Goal: Task Accomplishment & Management: Manage account settings

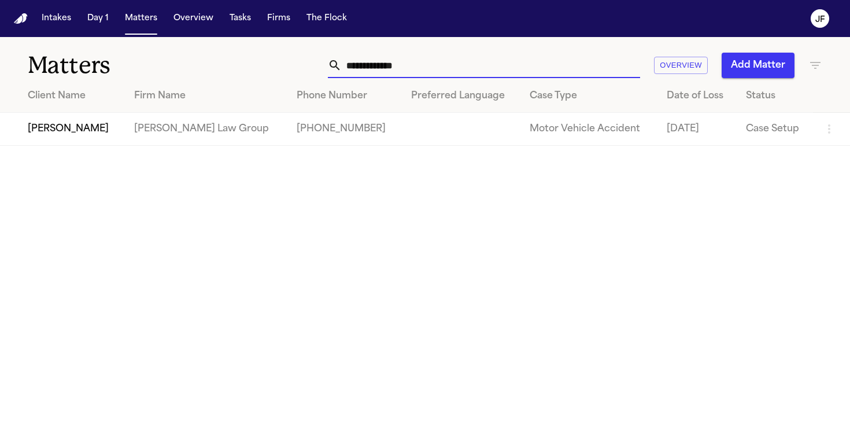
drag, startPoint x: 451, startPoint y: 64, endPoint x: 216, endPoint y: 53, distance: 235.1
click at [216, 53] on div "**********" at bounding box center [425, 58] width 850 height 43
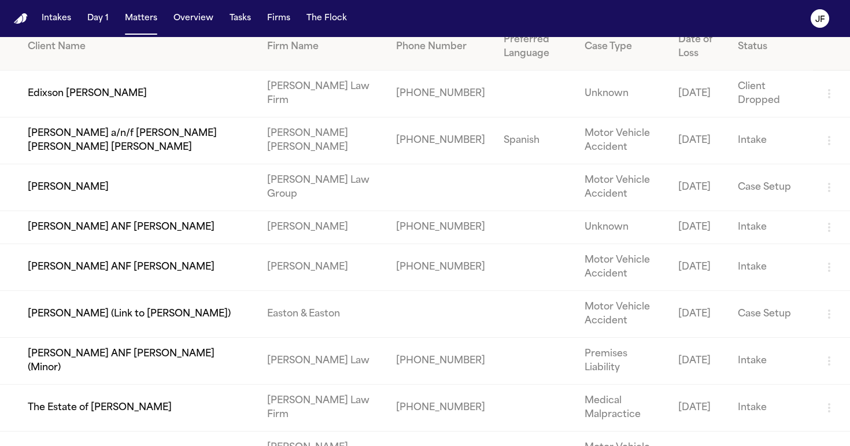
scroll to position [60, 0]
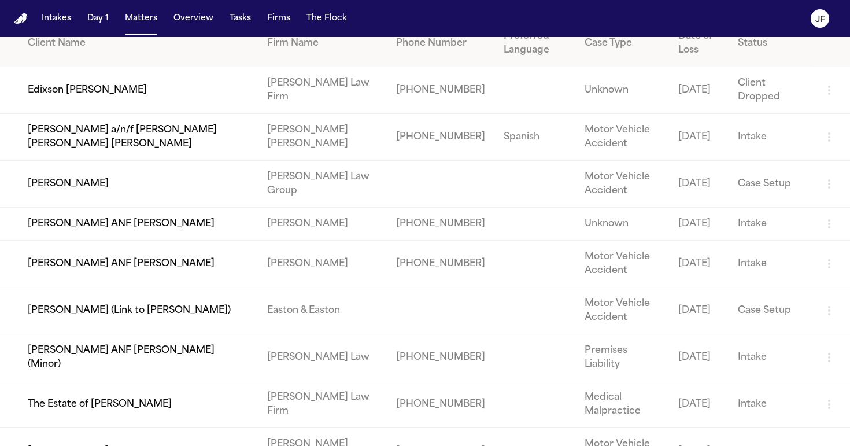
type input "****"
click at [110, 188] on td "[PERSON_NAME]" at bounding box center [129, 184] width 258 height 47
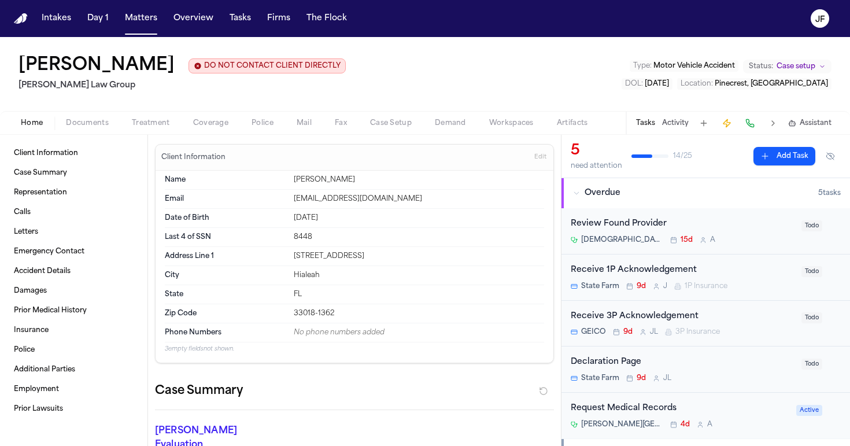
click at [89, 138] on div "Client Information Case Summary Representation Calls Letters Emergency Contact …" at bounding box center [73, 290] width 147 height 311
click at [89, 131] on div "Home Documents Treatment Coverage Police Mail Fax Case Setup Demand Workspaces …" at bounding box center [425, 122] width 850 height 23
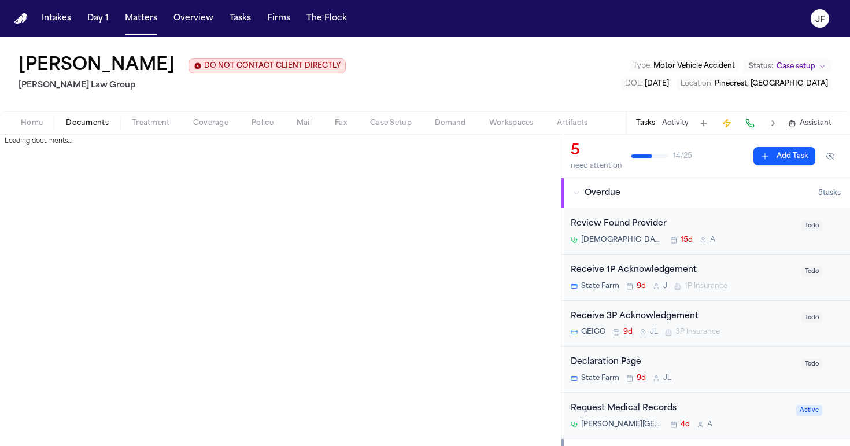
click at [88, 121] on span "Documents" at bounding box center [87, 123] width 43 height 9
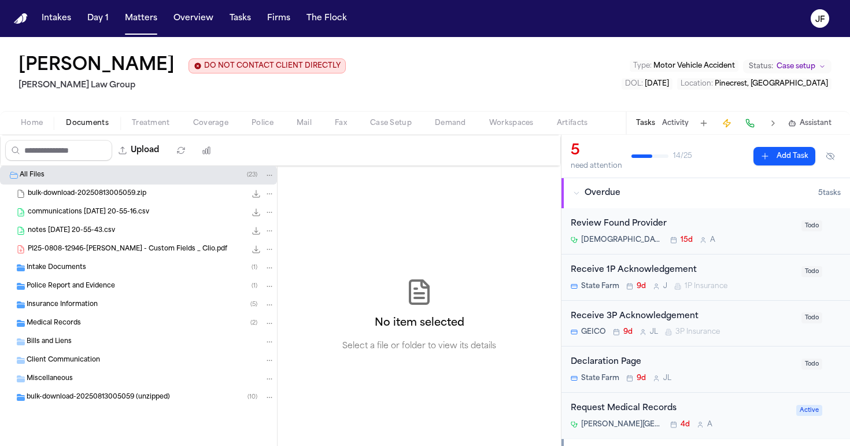
click at [119, 294] on div "Police Report and Evidence ( 1 )" at bounding box center [138, 286] width 277 height 19
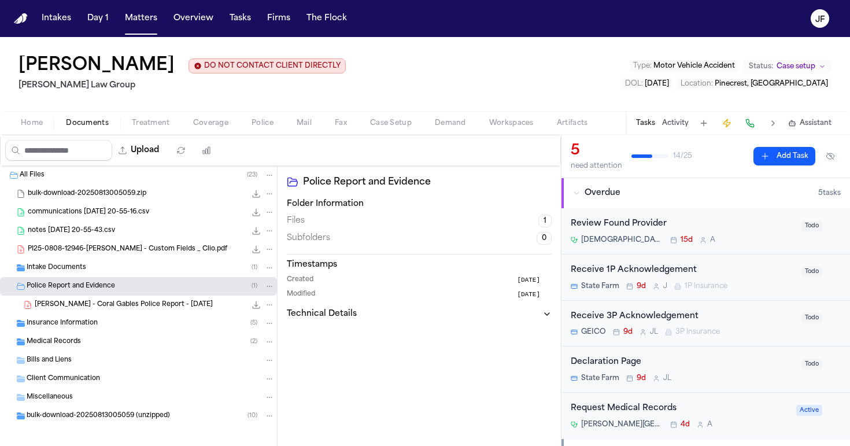
click at [120, 312] on div "[PERSON_NAME] - Coral Gables Police Report - [DATE] 732.9 KB • PDF" at bounding box center [138, 305] width 277 height 19
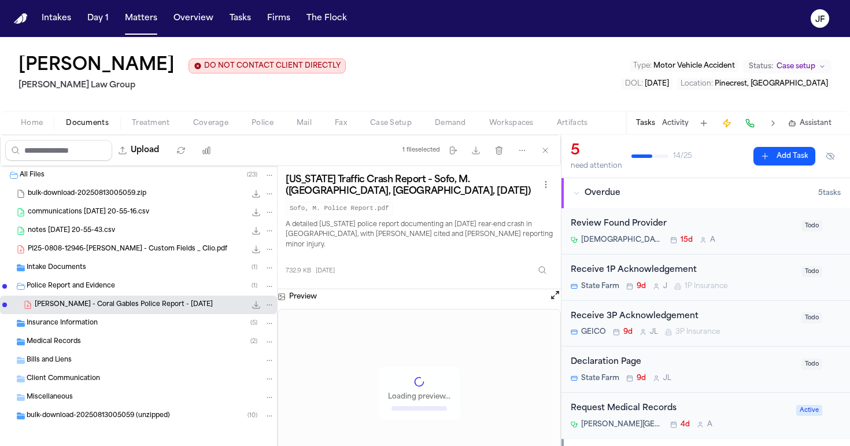
click at [117, 329] on div "Insurance Information ( 5 )" at bounding box center [151, 323] width 248 height 10
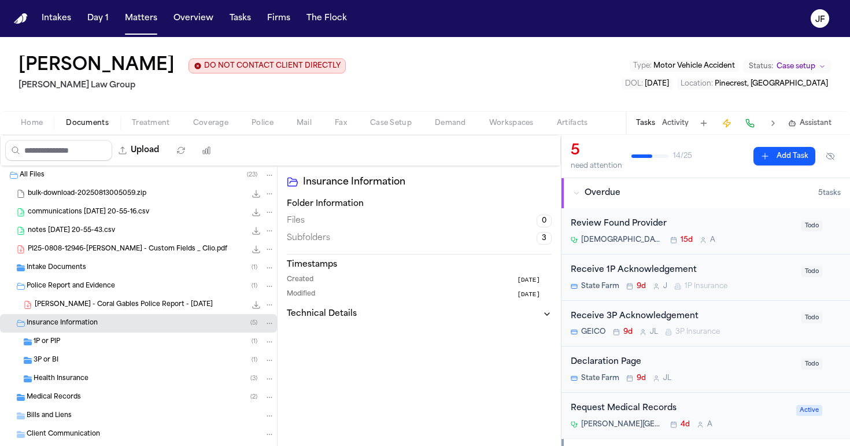
click at [111, 346] on div "1P or PIP ( 1 )" at bounding box center [154, 342] width 241 height 10
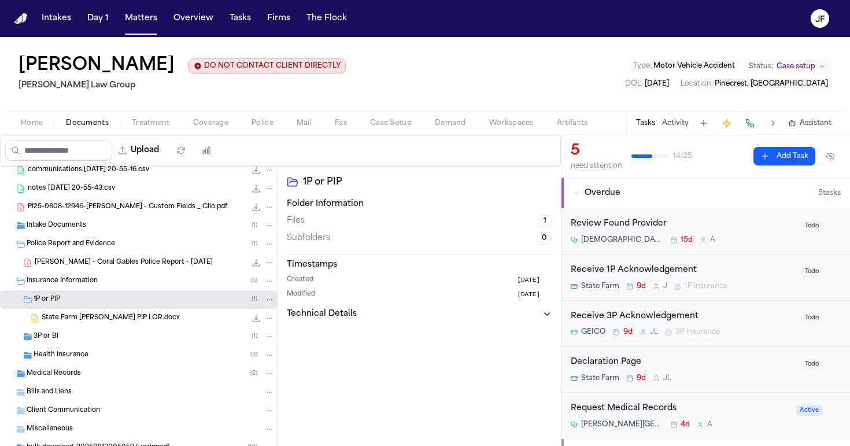
scroll to position [56, 0]
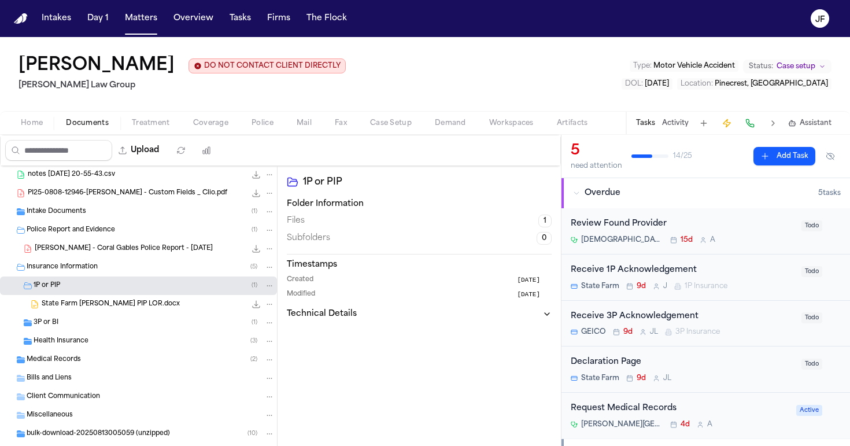
click at [108, 329] on div "3P or BI ( 1 )" at bounding box center [138, 323] width 277 height 19
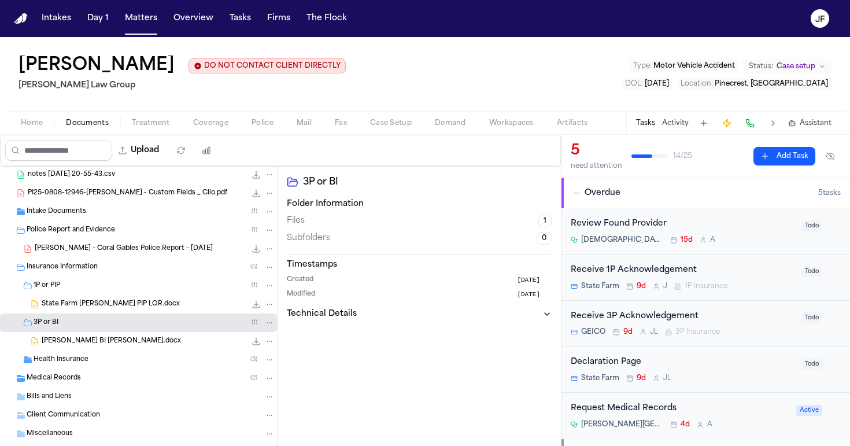
scroll to position [73, 0]
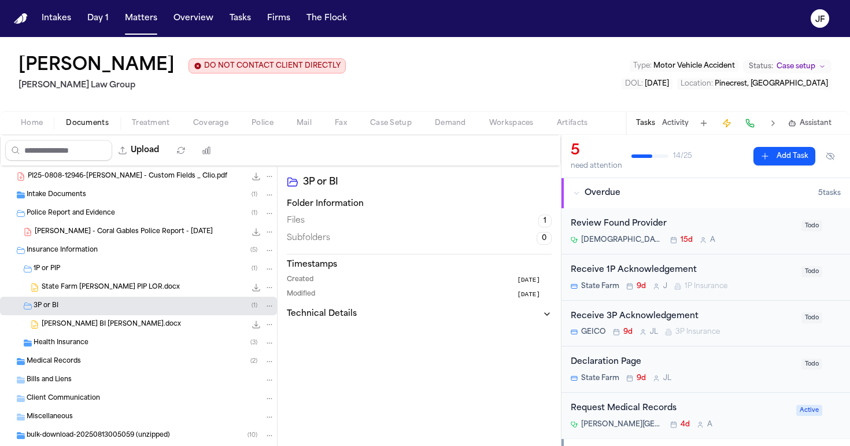
click at [108, 329] on span "[PERSON_NAME] BI [PERSON_NAME].docx" at bounding box center [111, 325] width 139 height 10
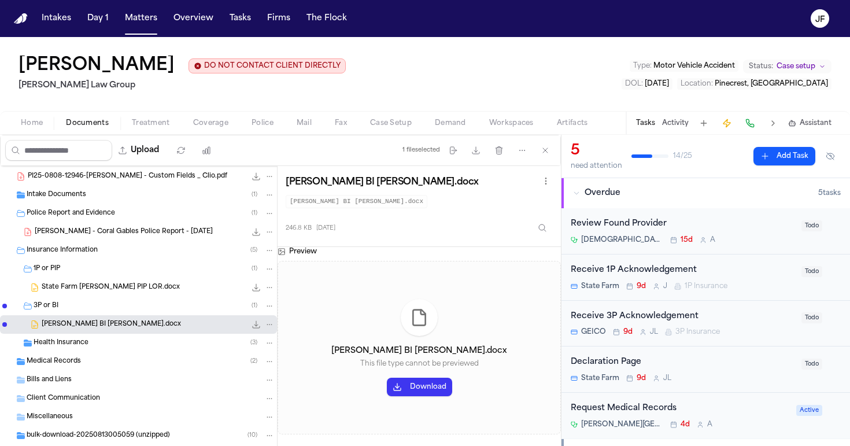
click at [128, 289] on span "State Farm [PERSON_NAME] PIP LOR.docx" at bounding box center [111, 288] width 138 height 10
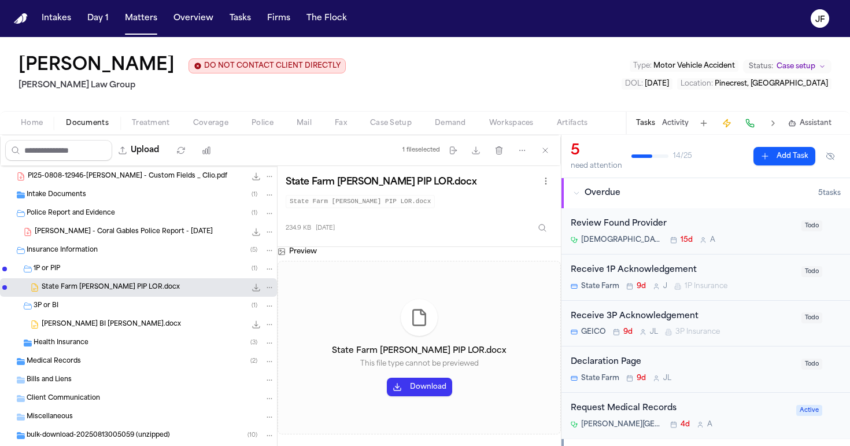
click at [790, 4] on nav "Intakes Day 1 Matters Overview Tasks Firms The [PERSON_NAME]" at bounding box center [425, 18] width 850 height 37
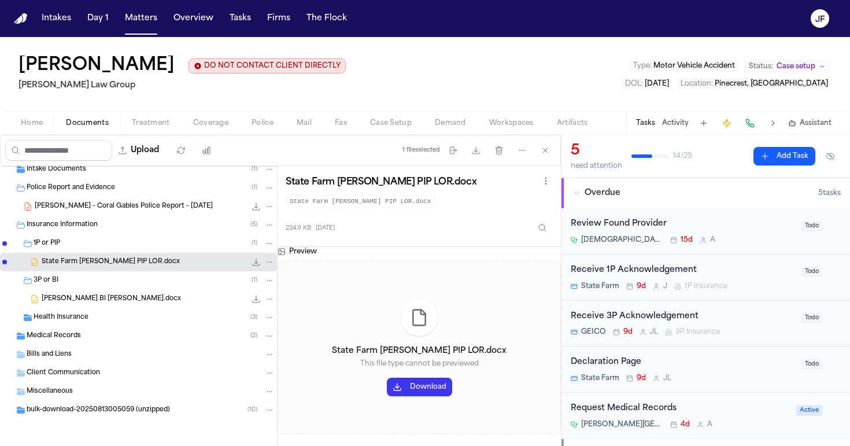
scroll to position [54, 0]
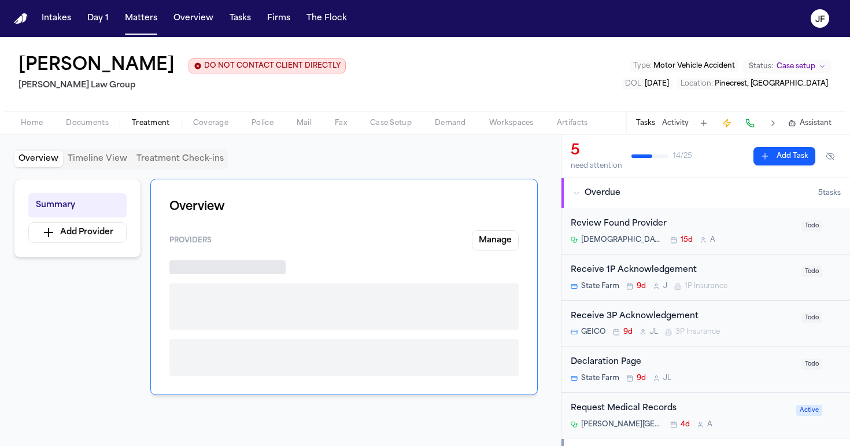
click at [159, 127] on span "Treatment" at bounding box center [151, 123] width 38 height 9
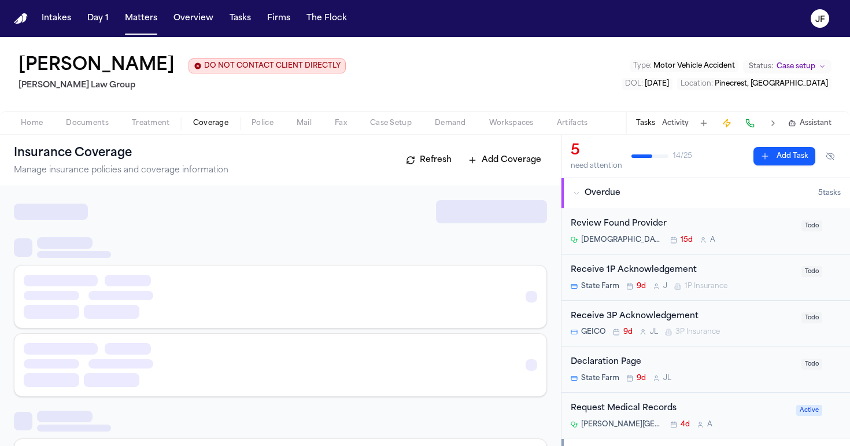
click at [205, 124] on span "Coverage" at bounding box center [210, 123] width 35 height 9
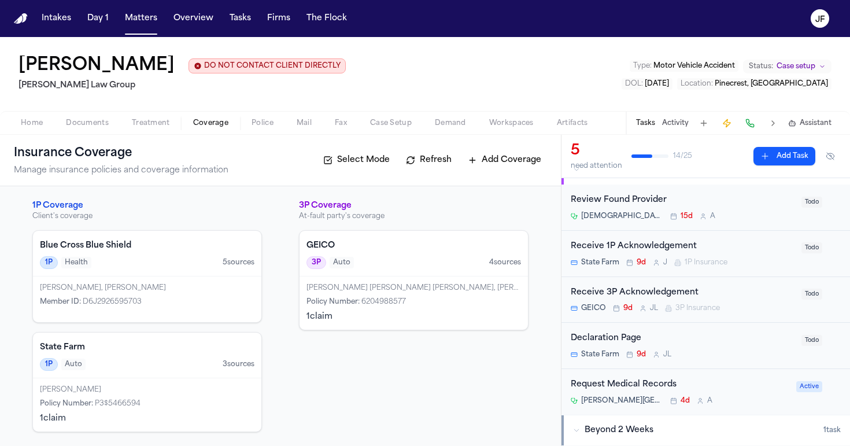
scroll to position [33, 0]
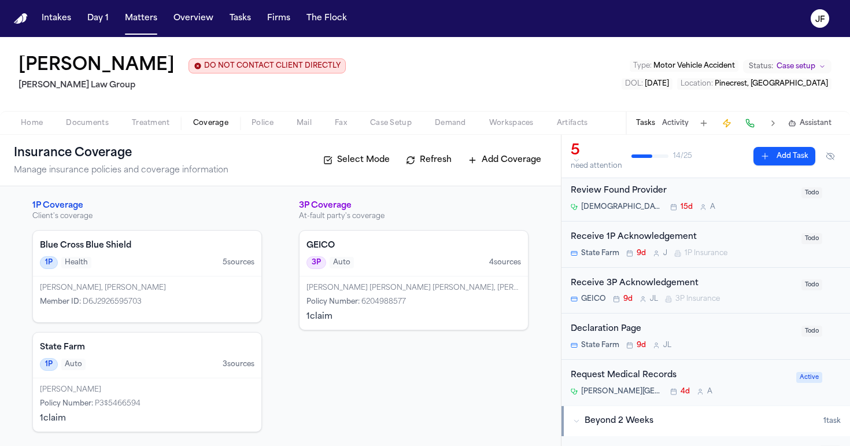
click at [662, 279] on div "Receive 3P Acknowledgement" at bounding box center [683, 283] width 224 height 13
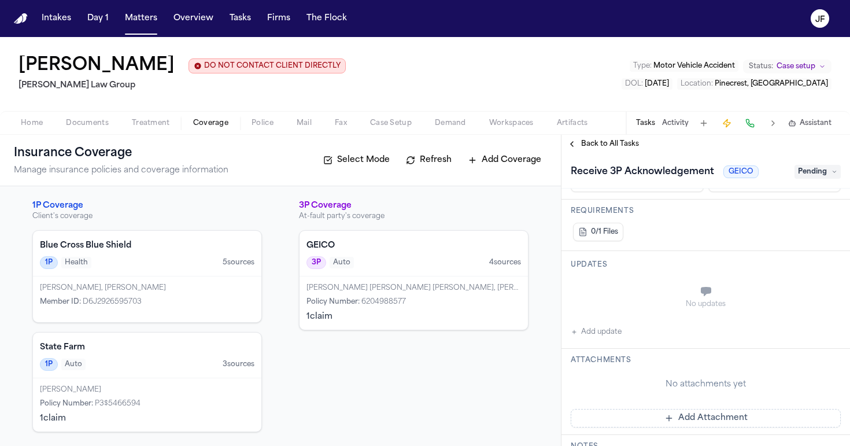
scroll to position [175, 0]
click at [385, 288] on div "[PERSON_NAME] [PERSON_NAME] [PERSON_NAME], [PERSON_NAME]" at bounding box center [414, 287] width 215 height 9
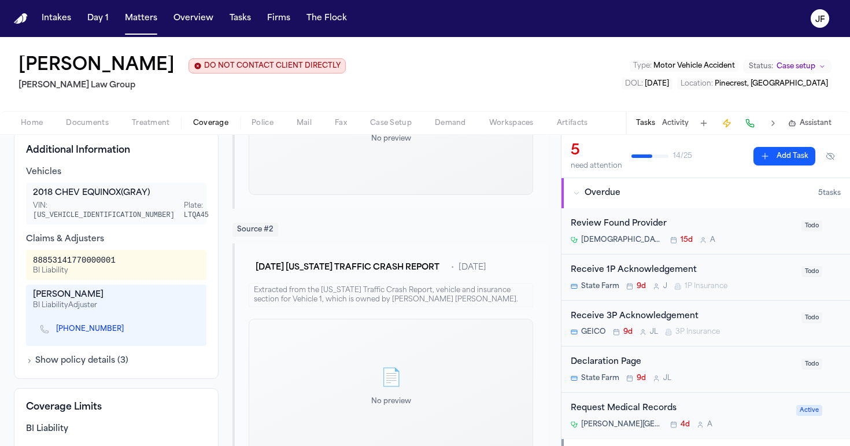
scroll to position [421, 0]
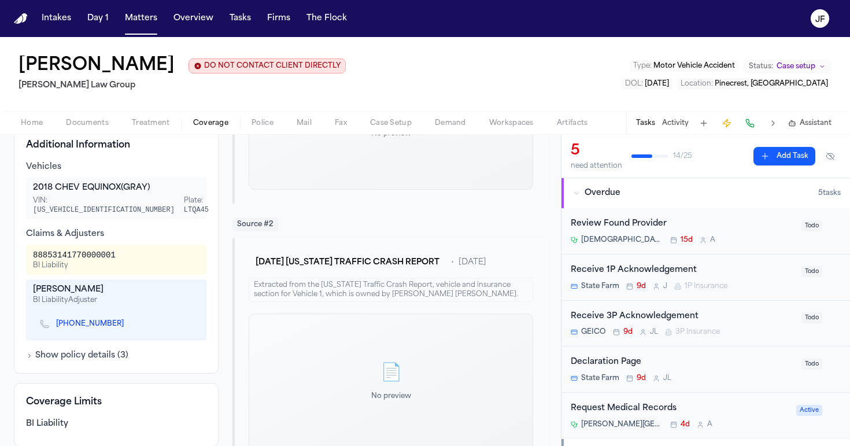
click at [87, 329] on link "[PHONE_NUMBER]" at bounding box center [90, 323] width 68 height 9
drag, startPoint x: 39, startPoint y: 259, endPoint x: 47, endPoint y: 258, distance: 8.7
click at [47, 259] on div "88853141770000001" at bounding box center [74, 255] width 83 height 12
click at [49, 259] on div "88853141770000001" at bounding box center [74, 255] width 83 height 12
click at [43, 260] on div "88853141770000001" at bounding box center [74, 255] width 83 height 12
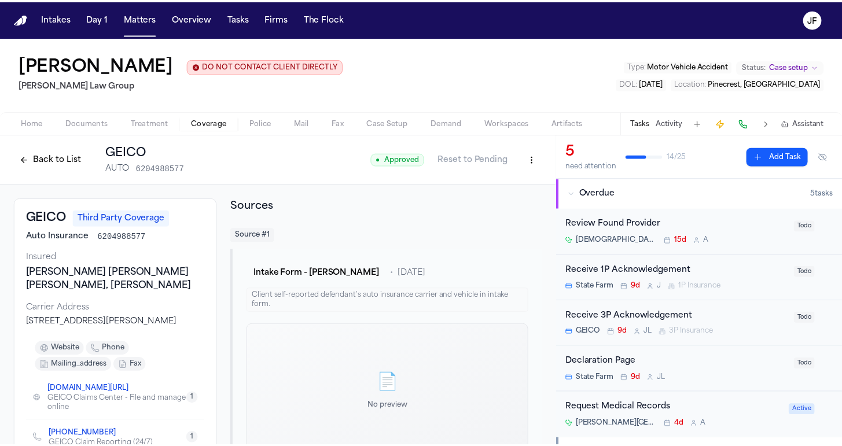
scroll to position [0, 0]
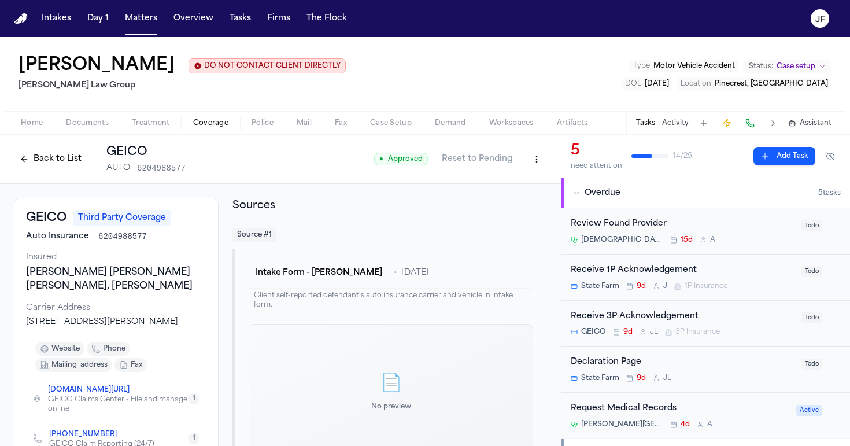
click at [517, 167] on div "● Approved Reset to Pending" at bounding box center [460, 159] width 173 height 21
click at [524, 165] on html "Intakes Day 1 Matters Overview Tasks Firms The Flock JF Maegan Elizabeth Sofo D…" at bounding box center [425, 223] width 850 height 446
click at [512, 190] on div "Edit Coverage" at bounding box center [488, 185] width 97 height 19
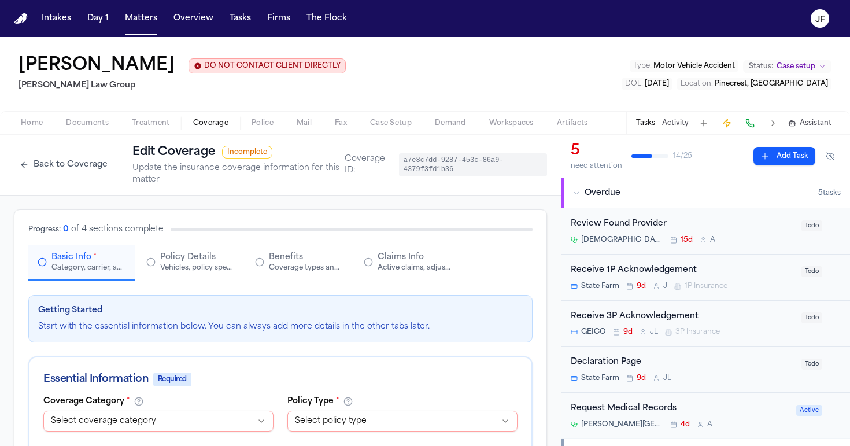
select select "**********"
select select "****"
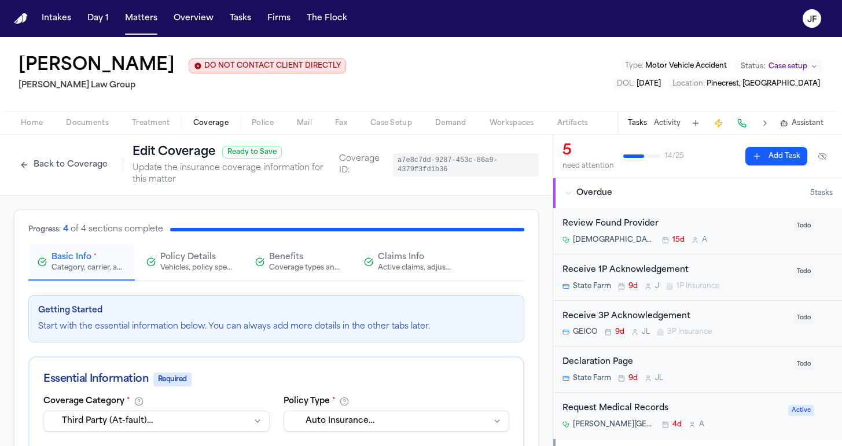
click at [421, 247] on button "Claims Info Active claims, adjusters, and subrogation details" at bounding box center [408, 263] width 106 height 36
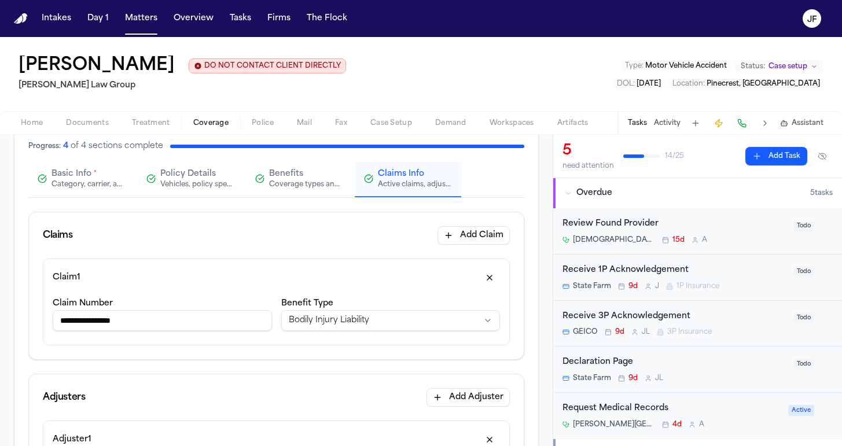
scroll to position [88, 0]
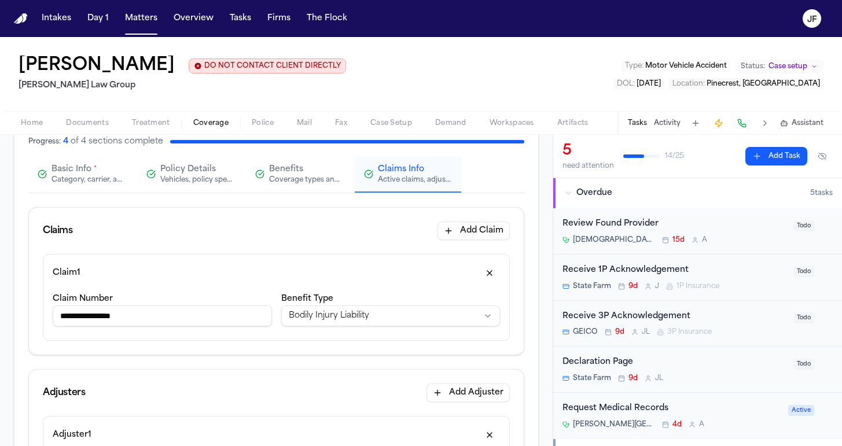
click at [67, 323] on input "**********" at bounding box center [162, 315] width 219 height 21
drag, startPoint x: 102, startPoint y: 322, endPoint x: 141, endPoint y: 316, distance: 39.2
click at [141, 316] on input "**********" at bounding box center [162, 315] width 219 height 21
click at [157, 324] on input "**********" at bounding box center [162, 315] width 219 height 21
click at [57, 321] on input "**********" at bounding box center [162, 315] width 219 height 21
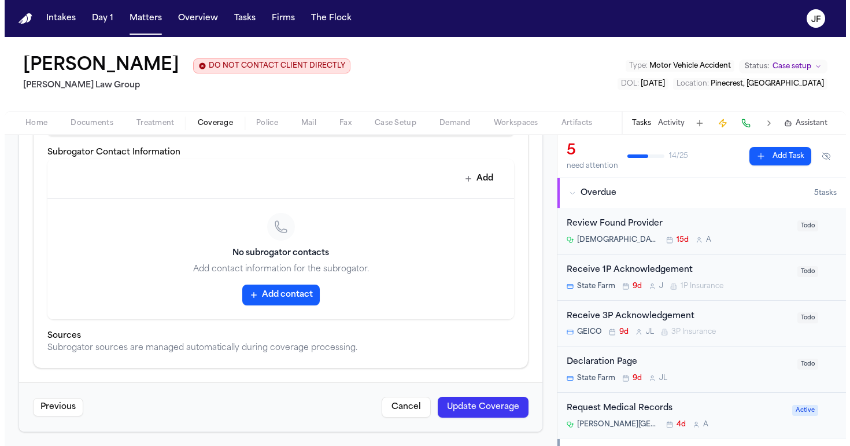
scroll to position [694, 0]
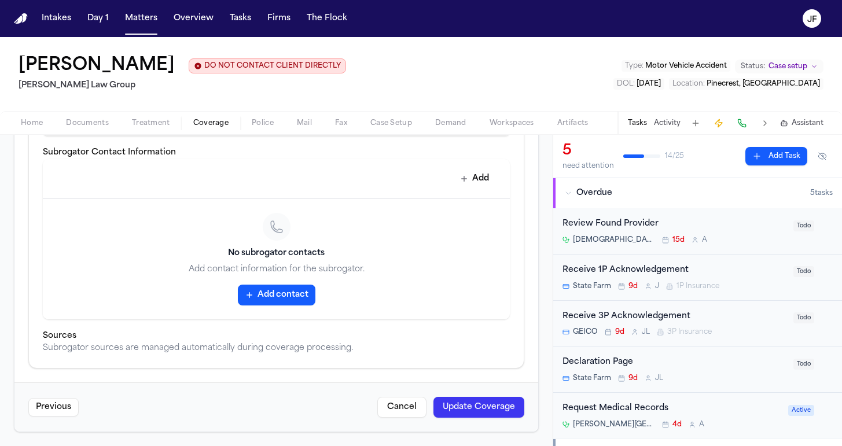
type input "**********"
click at [466, 403] on button "Update Coverage" at bounding box center [478, 407] width 91 height 21
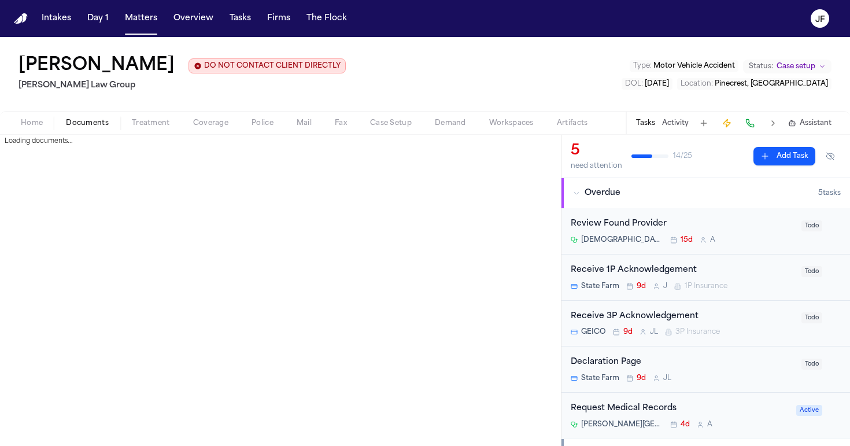
click at [85, 127] on span "Documents" at bounding box center [87, 123] width 43 height 9
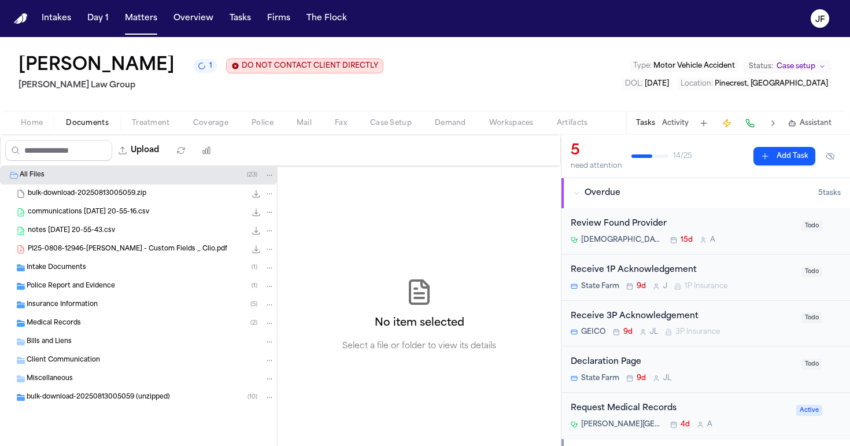
click at [78, 276] on div "Intake Documents ( 1 )" at bounding box center [138, 268] width 277 height 19
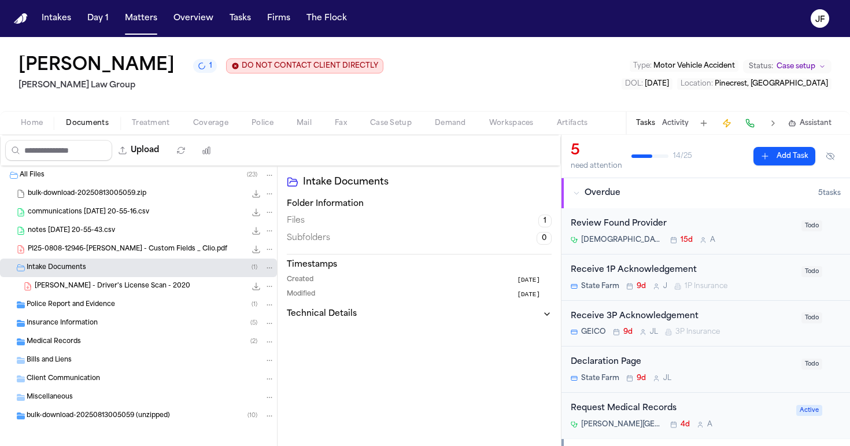
click at [106, 272] on div "Intake Documents ( 1 )" at bounding box center [151, 268] width 248 height 10
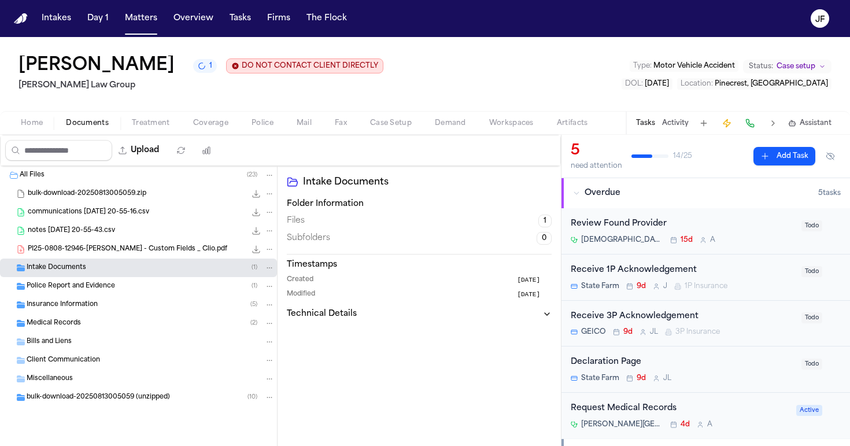
click at [105, 277] on div "Intake Documents ( 1 )" at bounding box center [138, 268] width 277 height 19
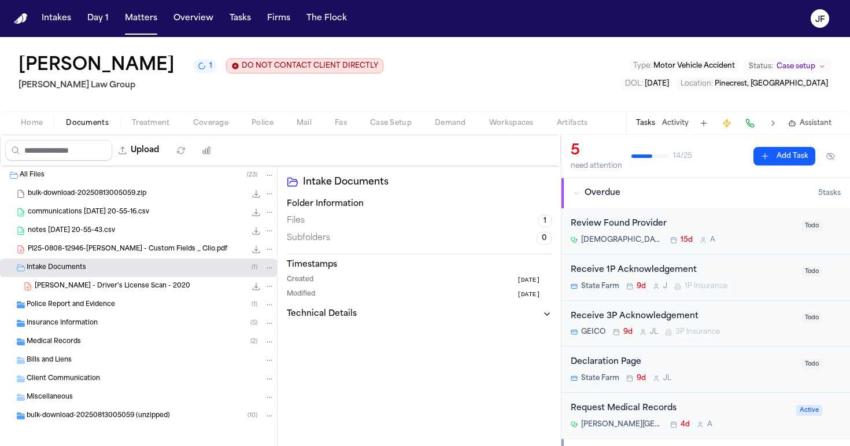
click at [117, 271] on div "Intake Documents ( 1 )" at bounding box center [151, 268] width 248 height 10
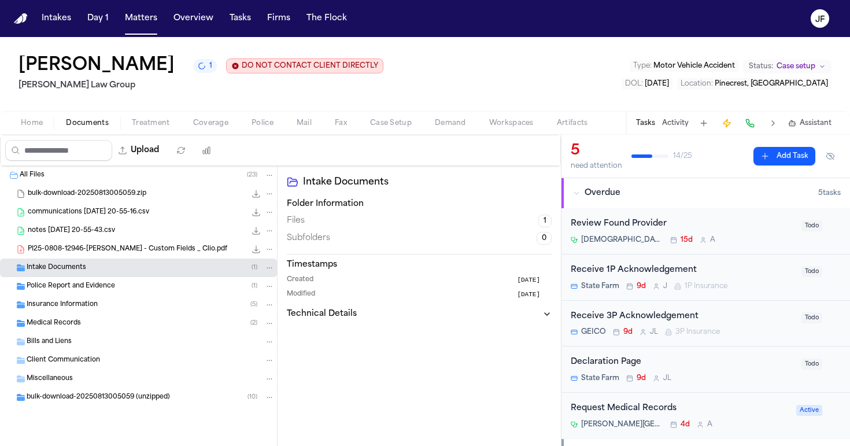
click at [204, 132] on div "Home Documents Treatment Coverage Police Mail Fax Case Setup Demand Workspaces …" at bounding box center [425, 122] width 850 height 23
click at [213, 126] on span "Coverage" at bounding box center [210, 123] width 35 height 9
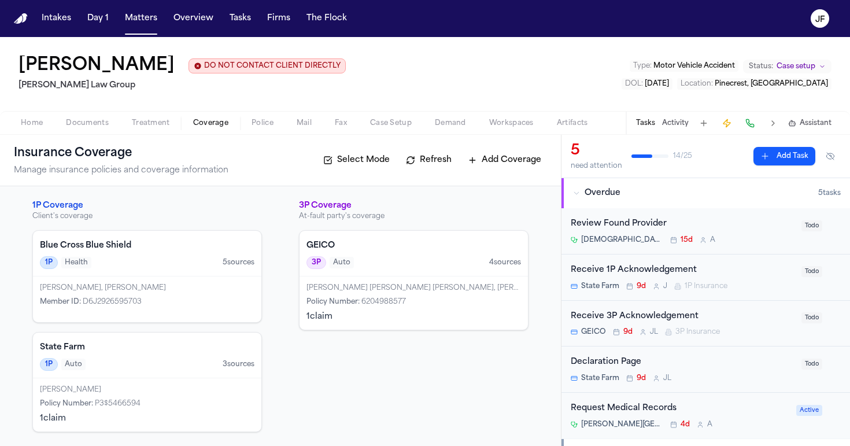
click at [459, 292] on div "Raul R Victor Carrera, Victor Raul R Carrera, Victor Carrera" at bounding box center [414, 287] width 215 height 9
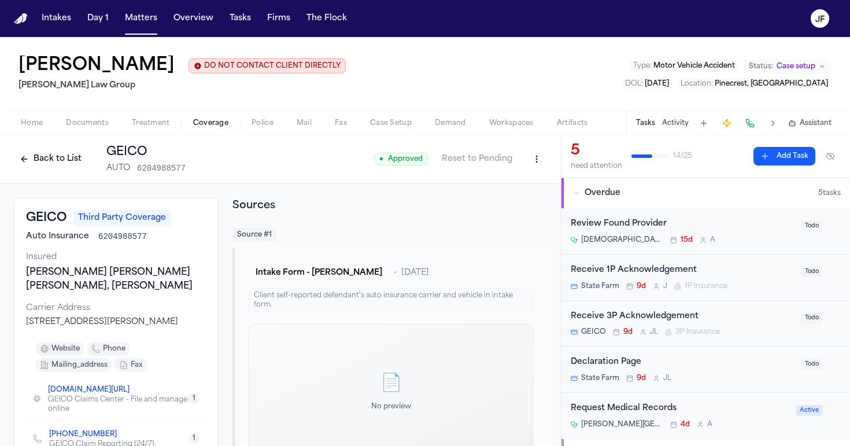
click at [33, 163] on button "Back to List" at bounding box center [50, 159] width 73 height 19
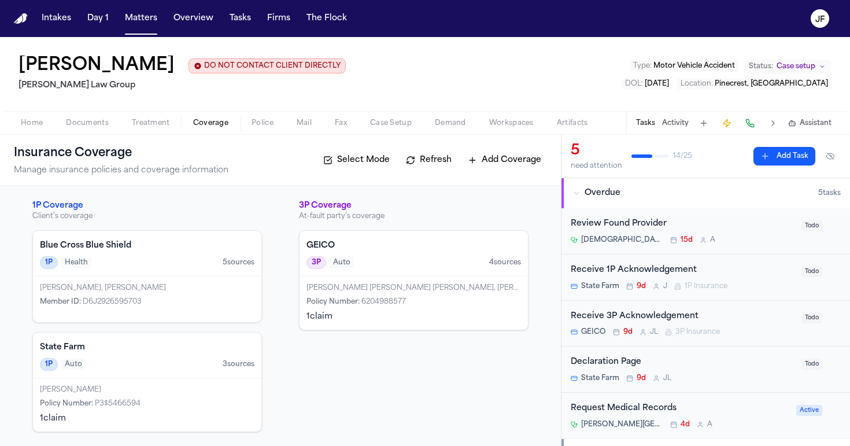
click at [438, 239] on div "GEICO 3P Auto 4 source s" at bounding box center [414, 254] width 228 height 46
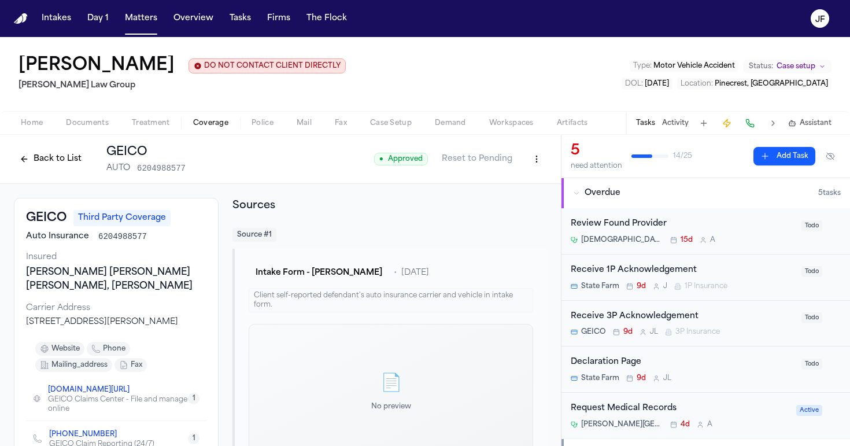
click at [56, 168] on button "Back to List" at bounding box center [50, 159] width 73 height 19
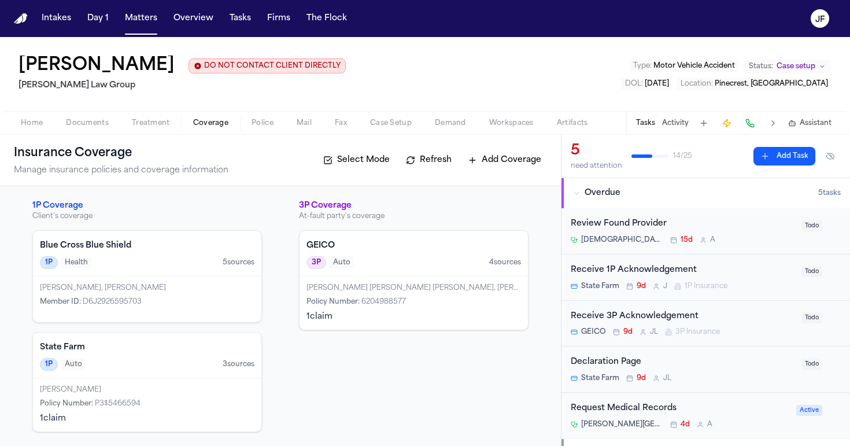
click at [163, 399] on div "Maegan Elizabeth Sofo Policy Number : P3$5466594 1 claim" at bounding box center [147, 404] width 228 height 53
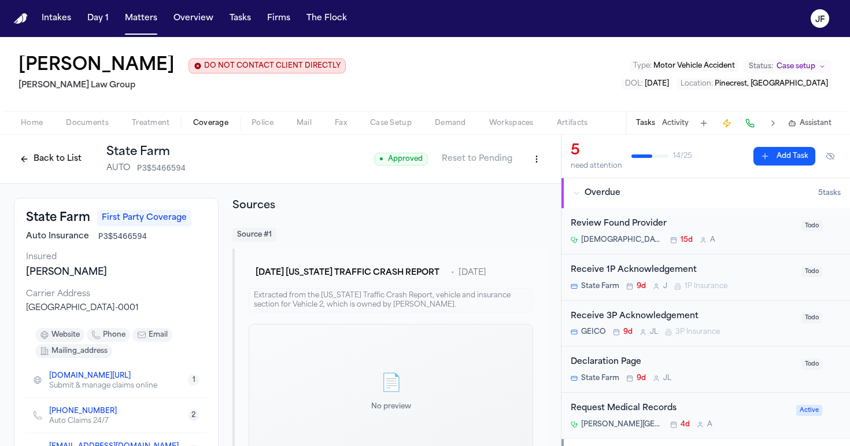
scroll to position [-1, 0]
click at [56, 165] on button "Back to List" at bounding box center [50, 159] width 73 height 19
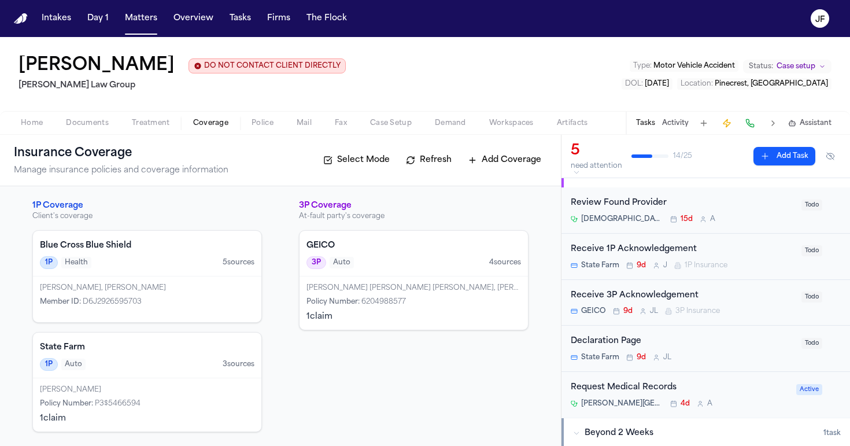
scroll to position [36, 0]
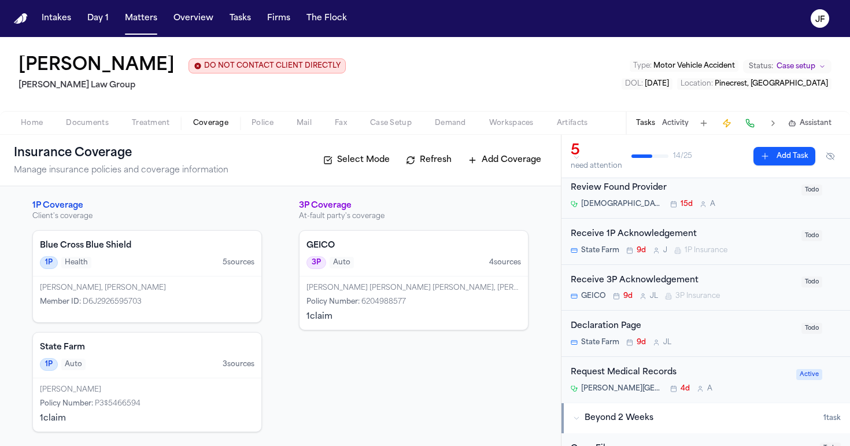
click at [669, 282] on div "Receive 3P Acknowledgement" at bounding box center [683, 280] width 224 height 13
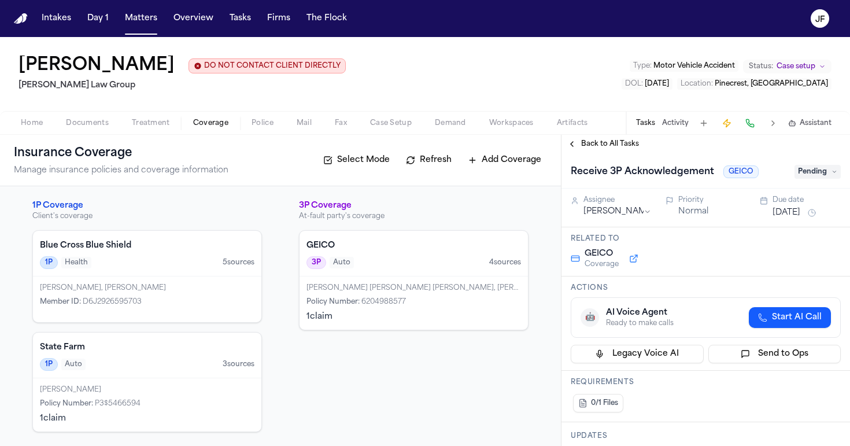
click at [821, 175] on span "Pending" at bounding box center [818, 172] width 46 height 14
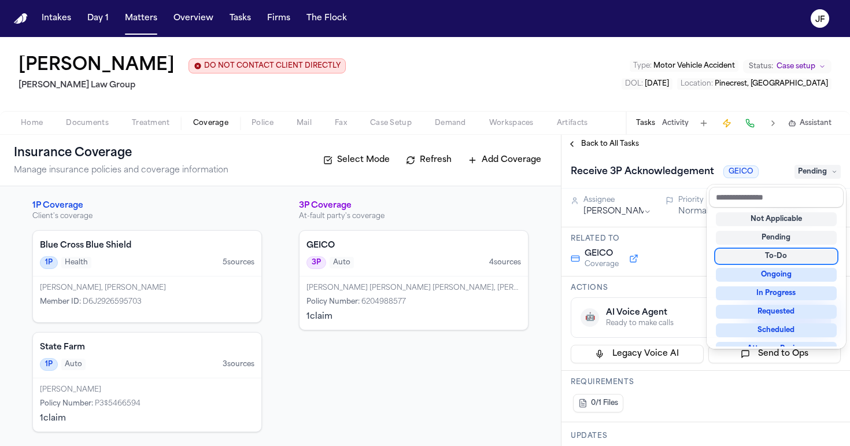
scroll to position [25, 0]
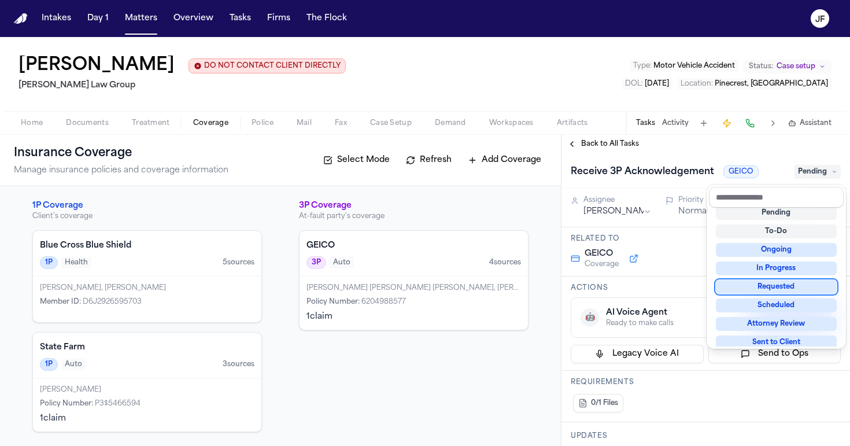
click at [786, 272] on div "In Progress" at bounding box center [776, 268] width 121 height 14
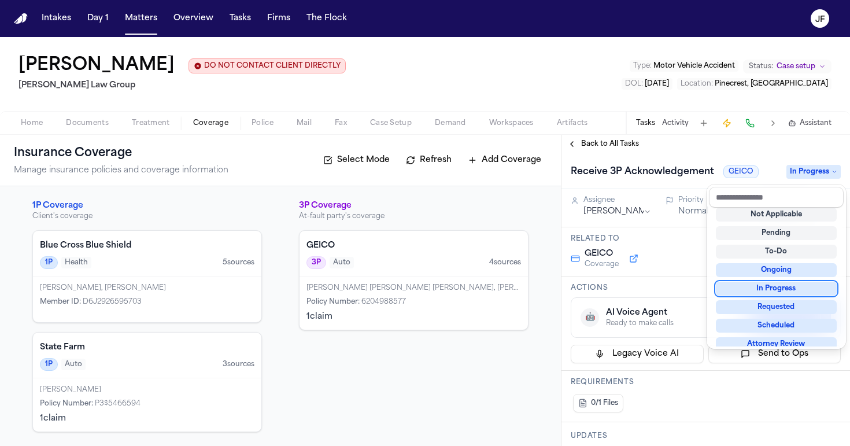
click at [785, 286] on div "In Progress" at bounding box center [776, 289] width 121 height 14
click at [753, 293] on div "In Progress" at bounding box center [776, 289] width 121 height 14
click at [739, 293] on div "In Progress" at bounding box center [776, 289] width 121 height 14
click at [674, 278] on div "Receive 3P Acknowledgement GEICO In Progress Assignee Julie Lopez Priority Norm…" at bounding box center [706, 299] width 289 height 293
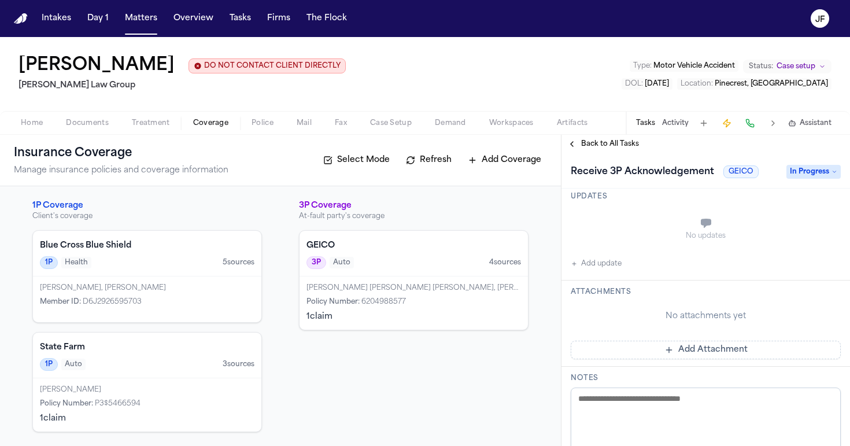
scroll to position [223, 0]
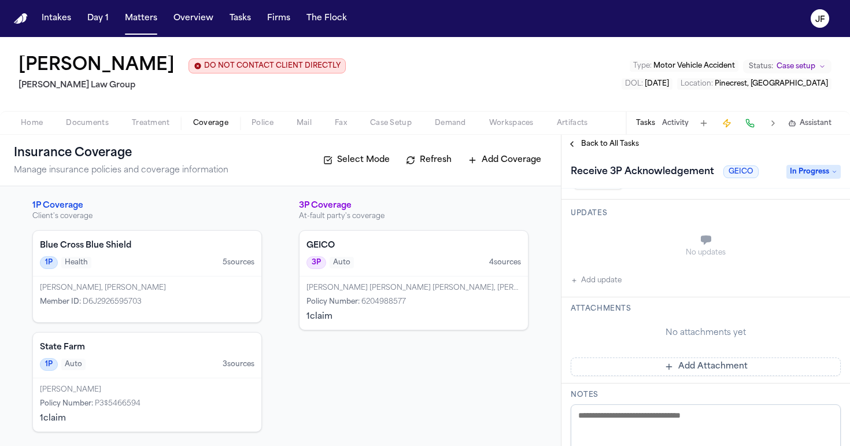
click at [593, 286] on button "Add update" at bounding box center [596, 281] width 51 height 14
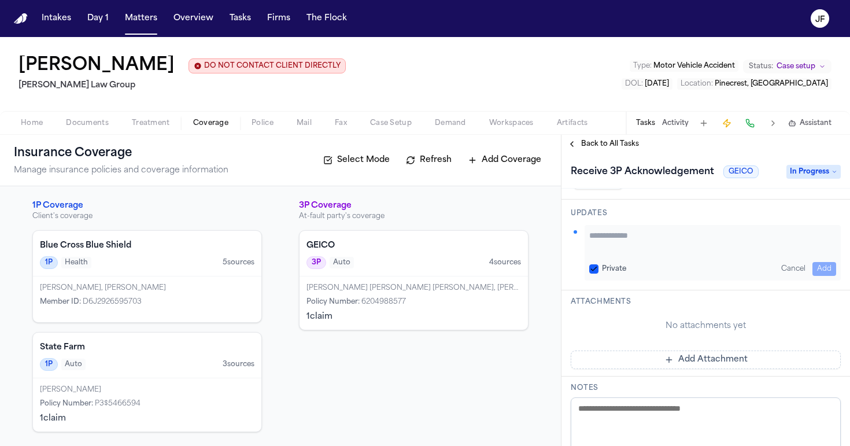
click at [664, 241] on textarea "Add your update" at bounding box center [712, 241] width 247 height 23
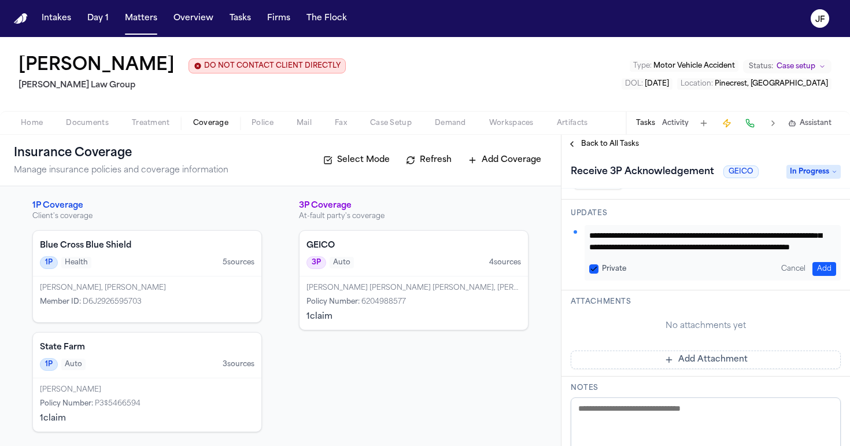
scroll to position [46, 0]
type textarea "**********"
click at [820, 265] on button "Add" at bounding box center [825, 269] width 24 height 14
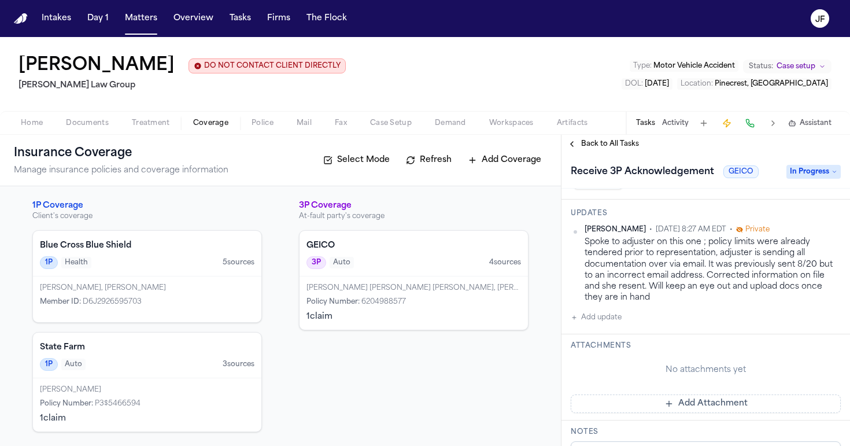
click at [588, 135] on div "Maegan Elizabeth Sofo DO NOT CONTACT CLIENT DIRECTLY DO NOT CONTACT Morgan Law …" at bounding box center [425, 86] width 850 height 98
click at [589, 139] on span "Back to All Tasks" at bounding box center [610, 143] width 58 height 9
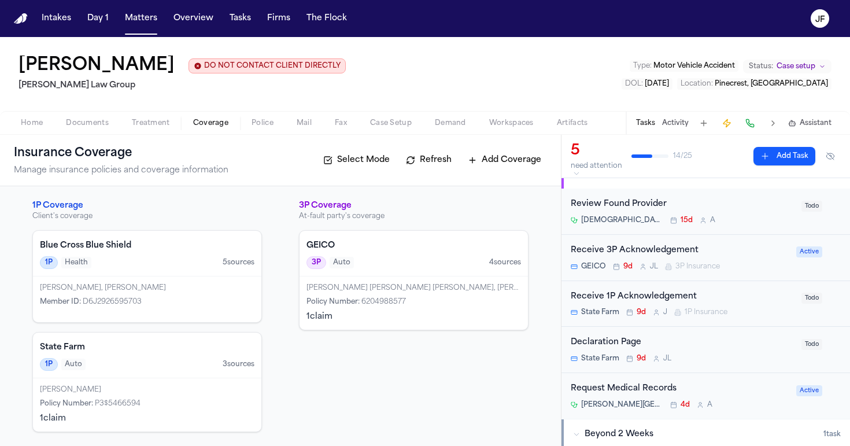
scroll to position [19, 0]
click at [204, 352] on h4 "State Farm" at bounding box center [147, 348] width 215 height 12
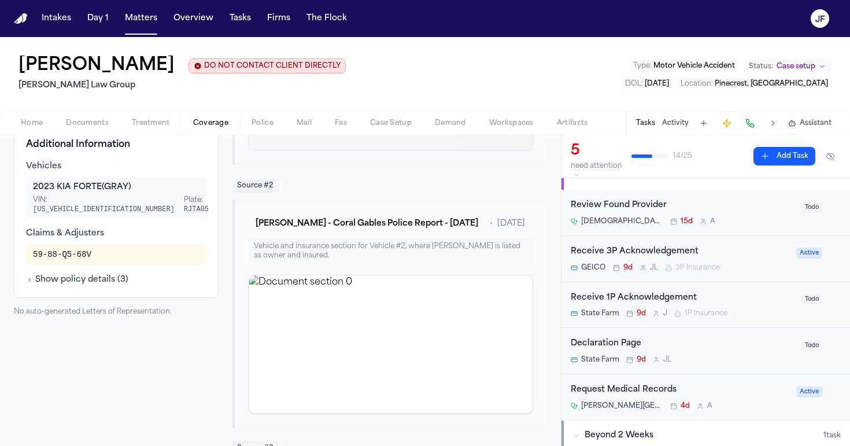
scroll to position [461, 0]
click at [109, 285] on button "Show policy details ( 3 )" at bounding box center [77, 279] width 102 height 12
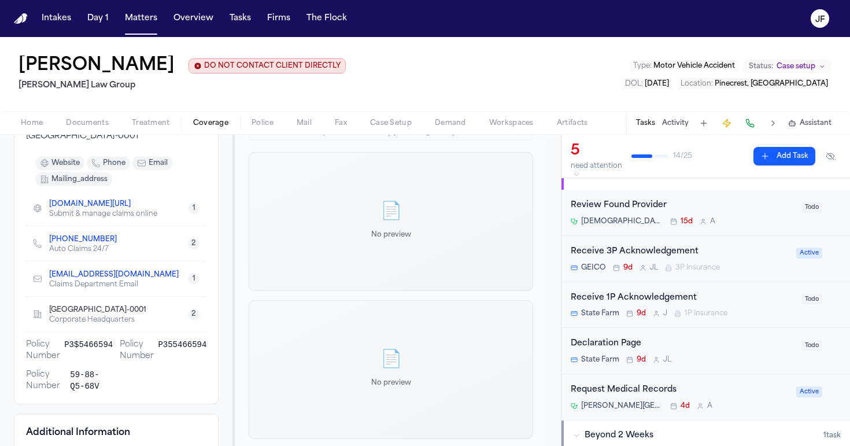
scroll to position [172, 0]
click at [94, 244] on link "+1 (800) 732-5246" at bounding box center [83, 238] width 68 height 9
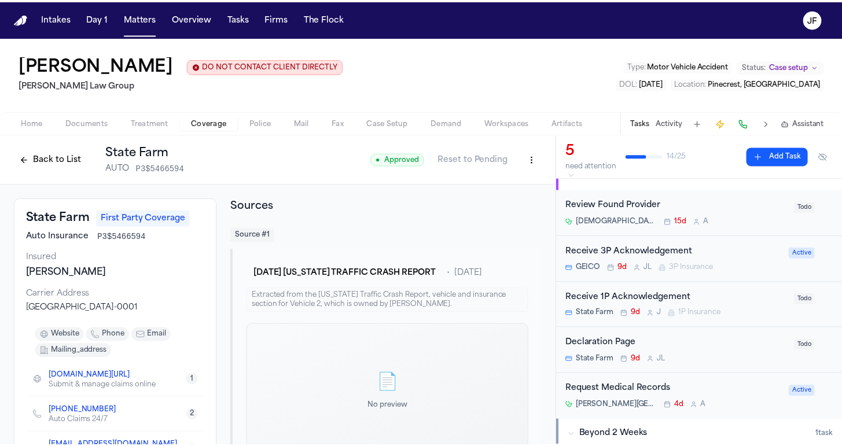
scroll to position [0, 0]
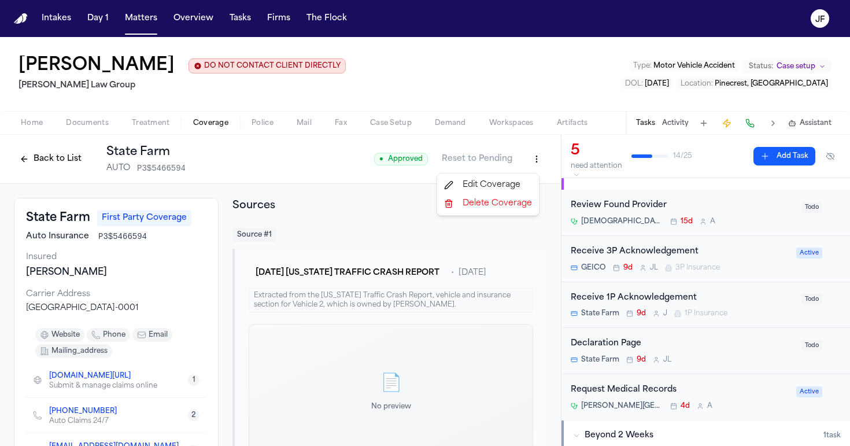
click at [522, 165] on html "Intakes Day 1 Matters Overview Tasks Firms The Flock JF Maegan Elizabeth Sofo D…" at bounding box center [425, 223] width 850 height 446
click at [503, 187] on div "Edit Coverage" at bounding box center [488, 185] width 97 height 19
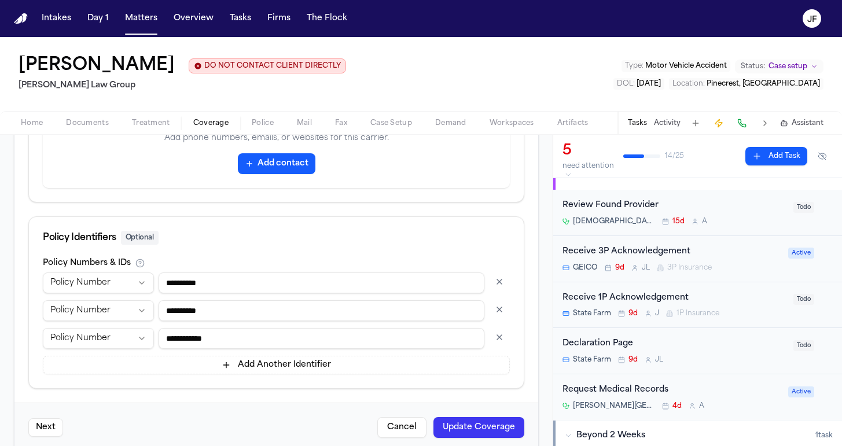
scroll to position [661, 0]
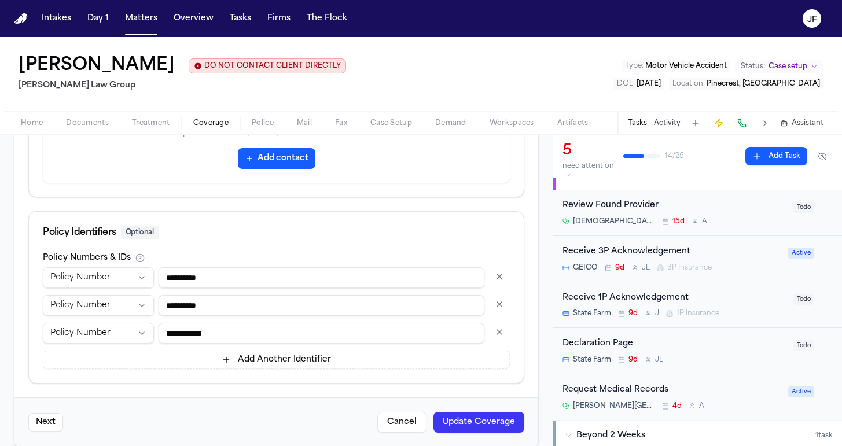
drag, startPoint x: 230, startPoint y: 335, endPoint x: 102, endPoint y: 332, distance: 127.3
click at [102, 332] on div "**********" at bounding box center [276, 333] width 467 height 21
drag, startPoint x: 234, startPoint y: 281, endPoint x: 149, endPoint y: 276, distance: 85.1
click at [149, 276] on div "**********" at bounding box center [276, 277] width 467 height 21
click at [489, 281] on button "button" at bounding box center [499, 276] width 21 height 19
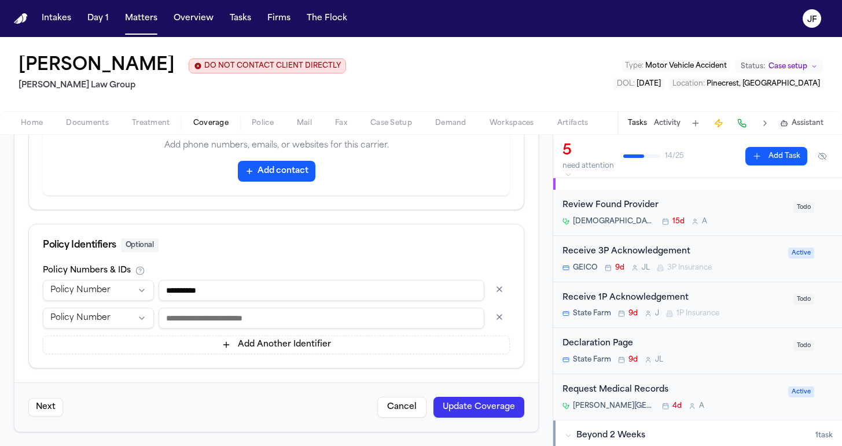
click at [491, 315] on button "button" at bounding box center [499, 317] width 21 height 19
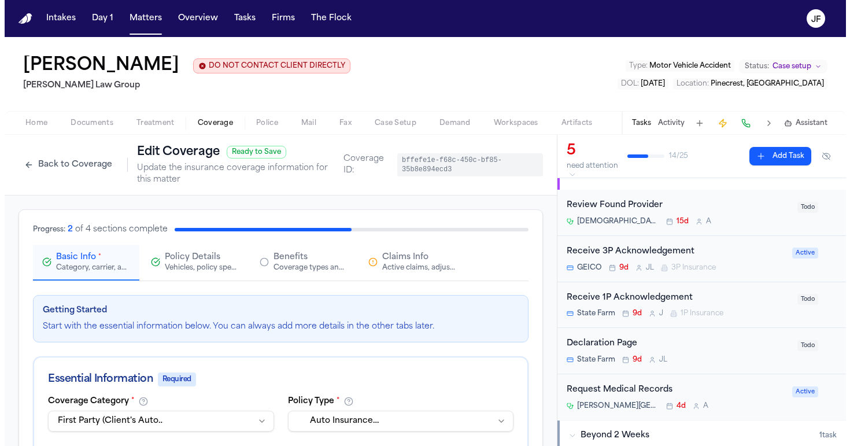
scroll to position [0, 0]
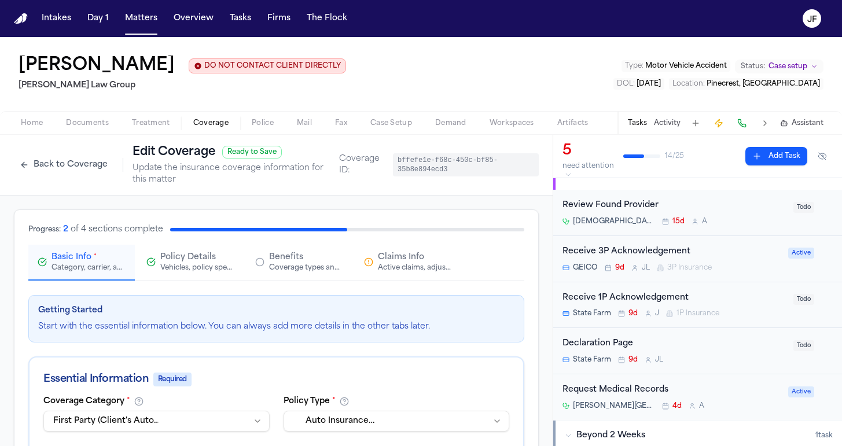
click at [396, 270] on div "Active claims, adjusters, and subrogation details" at bounding box center [415, 267] width 74 height 9
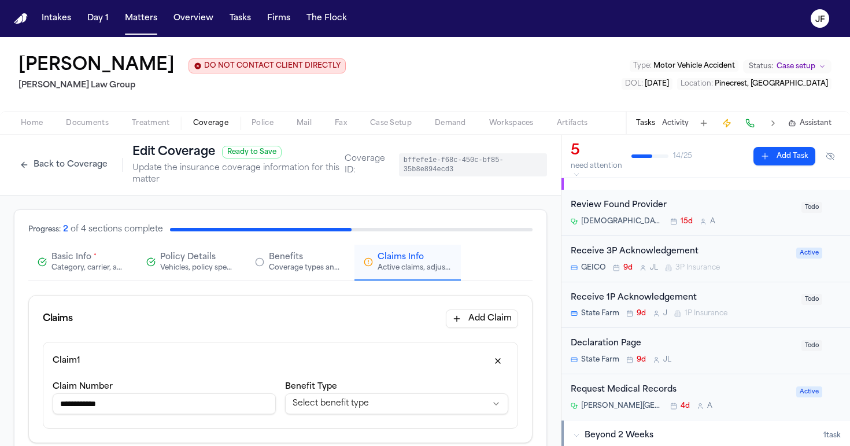
click at [102, 407] on input "**********" at bounding box center [164, 403] width 223 height 21
click at [87, 410] on input "**********" at bounding box center [164, 403] width 223 height 21
click at [72, 408] on input "**********" at bounding box center [164, 403] width 223 height 21
type input "*********"
click at [51, 243] on div "Progress: 2 of 4 sections complete Basic Info * Category, carrier, and policy h…" at bounding box center [280, 252] width 504 height 57
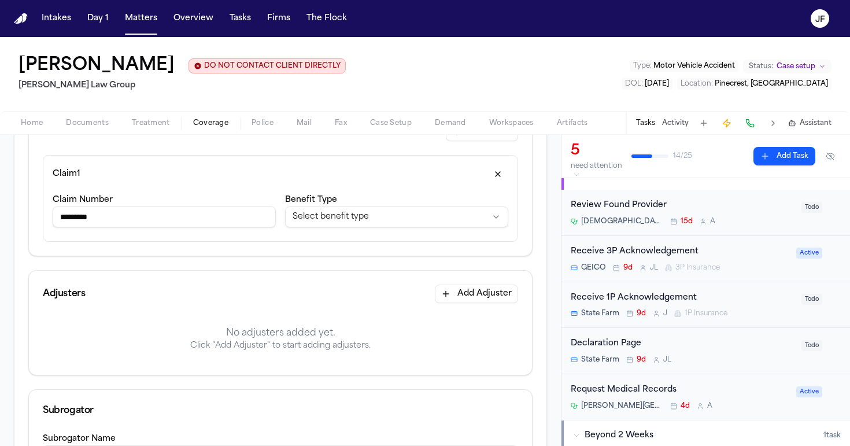
scroll to position [200, 0]
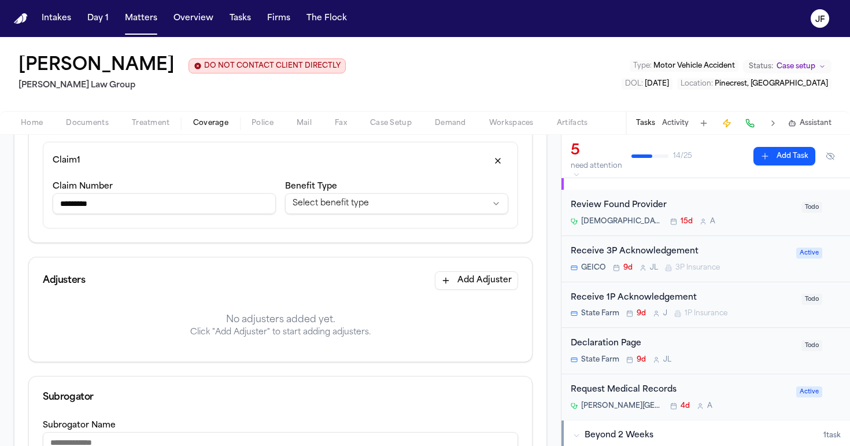
click at [356, 171] on div "**********" at bounding box center [280, 185] width 475 height 87
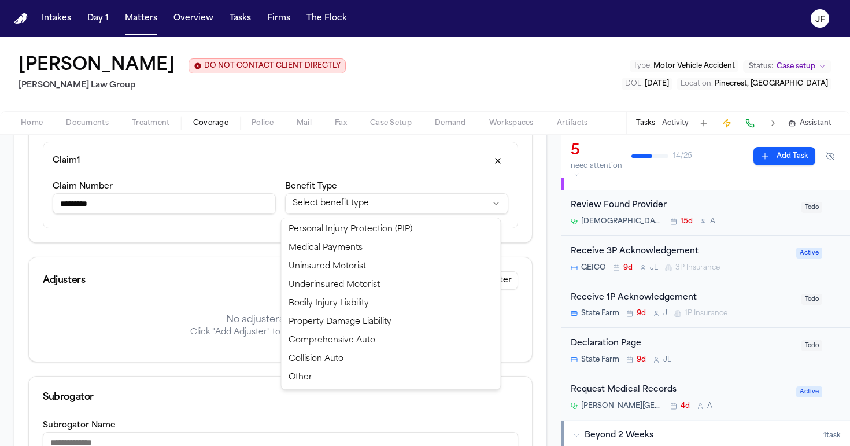
click at [356, 208] on html "**********" at bounding box center [425, 223] width 850 height 446
select select "**********"
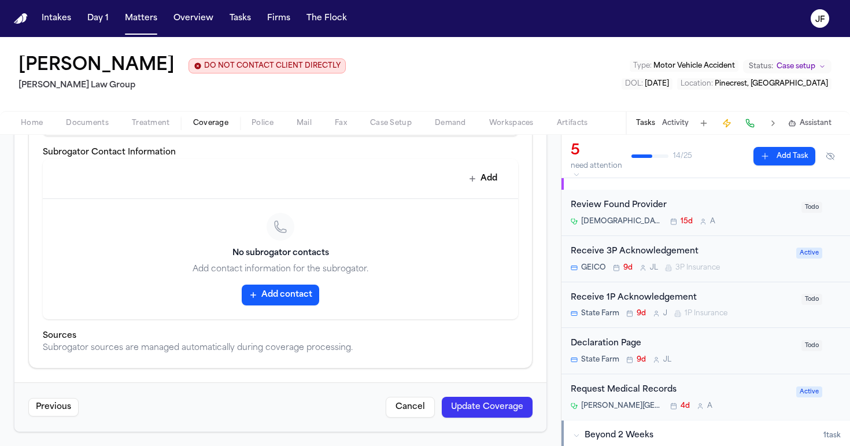
scroll to position [519, 0]
click at [468, 399] on button "Update Coverage" at bounding box center [487, 407] width 91 height 21
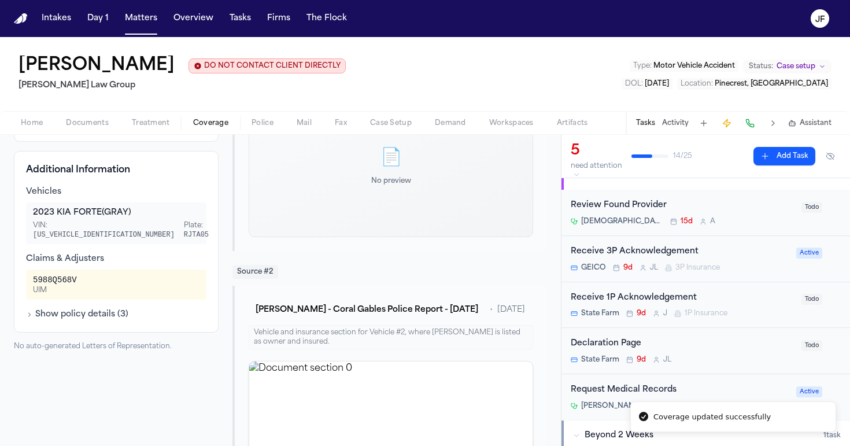
scroll to position [374, 0]
click at [116, 332] on div "Additional Information Vehicles 2023 KIA FORTE (GRAY) VIN: 3KPF54AD3PE579135 Pl…" at bounding box center [116, 241] width 205 height 182
click at [117, 320] on button "Show policy details ( 3 )" at bounding box center [77, 314] width 102 height 12
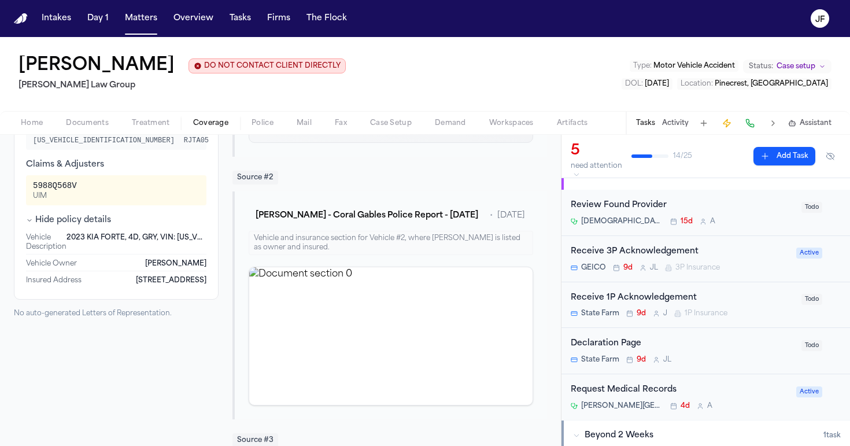
scroll to position [418, 0]
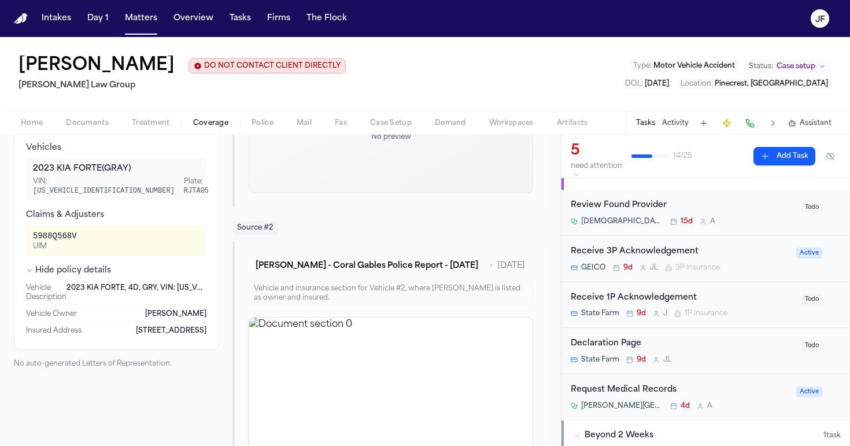
click at [488, 80] on div "Maegan Elizabeth Sofo DO NOT CONTACT CLIENT DIRECTLY DO NOT CONTACT Morgan Law …" at bounding box center [425, 74] width 850 height 74
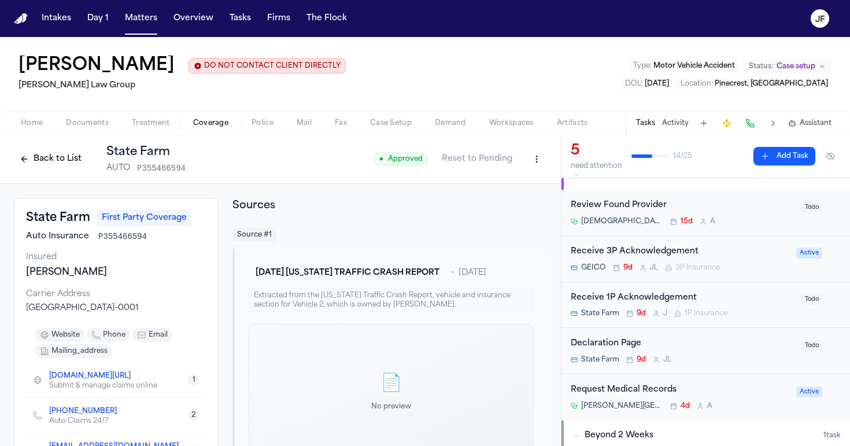
scroll to position [0, 0]
click at [526, 164] on html "Intakes Day 1 Matters Overview Tasks Firms The Flock JF Maegan Elizabeth Sofo D…" at bounding box center [425, 223] width 850 height 446
click at [517, 186] on div "Edit Coverage" at bounding box center [488, 185] width 97 height 19
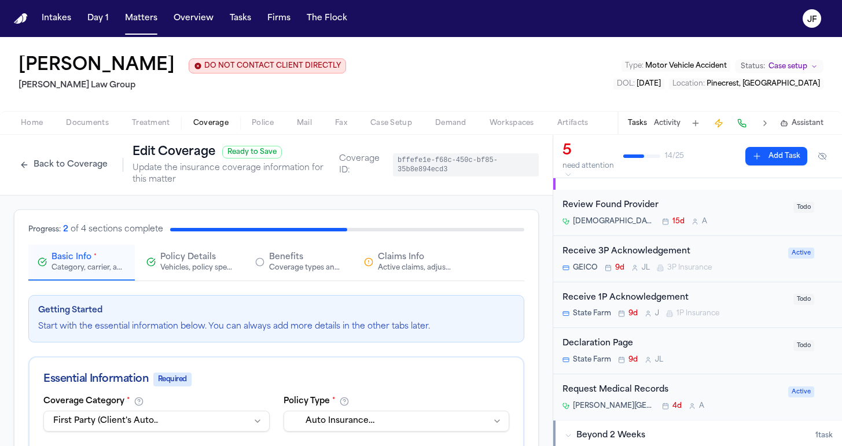
click at [403, 260] on span "Claims Info" at bounding box center [401, 258] width 46 height 12
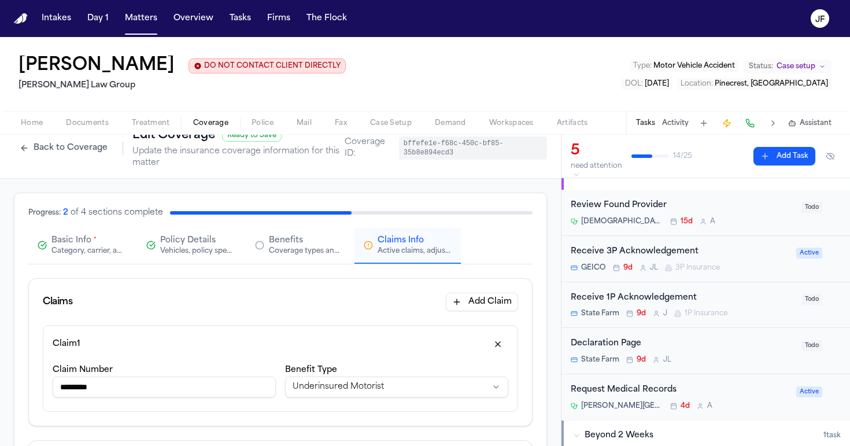
scroll to position [18, 0]
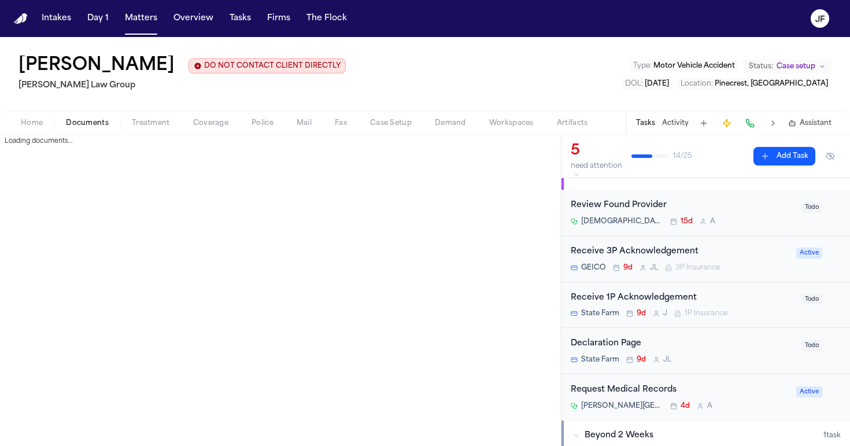
click at [99, 127] on span "Documents" at bounding box center [87, 123] width 43 height 9
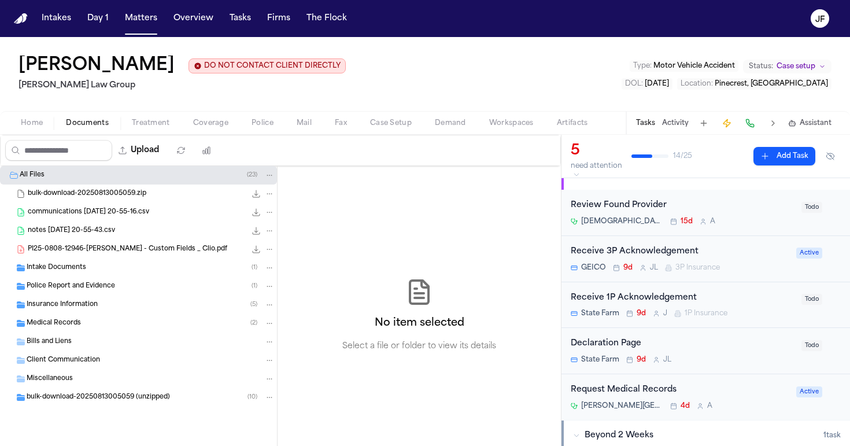
click at [79, 306] on span "Insurance Information" at bounding box center [62, 305] width 71 height 10
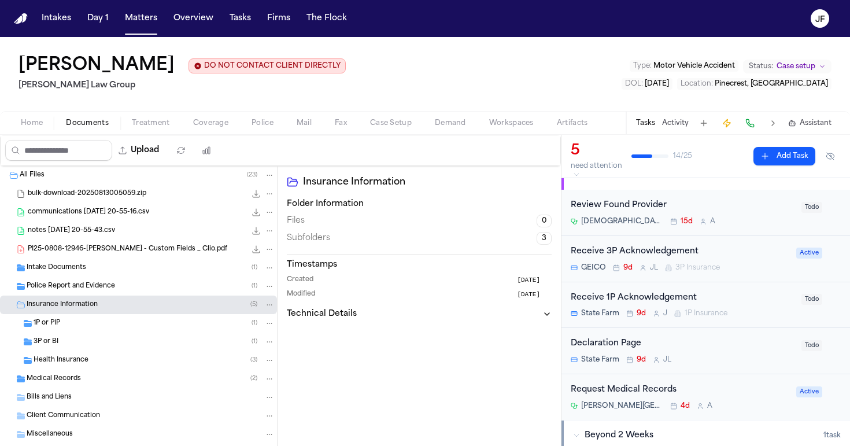
click at [97, 341] on div "3P or BI ( 1 )" at bounding box center [154, 342] width 241 height 10
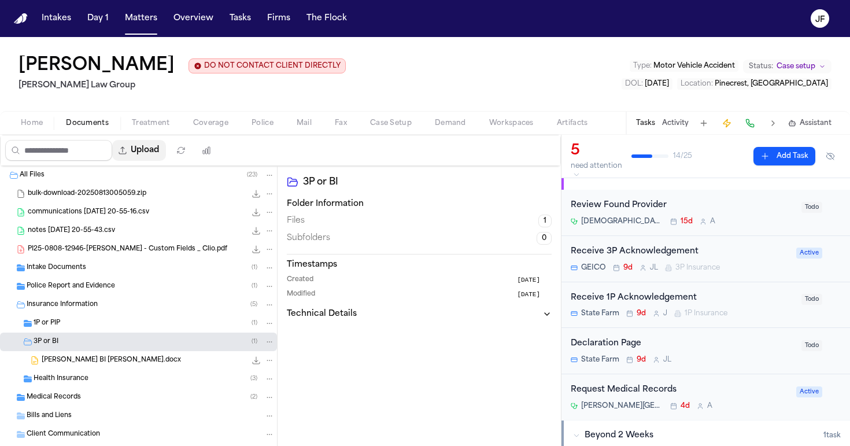
click at [166, 157] on button "Upload" at bounding box center [139, 150] width 54 height 21
select select "**********"
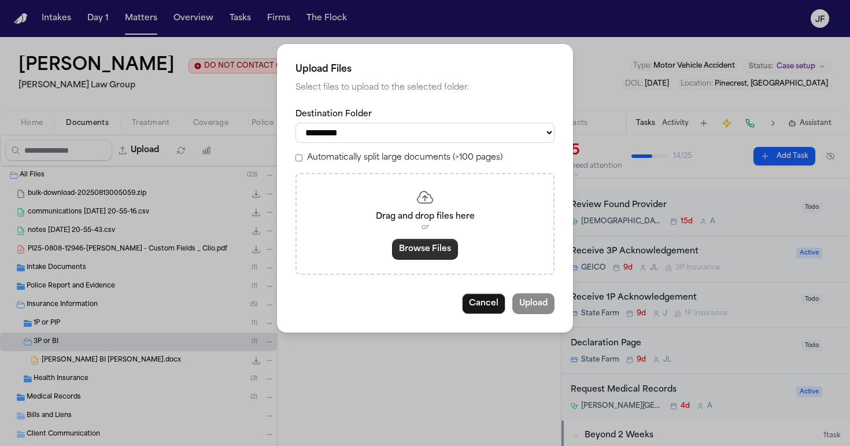
click at [417, 248] on button "Browse Files" at bounding box center [425, 249] width 66 height 21
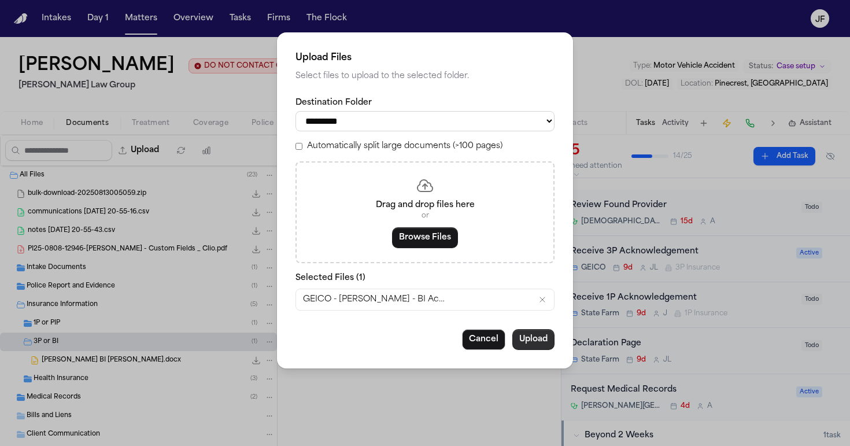
click at [543, 341] on button "Upload" at bounding box center [533, 339] width 42 height 21
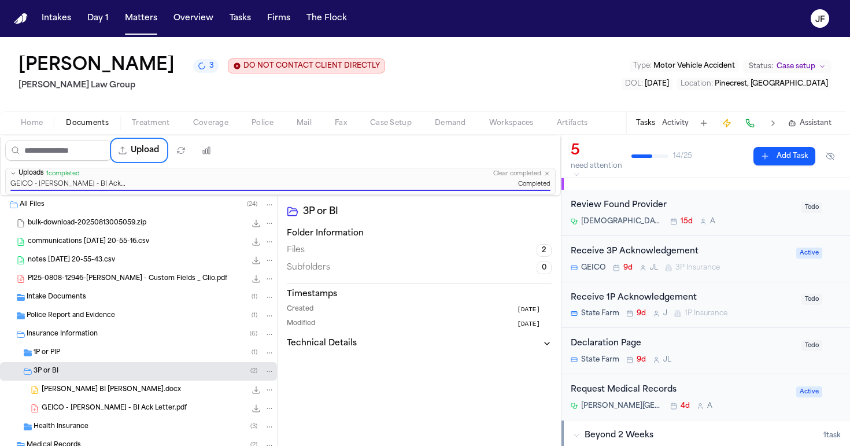
click at [97, 412] on span "GEICO - Maegan E. Sofo - BI Ack Letter.pdf" at bounding box center [114, 409] width 145 height 10
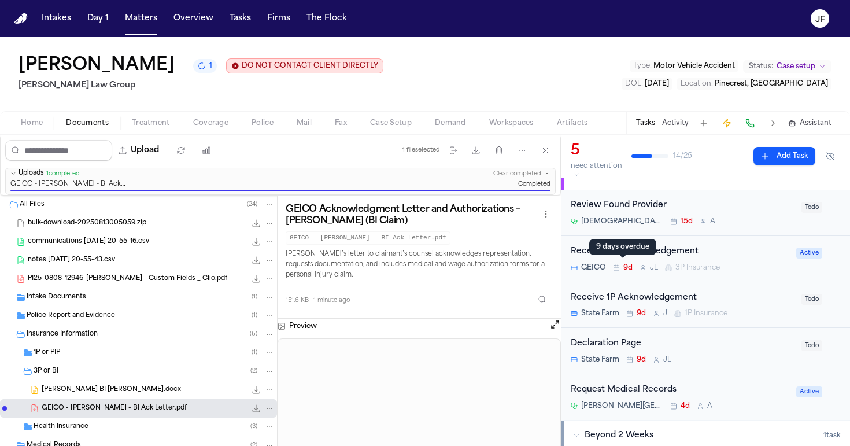
click at [625, 269] on span "9d" at bounding box center [628, 267] width 9 height 9
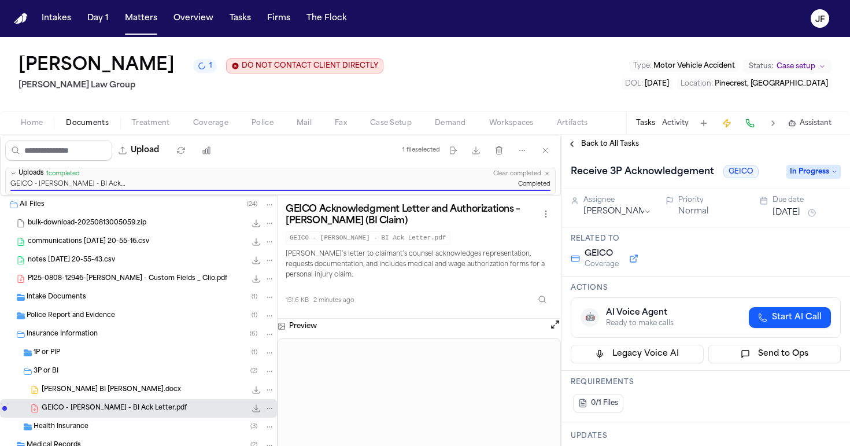
click at [806, 176] on span "In Progress" at bounding box center [814, 172] width 54 height 14
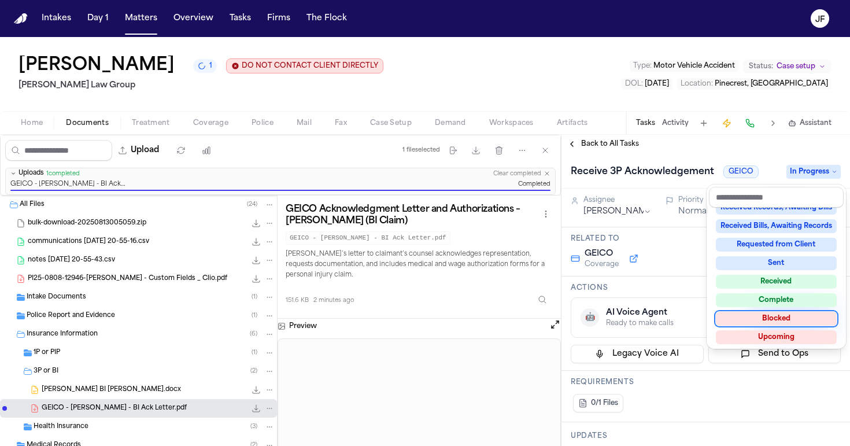
scroll to position [177, 0]
click at [775, 293] on div "Not Applicable Pending To-Do Ongoing In Progress Requested Scheduled Attorney R…" at bounding box center [776, 277] width 135 height 139
click at [777, 301] on div "Complete" at bounding box center [776, 301] width 121 height 14
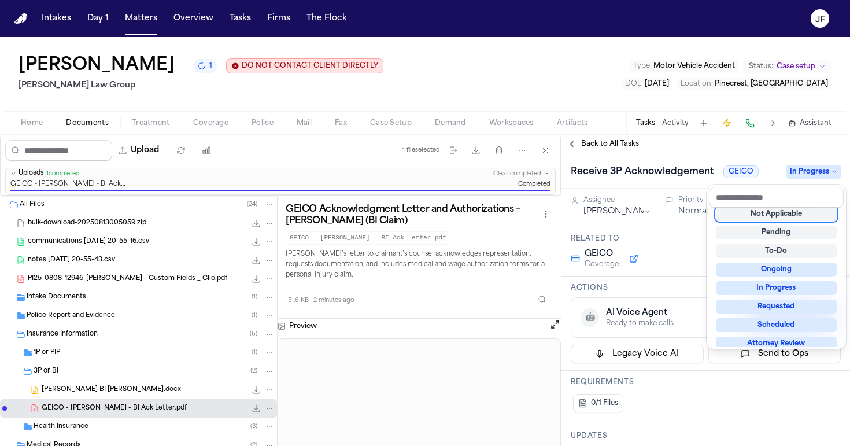
scroll to position [5, 0]
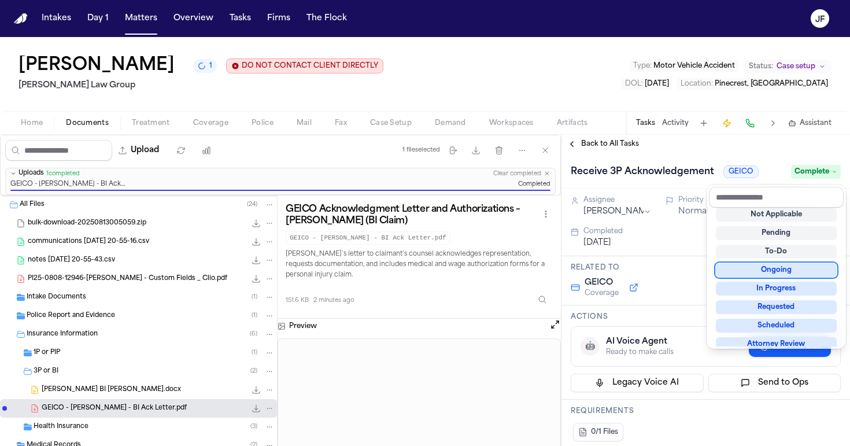
click at [594, 148] on div "Back to All Tasks Receive 3P Acknowledgement GEICO Complete Assignee Julie Lope…" at bounding box center [706, 290] width 289 height 311
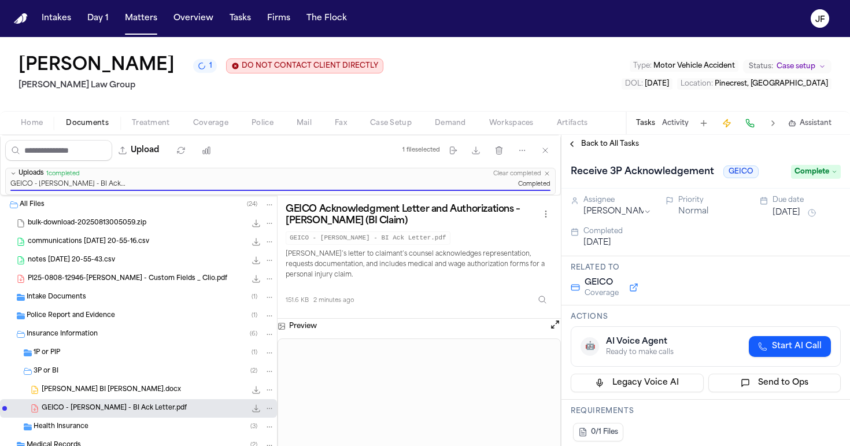
click at [601, 148] on span "Back to All Tasks" at bounding box center [610, 143] width 58 height 9
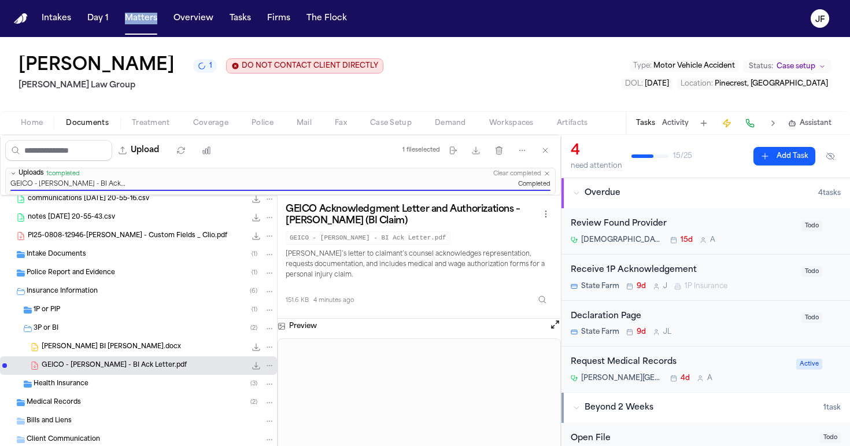
scroll to position [54, 0]
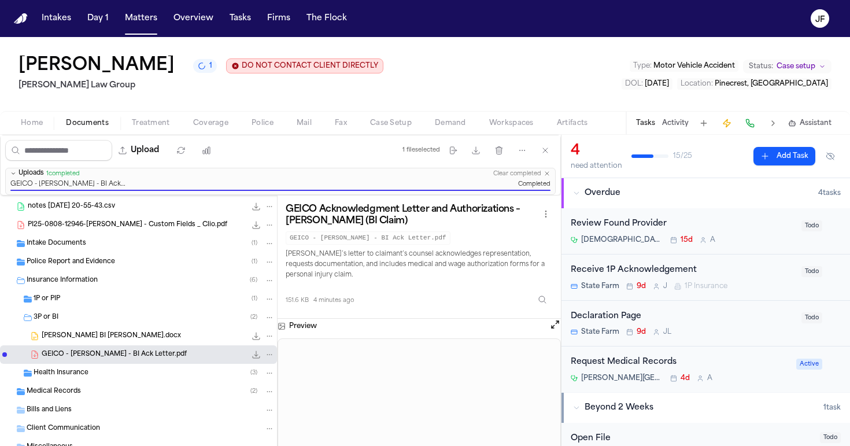
click at [52, 308] on div "1P or PIP ( 1 )" at bounding box center [138, 299] width 277 height 19
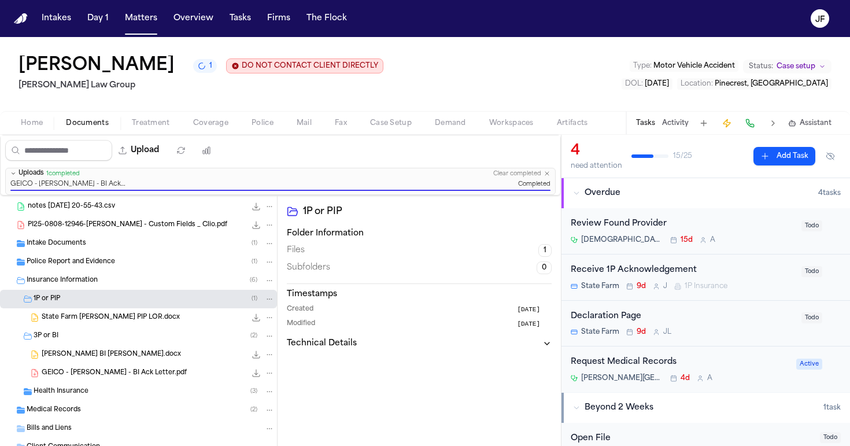
click at [50, 335] on span "3P or BI" at bounding box center [46, 336] width 25 height 10
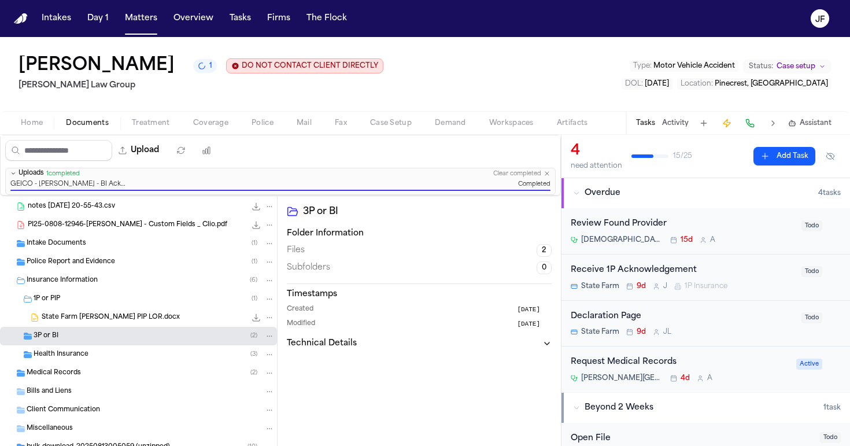
click at [549, 177] on icon "button" at bounding box center [547, 173] width 7 height 7
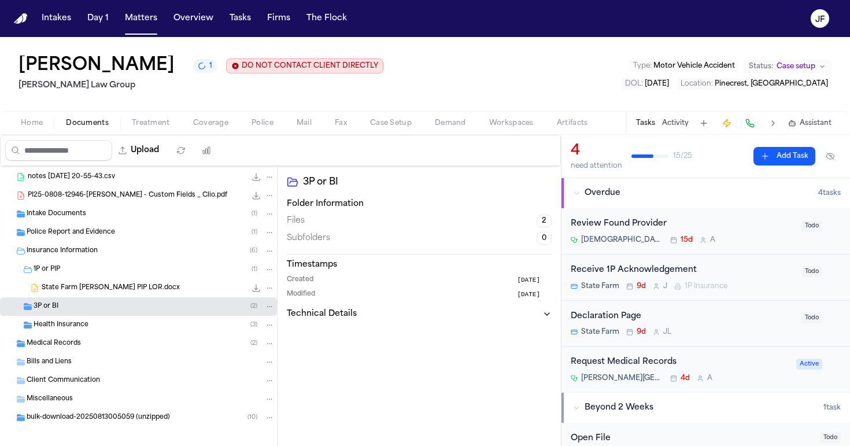
click at [468, 161] on div "Upload 0 files selected Move files Download files Delete files More actions Cle…" at bounding box center [281, 150] width 560 height 30
click at [149, 287] on span "State Farm Maegan Elizabeth Sofo PIP LOR.docx" at bounding box center [111, 288] width 138 height 10
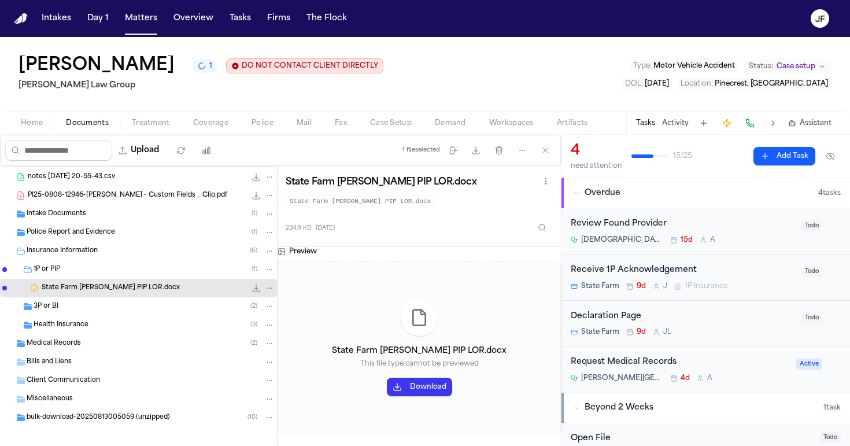
click at [149, 278] on div "1P or PIP ( 1 )" at bounding box center [138, 269] width 277 height 19
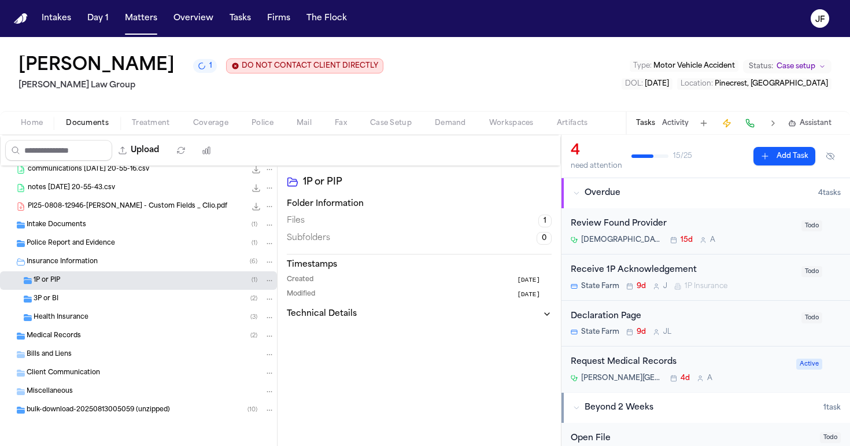
click at [149, 288] on div "1P or PIP ( 1 )" at bounding box center [138, 280] width 277 height 19
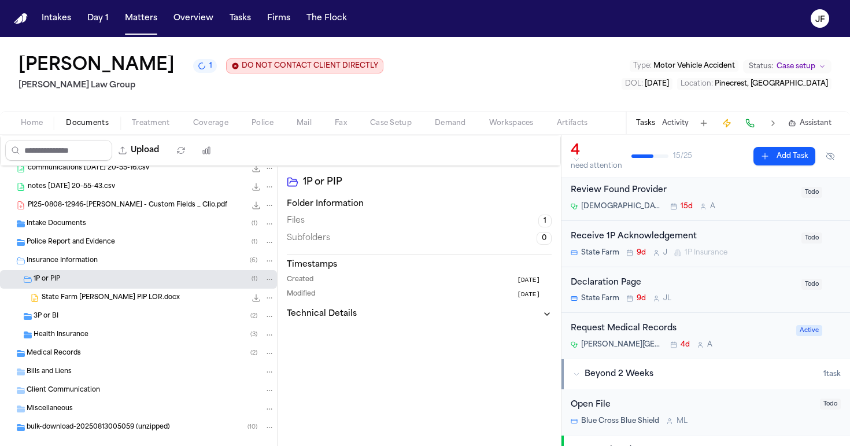
scroll to position [35, 0]
click at [657, 232] on div "Receive 1P Acknowledgement" at bounding box center [683, 235] width 224 height 13
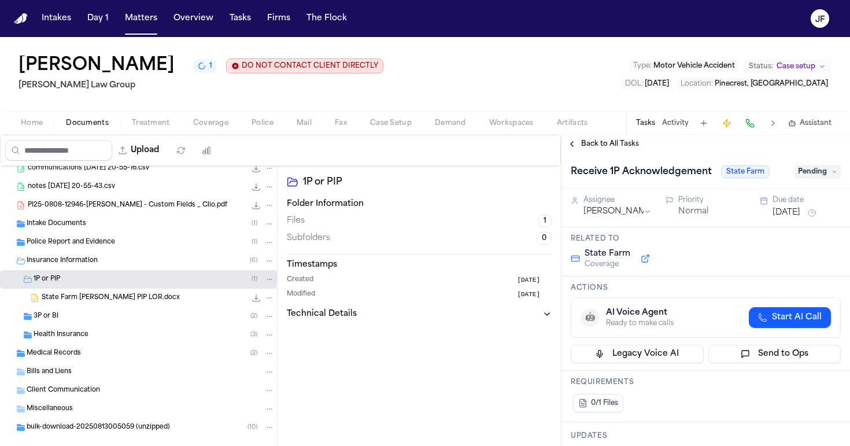
click at [811, 164] on div "Receive 1P Acknowledgement State Farm Pending" at bounding box center [706, 172] width 270 height 19
click at [811, 169] on span "Pending" at bounding box center [818, 172] width 46 height 14
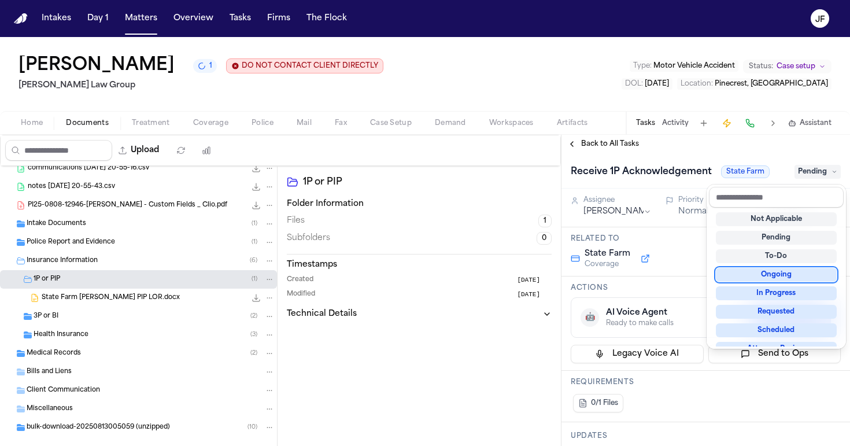
click at [612, 93] on div "Maegan Elizabeth Sofo 1 DO NOT CONTACT CLIENT DIRECTLY DO NOT CONTACT Morgan La…" at bounding box center [425, 241] width 850 height 409
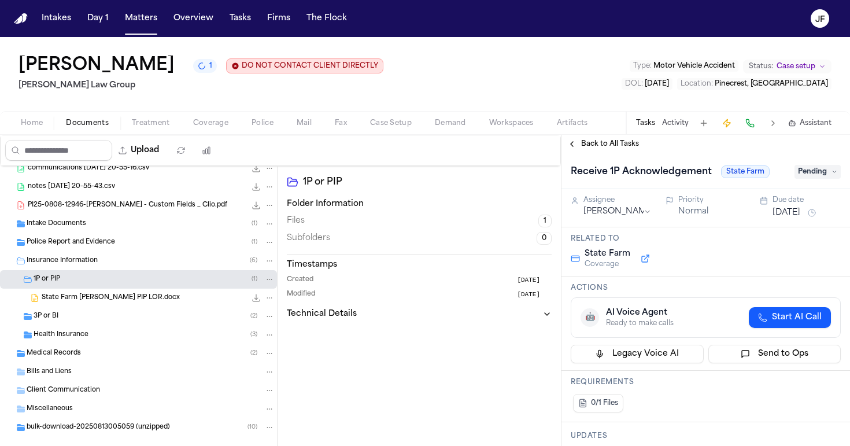
click at [802, 175] on span "Pending" at bounding box center [818, 172] width 46 height 14
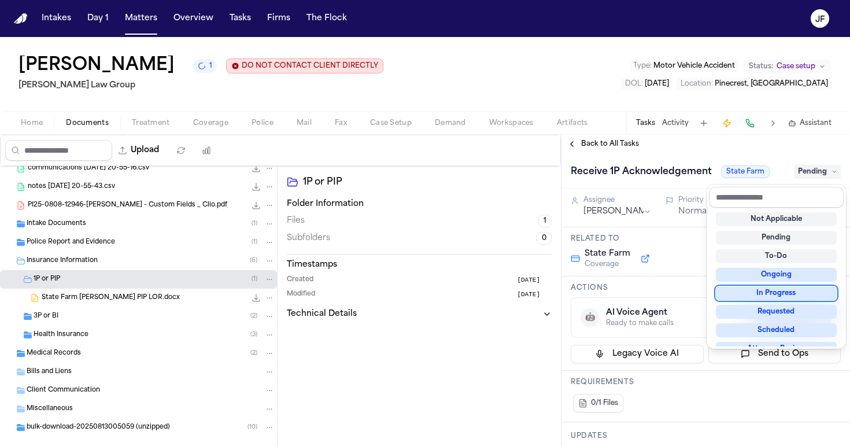
click at [771, 297] on div "In Progress" at bounding box center [776, 293] width 121 height 14
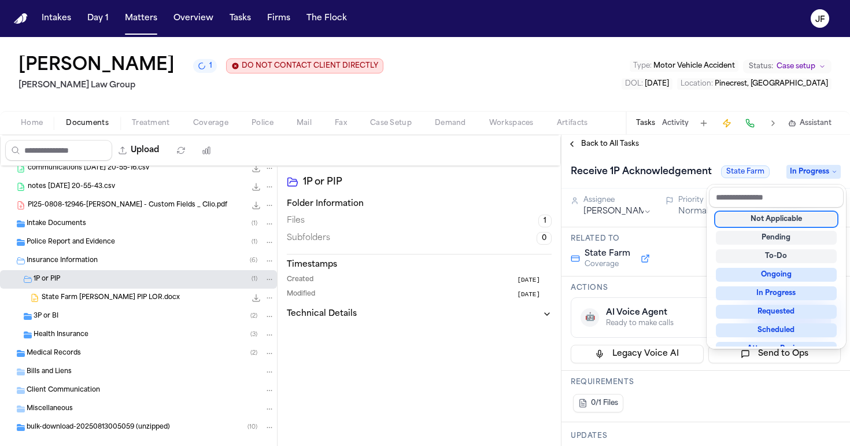
click at [603, 88] on div "Maegan Elizabeth Sofo 1 DO NOT CONTACT CLIENT DIRECTLY DO NOT CONTACT Morgan La…" at bounding box center [425, 241] width 850 height 409
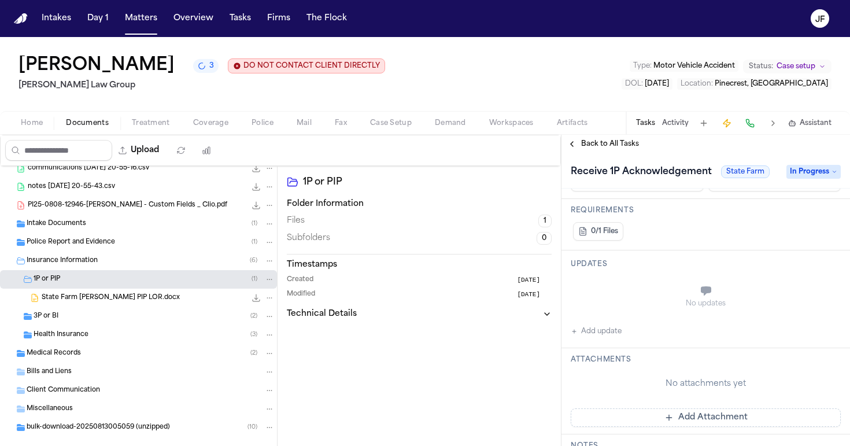
scroll to position [179, 0]
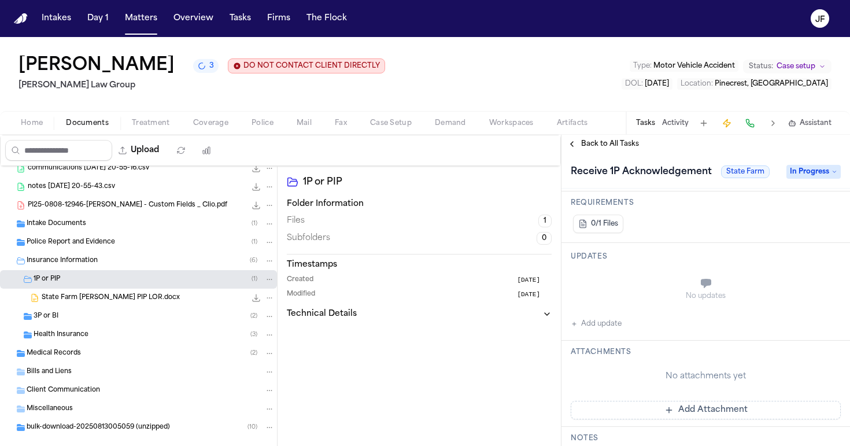
click at [603, 325] on button "Add update" at bounding box center [596, 324] width 51 height 14
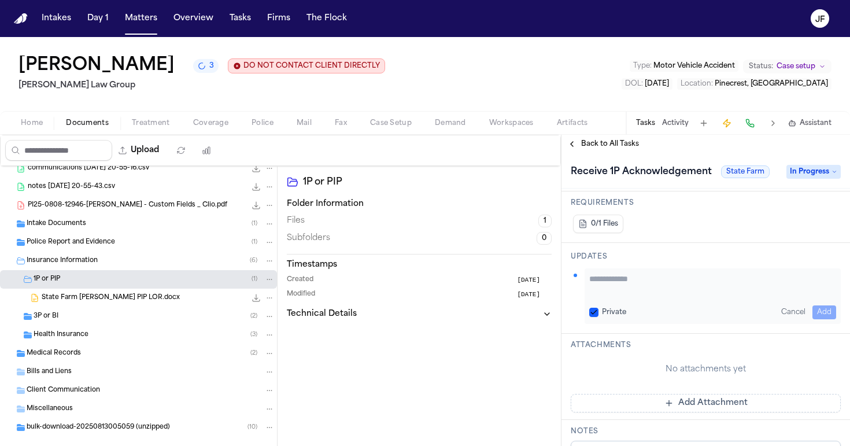
click at [660, 287] on textarea "Add your update" at bounding box center [712, 284] width 247 height 23
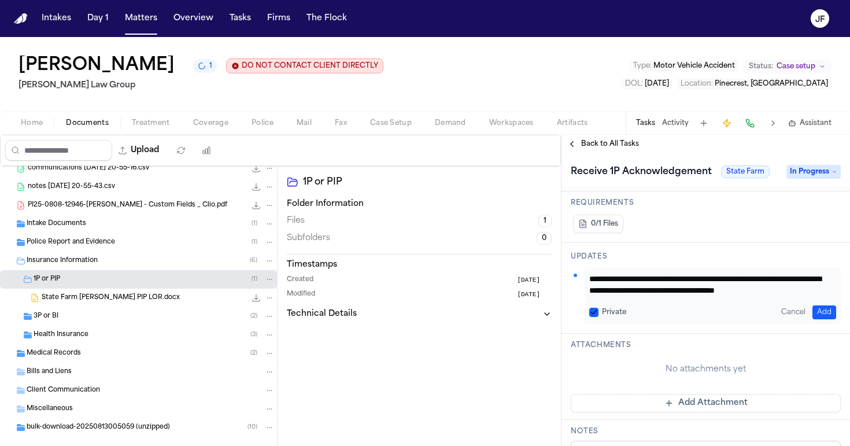
scroll to position [12, 0]
type textarea "**********"
click at [825, 312] on button "Add" at bounding box center [825, 312] width 24 height 14
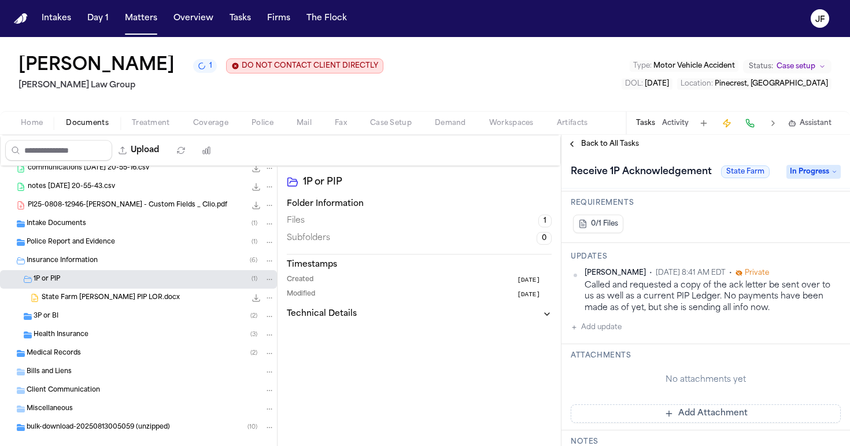
click at [607, 147] on span "Back to All Tasks" at bounding box center [610, 143] width 58 height 9
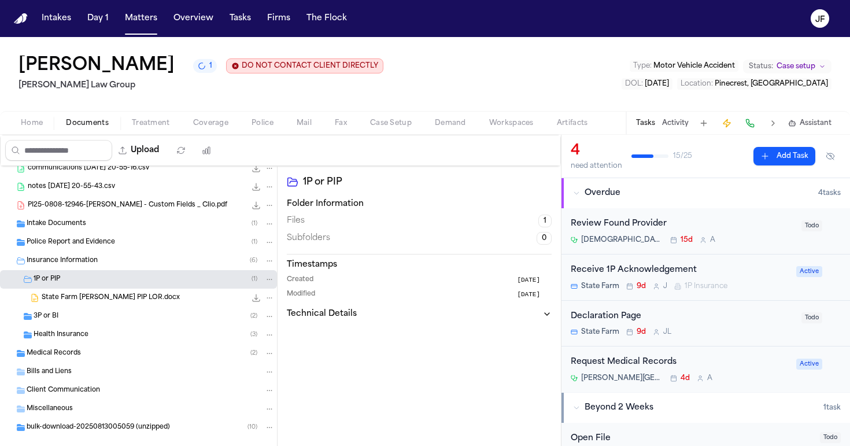
click at [614, 316] on div "Declaration Page" at bounding box center [683, 316] width 224 height 13
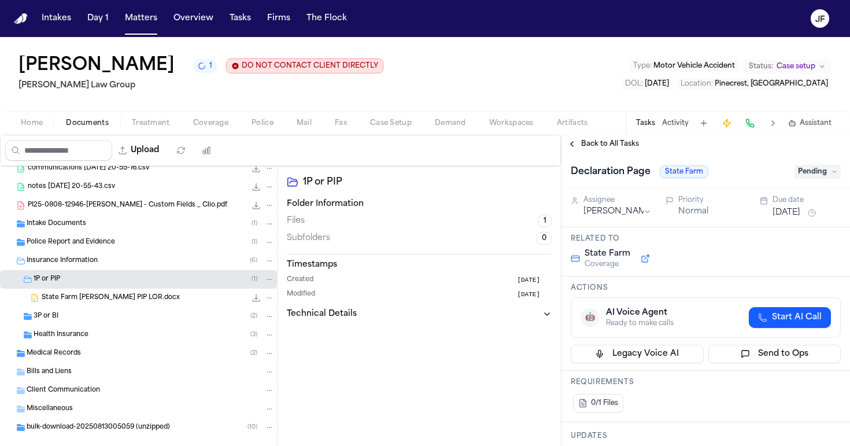
click at [802, 173] on span "Pending" at bounding box center [818, 172] width 46 height 14
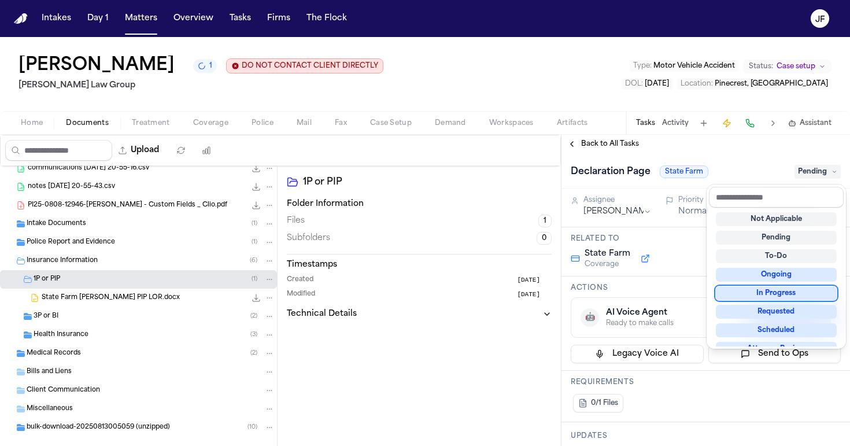
click at [759, 291] on div "In Progress" at bounding box center [776, 293] width 121 height 14
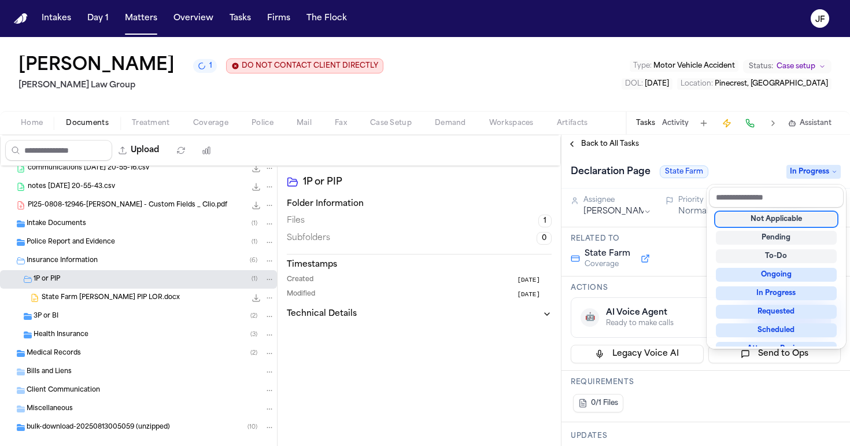
click at [678, 404] on div "Declaration Page State Farm In Progress Assignee Julie Lopez Priority Normal Du…" at bounding box center [706, 299] width 289 height 293
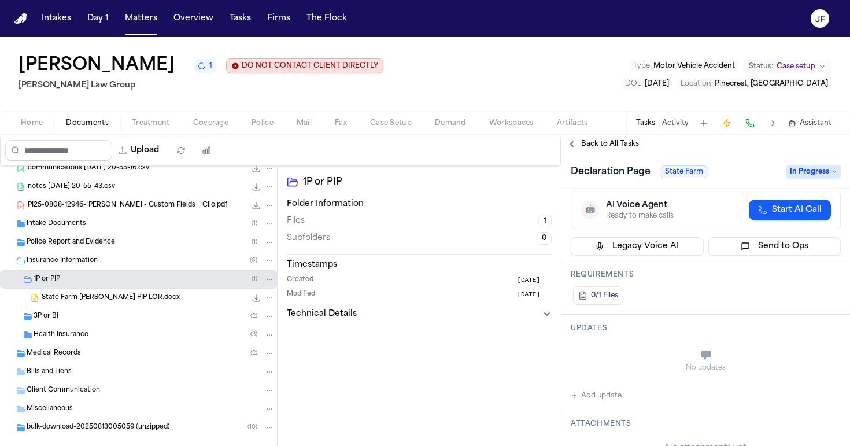
scroll to position [117, 0]
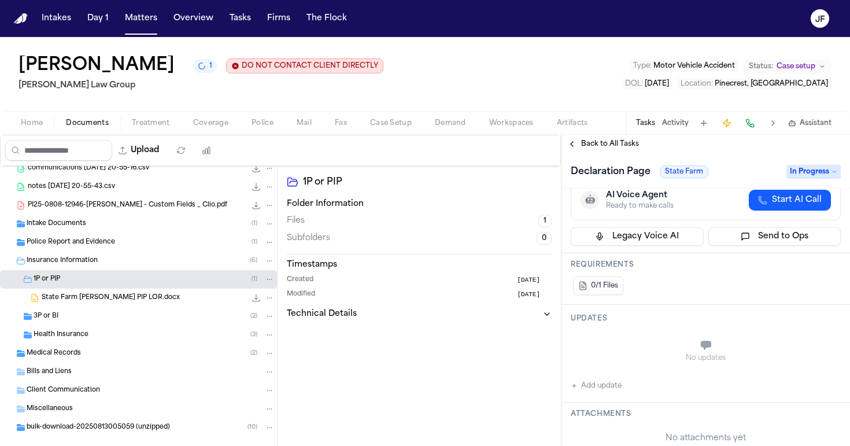
click at [596, 386] on button "Add update" at bounding box center [596, 386] width 51 height 14
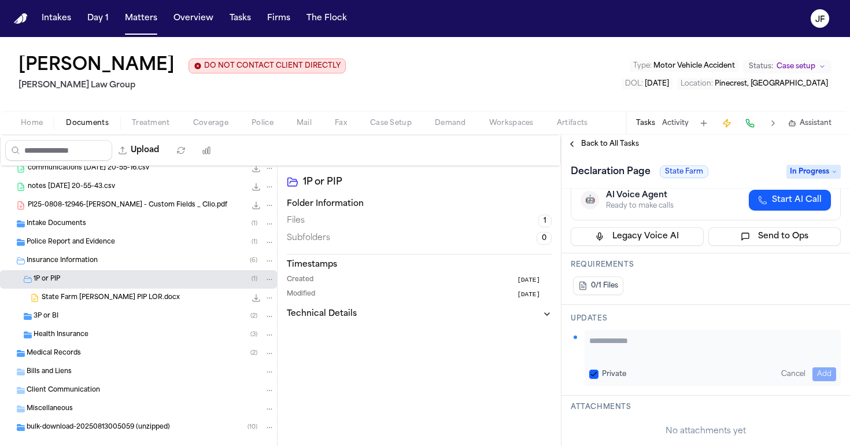
click at [645, 356] on textarea "Add your update" at bounding box center [712, 346] width 247 height 23
click at [492, 83] on div "Maegan Elizabeth Sofo DO NOT CONTACT CLIENT DIRECTLY DO NOT CONTACT Morgan Law …" at bounding box center [425, 74] width 850 height 74
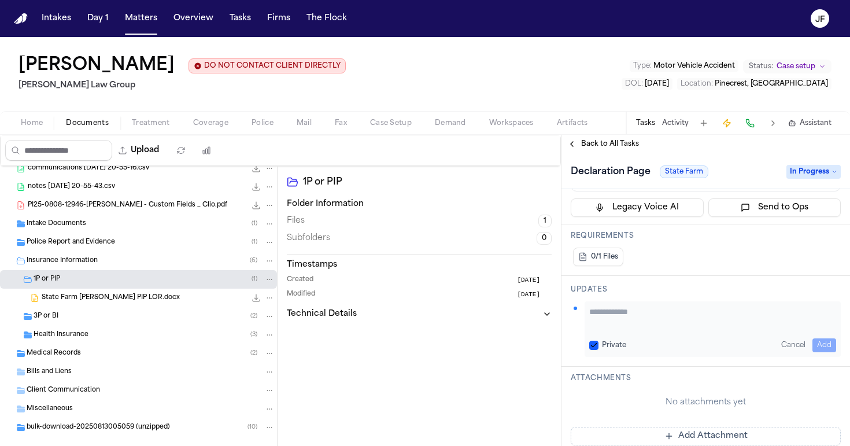
scroll to position [187, 0]
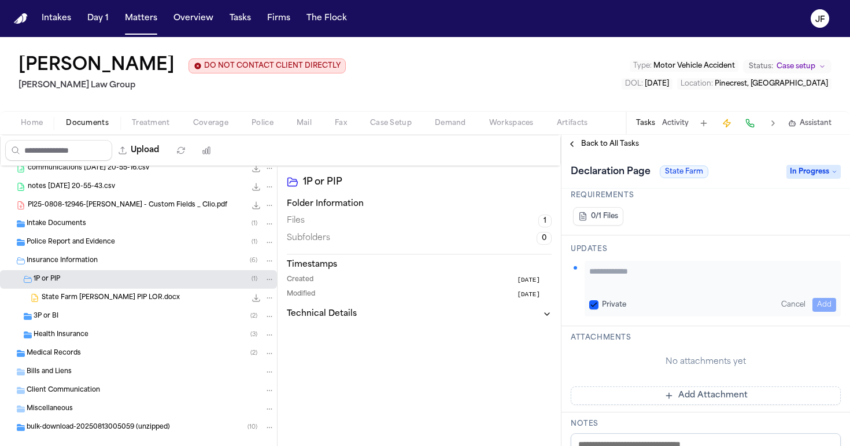
click at [702, 283] on textarea "Add your update" at bounding box center [712, 276] width 247 height 23
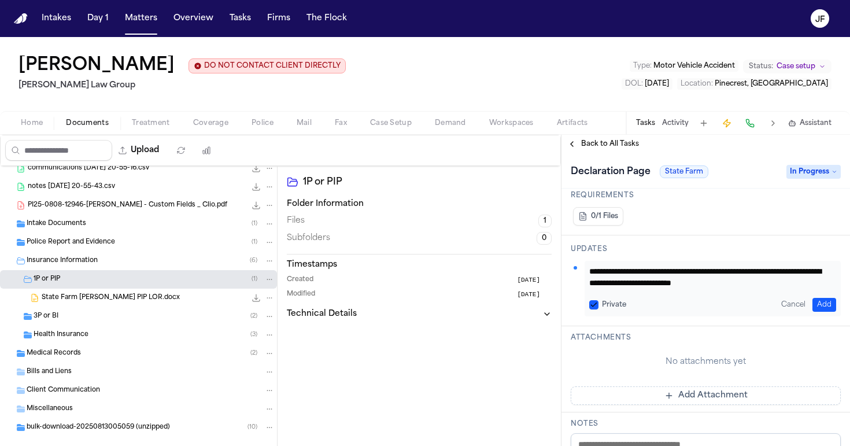
scroll to position [12, 0]
type textarea "**********"
click at [818, 304] on button "Add" at bounding box center [825, 305] width 24 height 14
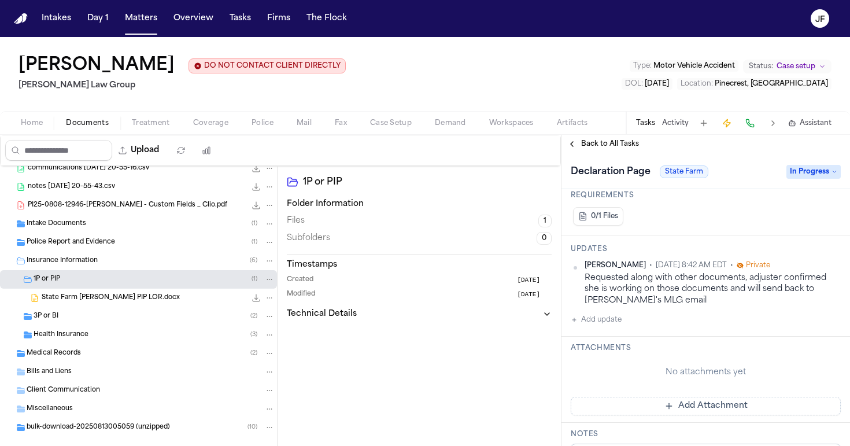
click at [602, 146] on span "Back to All Tasks" at bounding box center [610, 143] width 58 height 9
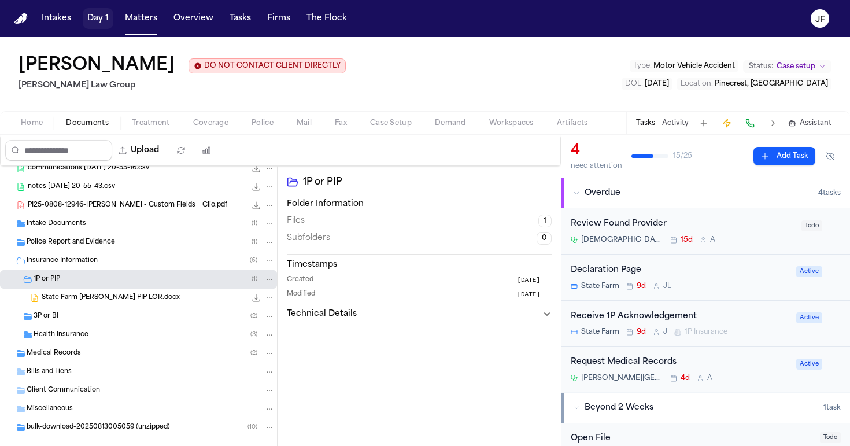
click at [129, 21] on button "Matters" at bounding box center [141, 18] width 42 height 21
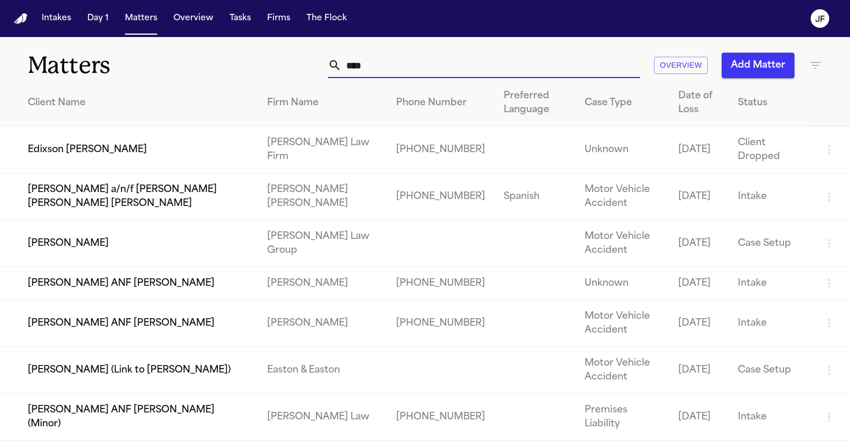
drag, startPoint x: 390, startPoint y: 67, endPoint x: 238, endPoint y: 62, distance: 152.2
click at [248, 63] on div "**** Overview Add Matter" at bounding box center [535, 65] width 574 height 25
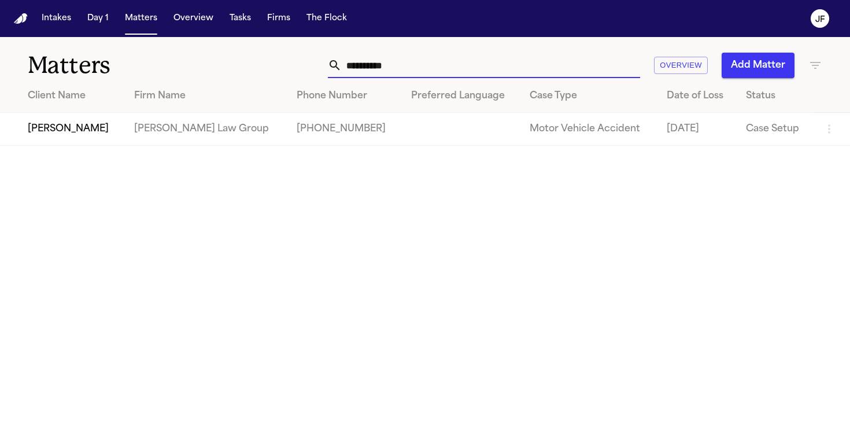
type input "**********"
click at [75, 132] on td "[PERSON_NAME]" at bounding box center [62, 129] width 125 height 33
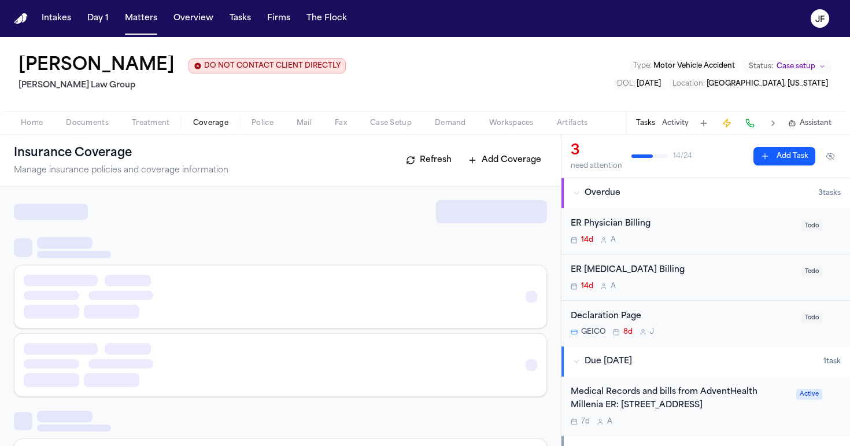
click at [216, 126] on span "Coverage" at bounding box center [210, 123] width 35 height 9
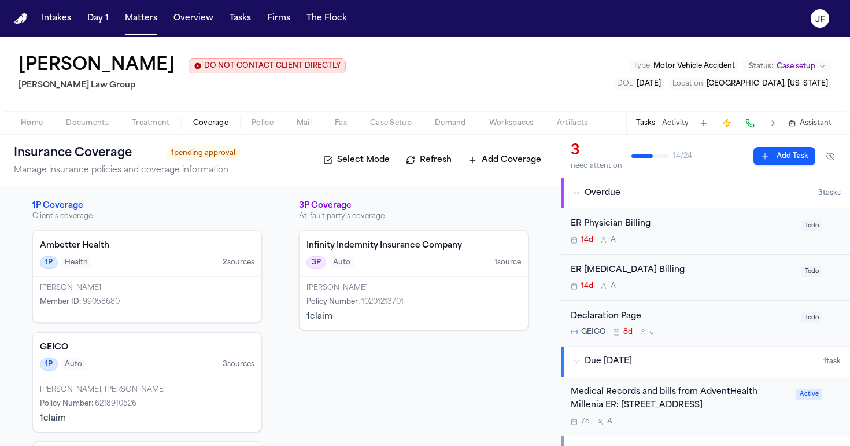
click at [91, 127] on span "Documents" at bounding box center [87, 123] width 43 height 9
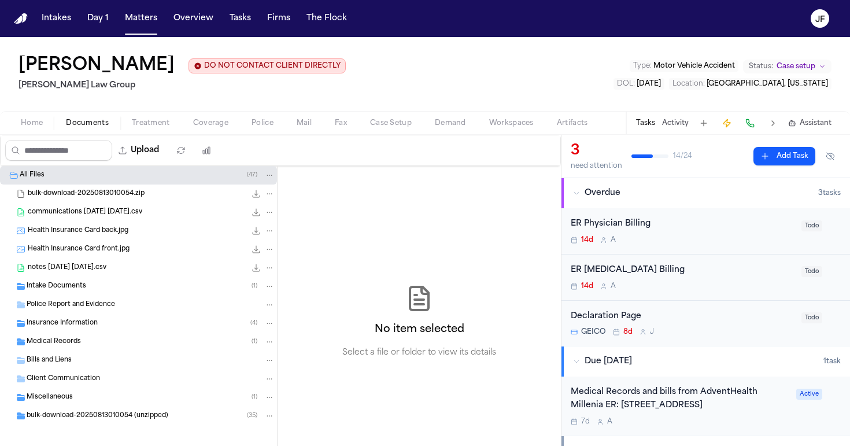
click at [50, 327] on span "Insurance Information" at bounding box center [62, 324] width 71 height 10
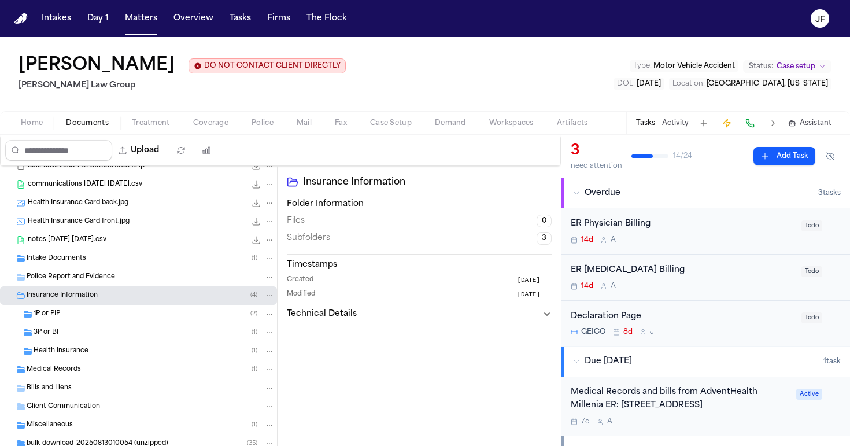
scroll to position [31, 0]
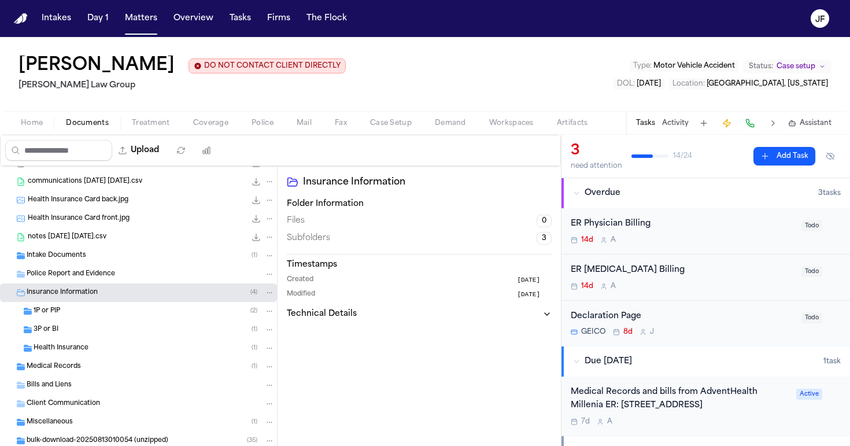
click at [63, 314] on div "1P or PIP ( 2 )" at bounding box center [154, 311] width 241 height 10
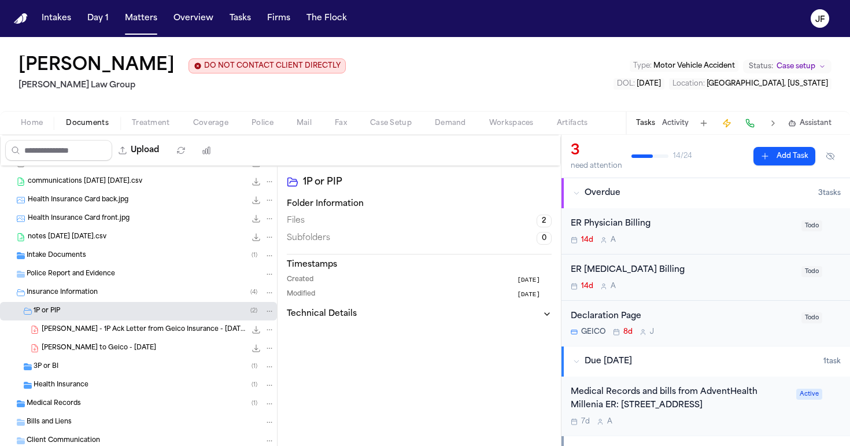
click at [55, 370] on span "3P or BI" at bounding box center [46, 367] width 25 height 10
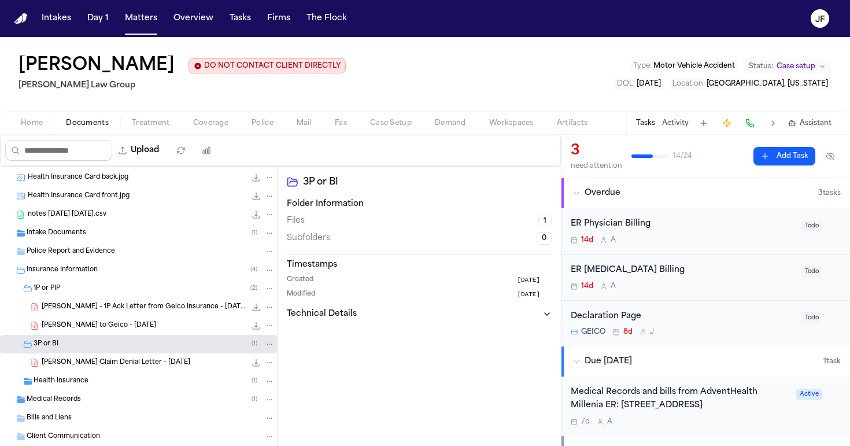
scroll to position [59, 0]
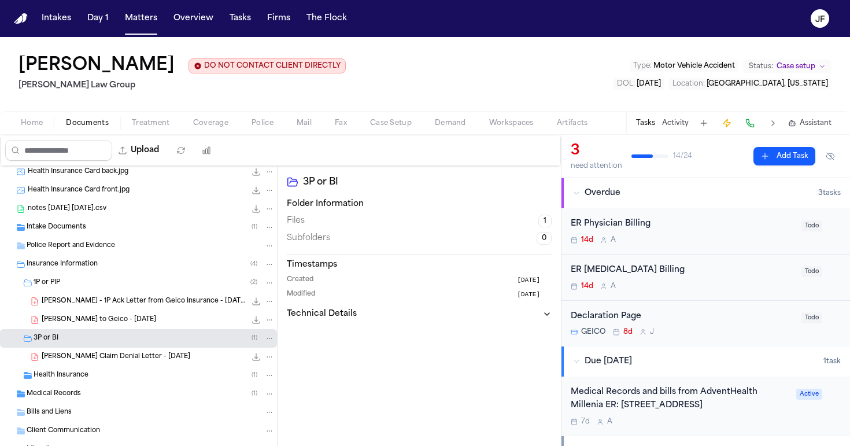
click at [110, 307] on div "F. Ramirez - 1P Ack Letter from Geico Insurance - 8.19.25 2.3 MB • PDF" at bounding box center [158, 302] width 233 height 12
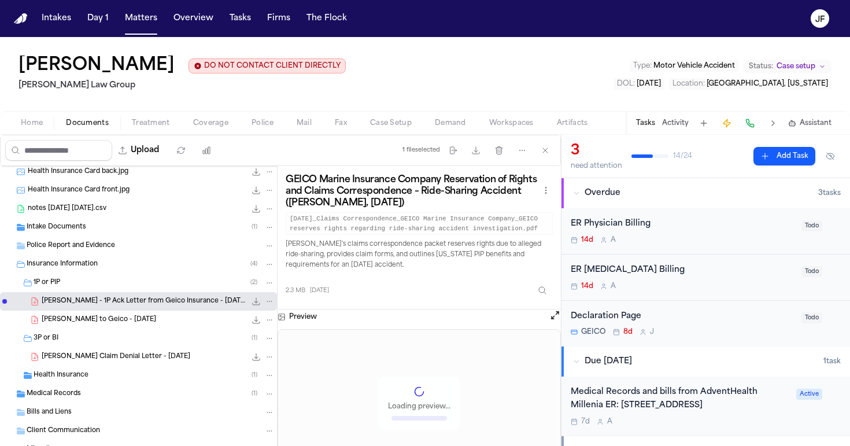
scroll to position [0, 0]
click at [252, 300] on icon "File: F. Ramirez - 1P Ack Letter from Geico Insurance - 8.19.25" at bounding box center [256, 301] width 9 height 9
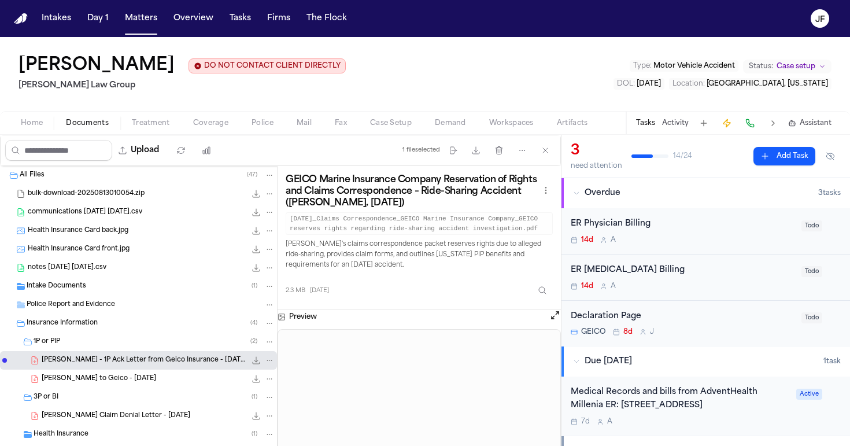
click at [73, 292] on span "Intake Documents" at bounding box center [57, 287] width 60 height 10
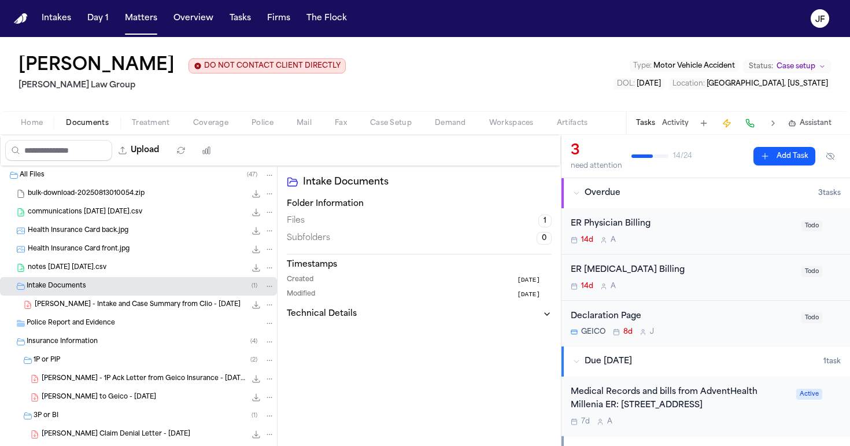
click at [102, 307] on span "F. Ramirez - Intake and Case Summary from Clio - 8.8.25" at bounding box center [138, 305] width 206 height 10
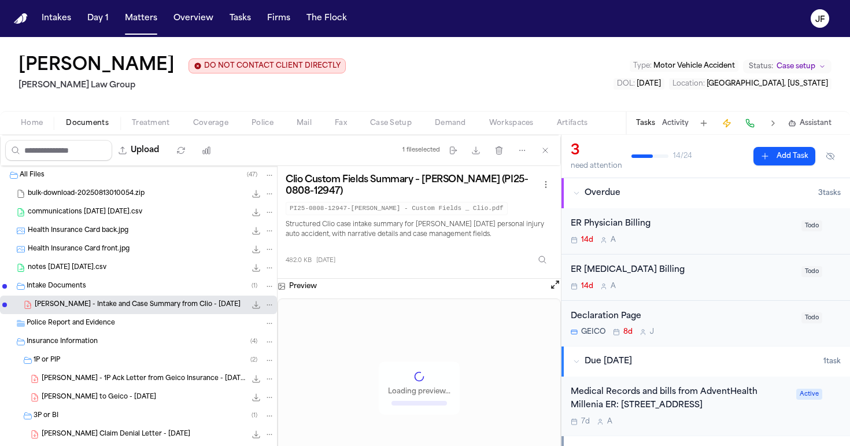
click at [252, 304] on icon "File: F. Ramirez - Intake and Case Summary from Clio - 8.8.25" at bounding box center [256, 304] width 9 height 9
click at [125, 23] on button "Matters" at bounding box center [141, 18] width 42 height 21
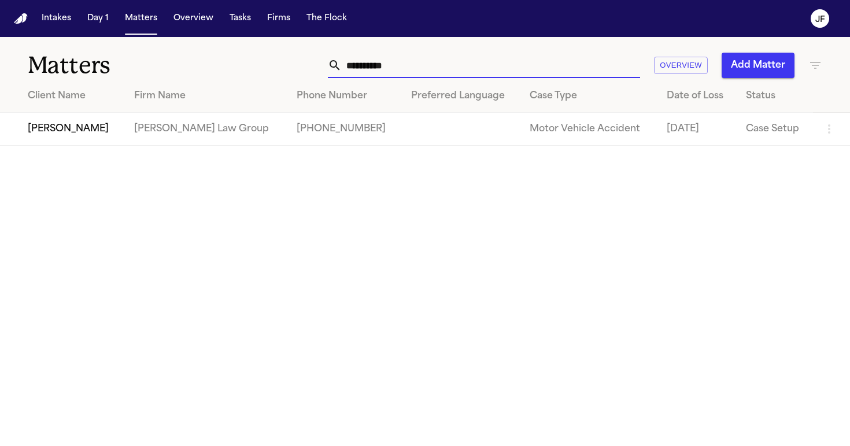
drag, startPoint x: 440, startPoint y: 65, endPoint x: 39, endPoint y: 65, distance: 401.4
click at [39, 65] on div "**********" at bounding box center [425, 58] width 850 height 43
type input "**********"
click at [119, 134] on td "[PERSON_NAME]" at bounding box center [62, 129] width 125 height 33
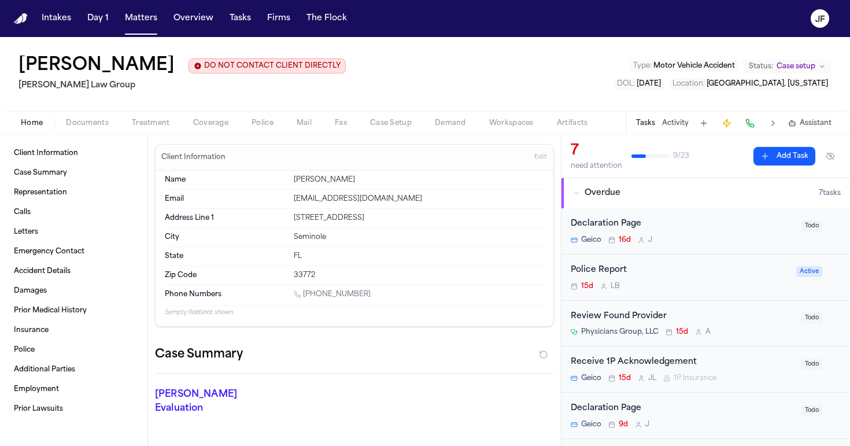
click at [226, 113] on div "Home Documents Treatment Coverage Police Mail Fax Case Setup Demand Workspaces …" at bounding box center [425, 122] width 850 height 23
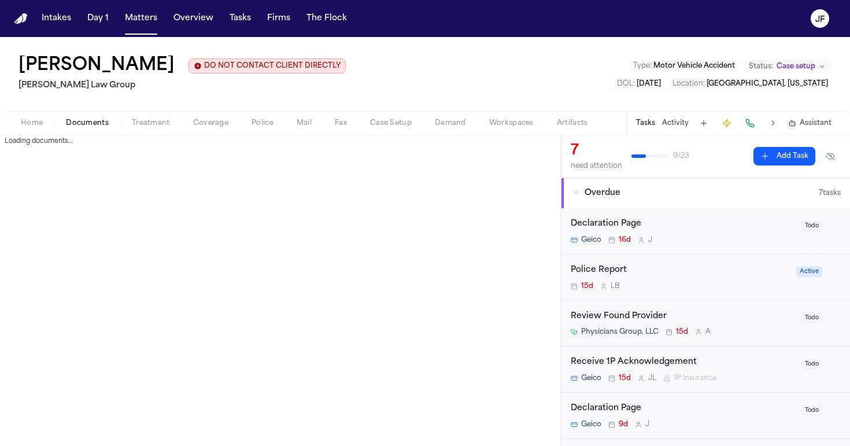
click at [98, 123] on span "Documents" at bounding box center [87, 123] width 43 height 9
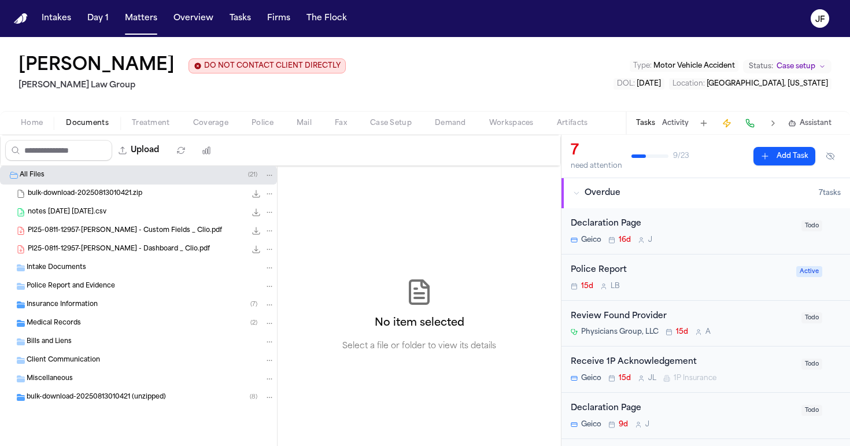
click at [67, 303] on span "Insurance Information" at bounding box center [62, 305] width 71 height 10
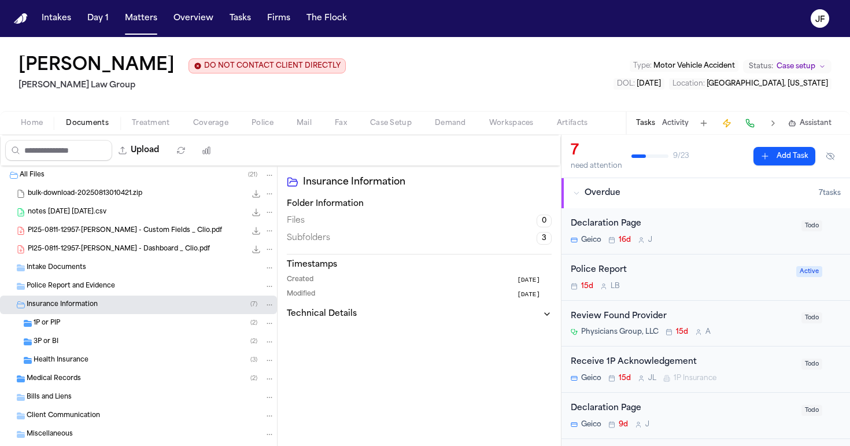
click at [119, 325] on div "1P or PIP ( 2 )" at bounding box center [154, 323] width 241 height 10
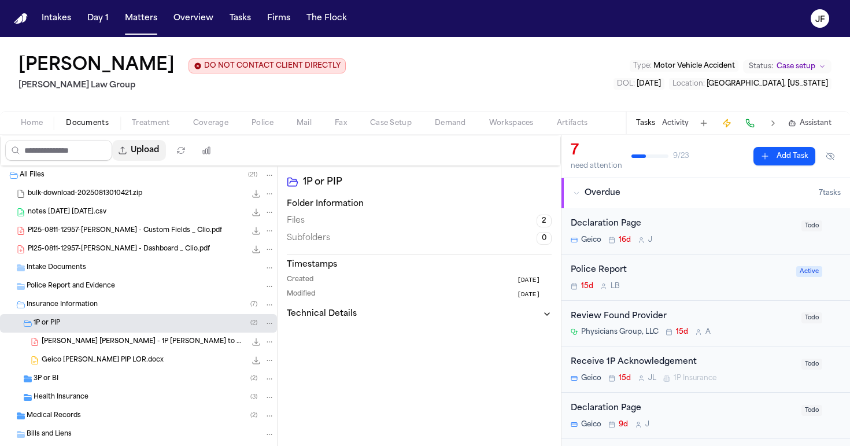
click at [166, 157] on button "Upload" at bounding box center [139, 150] width 54 height 21
select select "**********"
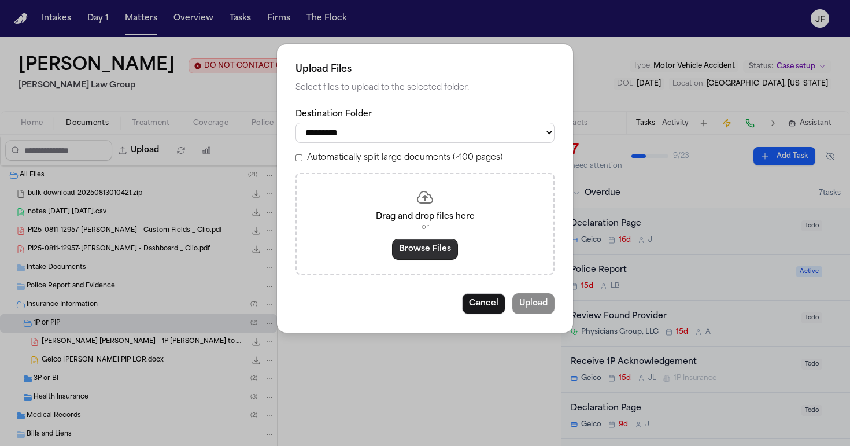
click at [447, 245] on button "Browse Files" at bounding box center [425, 249] width 66 height 21
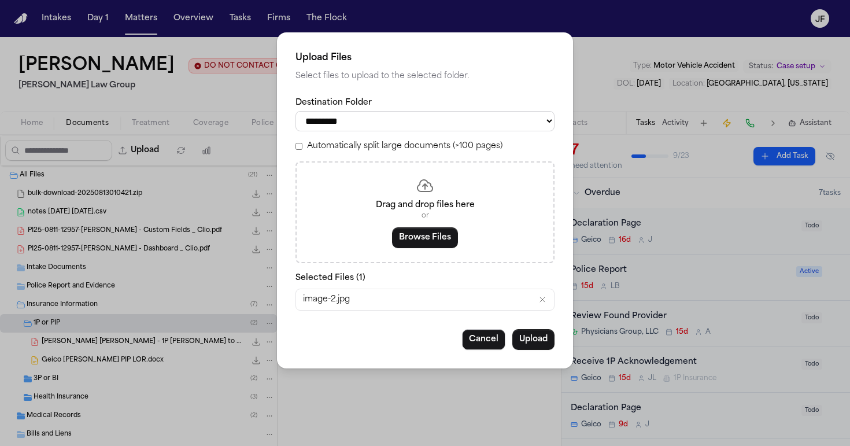
click at [334, 296] on span "image-2.jpg" at bounding box center [326, 300] width 47 height 12
click at [533, 336] on button "Upload" at bounding box center [533, 339] width 42 height 21
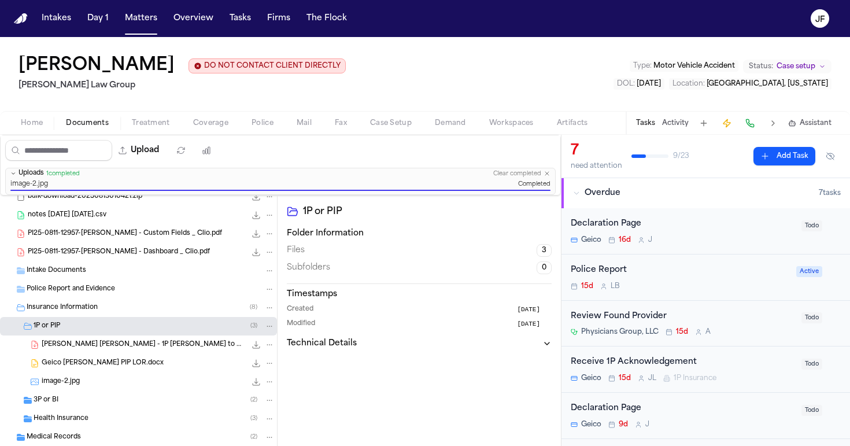
scroll to position [30, 0]
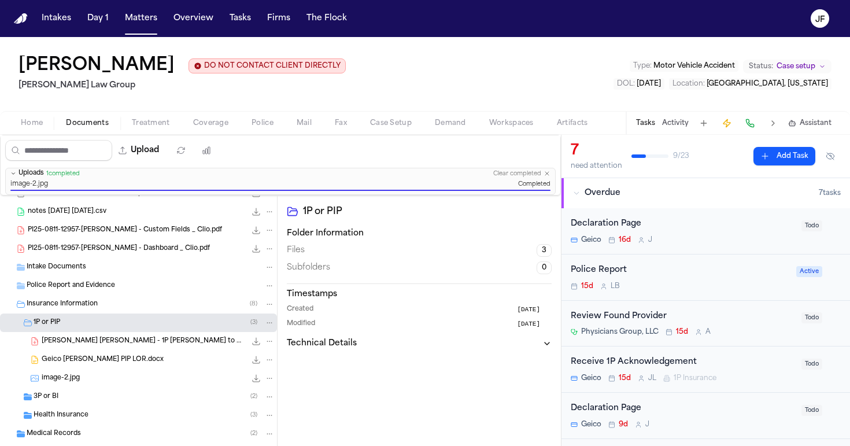
click at [264, 384] on div "File: image-2.jpg" at bounding box center [262, 379] width 24 height 12
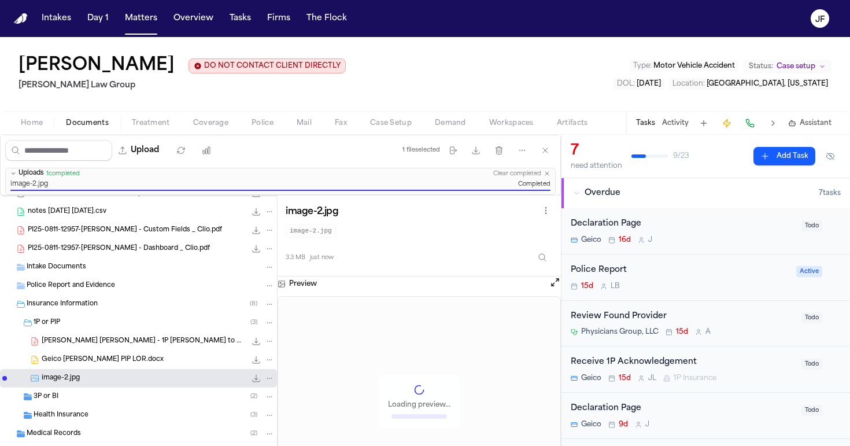
click at [265, 382] on icon "File: image-2.jpg" at bounding box center [269, 378] width 8 height 8
click at [269, 318] on button "Rename" at bounding box center [261, 314] width 79 height 21
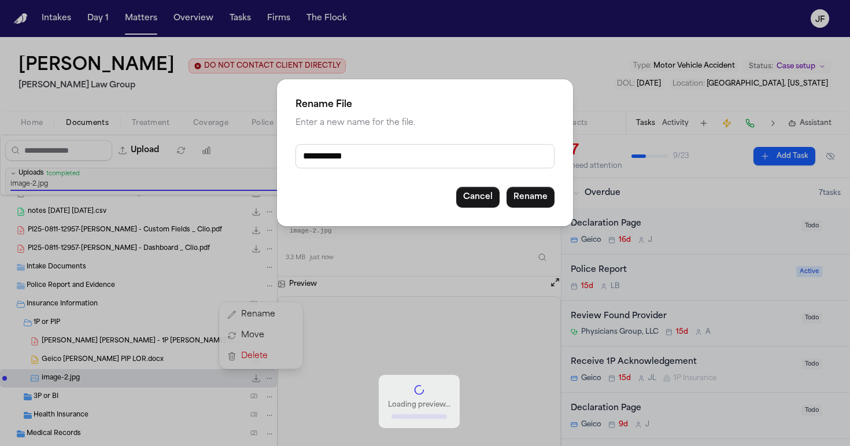
drag, startPoint x: 340, startPoint y: 154, endPoint x: 196, endPoint y: 152, distance: 144.1
click at [196, 155] on div "**********" at bounding box center [425, 223] width 850 height 446
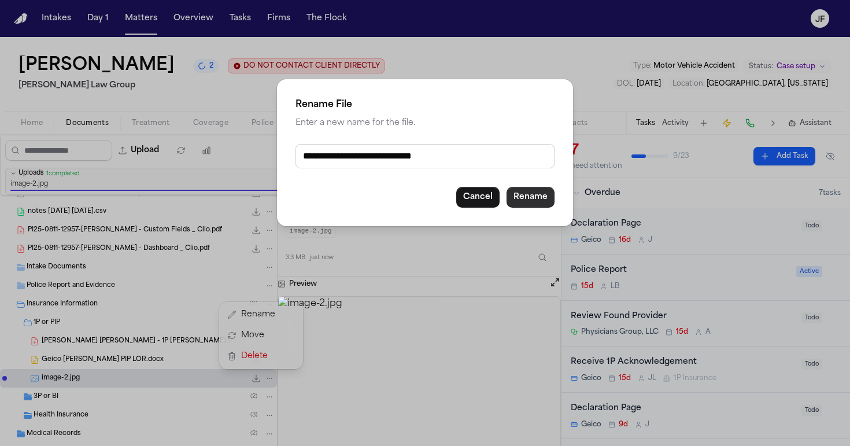
type input "**********"
click at [528, 196] on button "Rename" at bounding box center [531, 197] width 48 height 21
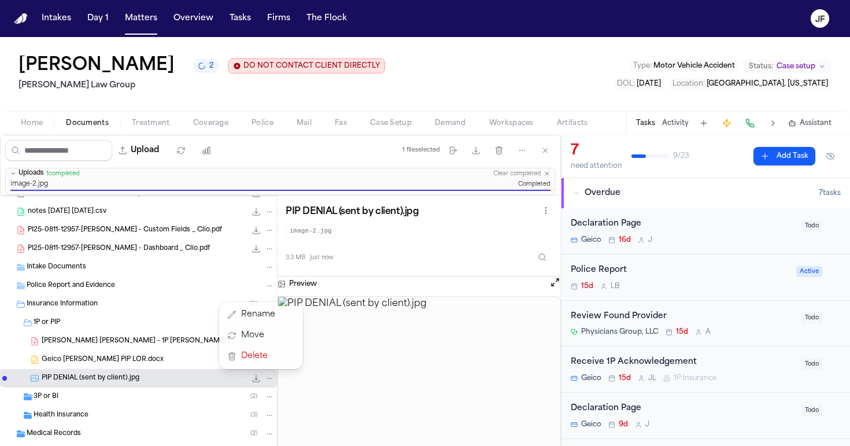
click at [71, 395] on div "All Files ( 22 ) bulk-download-20250813010421.zip 16.7 MB • ZIP notes 2025-08-1…" at bounding box center [138, 370] width 277 height 410
click at [71, 401] on div "3P or BI ( 2 )" at bounding box center [154, 397] width 241 height 10
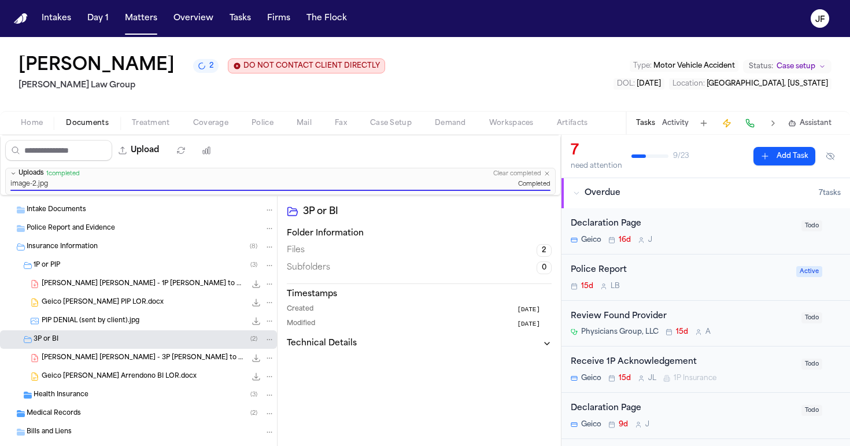
scroll to position [91, 0]
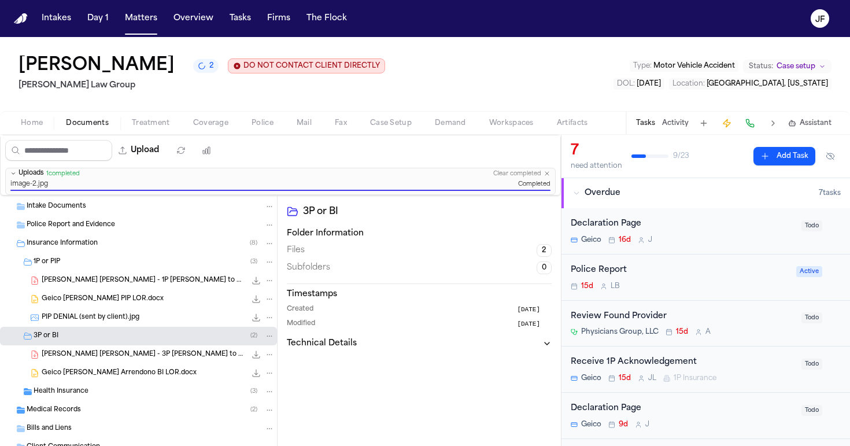
click at [229, 131] on div "Home Documents Treatment Coverage Police Mail Fax Case Setup Demand Workspaces …" at bounding box center [425, 122] width 850 height 23
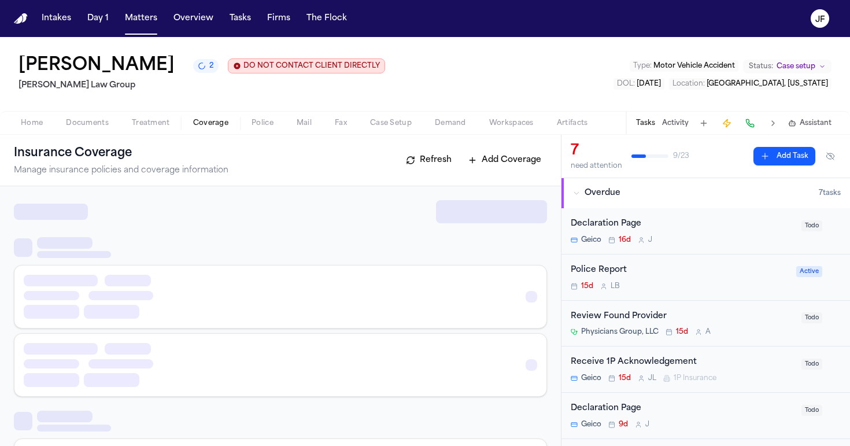
click at [216, 128] on span "Coverage" at bounding box center [210, 123] width 35 height 9
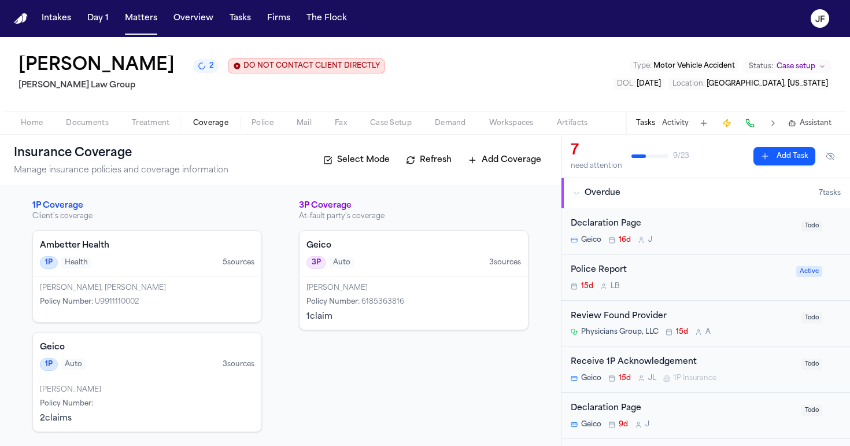
scroll to position [1, 0]
click at [153, 371] on div "Geico 1P Auto 3 source s" at bounding box center [147, 356] width 228 height 46
click at [461, 304] on div "Policy Number : 6185363816" at bounding box center [414, 301] width 215 height 9
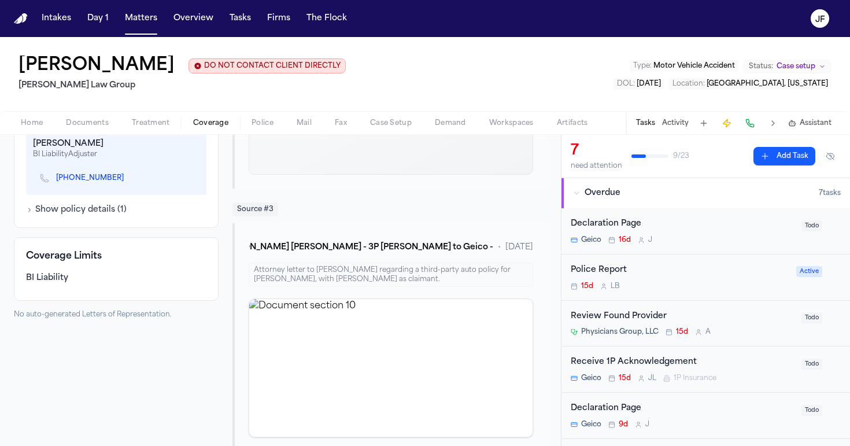
scroll to position [548, 0]
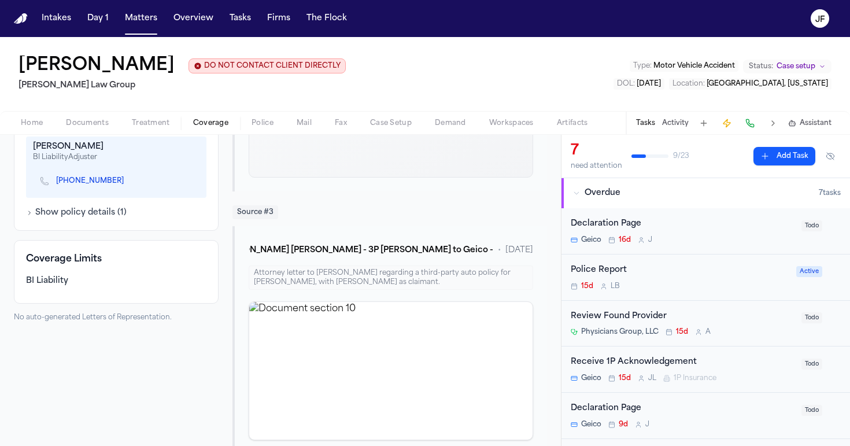
click at [101, 182] on link "(863) 607-5536" at bounding box center [90, 180] width 68 height 9
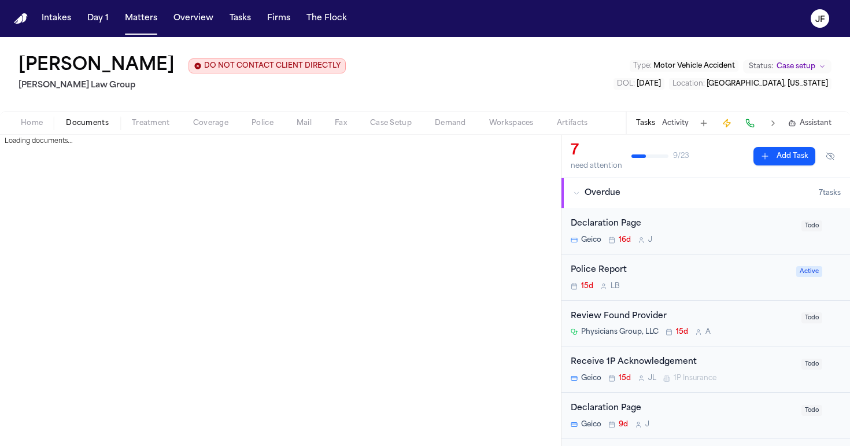
click at [88, 121] on span "Documents" at bounding box center [87, 123] width 43 height 9
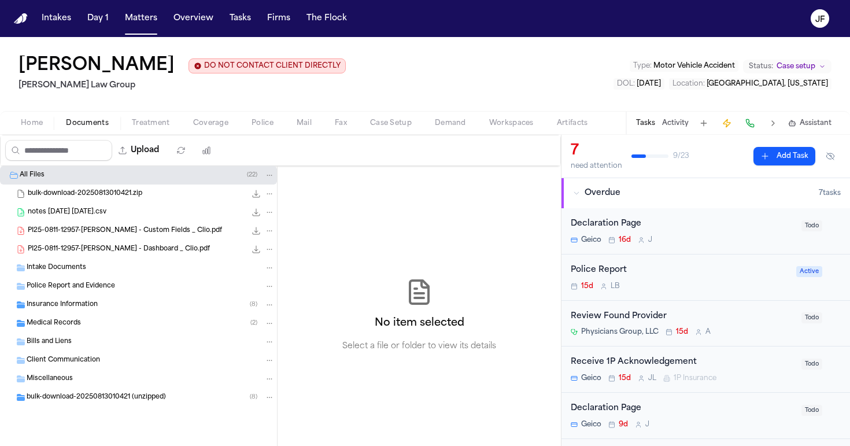
click at [97, 301] on span "Insurance Information" at bounding box center [62, 305] width 71 height 10
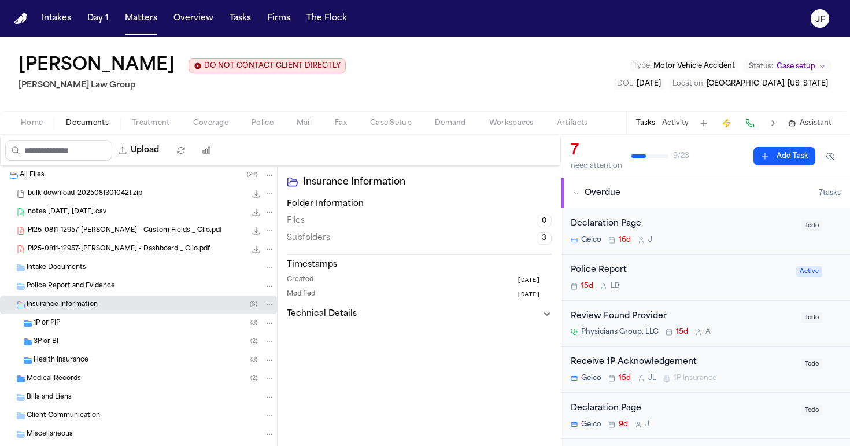
scroll to position [17, 0]
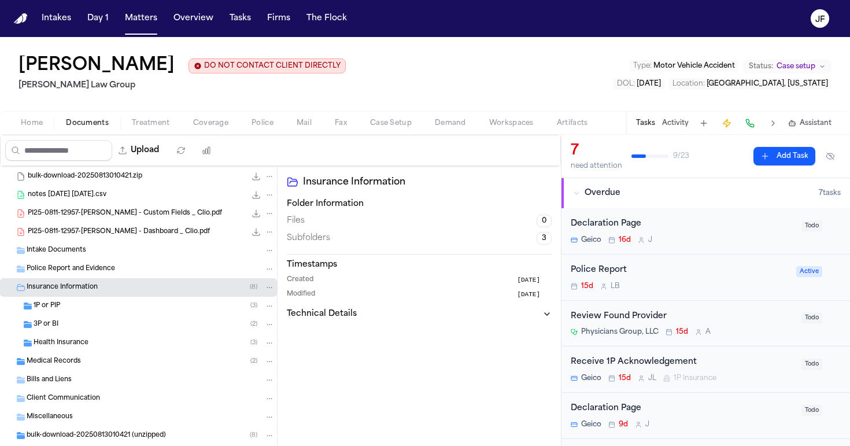
click at [97, 301] on div "1P or PIP ( 3 )" at bounding box center [138, 306] width 277 height 19
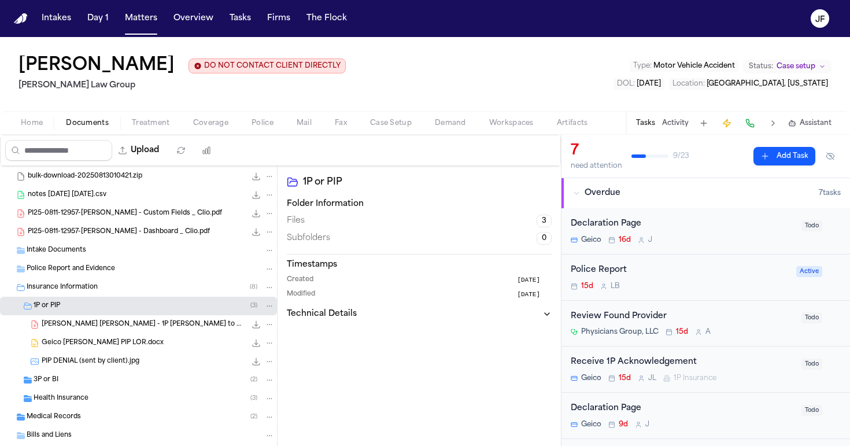
click at [73, 378] on div "3P or BI ( 2 )" at bounding box center [154, 380] width 241 height 10
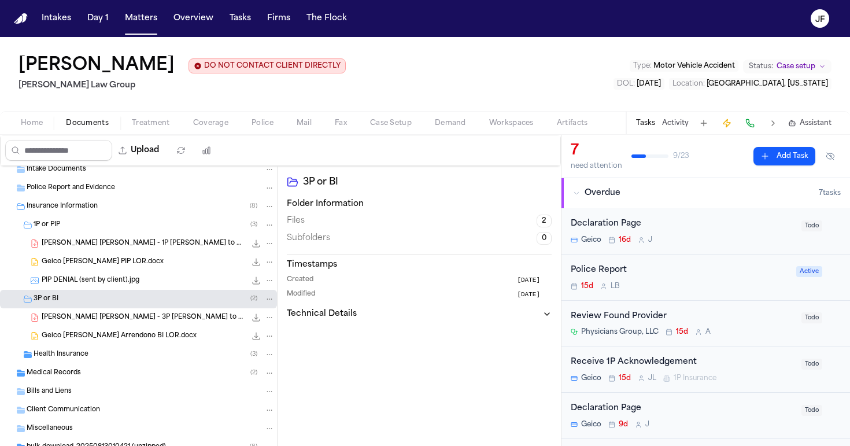
scroll to position [102, 0]
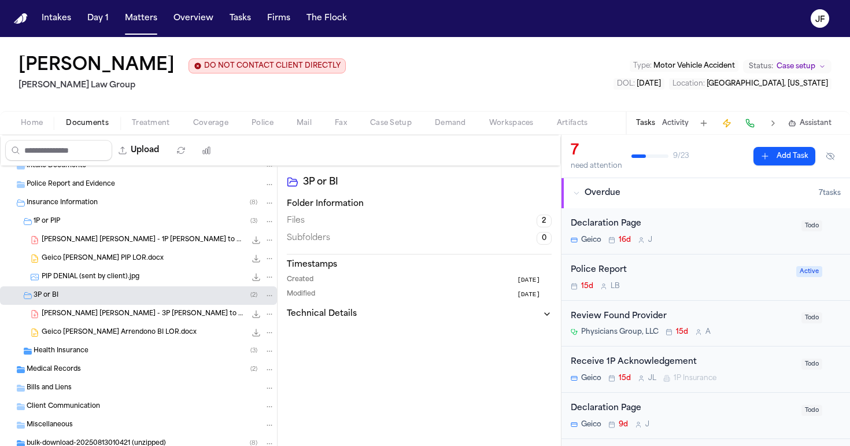
click at [213, 121] on span "Coverage" at bounding box center [210, 123] width 35 height 9
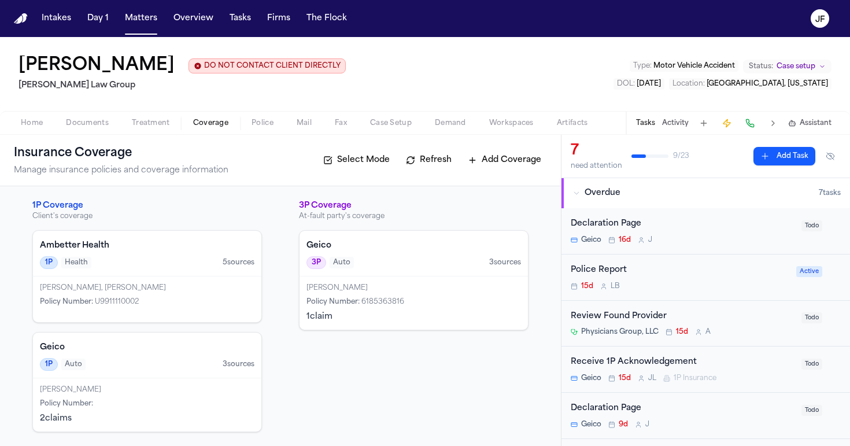
scroll to position [1, 0]
click at [371, 271] on div "Geico 3P Auto 3 source s" at bounding box center [414, 254] width 228 height 46
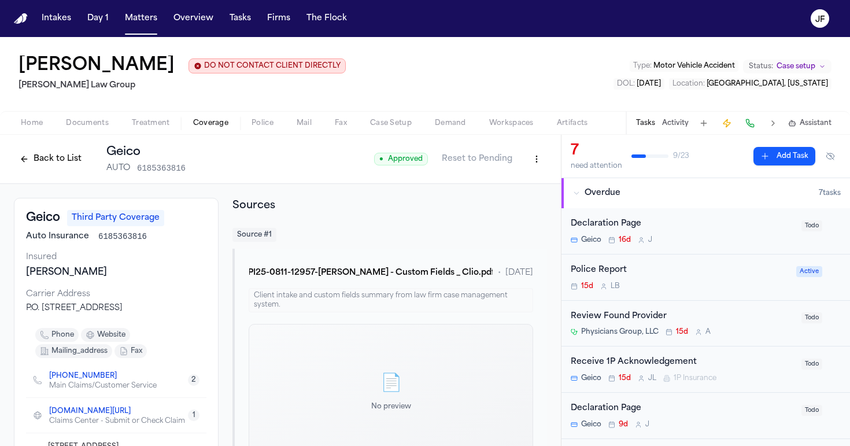
click at [530, 164] on html "Intakes Day 1 Matters Overview Tasks Firms The Flock JF Cristopher Castro Arred…" at bounding box center [425, 223] width 850 height 446
click at [509, 180] on div "Edit Coverage" at bounding box center [488, 185] width 97 height 19
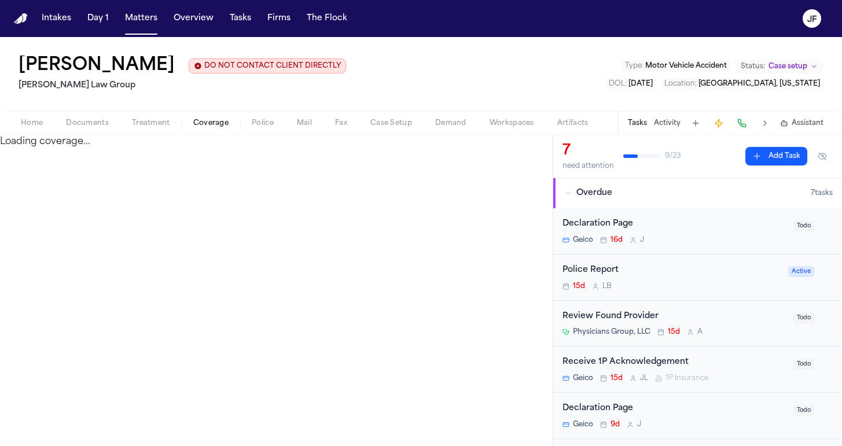
select select "**********"
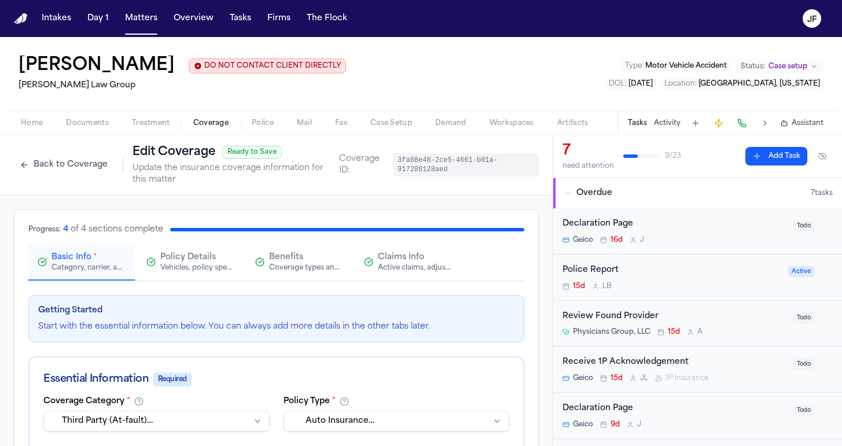
click at [409, 274] on button "Claims Info Active claims, adjusters, and subrogation details" at bounding box center [408, 263] width 106 height 36
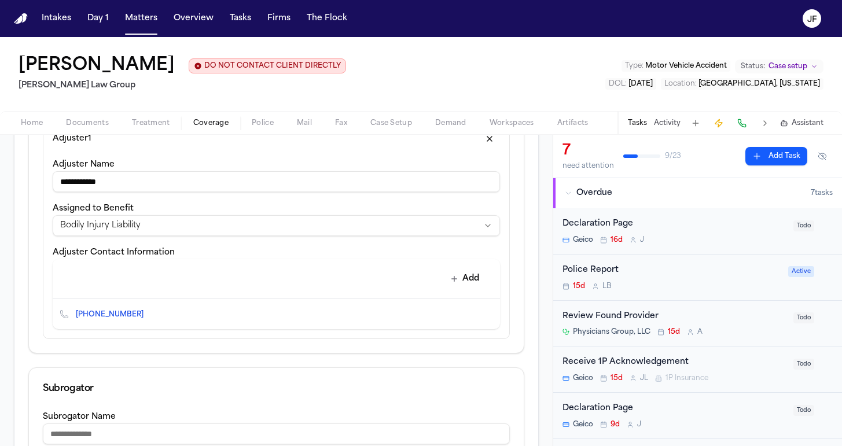
scroll to position [398, 0]
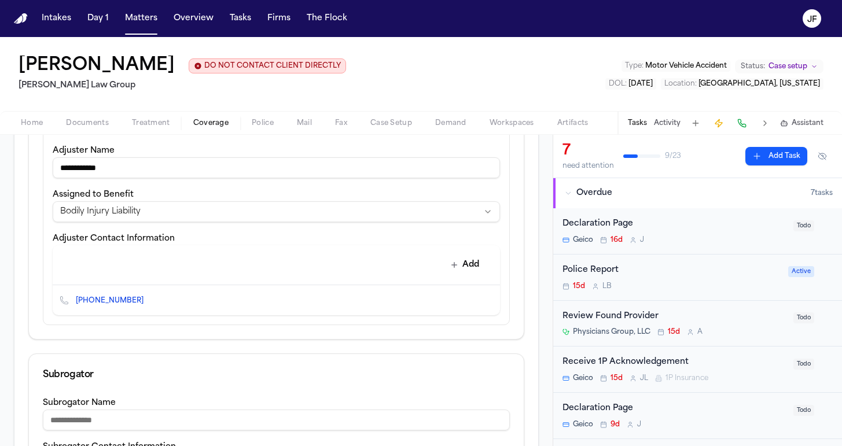
drag, startPoint x: 138, startPoint y: 168, endPoint x: 3, endPoint y: 168, distance: 135.4
click at [3, 168] on div "**********" at bounding box center [276, 269] width 552 height 943
click at [80, 169] on input "**********" at bounding box center [276, 167] width 447 height 21
type input "**********"
click at [481, 301] on icon "Delete contact" at bounding box center [485, 300] width 8 height 8
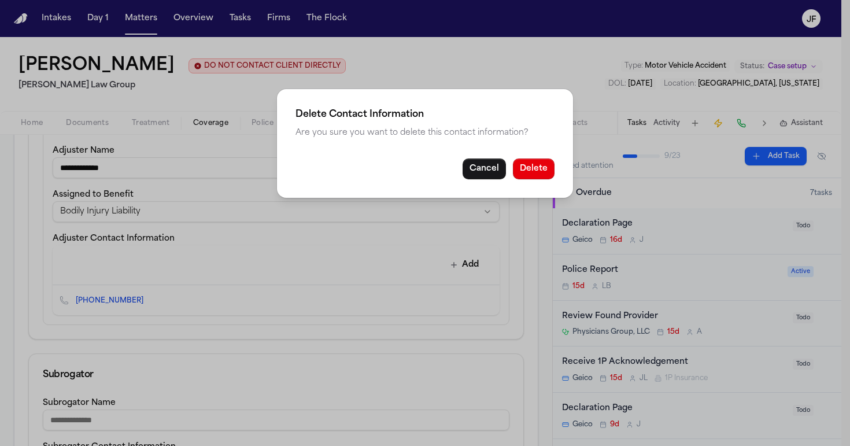
click at [490, 172] on button "Cancel" at bounding box center [484, 168] width 43 height 21
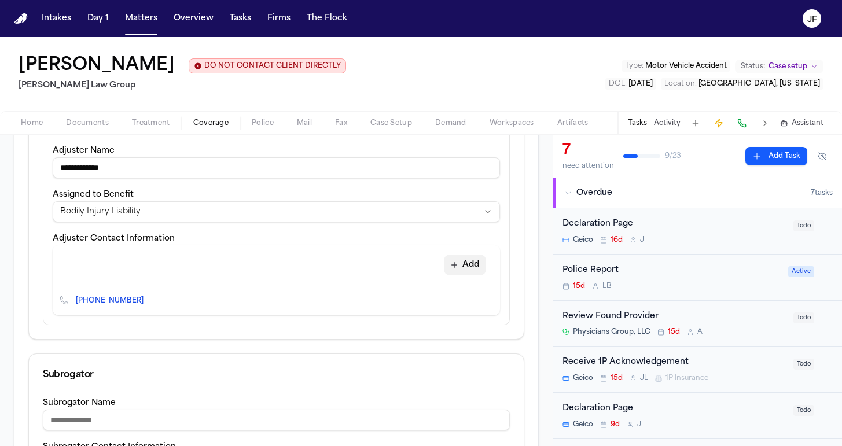
click at [462, 264] on button "Add" at bounding box center [465, 265] width 42 height 21
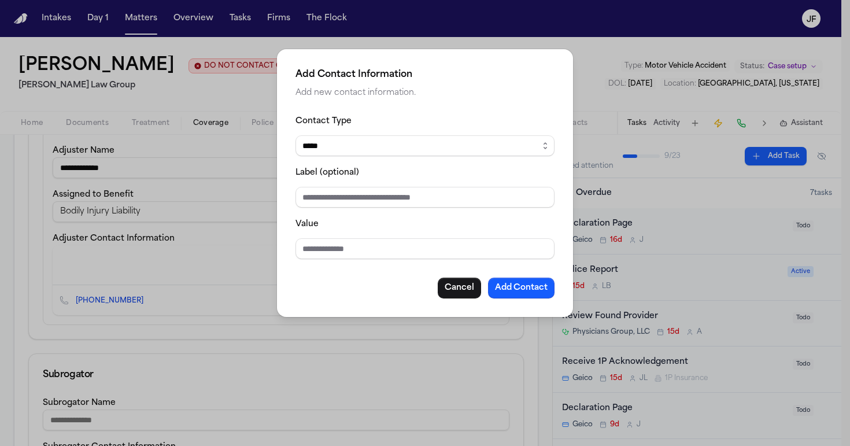
click at [407, 265] on div "Contact Type ***** ***** ******* *** ***** Label (optional) Value Cancel Add Co…" at bounding box center [425, 206] width 259 height 185
click at [409, 259] on input "Value" at bounding box center [425, 248] width 259 height 21
type input "**********"
click at [461, 185] on div "Label (optional)" at bounding box center [425, 186] width 259 height 42
click at [461, 196] on input "Label (optional)" at bounding box center [425, 197] width 259 height 21
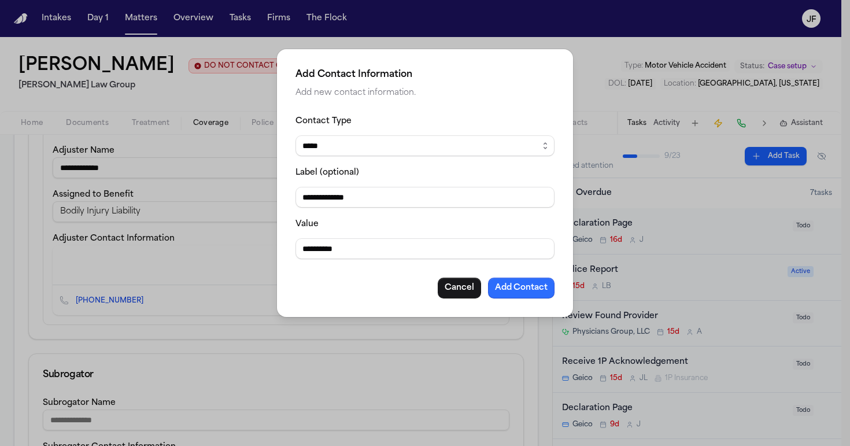
type input "**********"
click at [537, 298] on button "Add Contact" at bounding box center [521, 288] width 67 height 21
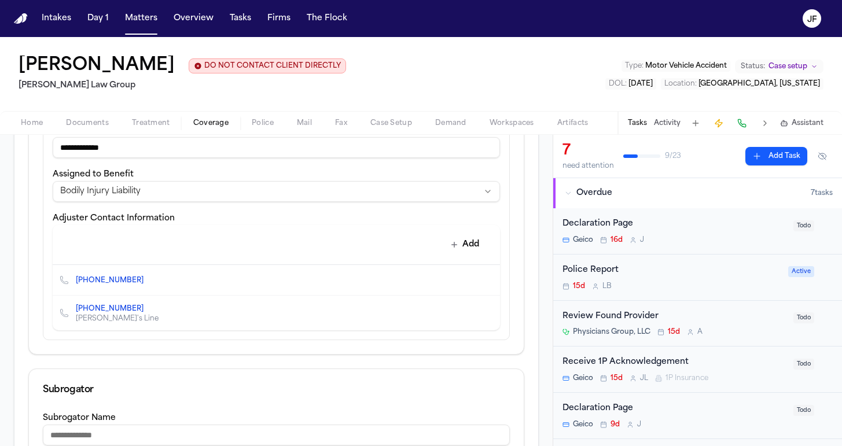
scroll to position [421, 0]
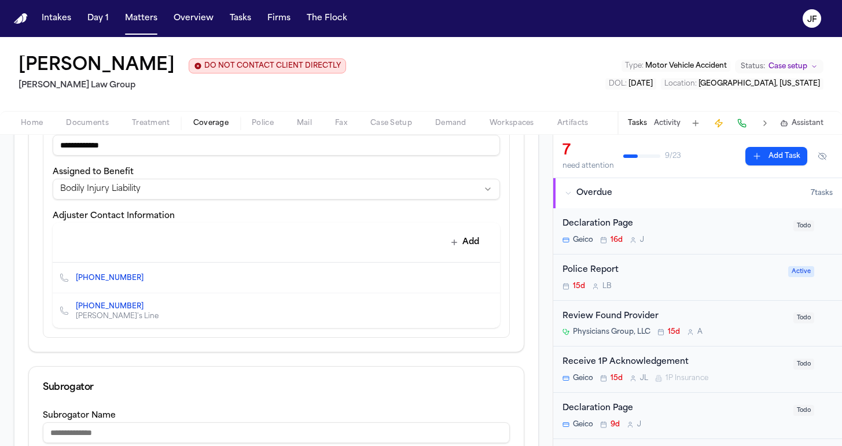
click at [481, 276] on icon "Delete contact" at bounding box center [485, 278] width 8 height 8
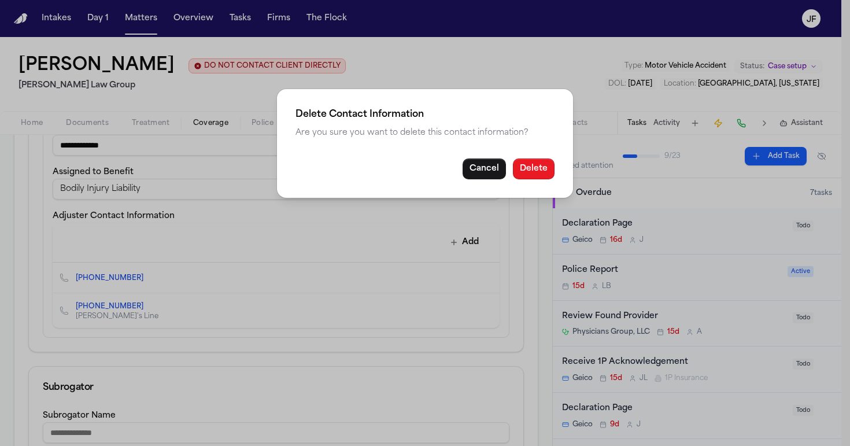
click at [542, 174] on button "Delete" at bounding box center [534, 168] width 42 height 21
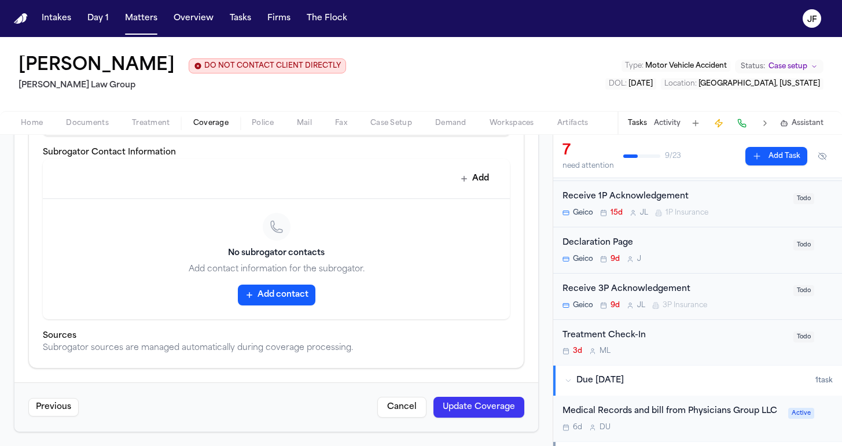
scroll to position [168, 0]
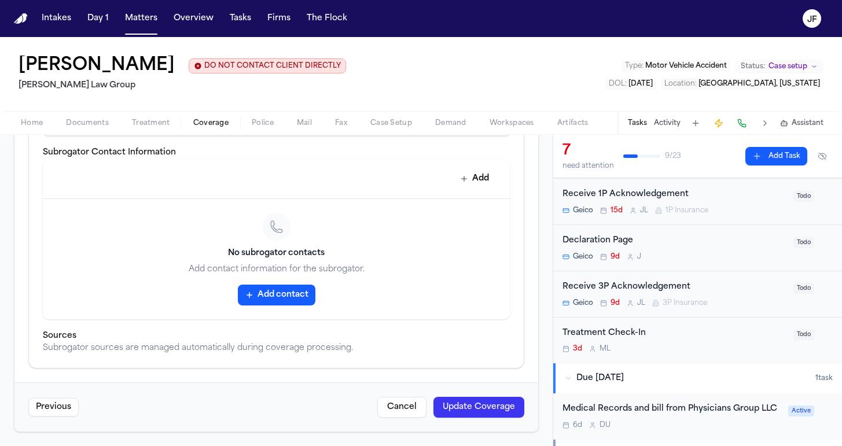
click at [647, 285] on div "Receive 3P Acknowledgement" at bounding box center [674, 287] width 224 height 13
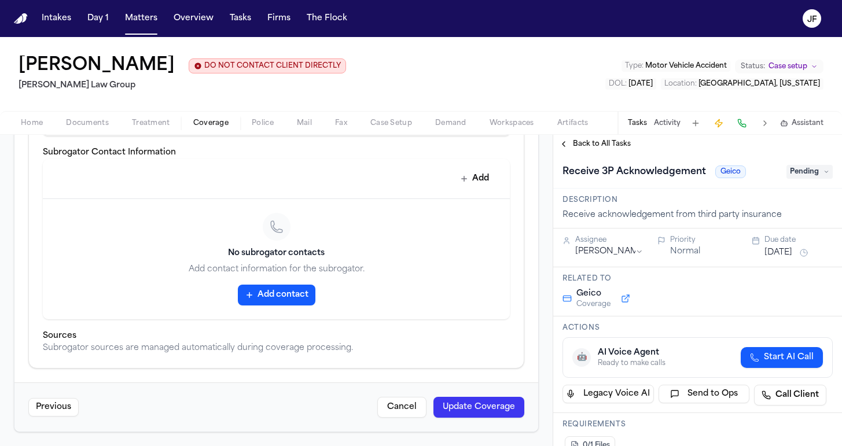
click at [802, 177] on span "Pending" at bounding box center [809, 172] width 46 height 14
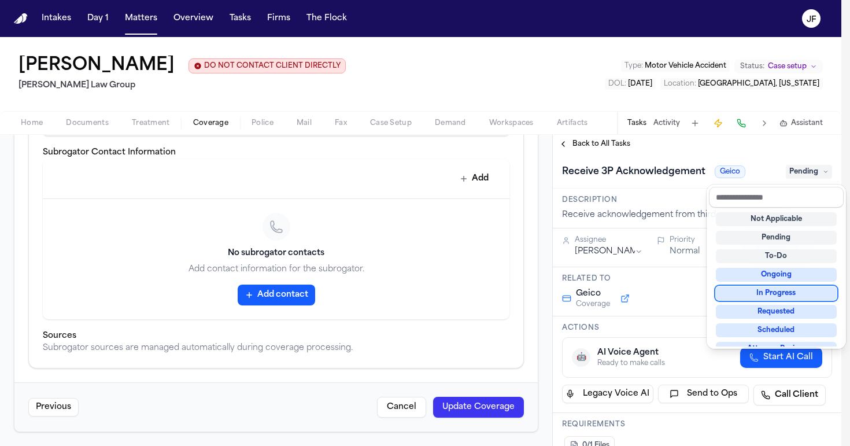
click at [757, 295] on div "In Progress" at bounding box center [776, 293] width 121 height 14
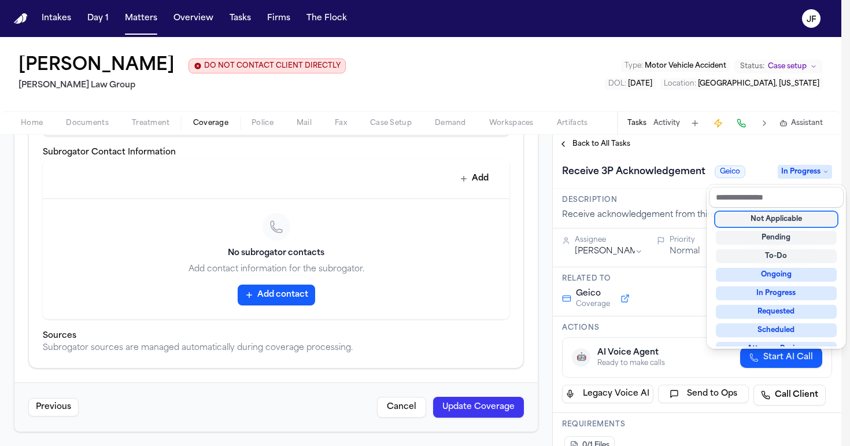
click at [737, 164] on div "Receive 3P Acknowledgement Geico In Progress" at bounding box center [697, 172] width 270 height 19
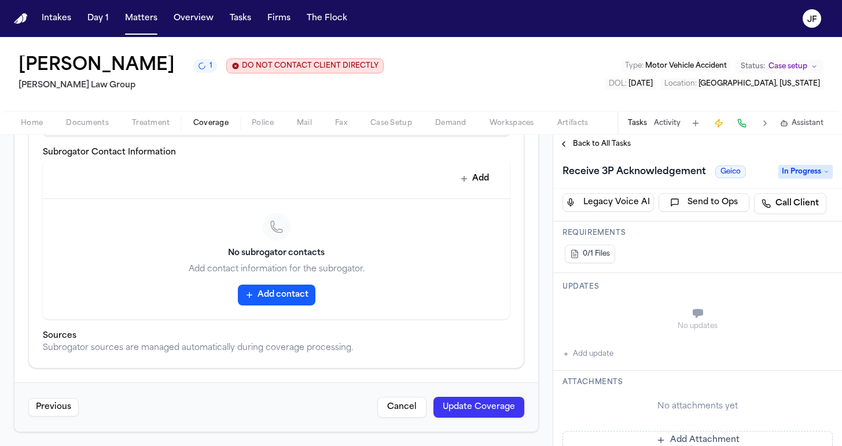
scroll to position [171, 0]
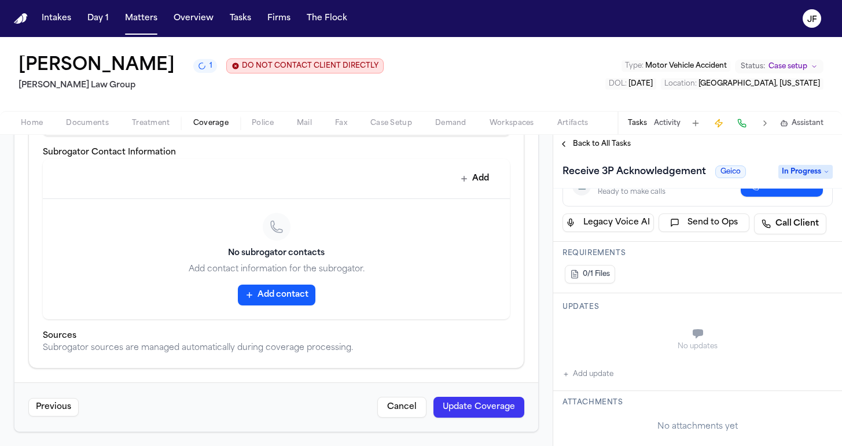
click at [591, 374] on button "Add update" at bounding box center [587, 374] width 51 height 14
click at [615, 345] on textarea "Add your update" at bounding box center [704, 334] width 247 height 23
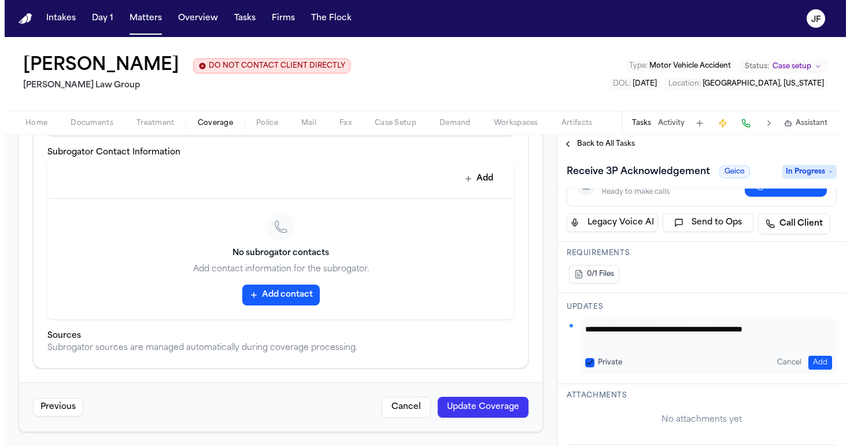
scroll to position [698, 0]
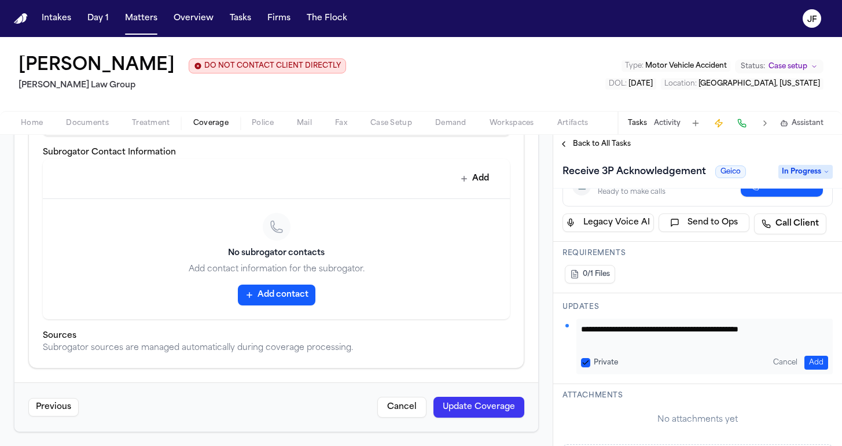
type textarea "**********"
click at [466, 410] on button "Update Coverage" at bounding box center [478, 407] width 91 height 21
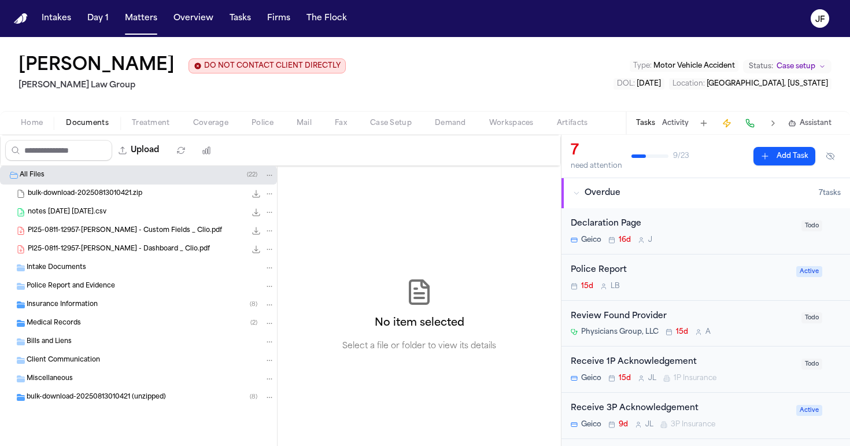
click at [88, 130] on span "button" at bounding box center [87, 129] width 57 height 1
click at [80, 301] on div "Insurance Information ( 8 )" at bounding box center [151, 305] width 248 height 10
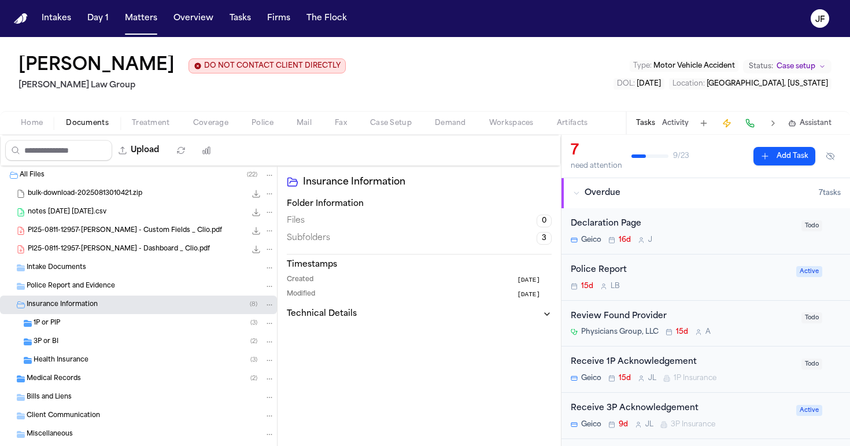
click at [86, 342] on div "3P or BI ( 2 )" at bounding box center [154, 342] width 241 height 10
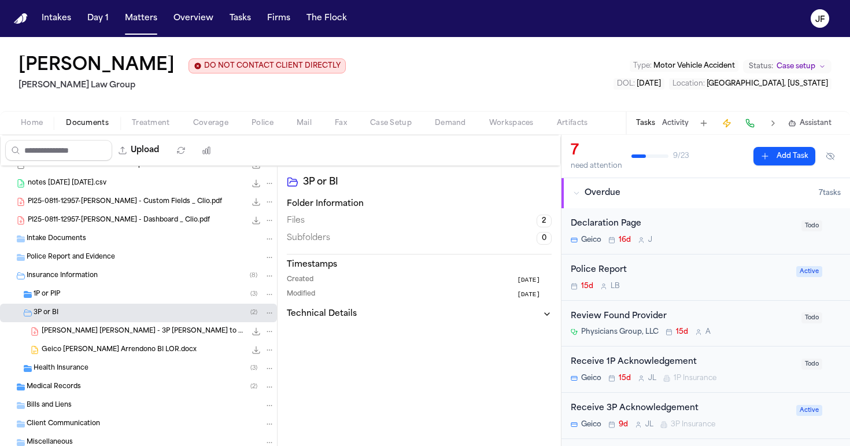
scroll to position [35, 0]
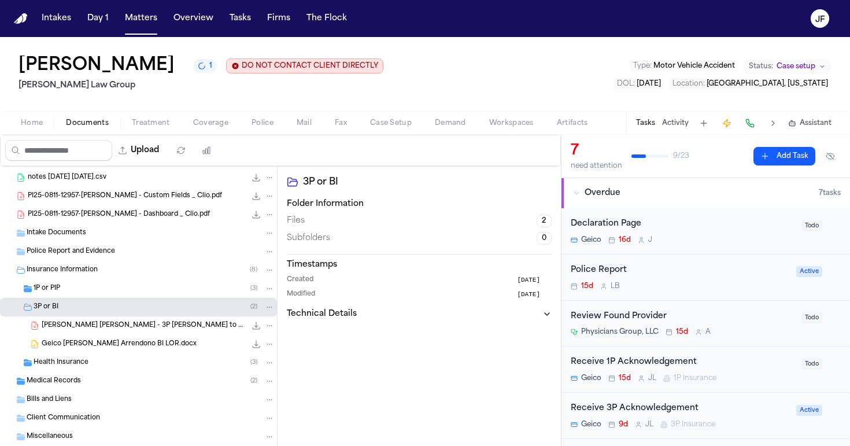
click at [218, 127] on span "Coverage" at bounding box center [210, 123] width 35 height 9
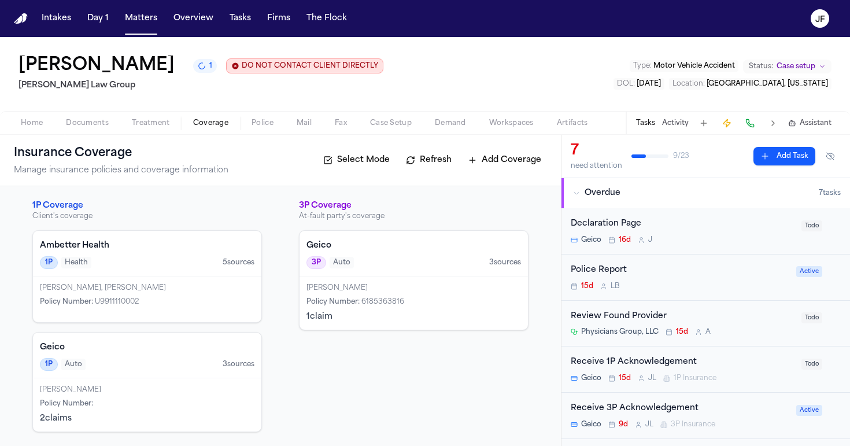
click at [137, 375] on div "Geico 1P Auto 3 source s" at bounding box center [147, 356] width 228 height 46
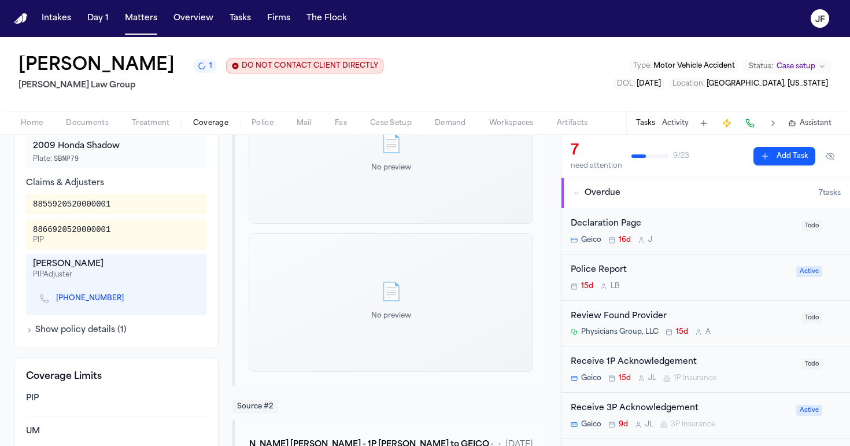
scroll to position [388, 0]
click at [89, 303] on link "(863) 647-6004" at bounding box center [90, 297] width 68 height 9
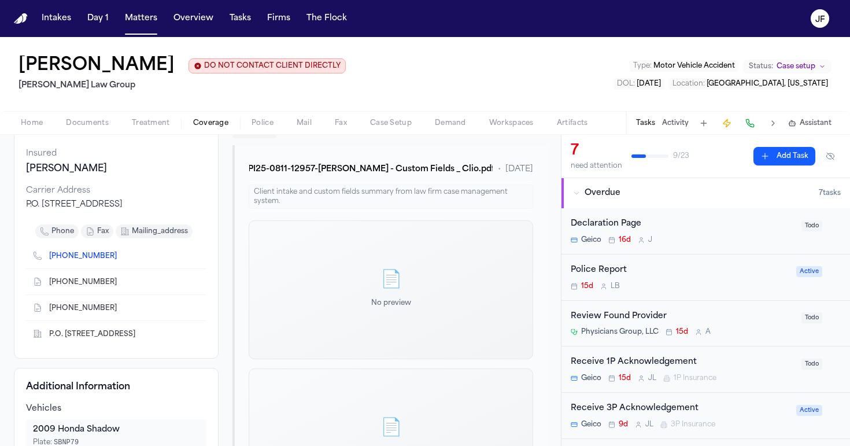
scroll to position [105, 0]
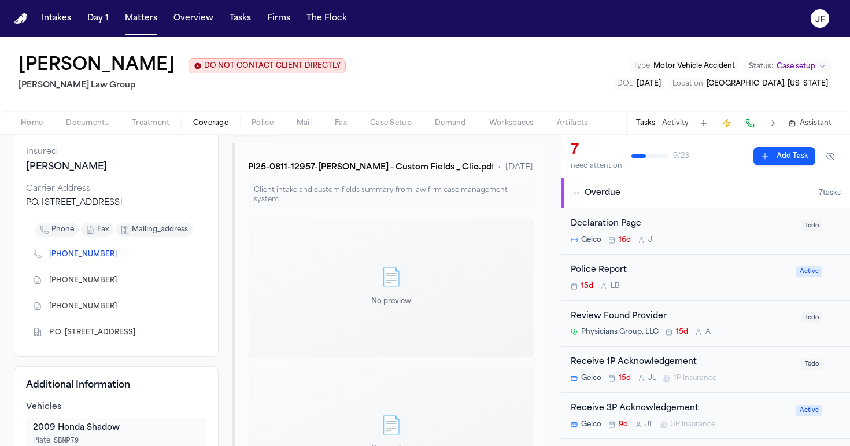
click at [673, 366] on div "Receive 1P Acknowledgement" at bounding box center [683, 362] width 224 height 13
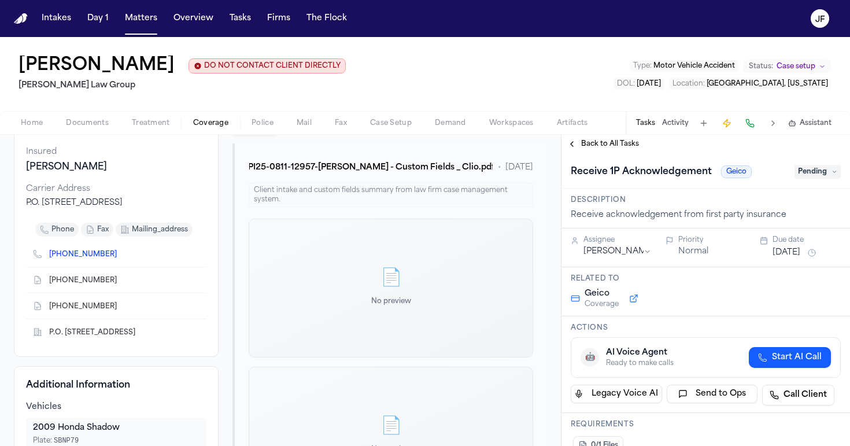
click at [827, 170] on span "Pending" at bounding box center [818, 172] width 46 height 14
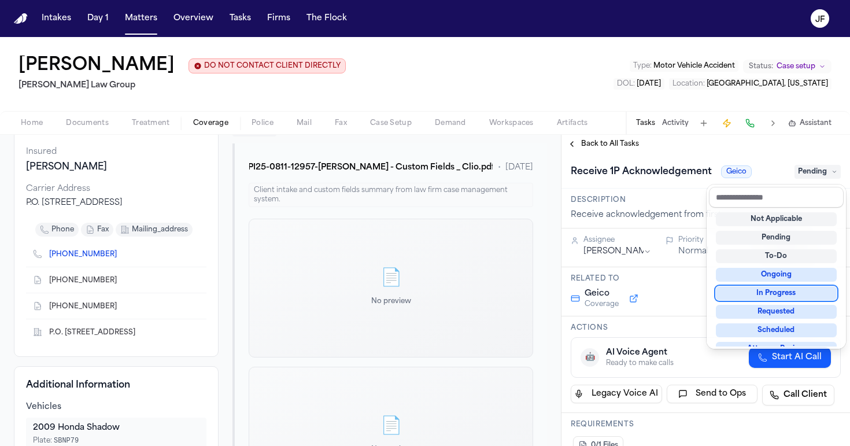
click at [769, 292] on div "In Progress" at bounding box center [776, 293] width 121 height 14
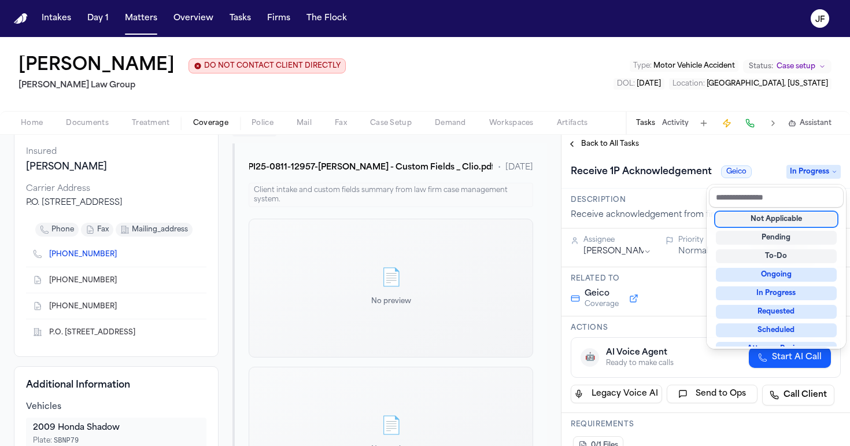
click at [567, 415] on div "**********" at bounding box center [706, 299] width 289 height 293
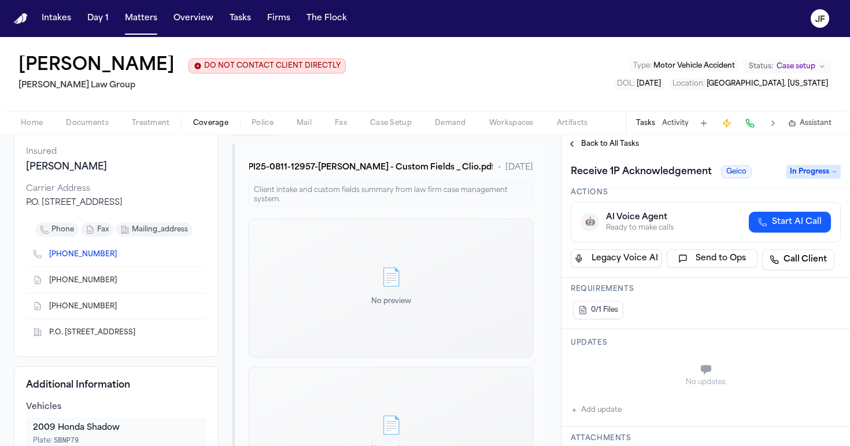
scroll to position [146, 0]
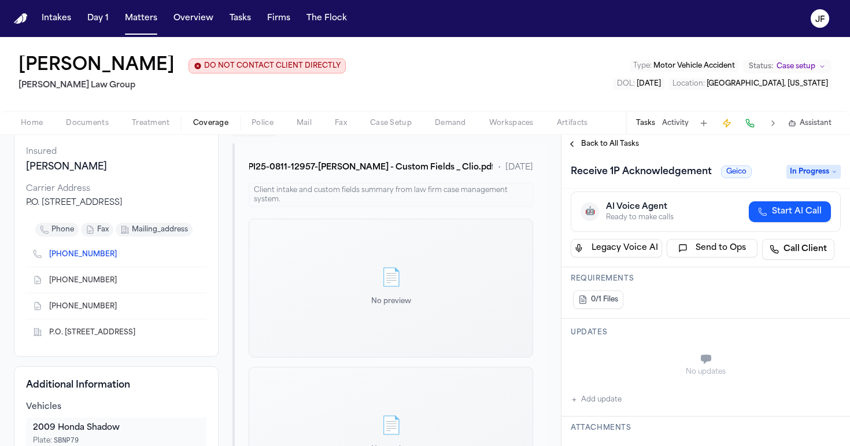
click at [602, 401] on button "Add update" at bounding box center [596, 400] width 51 height 14
click at [633, 358] on textarea "Add your update" at bounding box center [712, 360] width 247 height 23
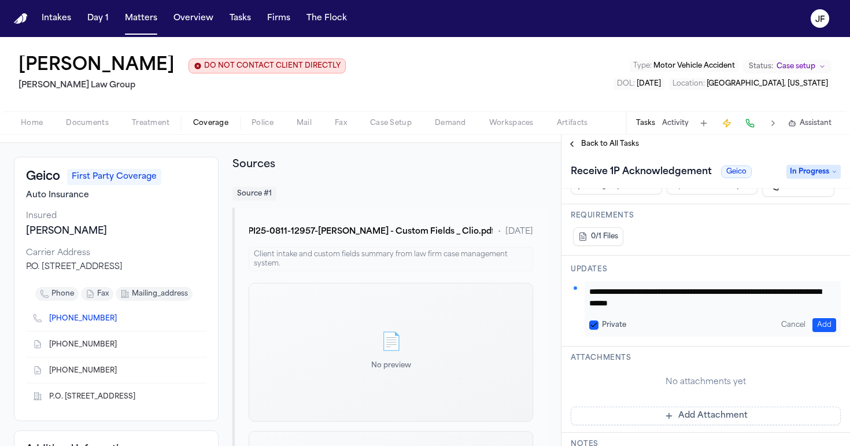
scroll to position [213, 0]
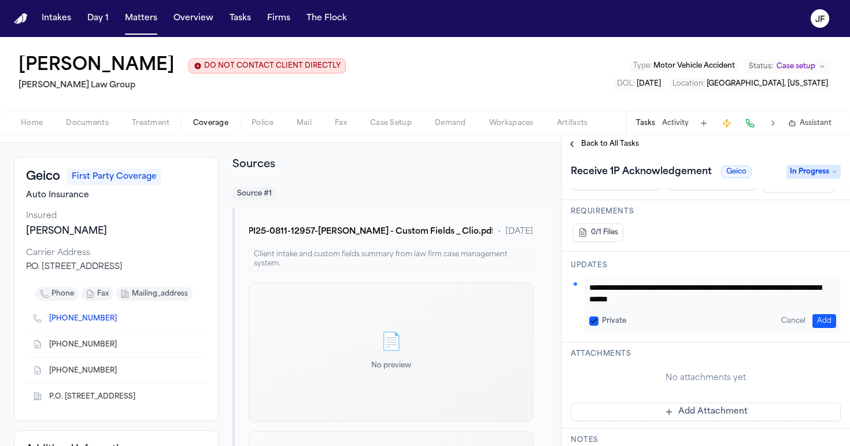
click at [507, 1] on nav "Intakes Day 1 Matters Overview Tasks Firms The Flock JF" at bounding box center [425, 18] width 850 height 37
click at [141, 21] on button "Matters" at bounding box center [141, 18] width 42 height 21
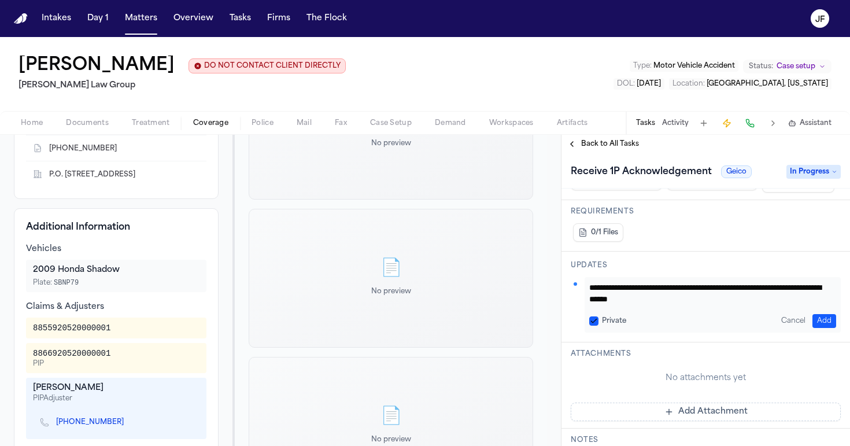
scroll to position [270, 0]
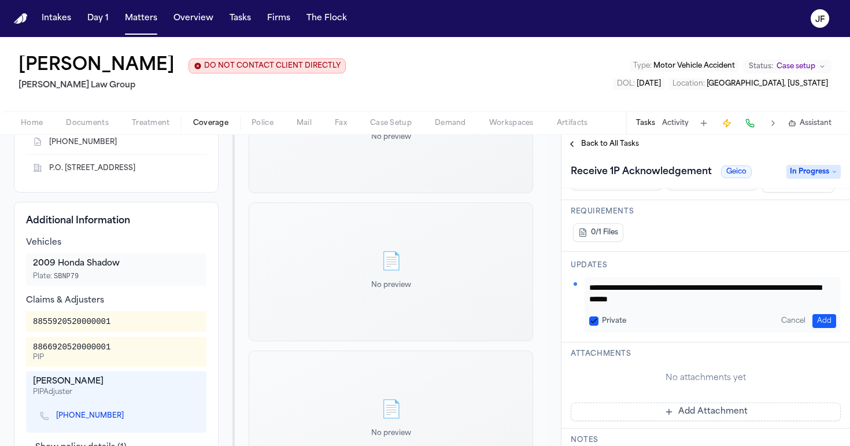
click at [722, 314] on div "Private Cancel Add" at bounding box center [712, 321] width 247 height 14
click at [722, 302] on textarea "**********" at bounding box center [708, 293] width 238 height 23
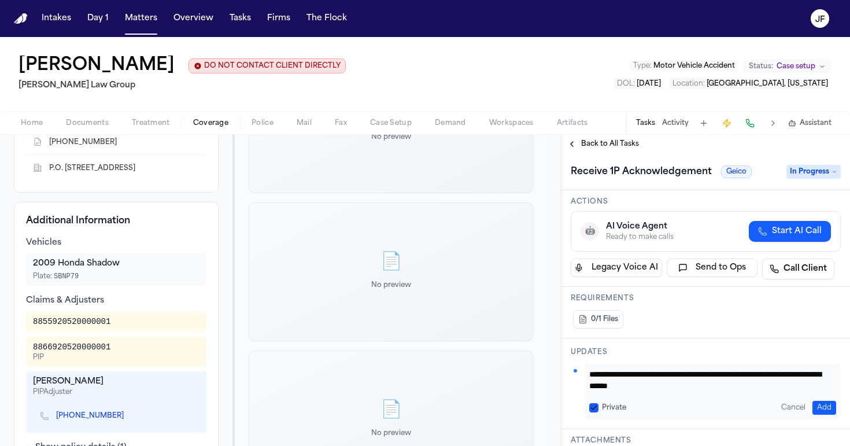
scroll to position [165, 0]
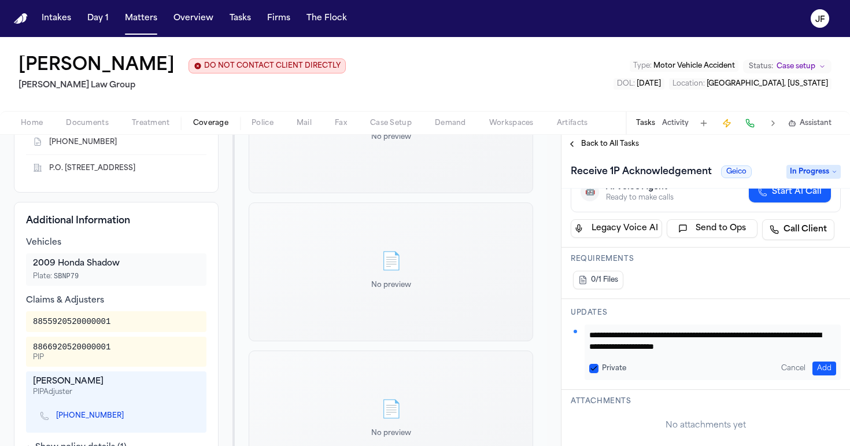
type textarea "**********"
click at [818, 366] on button "Add" at bounding box center [825, 369] width 24 height 14
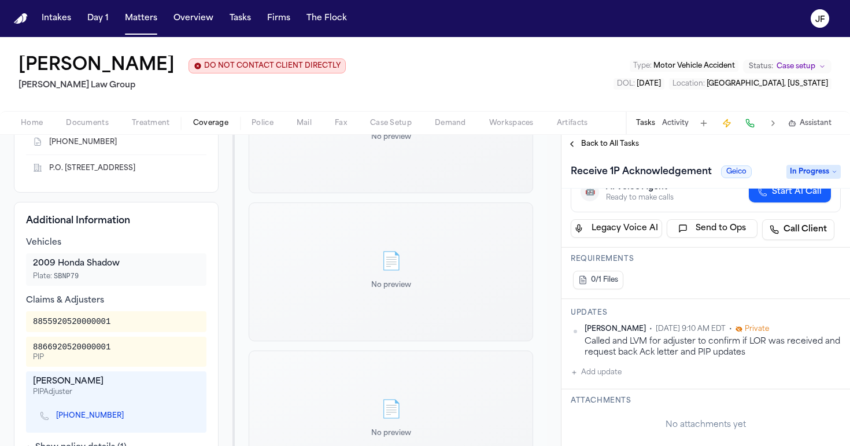
click at [623, 146] on span "Back to All Tasks" at bounding box center [610, 143] width 58 height 9
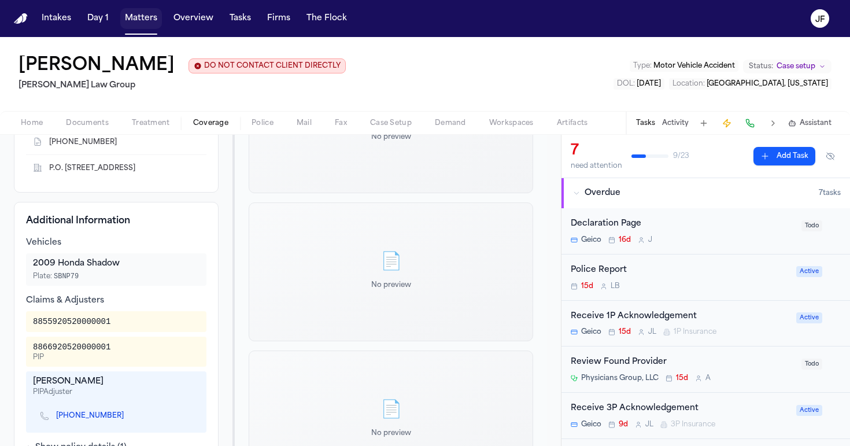
click at [135, 18] on button "Matters" at bounding box center [141, 18] width 42 height 21
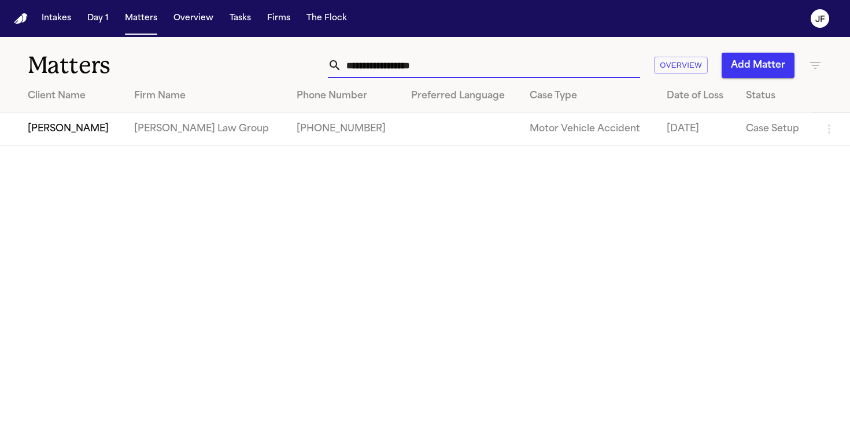
drag, startPoint x: 452, startPoint y: 72, endPoint x: 172, endPoint y: 72, distance: 280.0
click at [172, 72] on div "**********" at bounding box center [425, 58] width 850 height 43
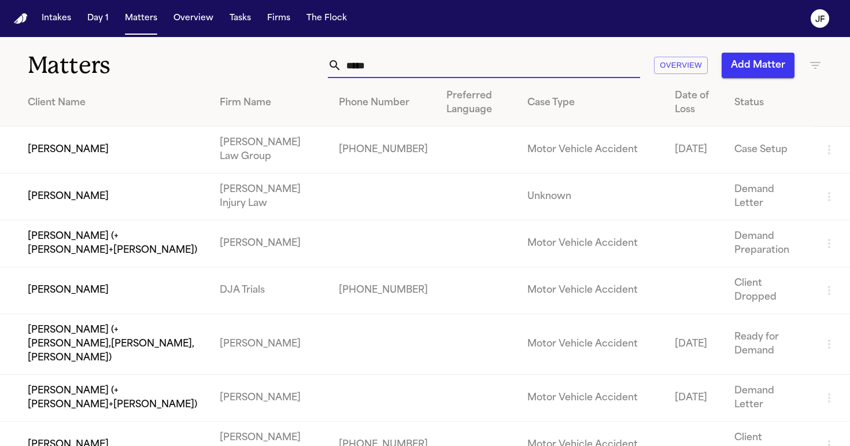
type input "*****"
click at [130, 153] on td "[PERSON_NAME]" at bounding box center [105, 150] width 211 height 47
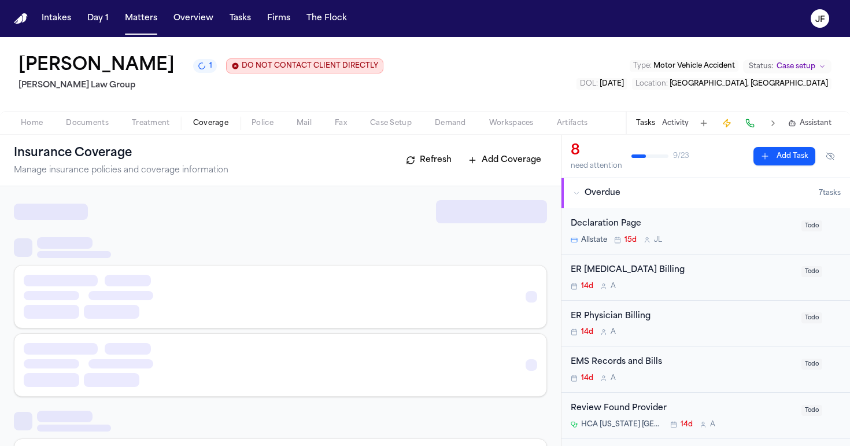
click at [206, 127] on span "Coverage" at bounding box center [210, 123] width 35 height 9
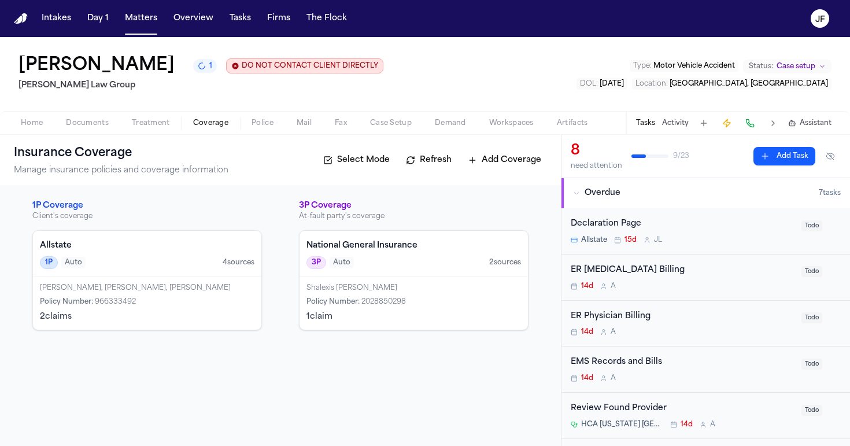
click at [121, 278] on div "Reyna Valencia Rodriguez, Juan Quezadas, Quezada Hurtado Policy Number : 966333…" at bounding box center [147, 302] width 228 height 53
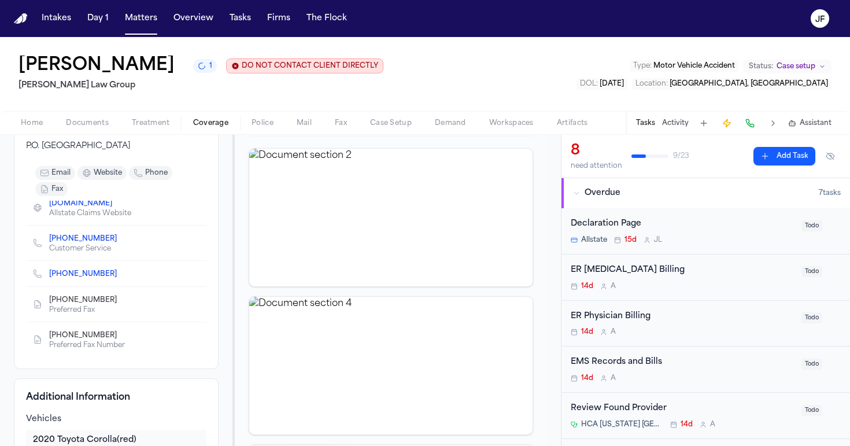
scroll to position [46, 0]
click at [95, 119] on span "Documents" at bounding box center [87, 123] width 43 height 9
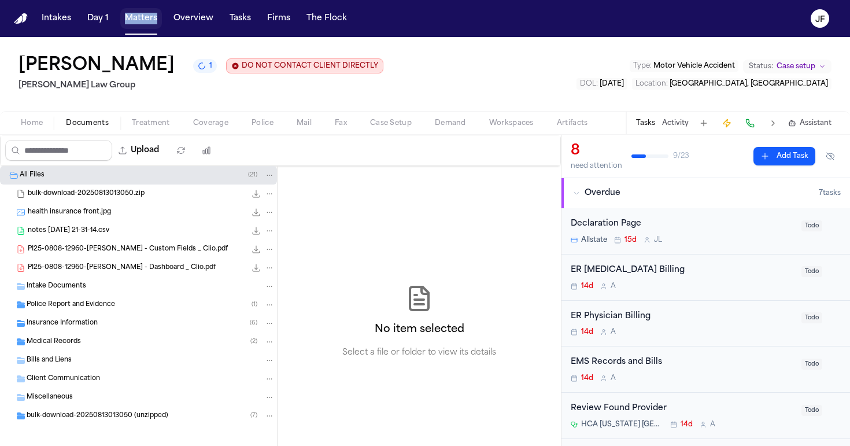
click at [141, 19] on button "Matters" at bounding box center [141, 18] width 42 height 21
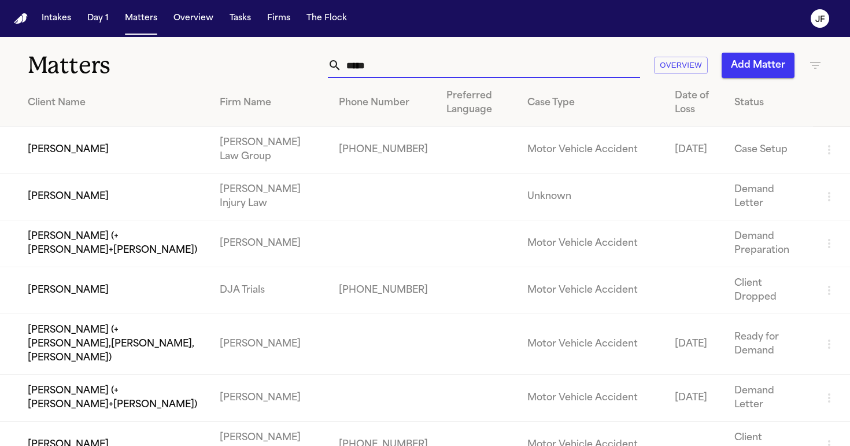
drag, startPoint x: 433, startPoint y: 64, endPoint x: 220, endPoint y: 62, distance: 212.3
click at [220, 62] on div "Matters ***** Overview Add Matter" at bounding box center [425, 58] width 850 height 43
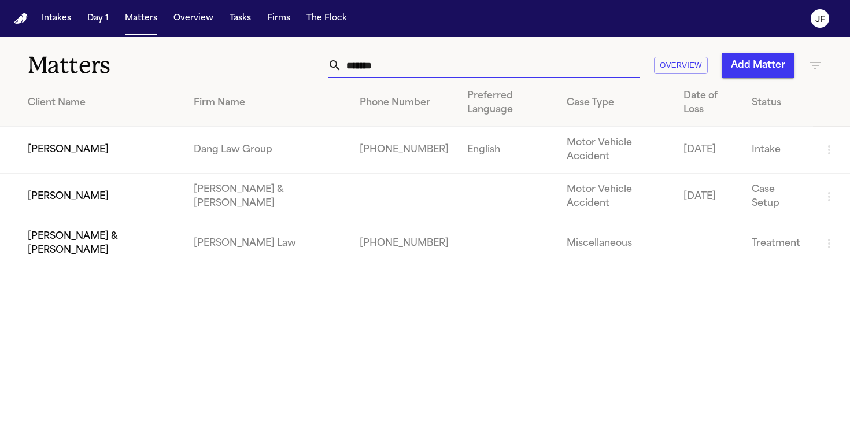
type input "******"
click at [72, 128] on td "[PERSON_NAME]" at bounding box center [92, 150] width 185 height 47
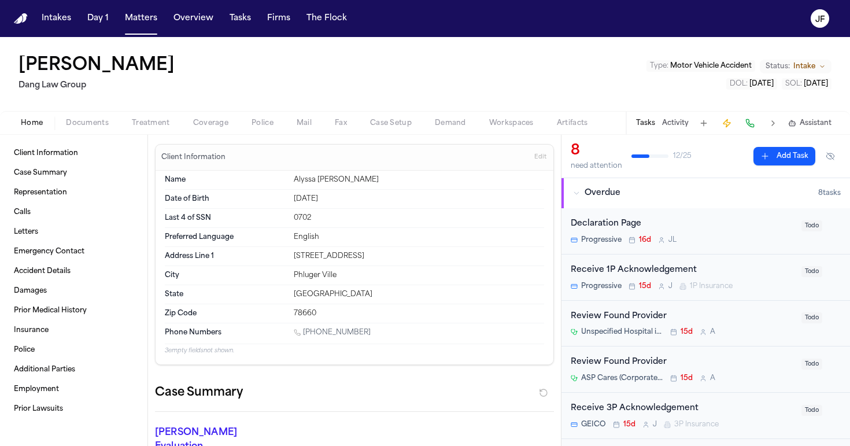
click at [102, 123] on span "Documents" at bounding box center [87, 123] width 43 height 9
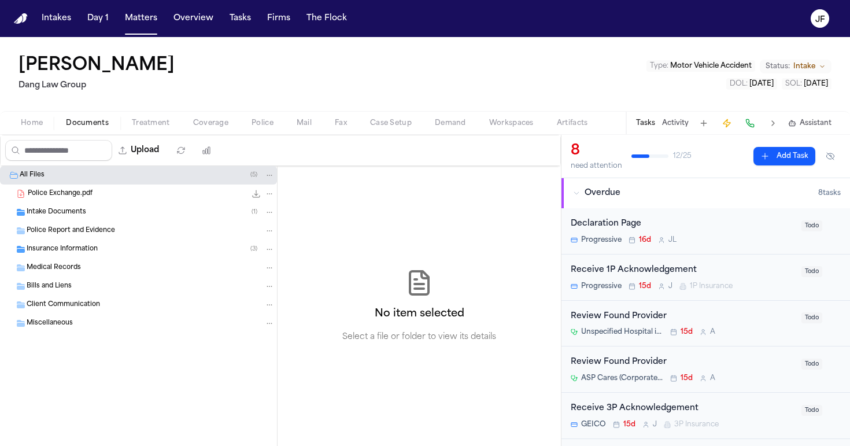
click at [84, 219] on div "Intake Documents ( 1 )" at bounding box center [138, 212] width 277 height 19
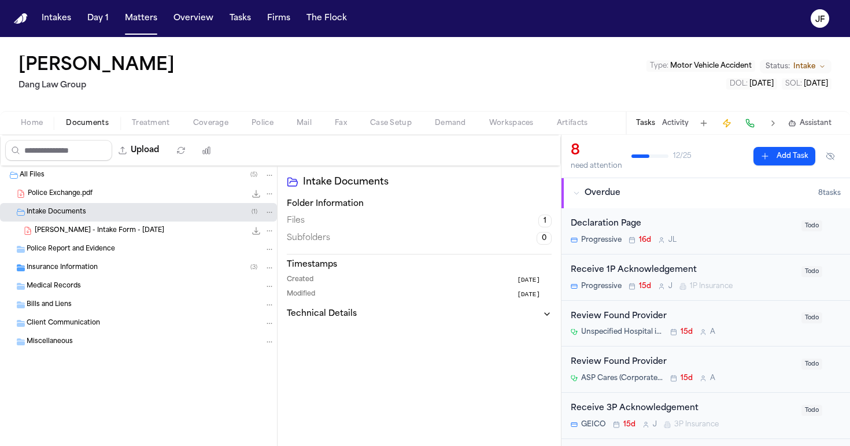
click at [87, 235] on span "A. Trowbridge - Intake Form - 8.8.25" at bounding box center [100, 231] width 130 height 10
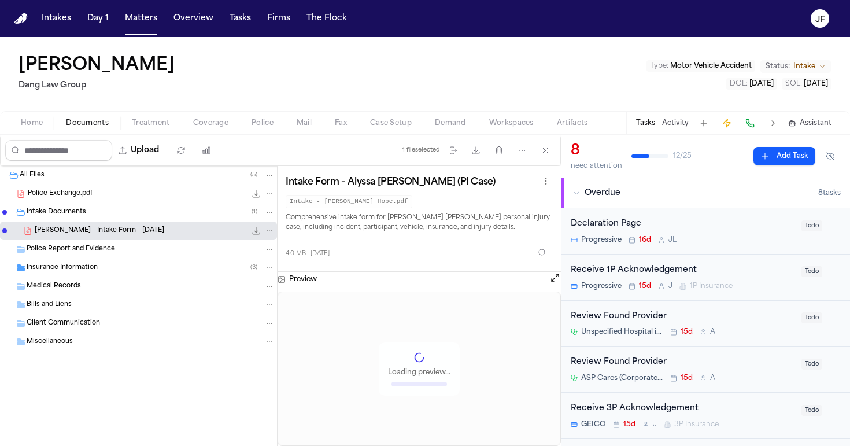
click at [130, 193] on div "Police Exchange.pdf 80.7 KB • PDF" at bounding box center [151, 194] width 247 height 12
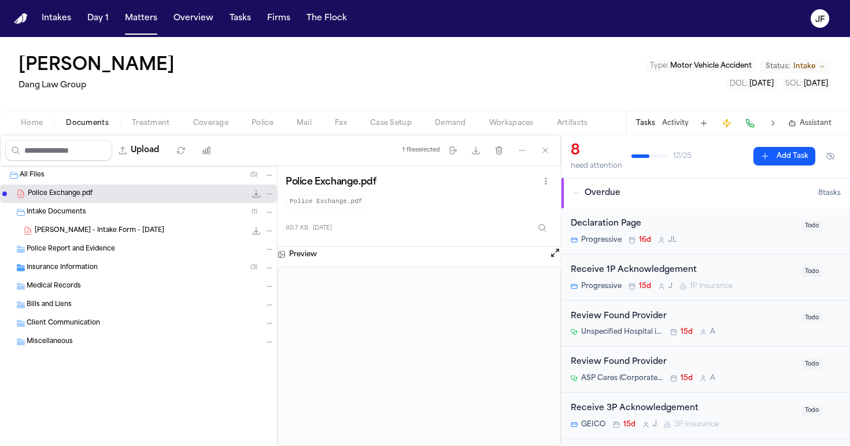
click at [75, 124] on span "Documents" at bounding box center [87, 123] width 43 height 9
click at [140, 25] on button "Matters" at bounding box center [141, 18] width 42 height 21
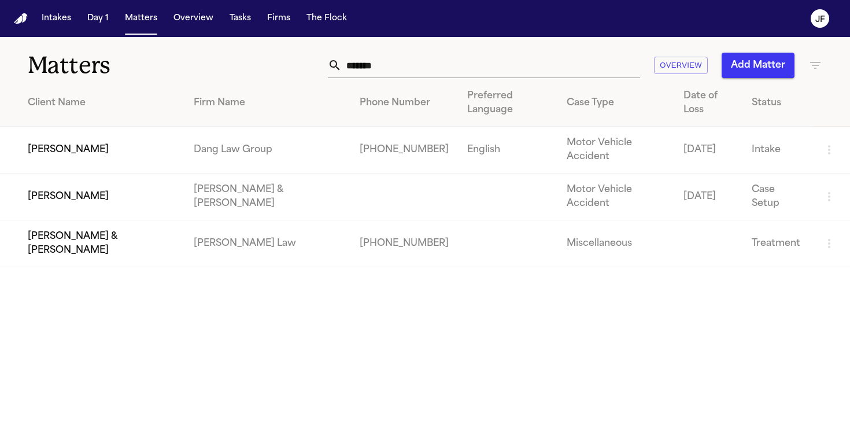
click at [433, 67] on input "******" at bounding box center [491, 65] width 298 height 25
drag, startPoint x: 433, startPoint y: 68, endPoint x: 247, endPoint y: 62, distance: 185.7
click at [248, 62] on div "****** Overview Add Matter" at bounding box center [535, 65] width 574 height 25
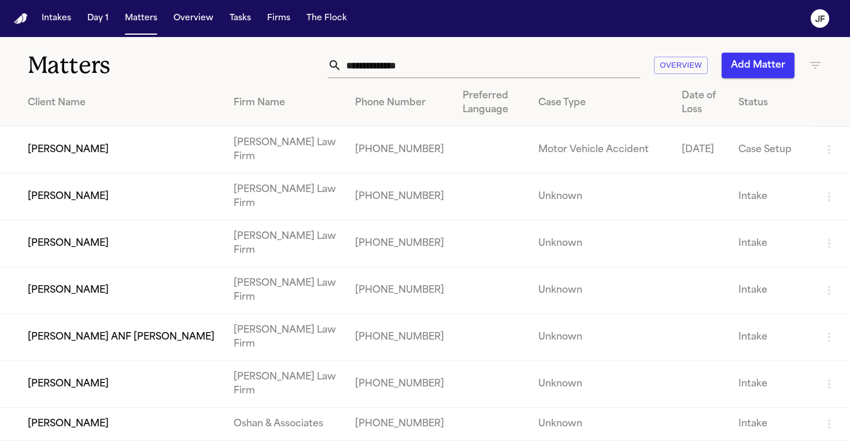
click at [146, 78] on h1 "Matters" at bounding box center [138, 65] width 220 height 29
click at [401, 61] on input "text" at bounding box center [491, 65] width 298 height 25
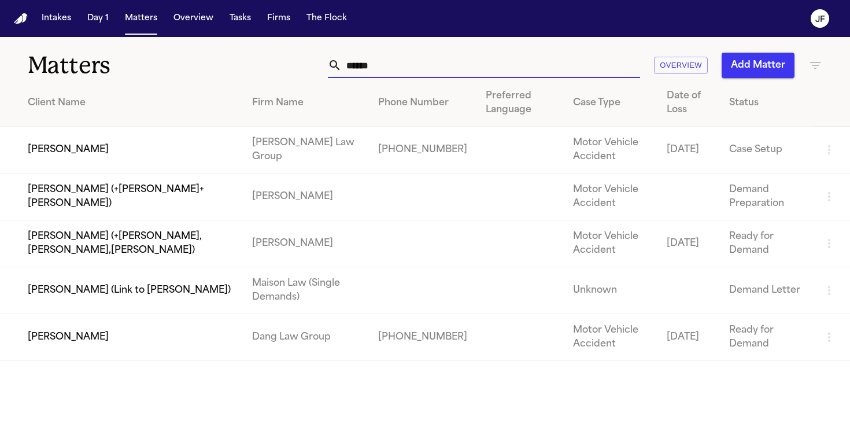
type input "*****"
click at [95, 138] on td "[PERSON_NAME]" at bounding box center [121, 150] width 243 height 47
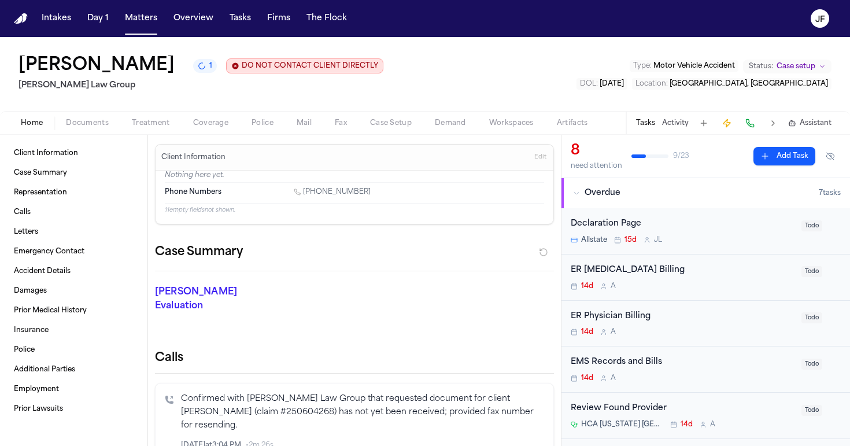
click at [84, 128] on span "Documents" at bounding box center [87, 123] width 43 height 9
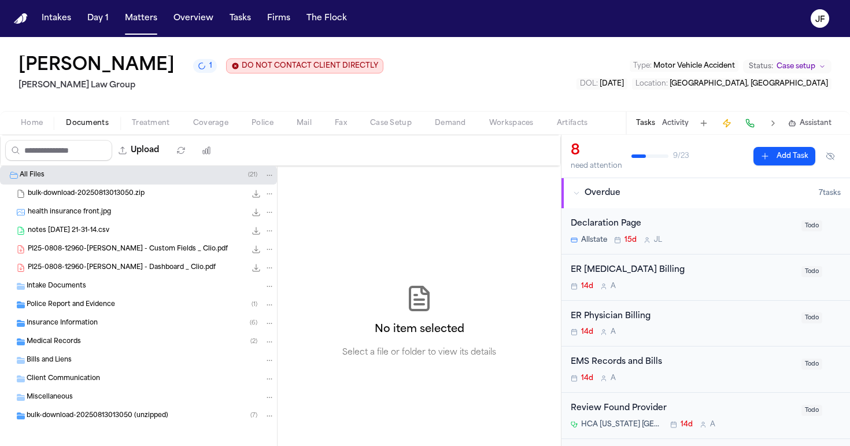
click at [91, 334] on div "Medical Records ( 2 )" at bounding box center [138, 342] width 277 height 19
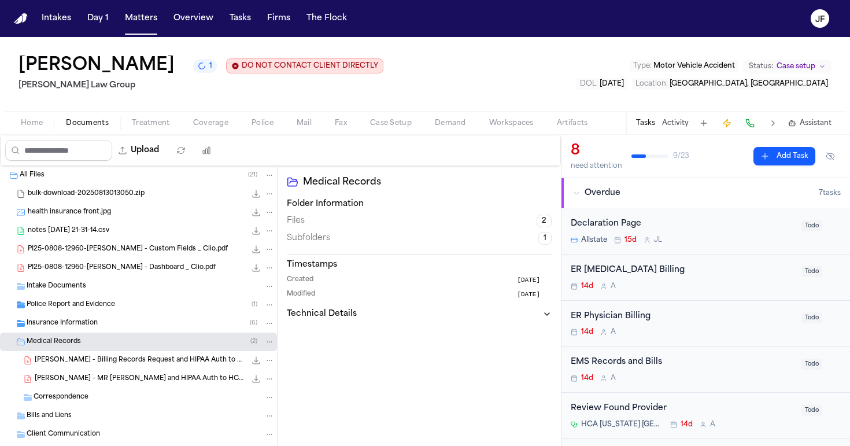
click at [97, 327] on span "Insurance Information" at bounding box center [62, 324] width 71 height 10
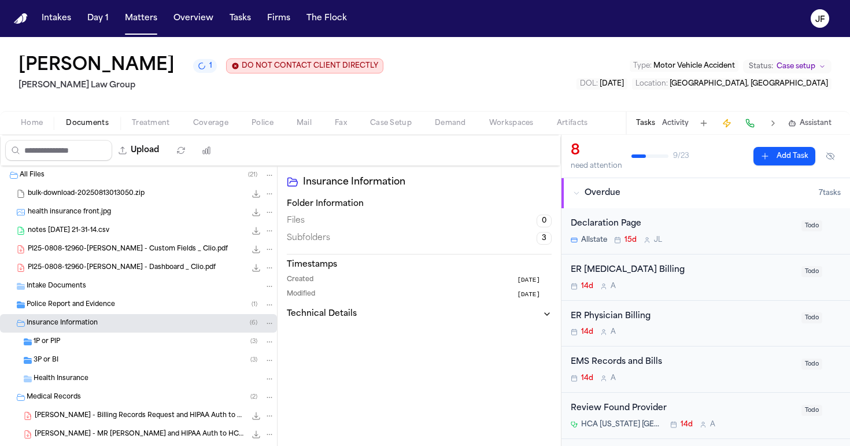
click at [95, 337] on div "1P or PIP ( 3 )" at bounding box center [138, 342] width 277 height 19
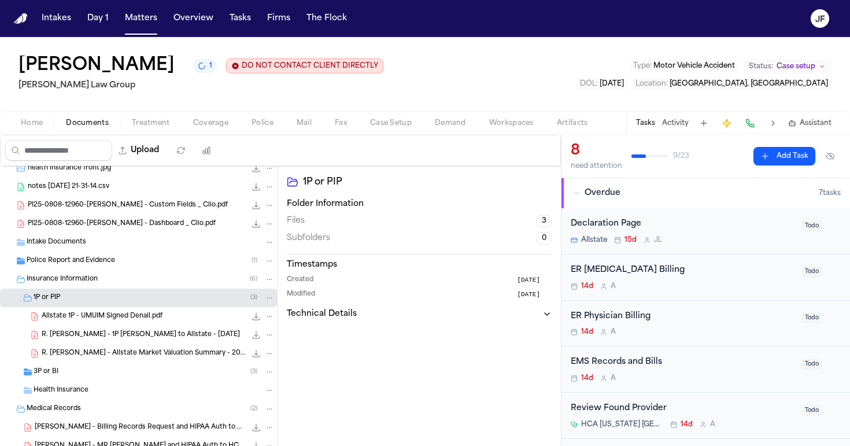
scroll to position [47, 0]
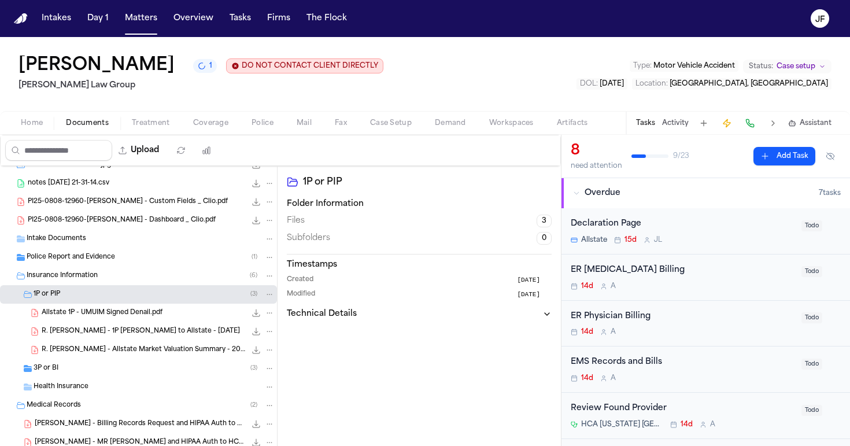
click at [91, 364] on div "3P or BI ( 3 )" at bounding box center [154, 368] width 241 height 10
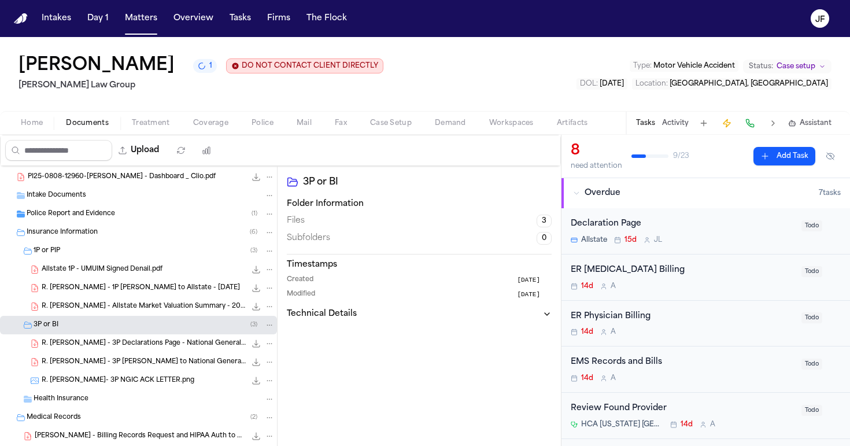
scroll to position [94, 0]
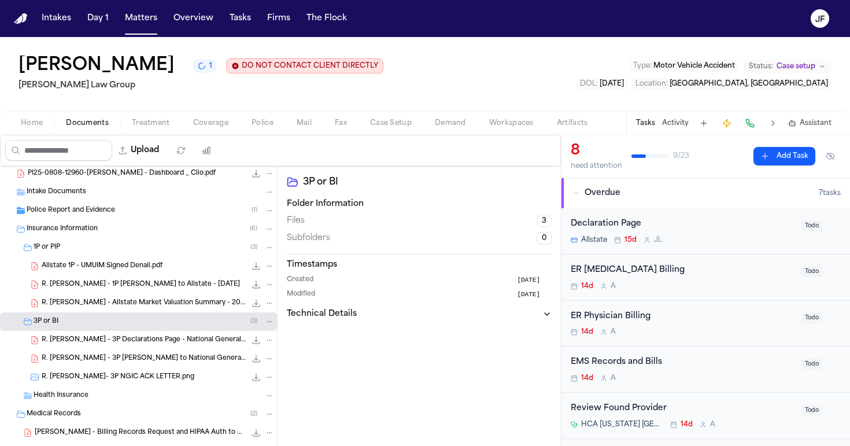
click at [128, 342] on span "R. Valencia Rodriguez - 3P Declarations Page - National General Insurance - 5.9…" at bounding box center [144, 340] width 204 height 10
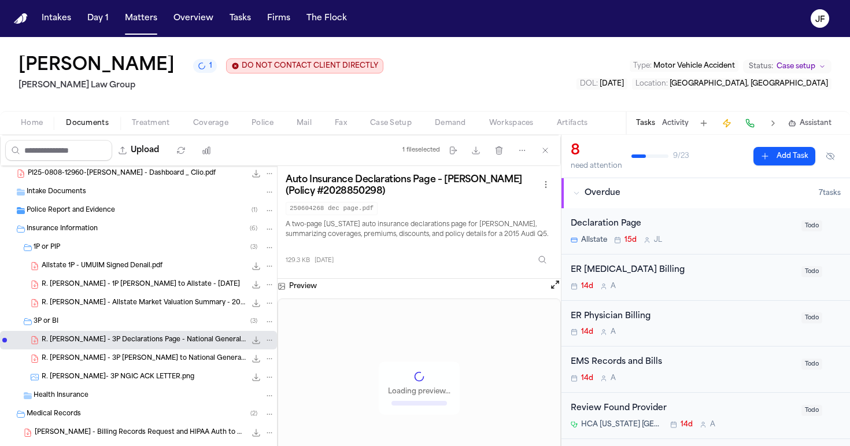
click at [149, 366] on div "R. Valencia Rodriguez - 3P LOR to National General Insurance - 8.20.25 171.3 KB…" at bounding box center [138, 358] width 277 height 19
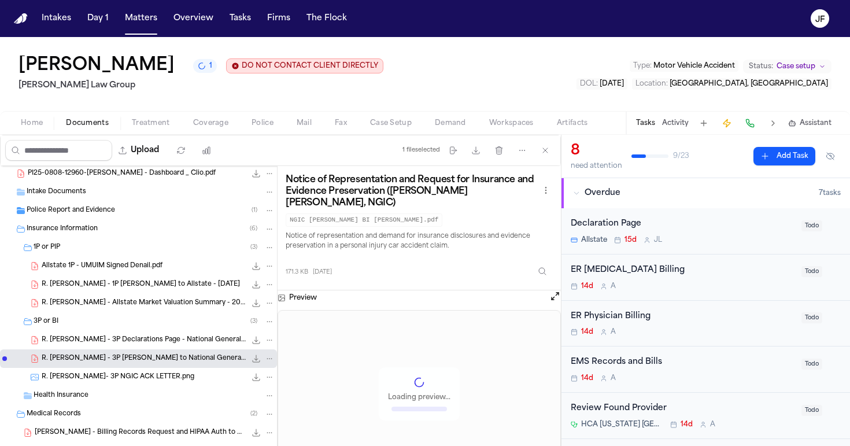
click at [149, 342] on span "R. Valencia Rodriguez - 3P Declarations Page - National General Insurance - 5.9…" at bounding box center [144, 340] width 204 height 10
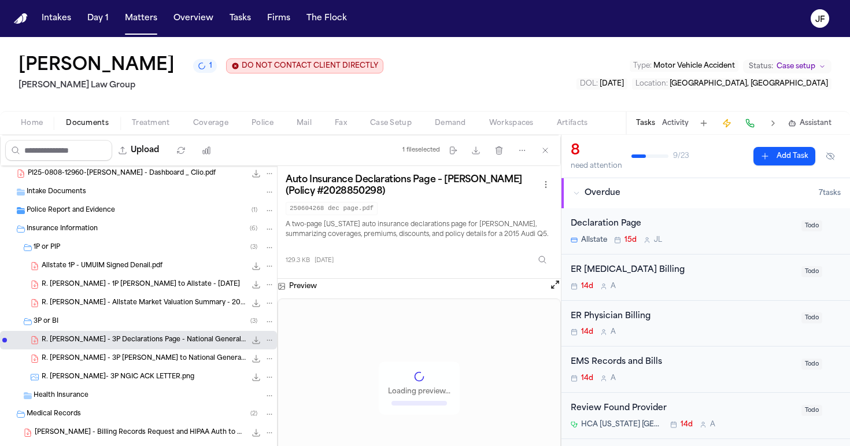
scroll to position [0, 0]
click at [105, 272] on div "Allstate 1P - UMUIM Signed Denail.pdf 210.9 KB • PDF" at bounding box center [158, 266] width 233 height 12
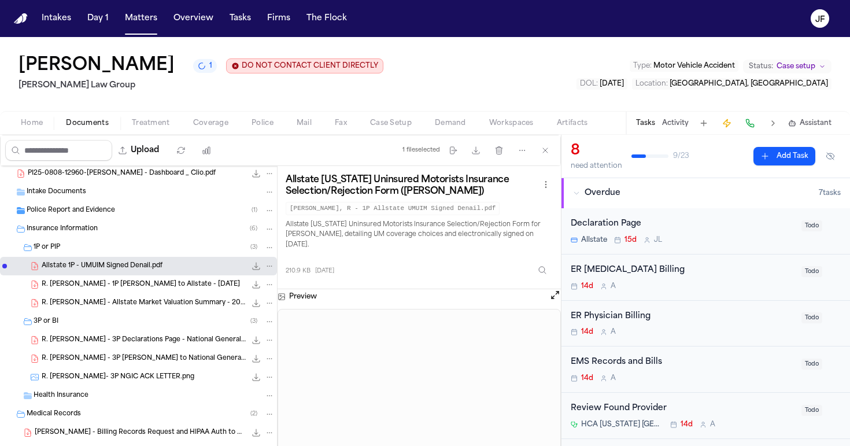
click at [252, 270] on icon "File: Allstate 1P - UMUIM Signed Denail.pdf" at bounding box center [256, 265] width 9 height 9
click at [165, 289] on span "R. Valencia Rodriguez - 1P LOR to Allstate - 8.20.25" at bounding box center [141, 285] width 198 height 10
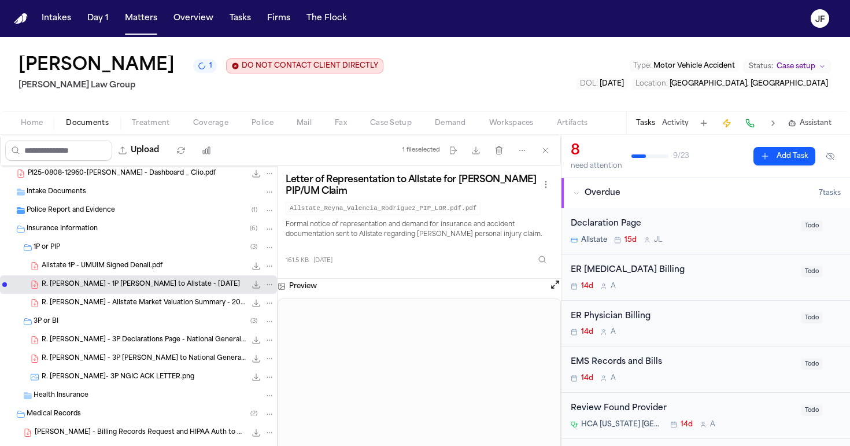
click at [155, 300] on span "R. Valencia Rodriguez - Allstate Market Valuation Summary - 2024" at bounding box center [144, 303] width 204 height 10
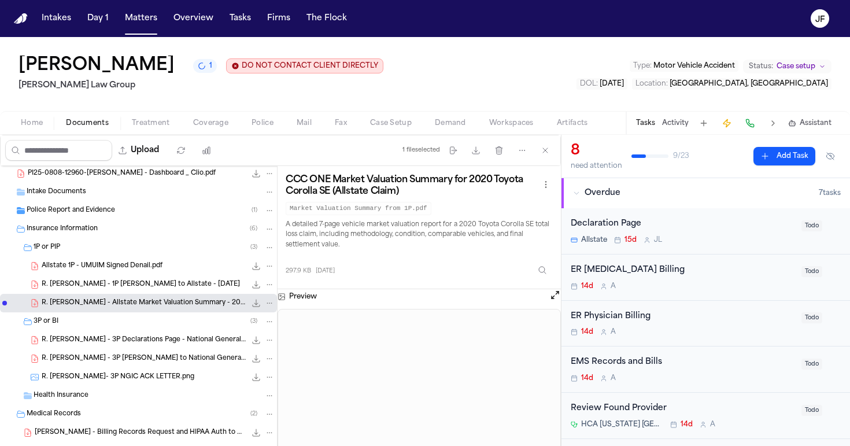
click at [121, 276] on div "R. Valencia Rodriguez - 1P LOR to Allstate - 8.20.25 161.5 KB • PDF" at bounding box center [138, 284] width 277 height 19
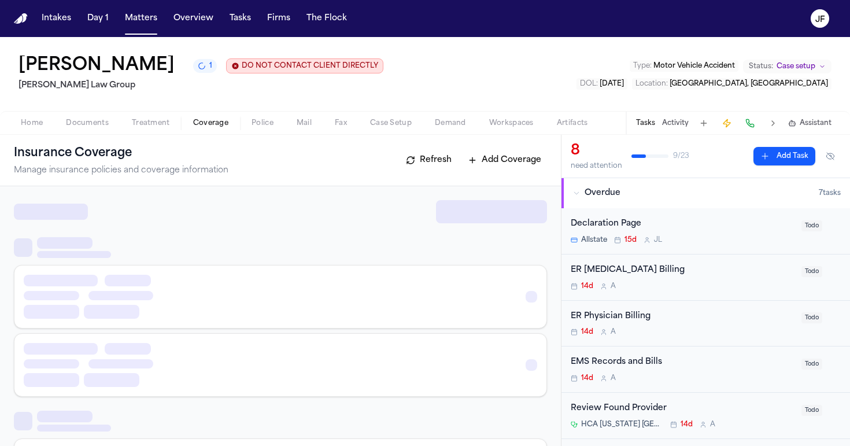
click at [202, 121] on span "Coverage" at bounding box center [210, 123] width 35 height 9
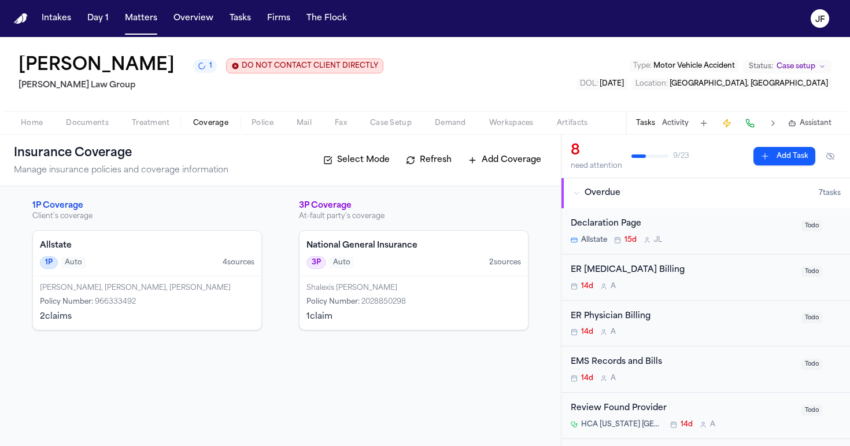
click at [76, 335] on div "1P Coverage Client's coverage Allstate 1P Auto 4 source s Reyna Valencia Rodrig…" at bounding box center [280, 316] width 561 height 260
click at [124, 324] on div "Reyna Valencia Rodriguez, Juan Quezadas, Quezada Hurtado Policy Number : 966333…" at bounding box center [147, 302] width 228 height 53
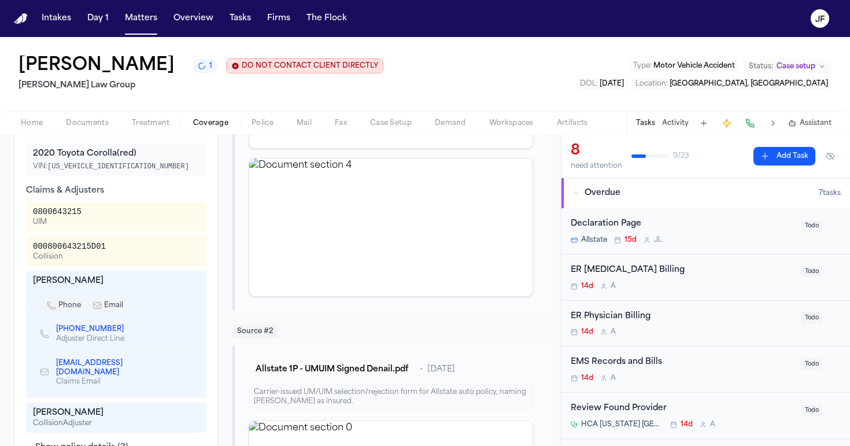
scroll to position [464, 0]
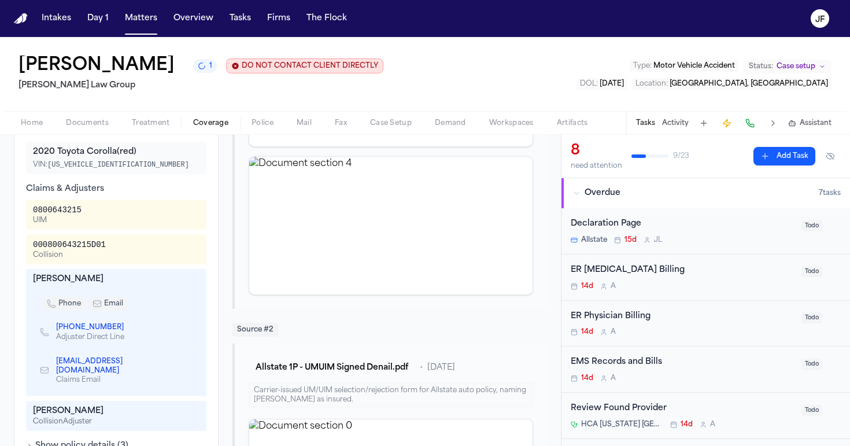
click at [90, 328] on link "(248) 994-8319" at bounding box center [90, 327] width 68 height 9
click at [615, 27] on nav "Intakes Day 1 Matters Overview Tasks Firms The Flock JF" at bounding box center [425, 18] width 850 height 37
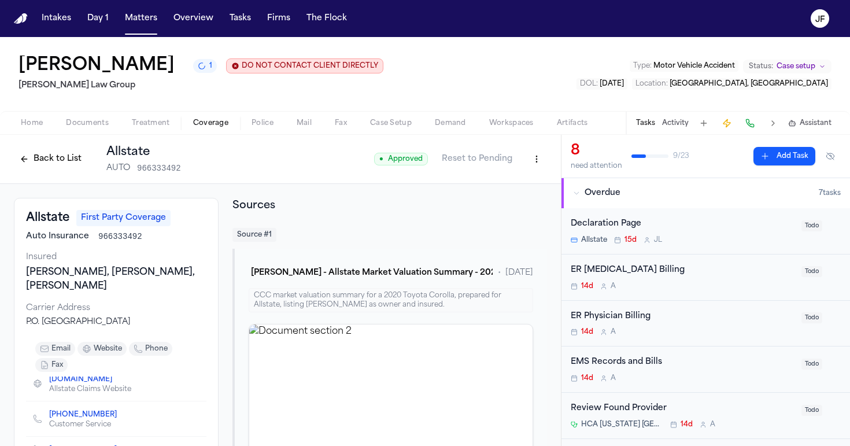
scroll to position [0, 0]
click at [90, 126] on span "Documents" at bounding box center [87, 123] width 43 height 9
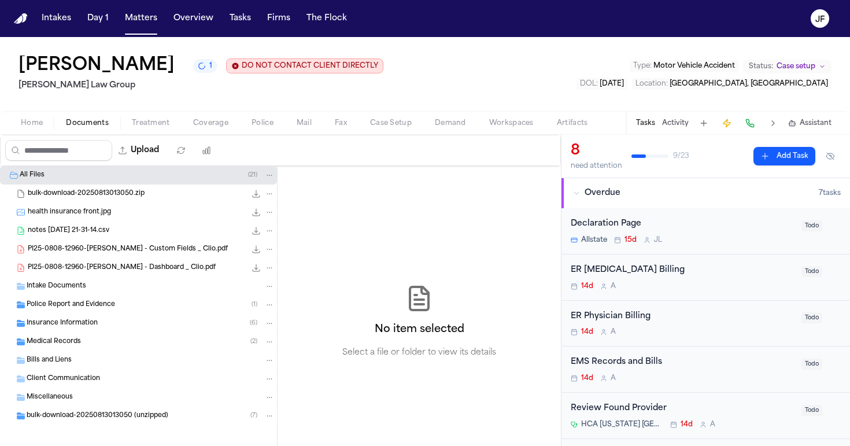
click at [78, 307] on span "Police Report and Evidence" at bounding box center [71, 305] width 88 height 10
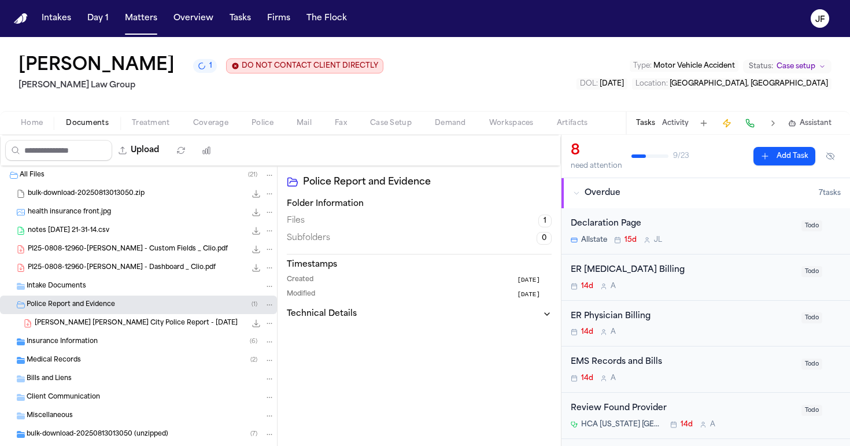
click at [73, 346] on span "Insurance Information" at bounding box center [62, 342] width 71 height 10
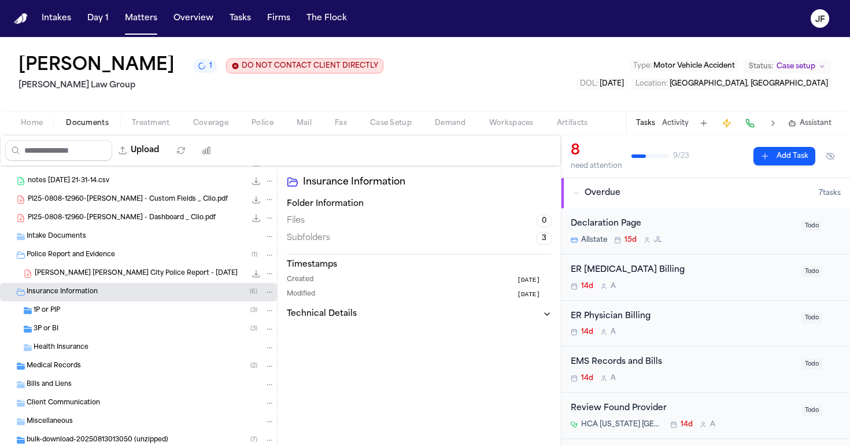
scroll to position [77, 0]
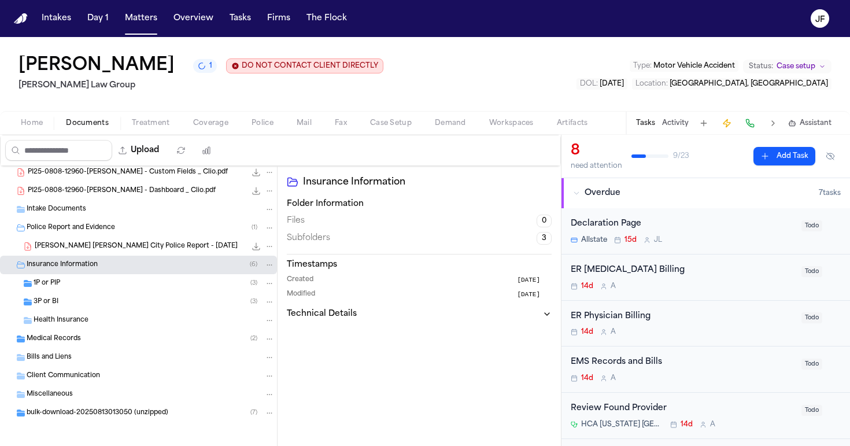
click at [118, 294] on div "3P or BI ( 3 )" at bounding box center [138, 302] width 277 height 19
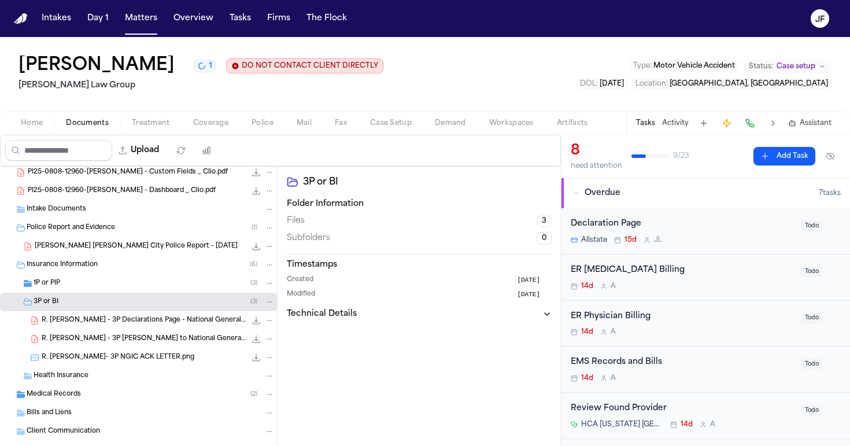
click at [128, 278] on div "1P or PIP ( 3 )" at bounding box center [138, 283] width 277 height 19
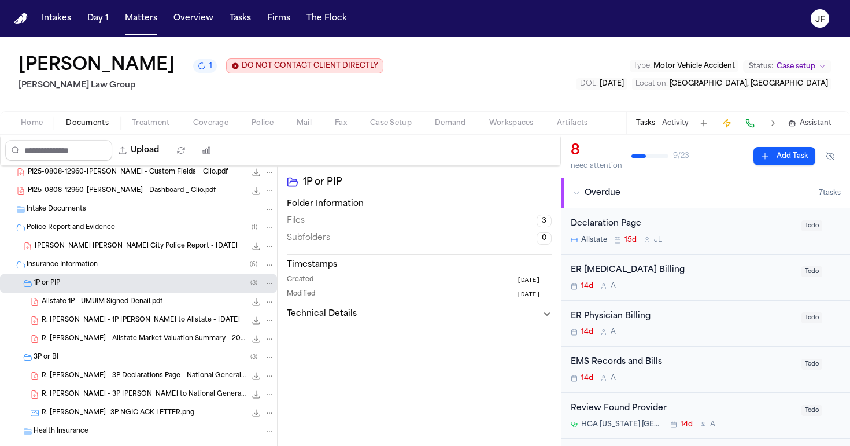
click at [143, 308] on div "Allstate 1P - UMUIM Signed Denail.pdf 210.9 KB • PDF" at bounding box center [138, 302] width 277 height 19
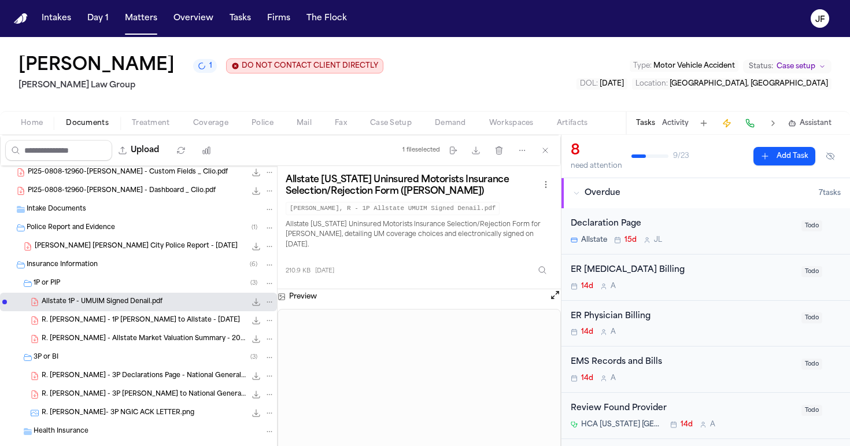
click at [145, 330] on div "R. Valencia Rodriguez - 1P LOR to Allstate - 8.20.25 161.5 KB • PDF" at bounding box center [138, 320] width 277 height 19
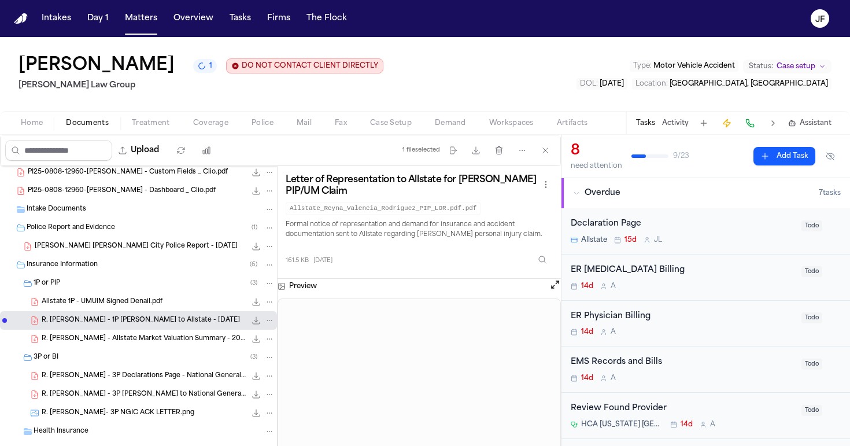
click at [150, 337] on span "R. Valencia Rodriguez - Allstate Market Valuation Summary - 2024" at bounding box center [144, 339] width 204 height 10
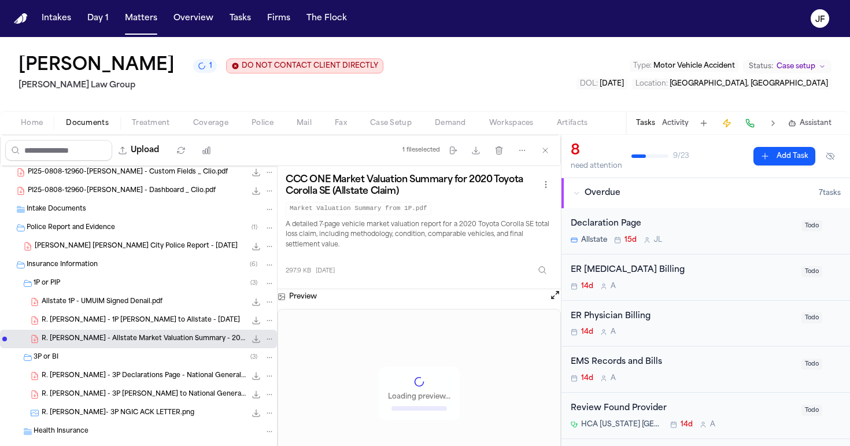
click at [152, 326] on div "R. Valencia Rodriguez - 1P LOR to Allstate - 8.20.25 161.5 KB • PDF" at bounding box center [158, 321] width 233 height 12
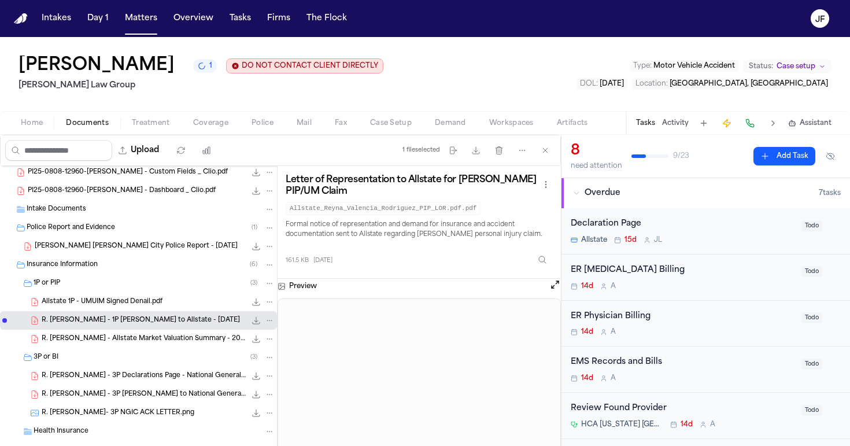
click at [166, 344] on span "R. Valencia Rodriguez - Allstate Market Valuation Summary - 2024" at bounding box center [144, 339] width 204 height 10
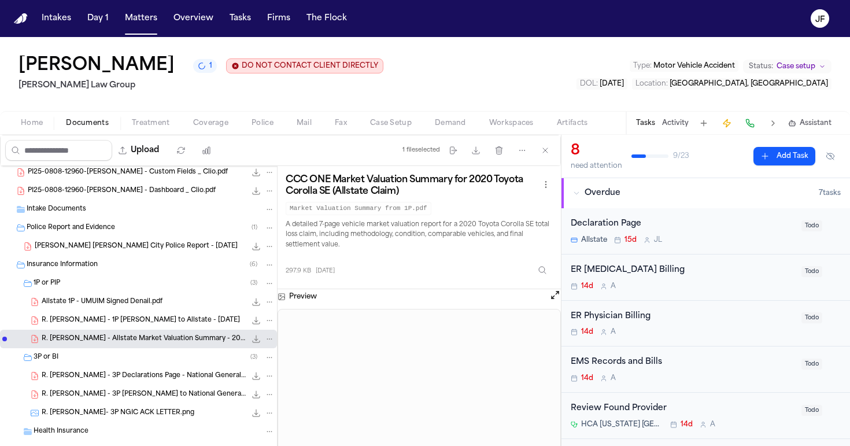
click at [164, 323] on span "R. Valencia Rodriguez - 1P LOR to Allstate - 8.20.25" at bounding box center [141, 321] width 198 height 10
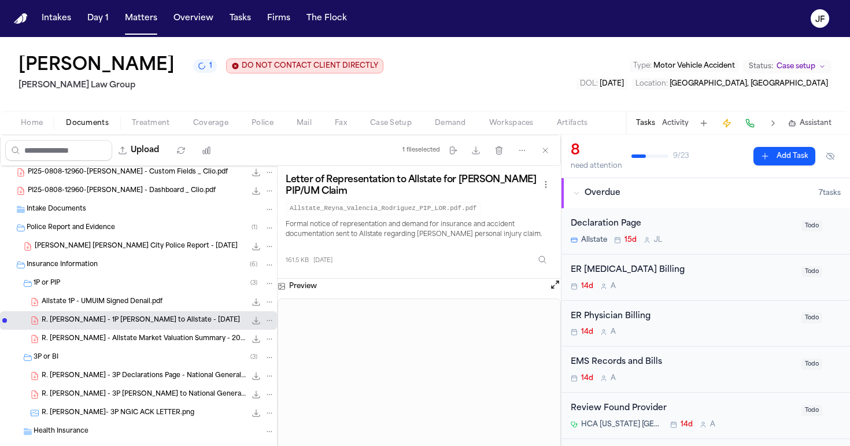
click at [165, 305] on div "Allstate 1P - UMUIM Signed Denail.pdf 210.9 KB • PDF" at bounding box center [158, 302] width 233 height 12
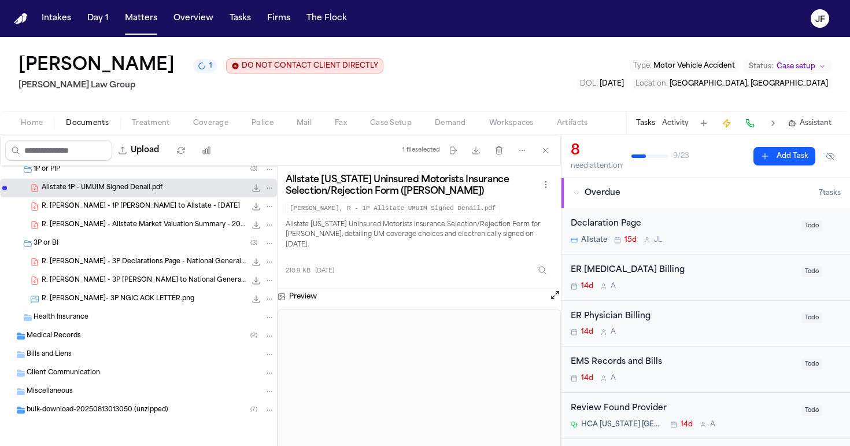
scroll to position [0, 0]
click at [220, 127] on span "Coverage" at bounding box center [210, 123] width 35 height 9
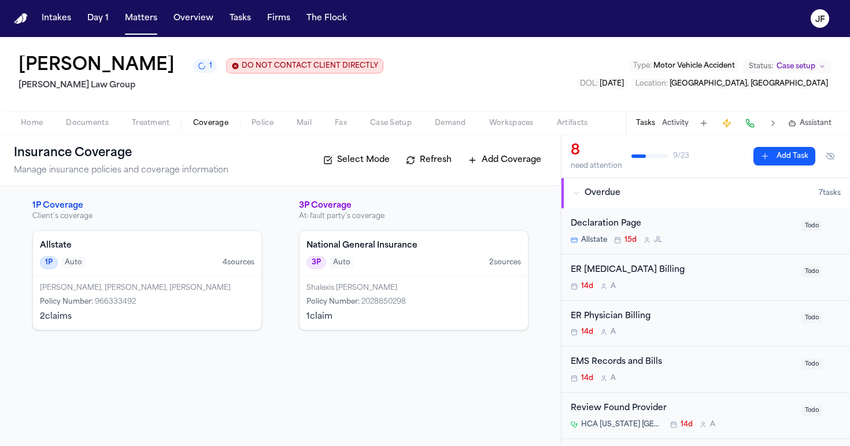
click at [136, 311] on div "Reyna Valencia Rodriguez, Juan Quezadas, Quezada Hurtado Policy Number : 966333…" at bounding box center [147, 302] width 228 height 53
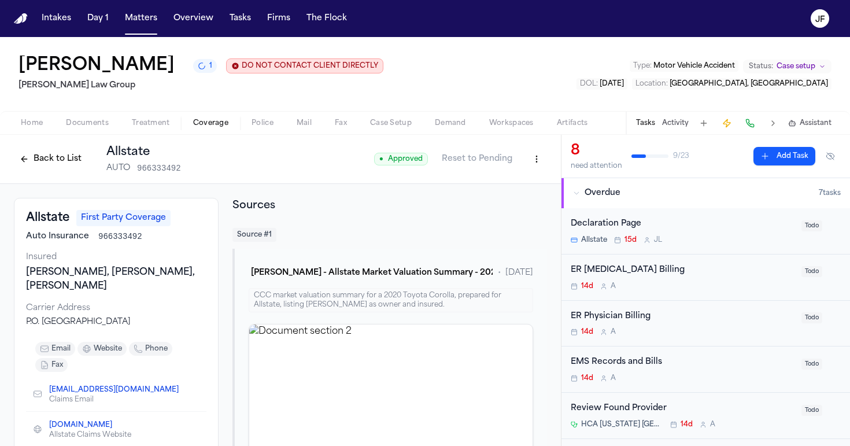
click at [535, 160] on html "Intakes Day 1 Matters Overview Tasks Firms The Flock JF Reyna Valencia Rodrigue…" at bounding box center [425, 223] width 850 height 446
click at [507, 191] on div "Edit Coverage" at bounding box center [488, 185] width 97 height 19
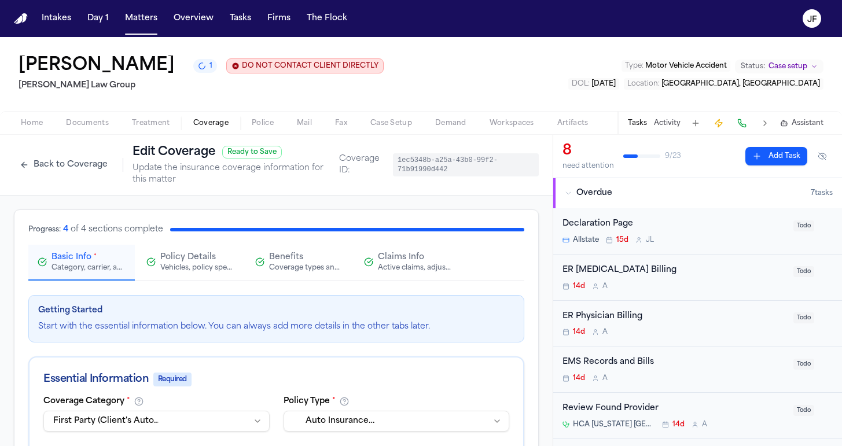
click at [413, 270] on div "Active claims, adjusters, and subrogation details" at bounding box center [415, 267] width 74 height 9
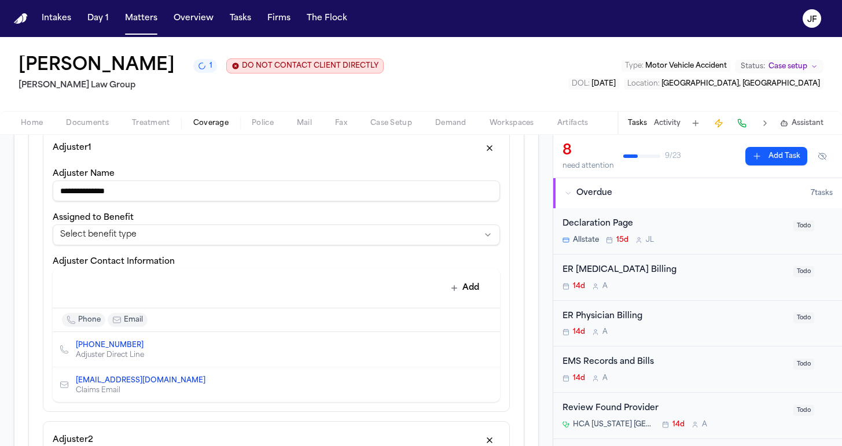
scroll to position [468, 0]
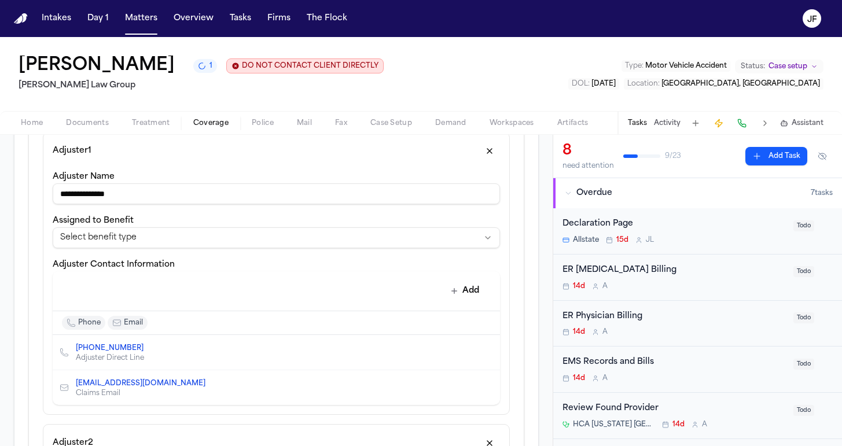
click at [294, 200] on input "**********" at bounding box center [276, 193] width 447 height 21
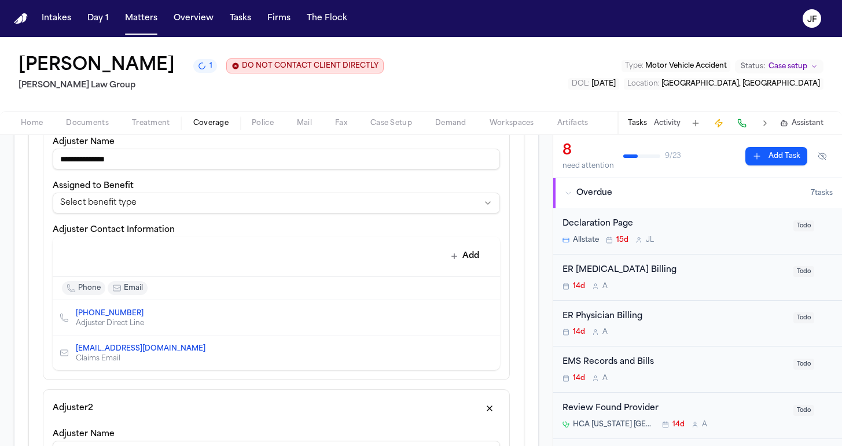
scroll to position [393, 0]
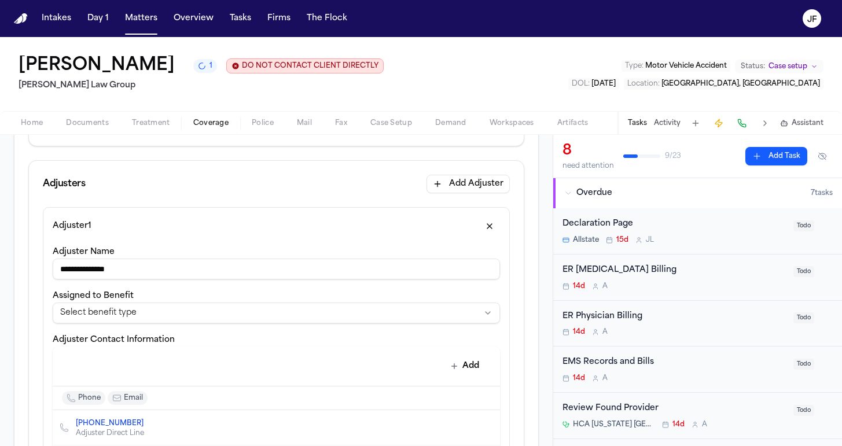
drag, startPoint x: 137, startPoint y: 271, endPoint x: 3, endPoint y: 270, distance: 133.6
type input "*"
type input "**********"
click at [107, 312] on html "**********" at bounding box center [421, 223] width 842 height 446
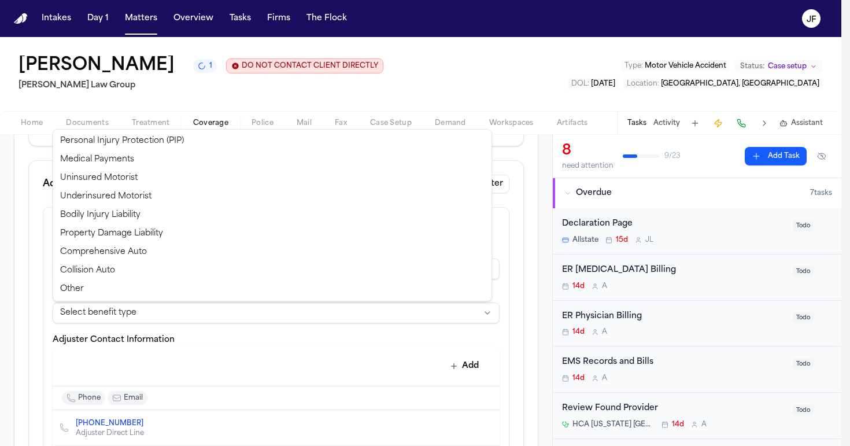
select select "**********"
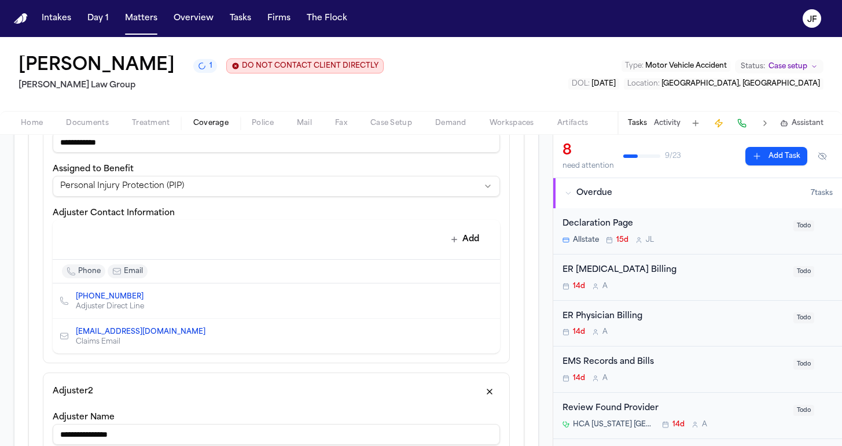
scroll to position [521, 0]
click at [464, 301] on icon "Edit contact" at bounding box center [467, 299] width 6 height 6
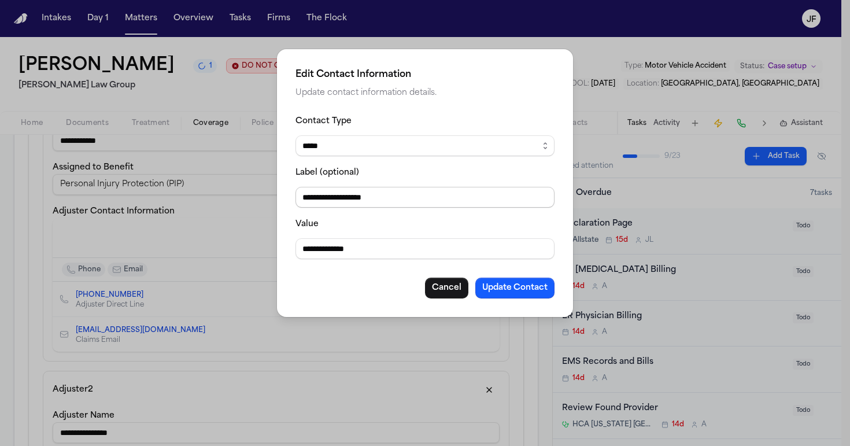
drag, startPoint x: 338, startPoint y: 202, endPoint x: 235, endPoint y: 205, distance: 103.6
click at [235, 205] on div "**********" at bounding box center [425, 223] width 850 height 446
type input "**********"
drag, startPoint x: 375, startPoint y: 249, endPoint x: 239, endPoint y: 248, distance: 136.5
click at [239, 248] on div "**********" at bounding box center [425, 223] width 850 height 446
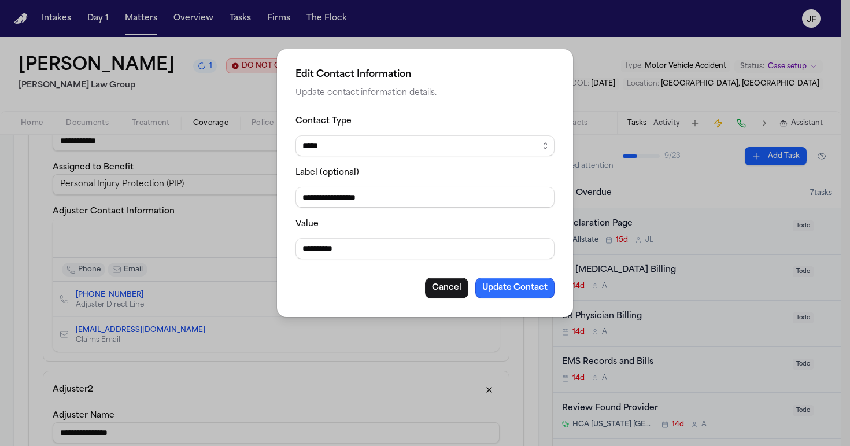
type input "**********"
click at [534, 289] on button "Update Contact" at bounding box center [514, 288] width 79 height 21
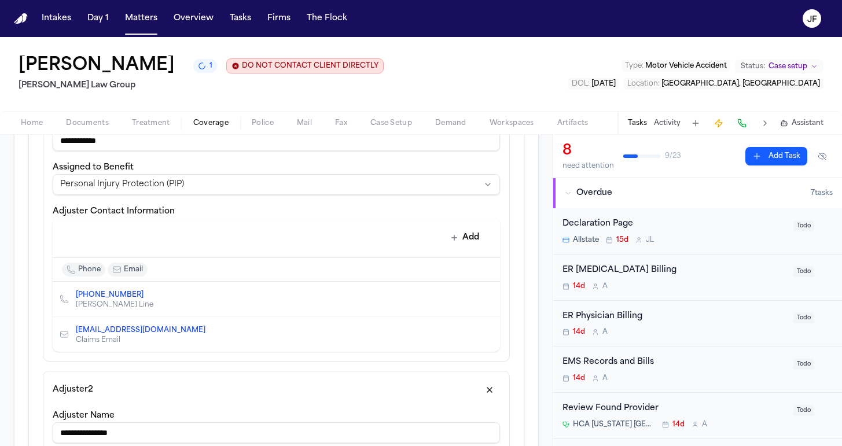
click at [464, 337] on icon "Edit contact" at bounding box center [467, 334] width 6 height 6
select select "*****"
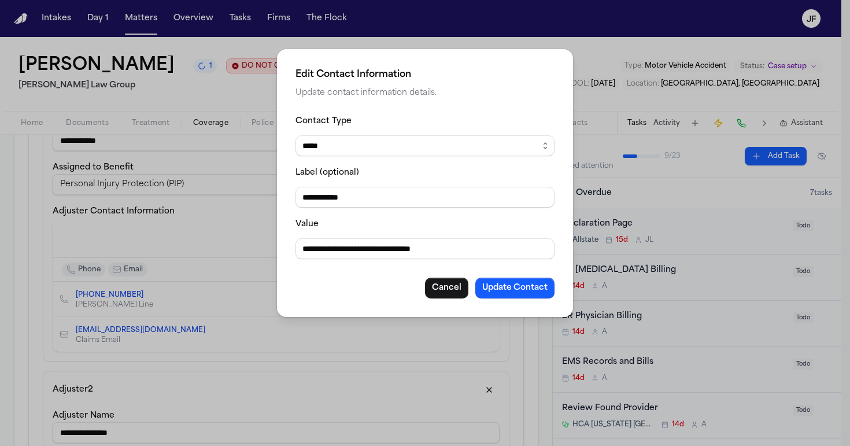
drag, startPoint x: 351, startPoint y: 251, endPoint x: 180, endPoint y: 259, distance: 170.8
click at [180, 259] on div "**********" at bounding box center [425, 223] width 850 height 446
type input "**********"
click at [531, 291] on button "Update Contact" at bounding box center [514, 288] width 79 height 21
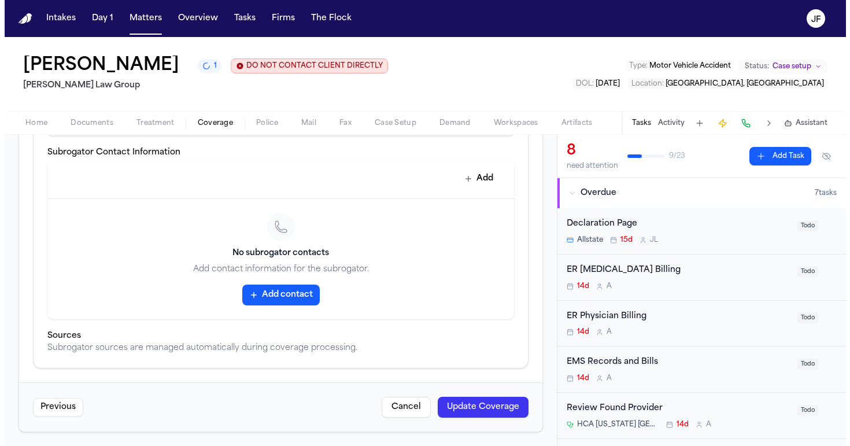
scroll to position [1172, 0]
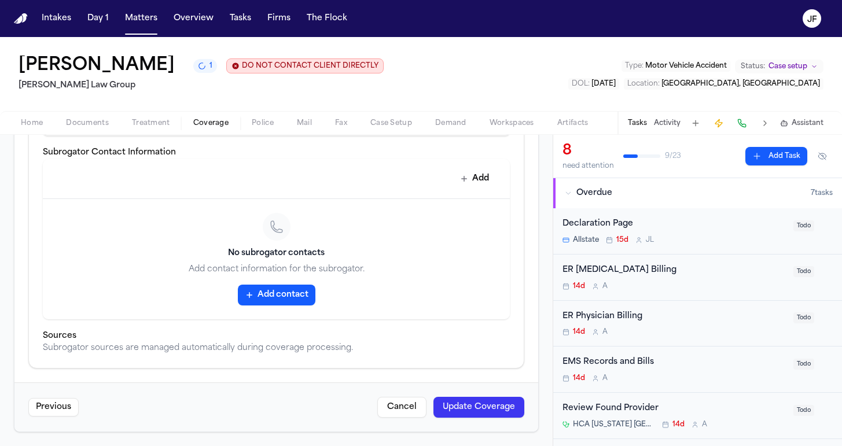
click at [494, 414] on button "Update Coverage" at bounding box center [478, 407] width 91 height 21
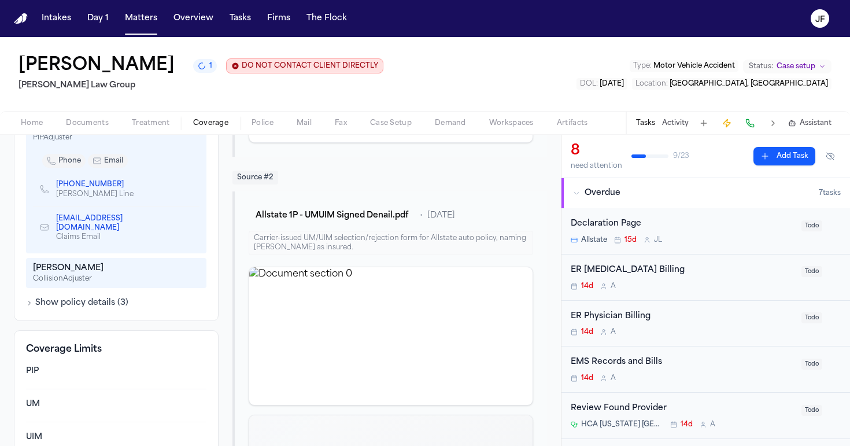
scroll to position [617, 0]
click at [91, 300] on button "Show policy details ( 3 )" at bounding box center [77, 303] width 102 height 12
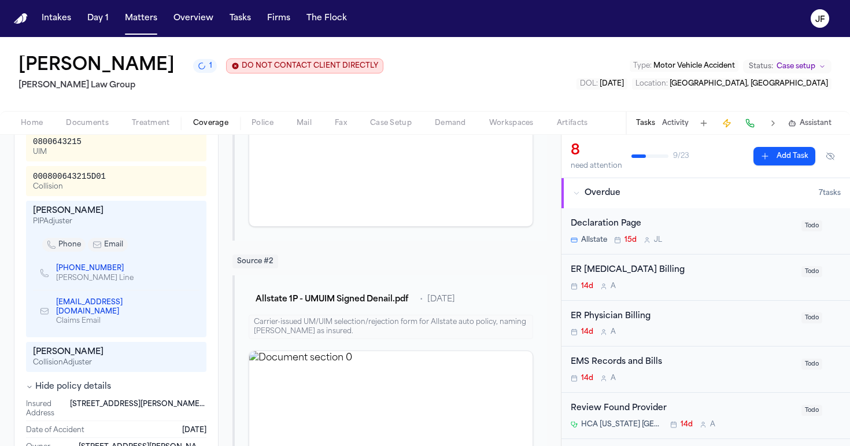
scroll to position [531, 0]
click at [68, 270] on link "(407) 919-1618" at bounding box center [90, 269] width 68 height 9
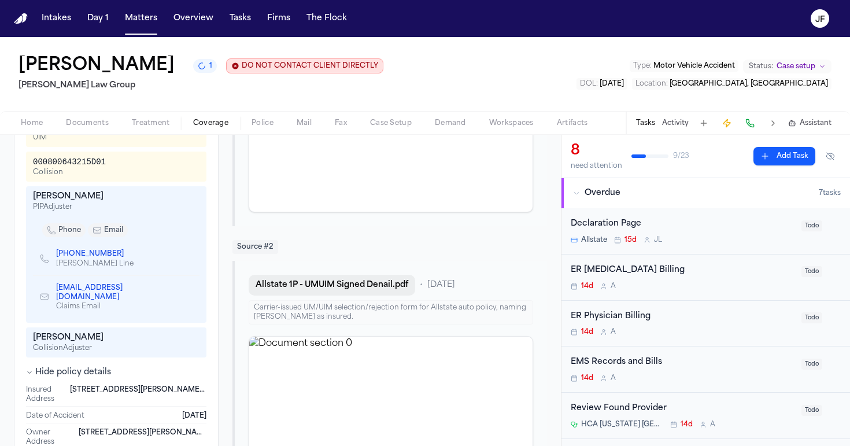
scroll to position [574, 0]
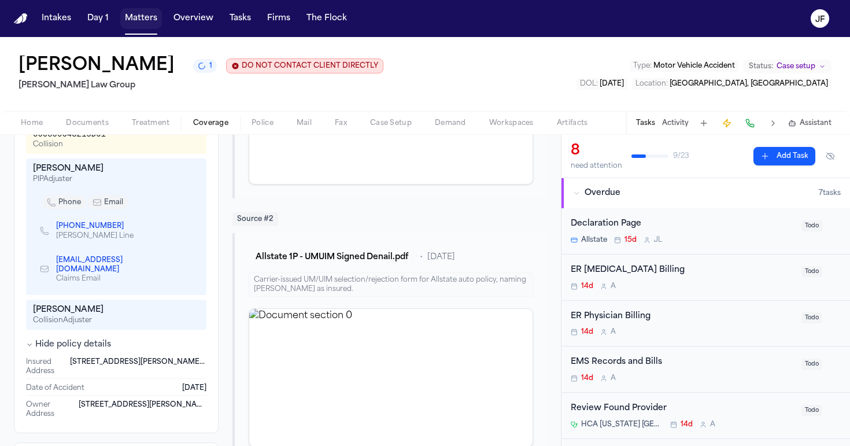
drag, startPoint x: 294, startPoint y: 445, endPoint x: 138, endPoint y: 20, distance: 452.9
click at [138, 20] on button "Matters" at bounding box center [141, 18] width 42 height 21
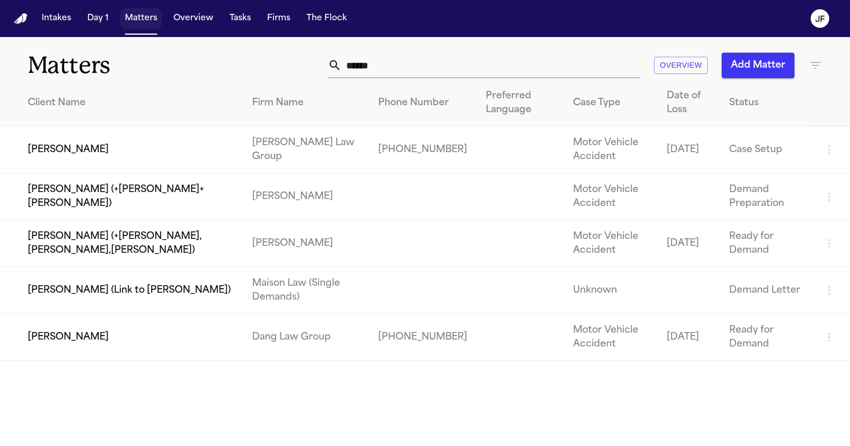
click at [147, 19] on button "Matters" at bounding box center [141, 18] width 42 height 21
drag, startPoint x: 436, startPoint y: 60, endPoint x: 158, endPoint y: 66, distance: 277.7
click at [158, 66] on div "Matters ***** Overview Add Matter" at bounding box center [425, 58] width 850 height 43
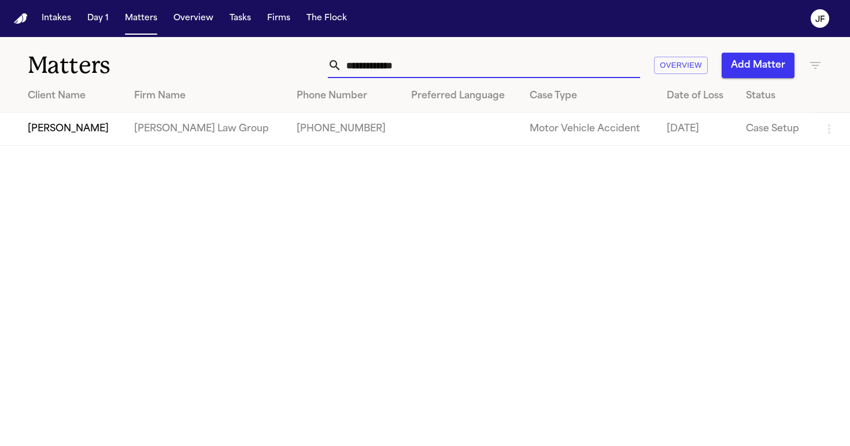
type input "**********"
click at [61, 135] on td "[PERSON_NAME]" at bounding box center [62, 129] width 125 height 33
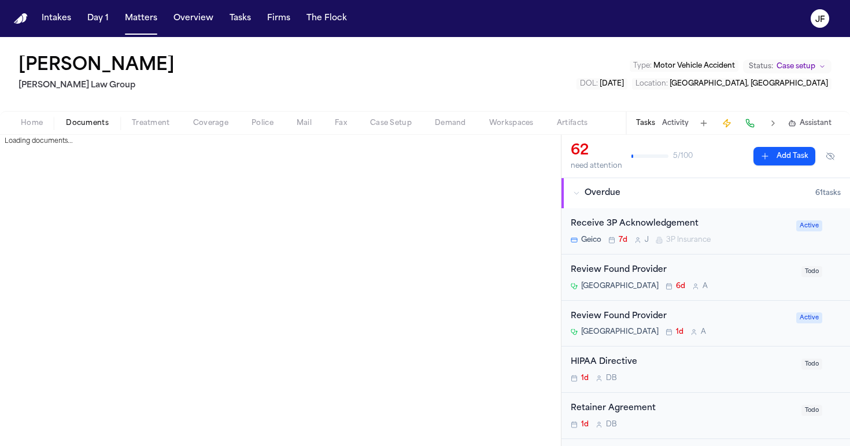
click at [87, 121] on span "Documents" at bounding box center [87, 123] width 43 height 9
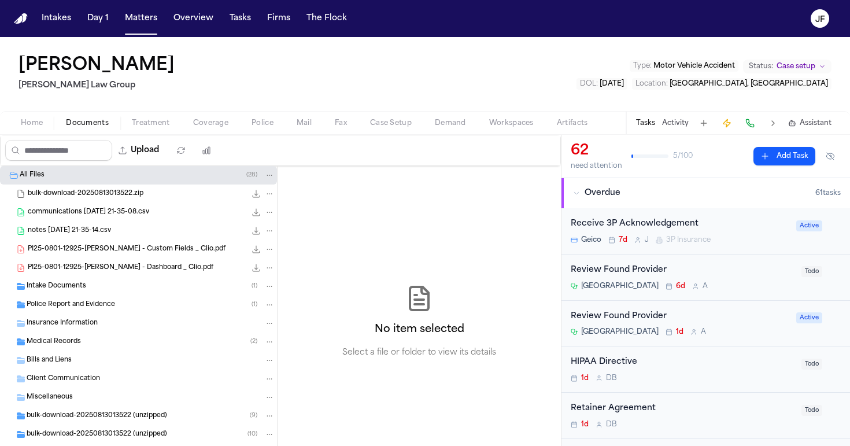
click at [108, 310] on div "Police Report and Evidence ( 1 )" at bounding box center [138, 305] width 277 height 19
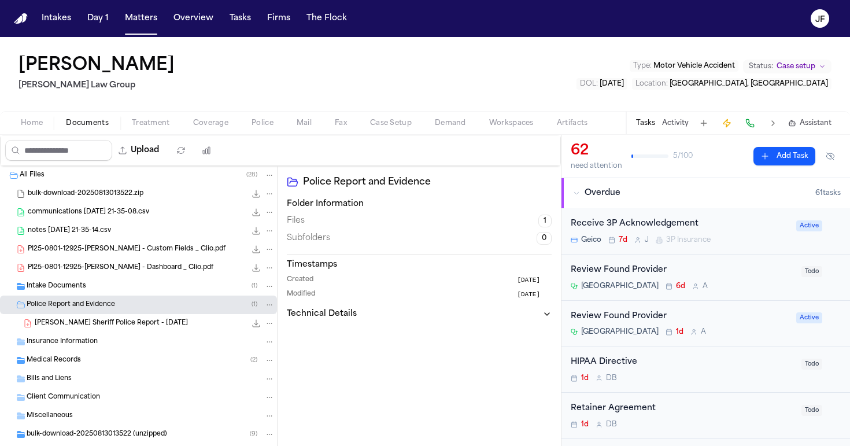
click at [114, 307] on span "Police Report and Evidence" at bounding box center [71, 305] width 88 height 10
click at [113, 322] on div "Insurance Information" at bounding box center [151, 323] width 248 height 10
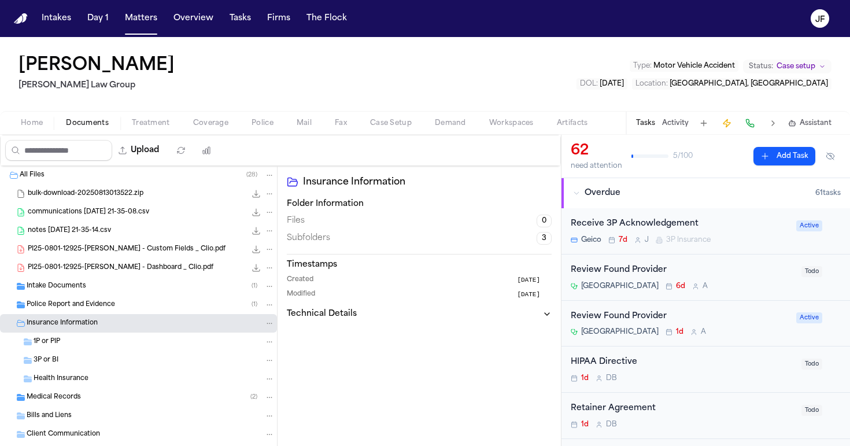
click at [95, 351] on div "1P or PIP" at bounding box center [138, 342] width 277 height 19
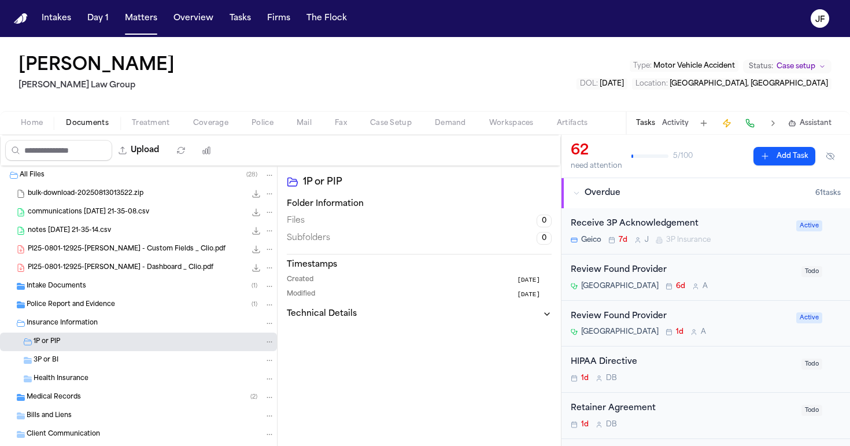
click at [94, 360] on div "3P or BI" at bounding box center [154, 360] width 241 height 10
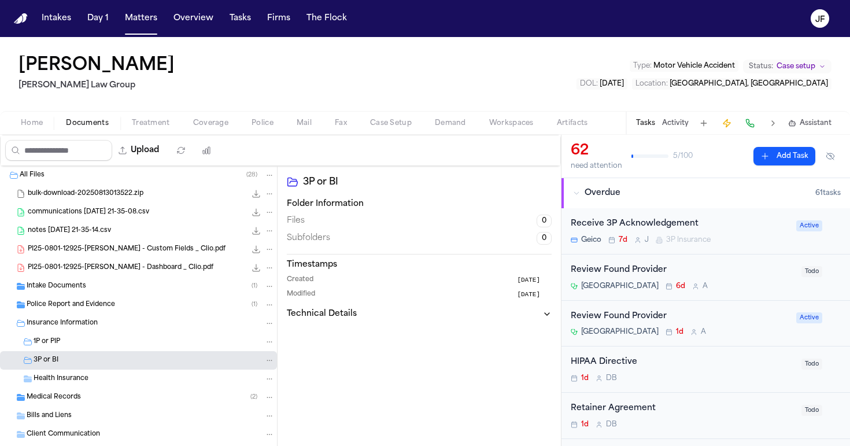
click at [101, 337] on div "1P or PIP" at bounding box center [154, 342] width 241 height 10
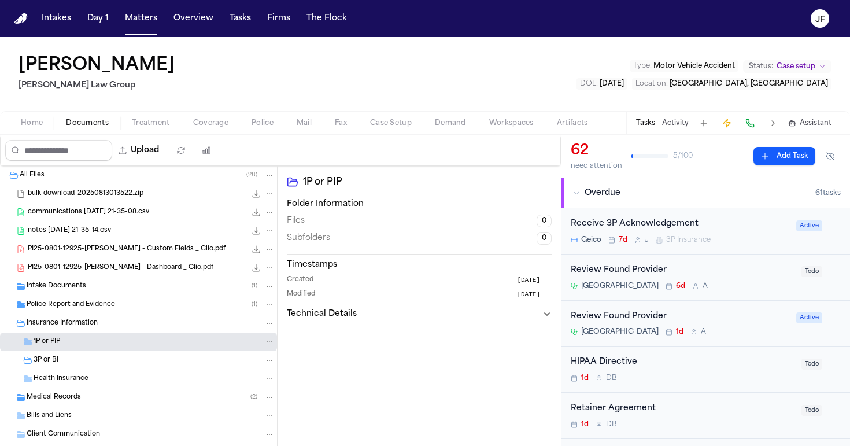
click at [213, 128] on span "Coverage" at bounding box center [210, 123] width 35 height 9
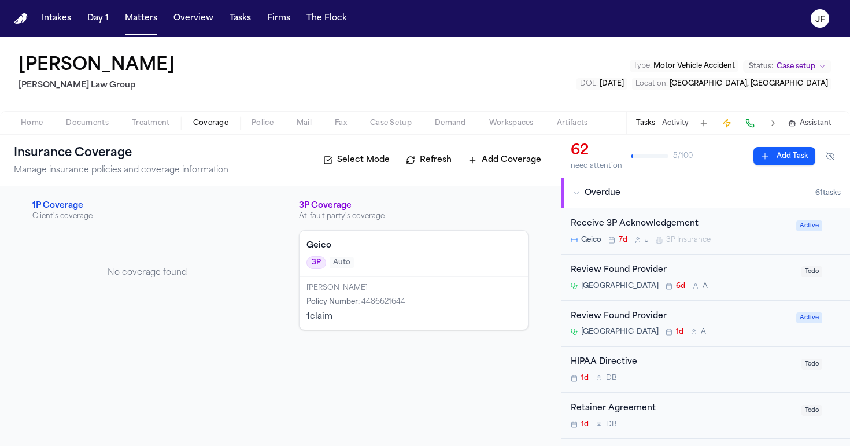
click at [407, 270] on div "Geico 3P Auto" at bounding box center [414, 254] width 228 height 46
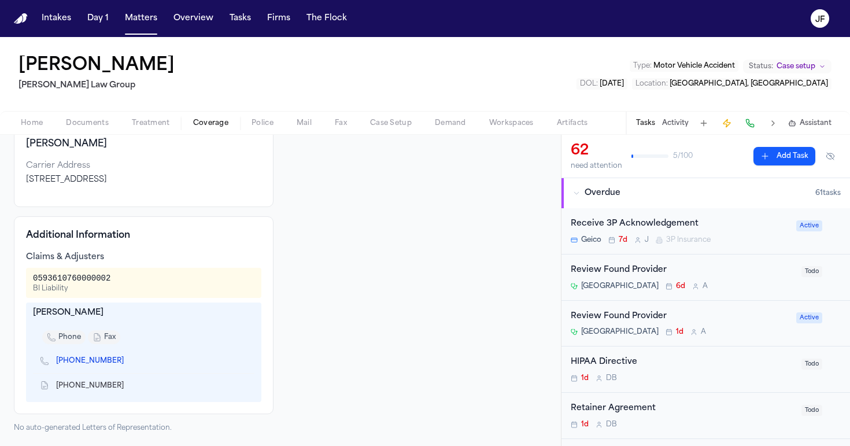
click at [93, 129] on span "button" at bounding box center [87, 129] width 57 height 1
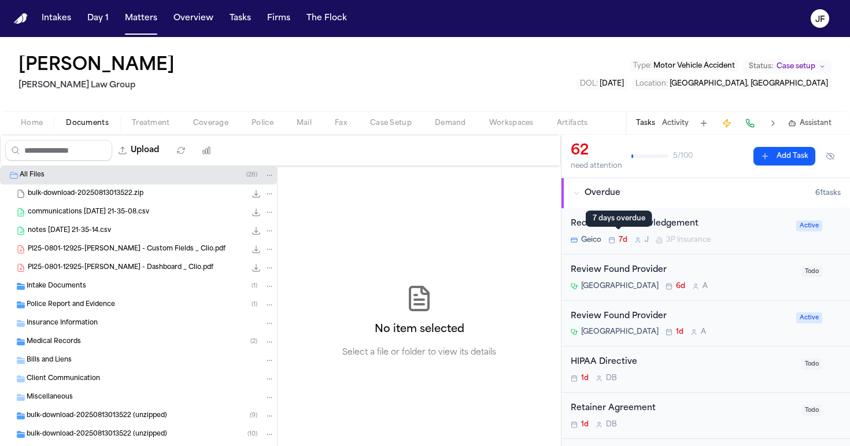
click at [623, 229] on div "Receive 3P Acknowledgement" at bounding box center [680, 223] width 219 height 13
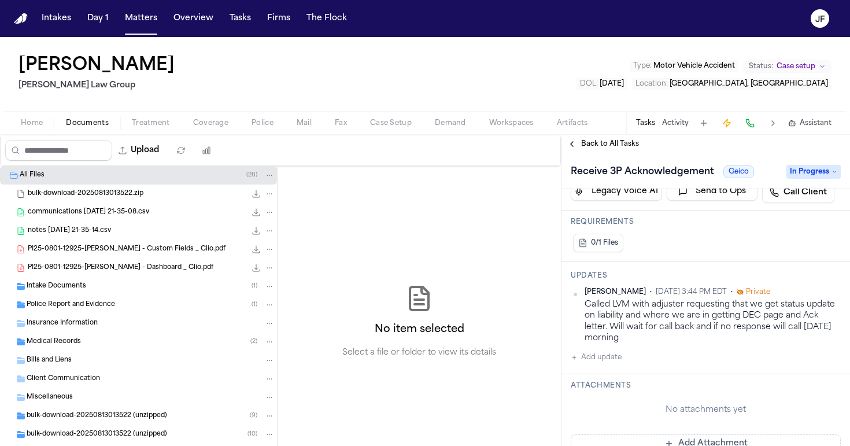
scroll to position [217, 0]
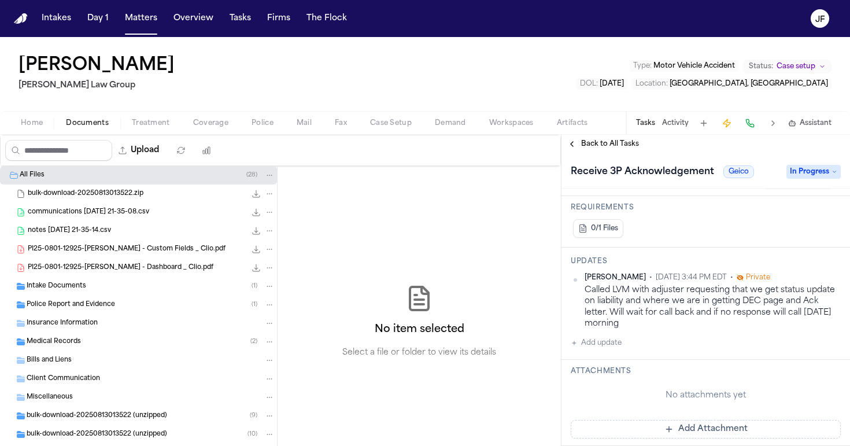
click at [91, 305] on span "Police Report and Evidence" at bounding box center [71, 305] width 88 height 10
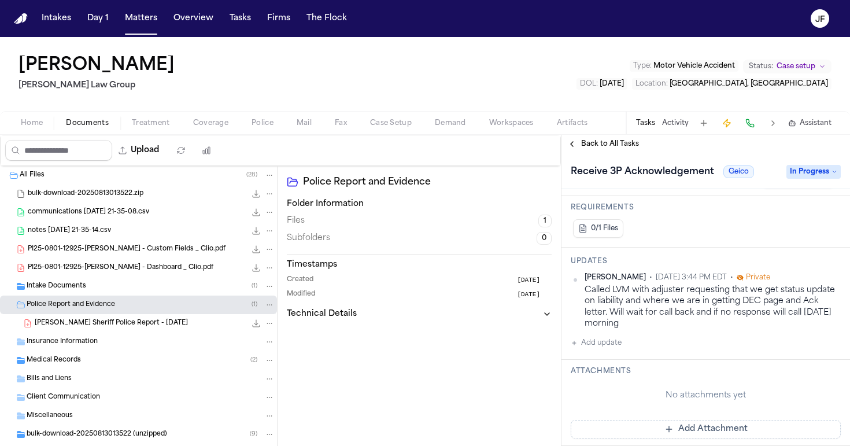
click at [153, 324] on span "W. Pierre - Broward Sheriff Police Report - 4.14.25" at bounding box center [111, 324] width 153 height 10
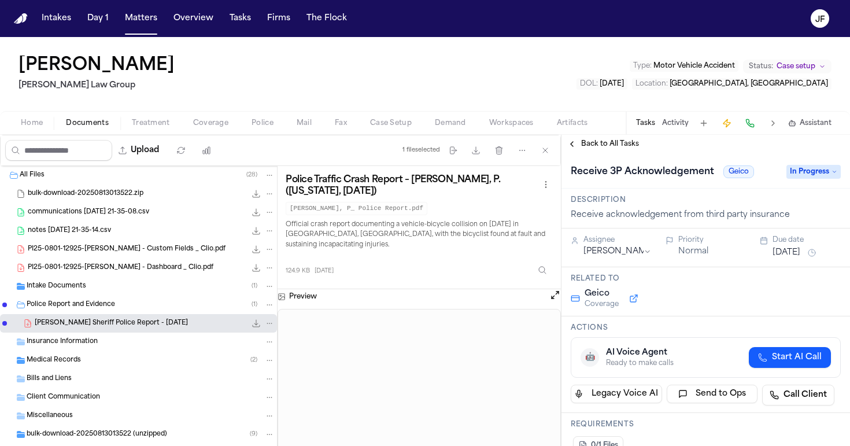
scroll to position [0, 0]
click at [139, 28] on button "Matters" at bounding box center [141, 18] width 42 height 21
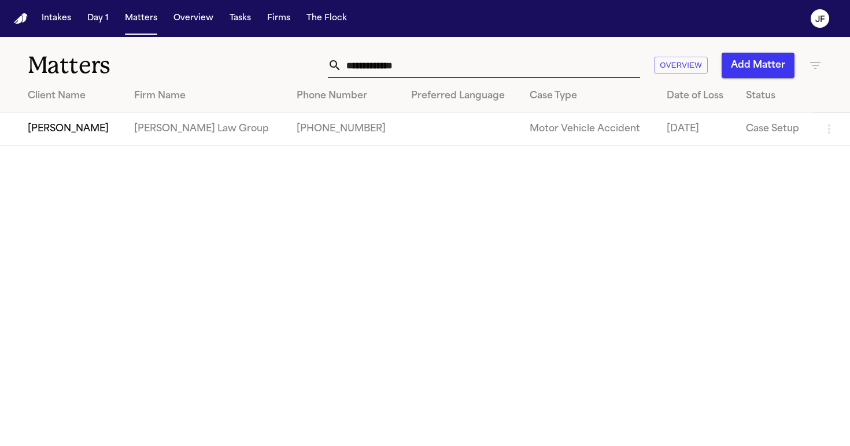
drag, startPoint x: 439, startPoint y: 61, endPoint x: 196, endPoint y: 74, distance: 243.9
click at [198, 75] on div "**********" at bounding box center [425, 58] width 850 height 43
click at [356, 67] on input "**********" at bounding box center [491, 65] width 298 height 25
drag, startPoint x: 353, startPoint y: 67, endPoint x: 466, endPoint y: 71, distance: 113.4
click at [466, 71] on input "**********" at bounding box center [491, 65] width 298 height 25
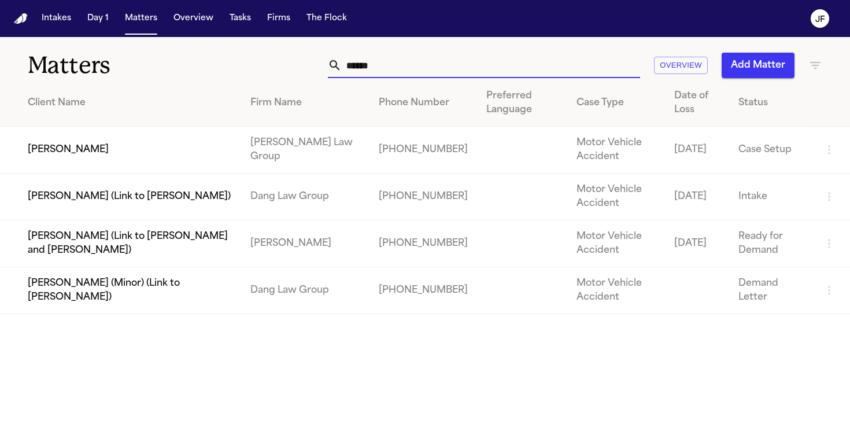
type input "******"
click at [82, 149] on td "[PERSON_NAME]" at bounding box center [120, 150] width 241 height 47
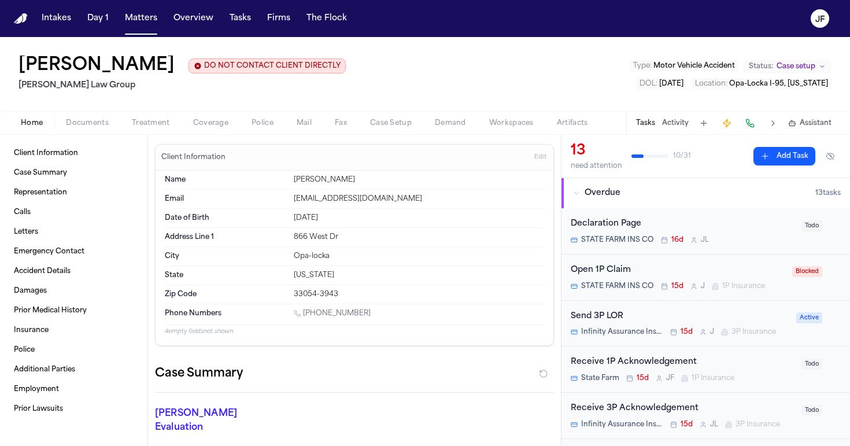
click at [89, 130] on span "button" at bounding box center [87, 129] width 57 height 1
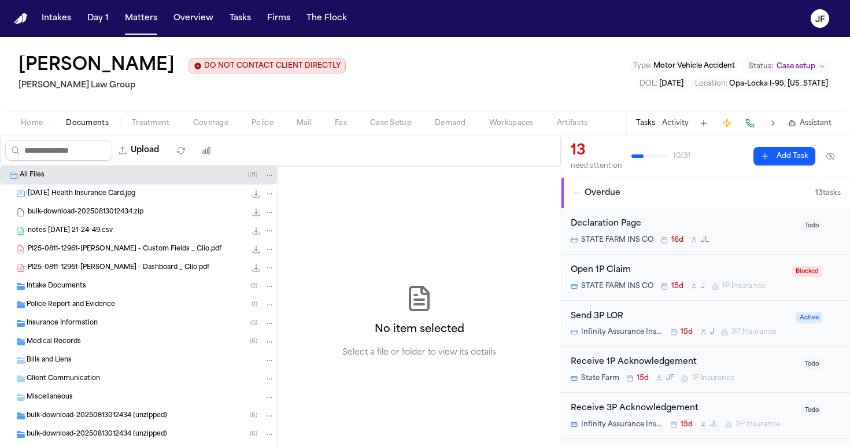
click at [99, 306] on span "Police Report and Evidence" at bounding box center [71, 305] width 88 height 10
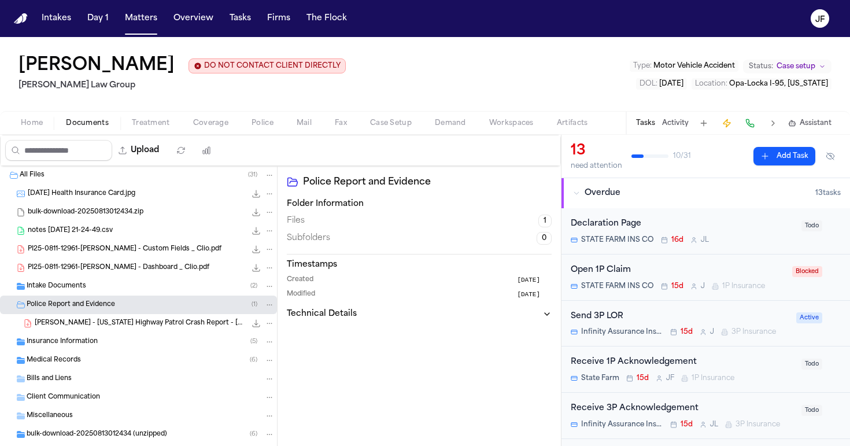
click at [0, 0] on span "169.3 KB • PDF" at bounding box center [0, 0] width 0 height 0
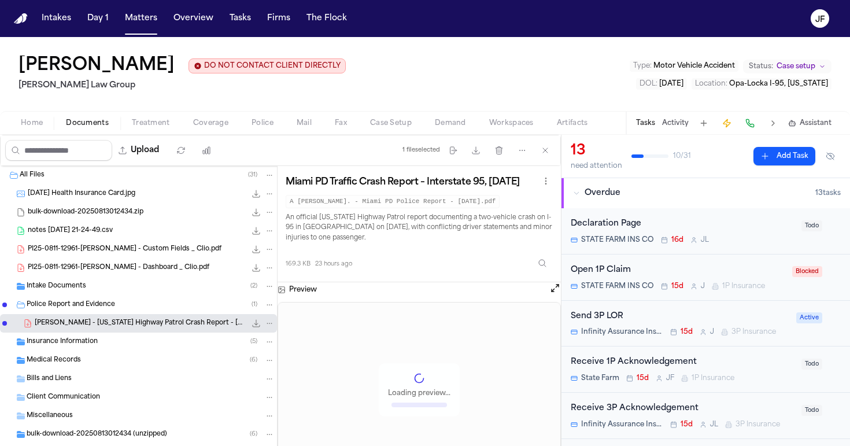
click at [252, 327] on icon "File: A. Walker - Florida Highway Patrol Crash Report - 8.9.25" at bounding box center [256, 323] width 9 height 9
click at [152, 23] on button "Matters" at bounding box center [141, 18] width 42 height 21
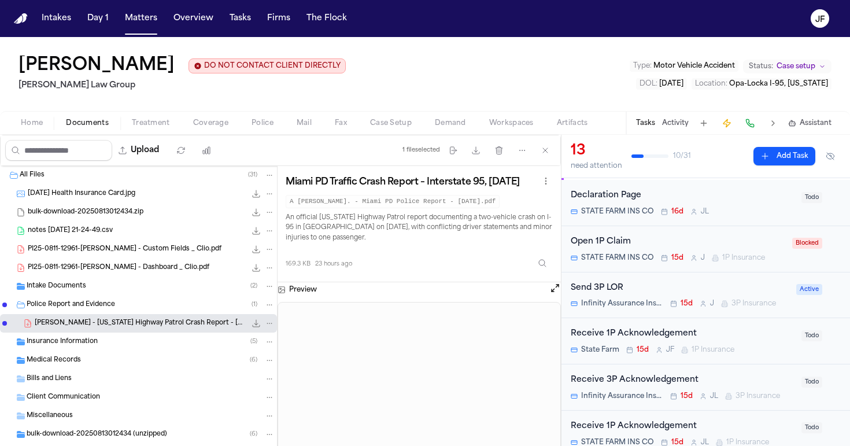
scroll to position [36, 0]
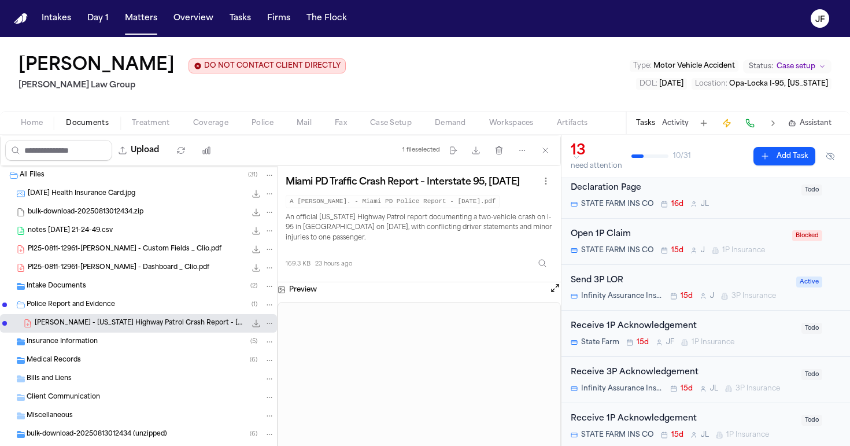
click at [598, 281] on div "Send 3P LOR" at bounding box center [680, 280] width 219 height 13
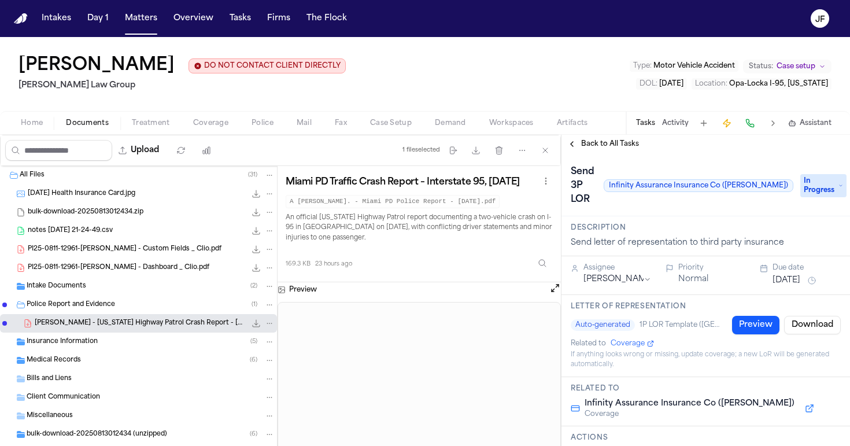
click at [818, 188] on div "Send 3P LOR Infinity Assurance Insurance Co (Kemper) In Progress" at bounding box center [706, 186] width 270 height 46
click at [818, 178] on span "In Progress" at bounding box center [824, 185] width 46 height 23
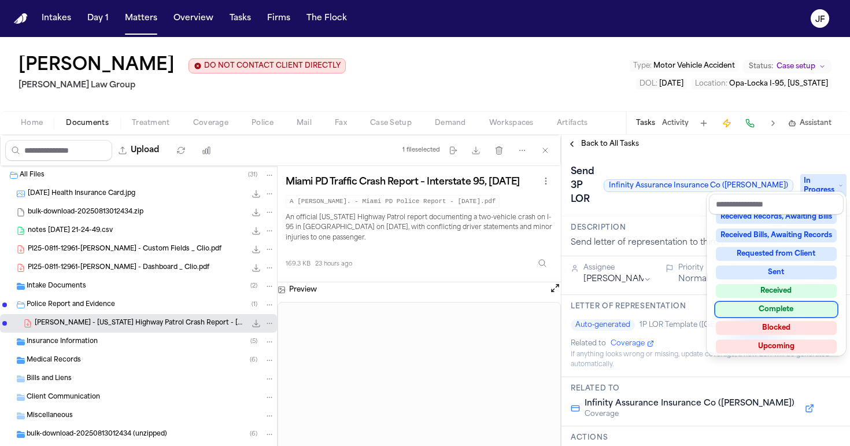
click at [771, 310] on div "Complete" at bounding box center [776, 310] width 121 height 14
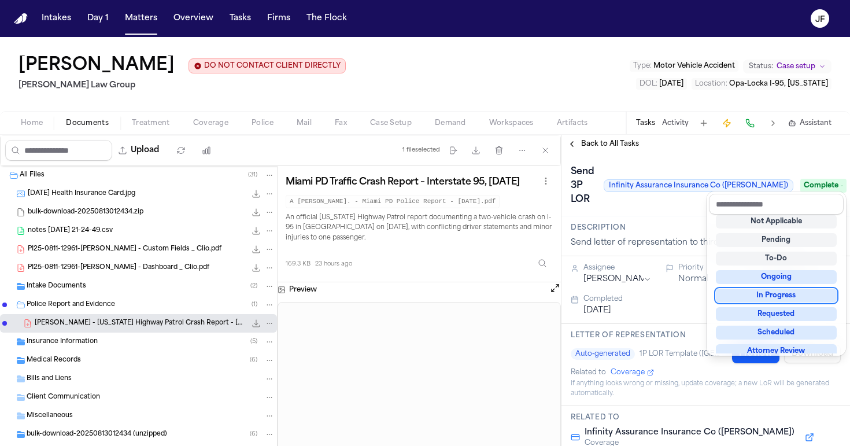
click at [610, 141] on div "**********" at bounding box center [706, 290] width 289 height 311
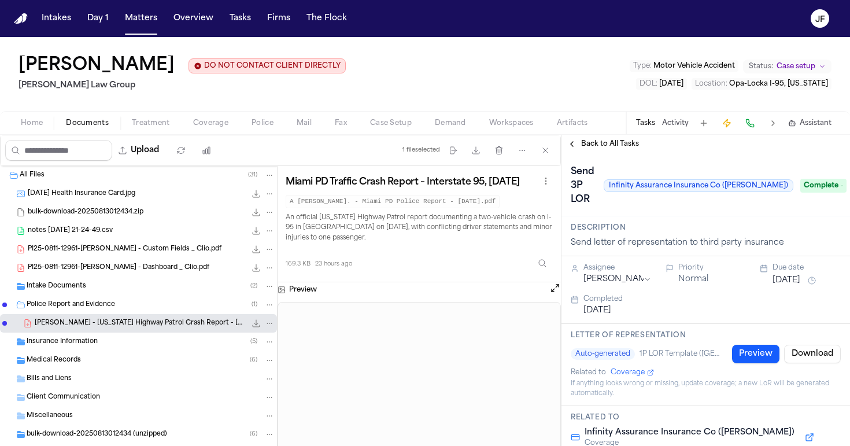
click at [613, 147] on span "Back to All Tasks" at bounding box center [610, 143] width 58 height 9
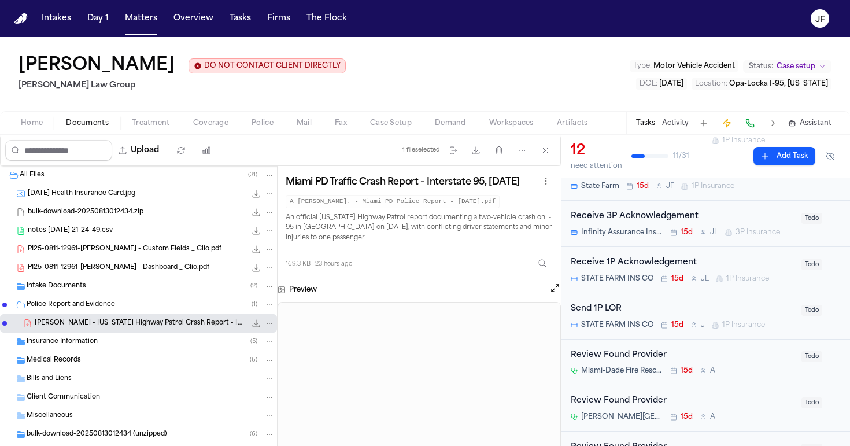
scroll to position [146, 0]
click at [606, 308] on div "Send 1P LOR" at bounding box center [683, 308] width 224 height 13
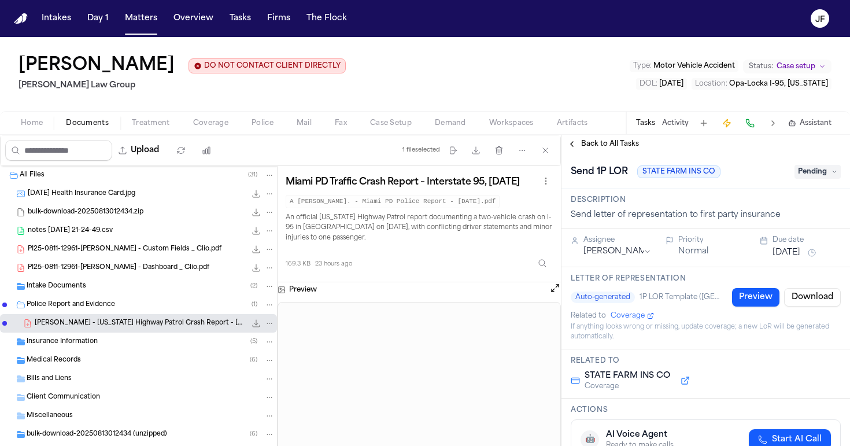
click at [807, 171] on span "Pending" at bounding box center [818, 172] width 46 height 14
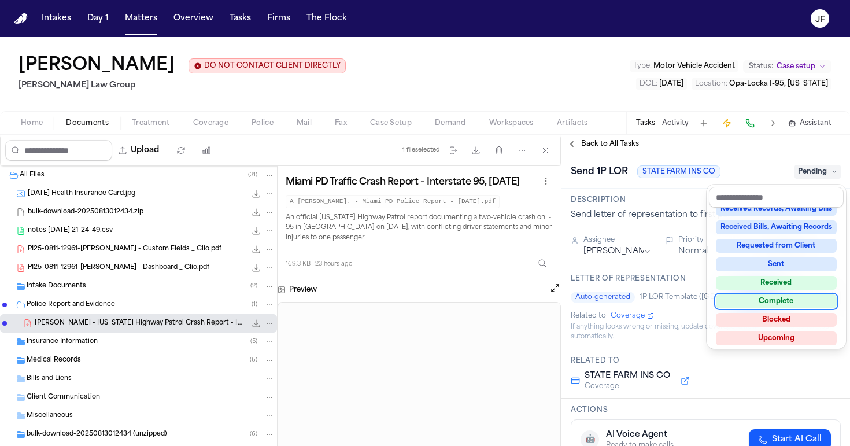
click at [757, 305] on div "Complete" at bounding box center [776, 301] width 121 height 14
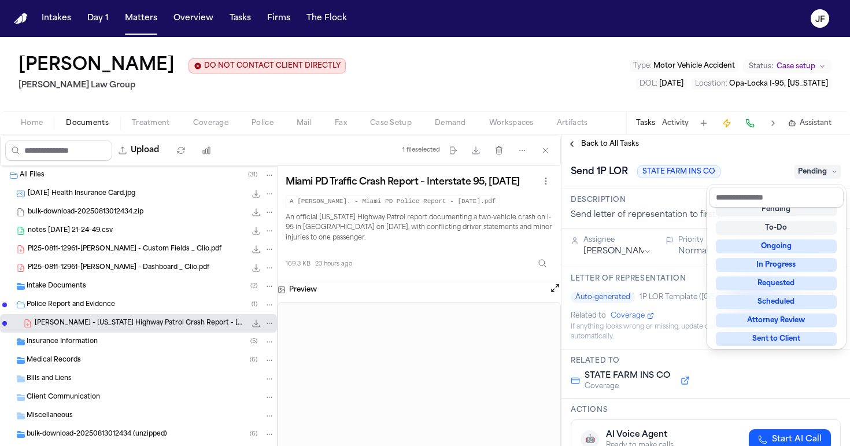
scroll to position [5, 0]
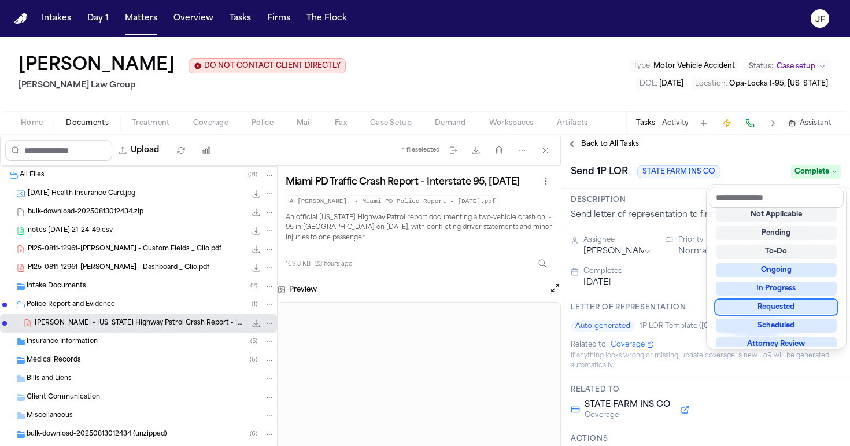
click at [603, 142] on div "**********" at bounding box center [706, 290] width 289 height 311
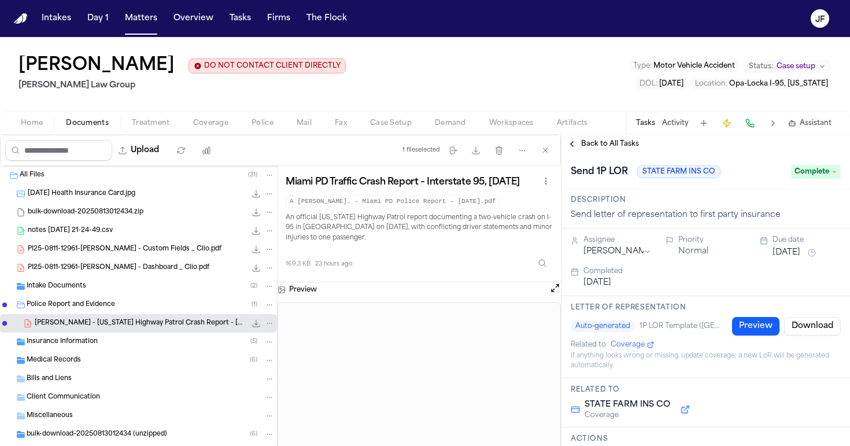
click at [603, 142] on span "Back to All Tasks" at bounding box center [610, 143] width 58 height 9
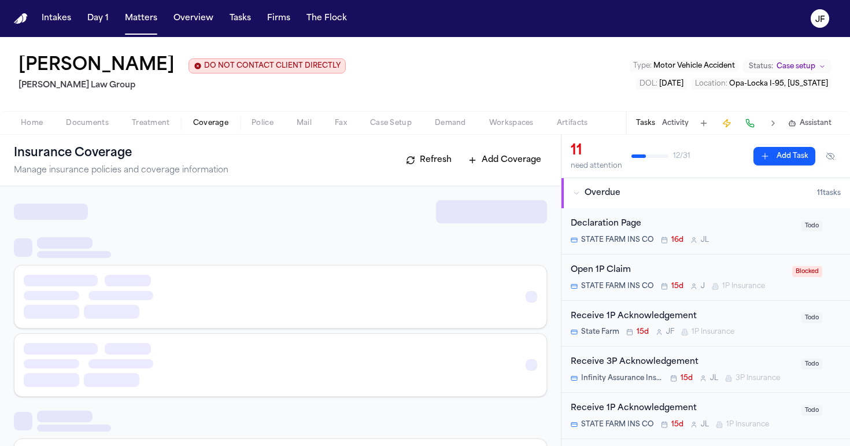
click at [196, 128] on span "Coverage" at bounding box center [210, 123] width 35 height 9
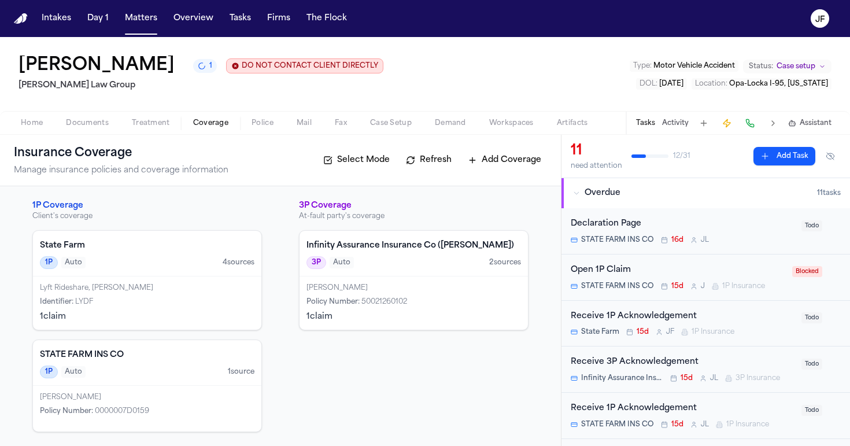
click at [91, 135] on div "Antwan Walker 1 DO NOT CONTACT CLIENT DIRECTLY DO NOT CONTACT Morgan Law Group …" at bounding box center [425, 86] width 850 height 98
click at [96, 124] on span "Documents" at bounding box center [87, 123] width 43 height 9
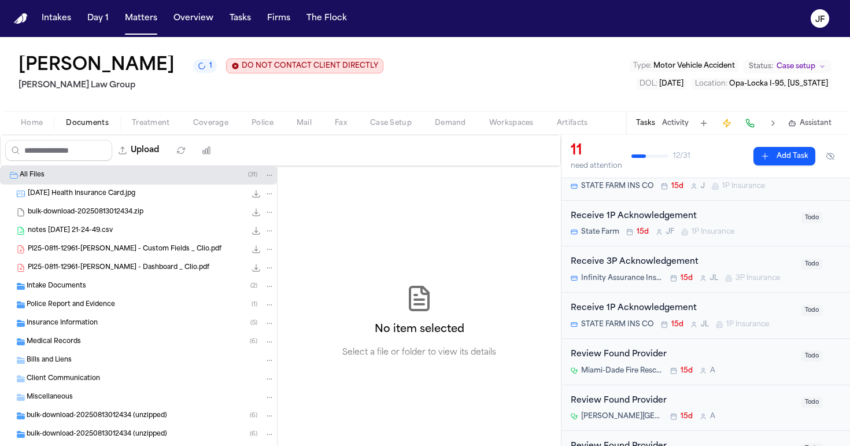
scroll to position [105, 0]
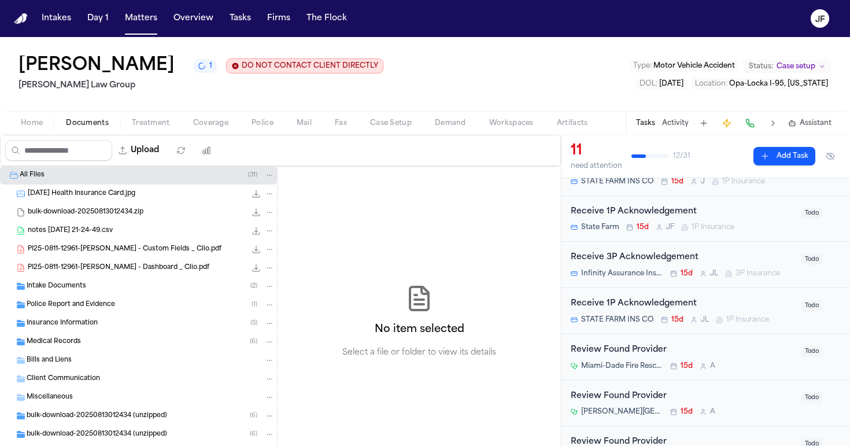
click at [684, 300] on div "Receive 1P Acknowledgement" at bounding box center [683, 303] width 224 height 13
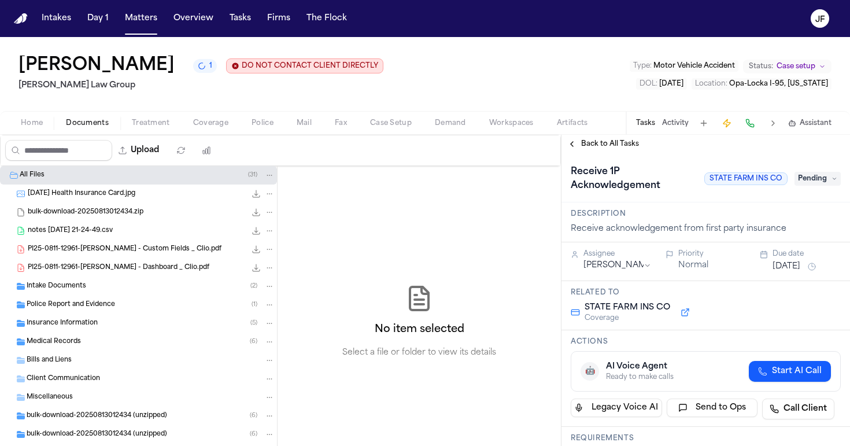
click at [820, 182] on span "Pending" at bounding box center [818, 179] width 46 height 14
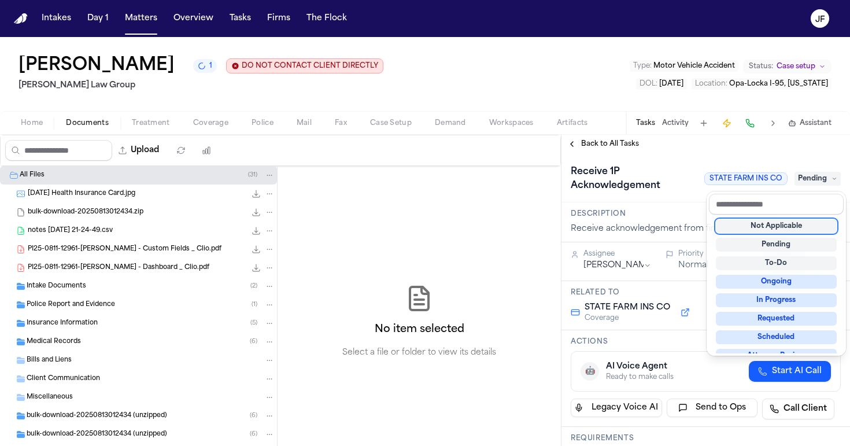
click at [635, 147] on div "**********" at bounding box center [706, 290] width 289 height 311
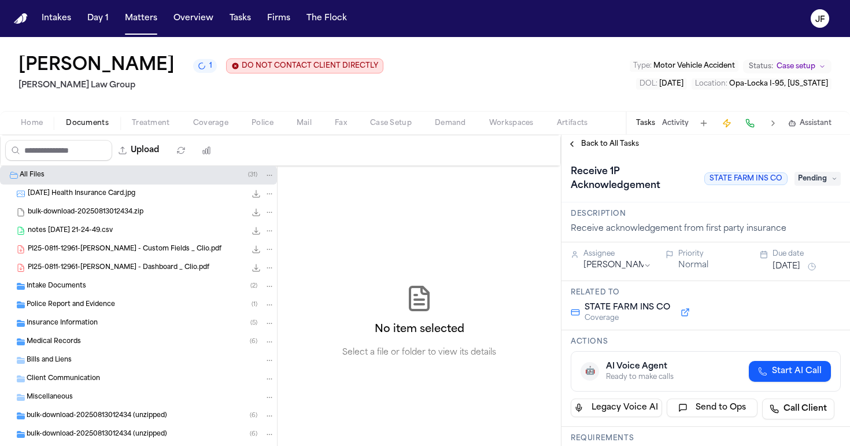
click at [620, 145] on span "Back to All Tasks" at bounding box center [610, 143] width 58 height 9
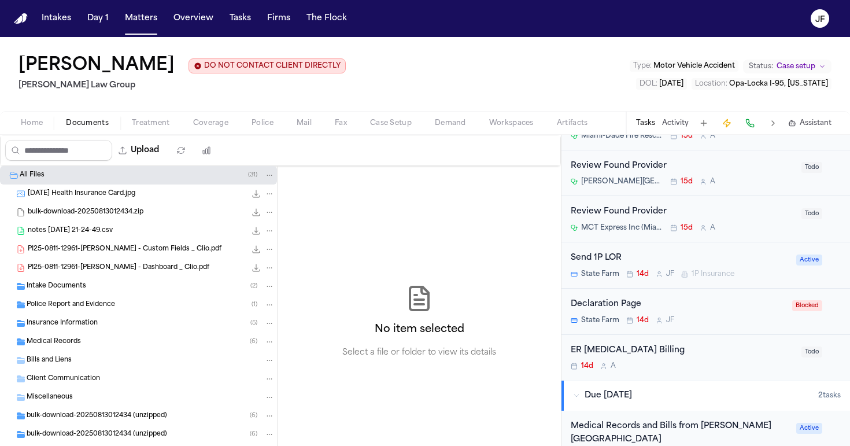
scroll to position [404, 0]
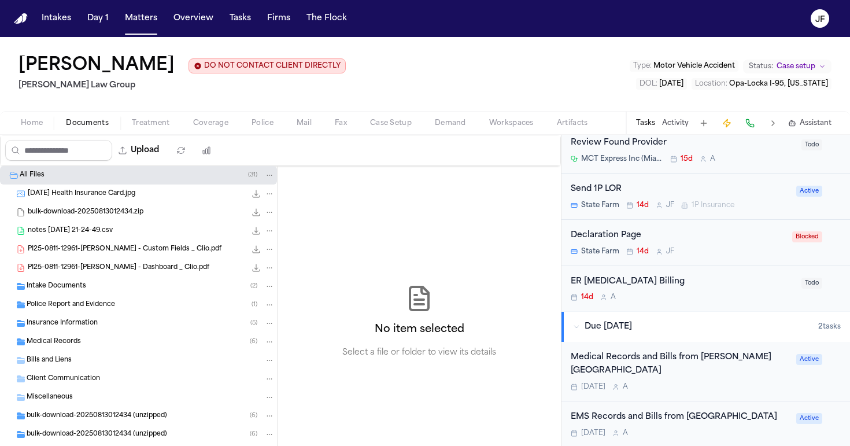
click at [602, 189] on div "Send 1P LOR" at bounding box center [680, 189] width 219 height 13
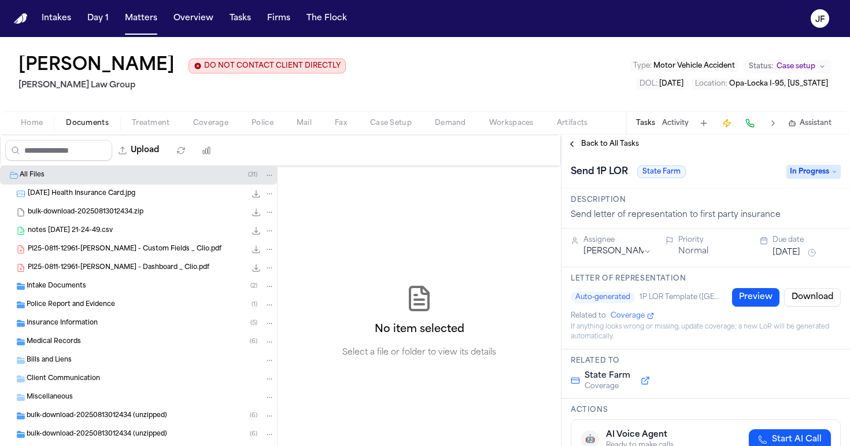
click at [805, 175] on span "In Progress" at bounding box center [814, 172] width 54 height 14
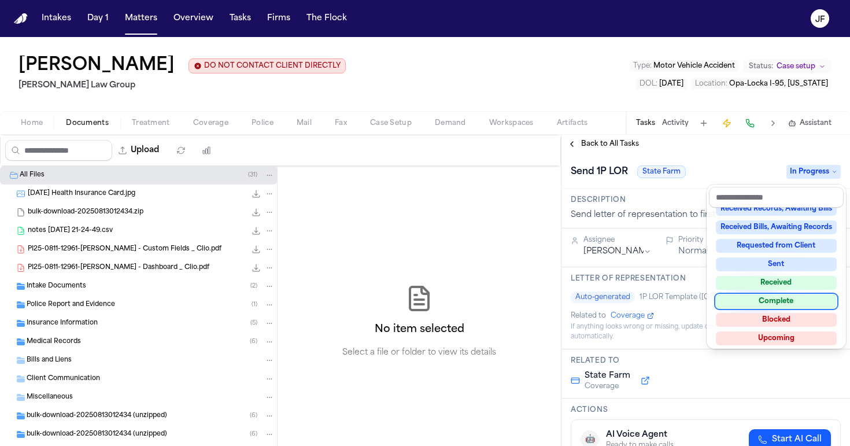
click at [758, 302] on div "Complete" at bounding box center [776, 301] width 121 height 14
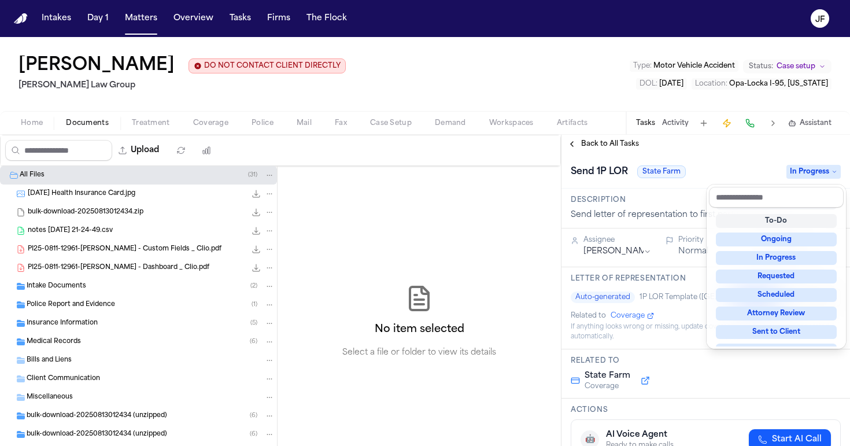
scroll to position [5, 0]
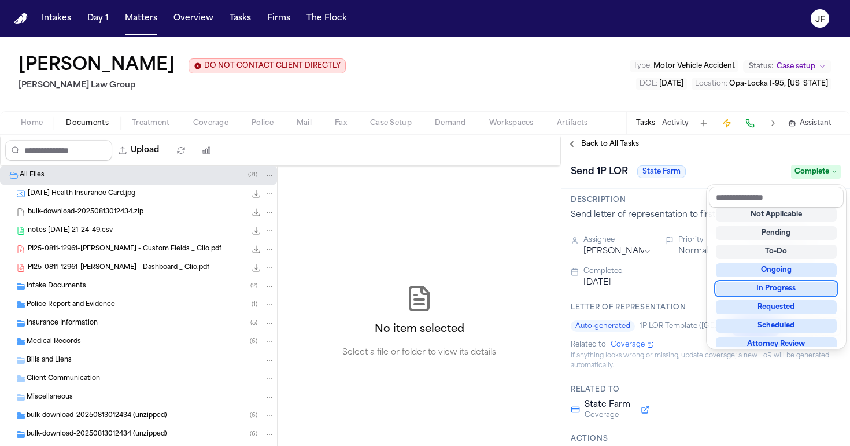
click at [614, 143] on div "**********" at bounding box center [706, 290] width 289 height 311
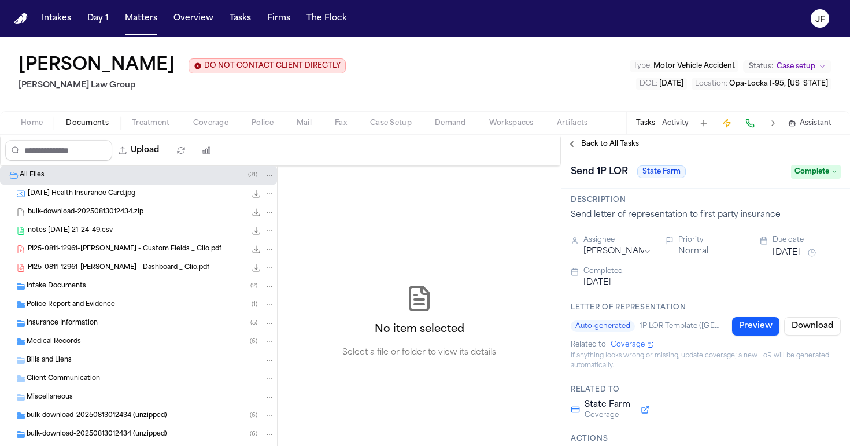
click at [617, 149] on span "Back to All Tasks" at bounding box center [610, 143] width 58 height 9
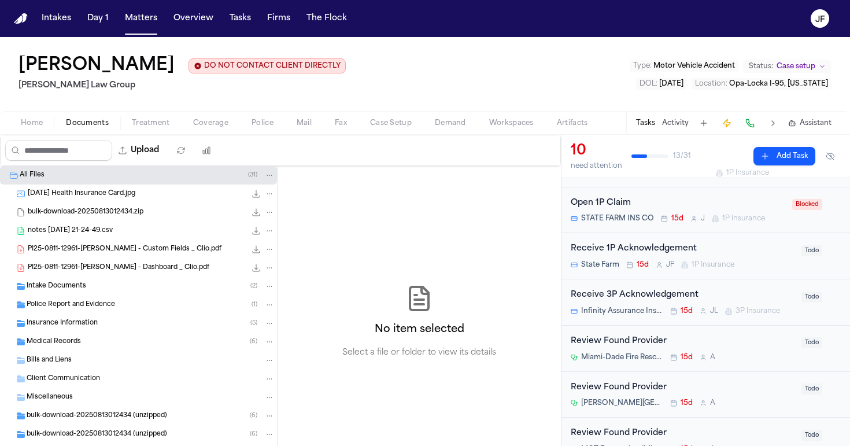
scroll to position [111, 0]
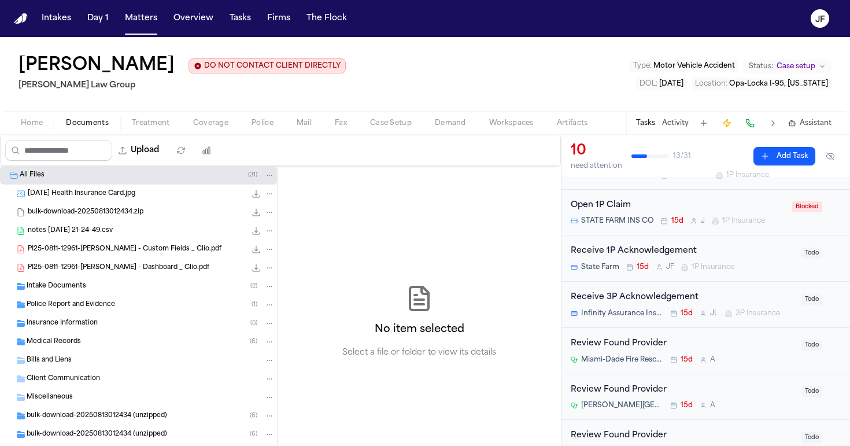
click at [599, 207] on div "Open 1P Claim" at bounding box center [678, 205] width 215 height 13
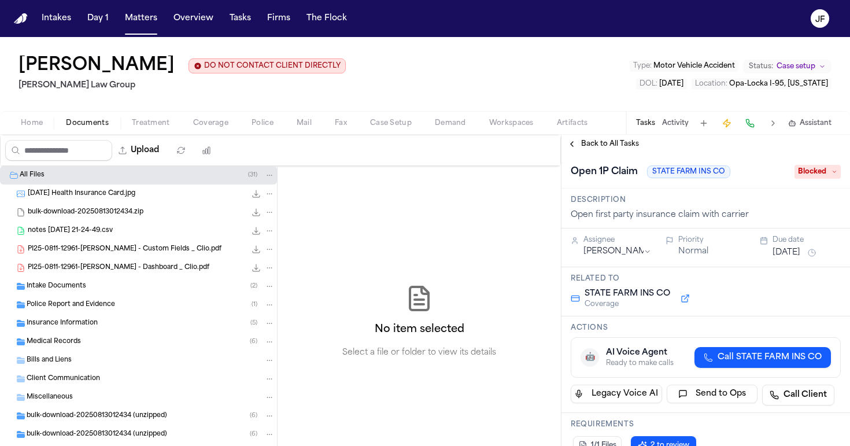
click at [800, 172] on span "Blocked" at bounding box center [818, 172] width 46 height 14
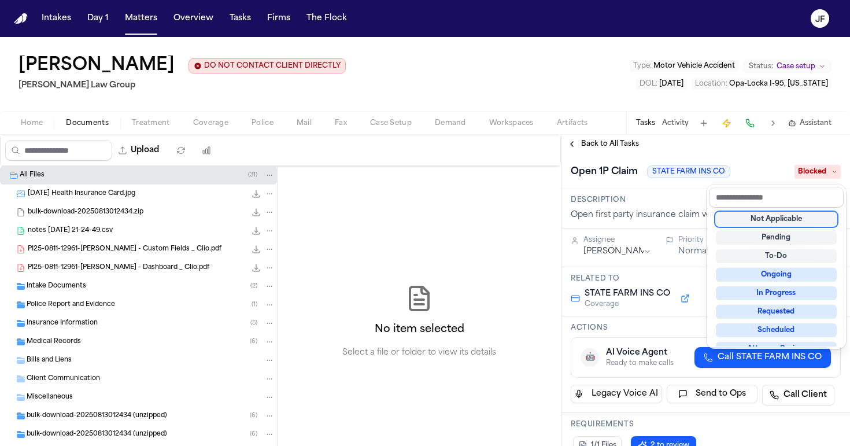
click at [786, 220] on div "Not Applicable" at bounding box center [776, 219] width 121 height 14
click at [603, 145] on div "**********" at bounding box center [706, 290] width 289 height 311
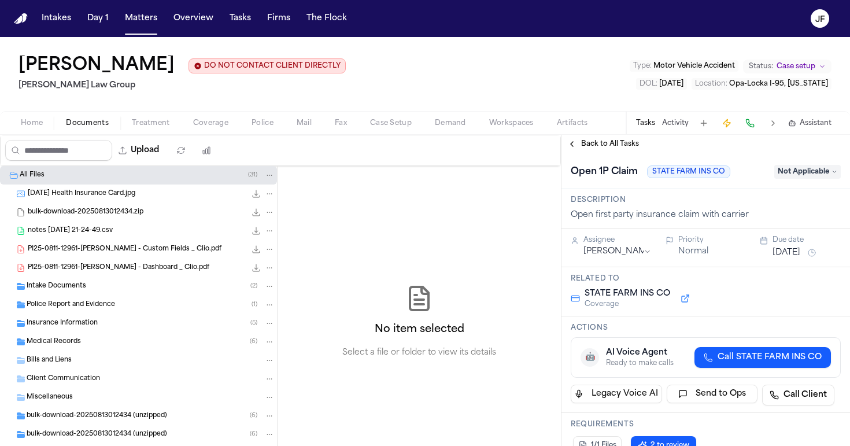
click at [609, 148] on span "Back to All Tasks" at bounding box center [610, 143] width 58 height 9
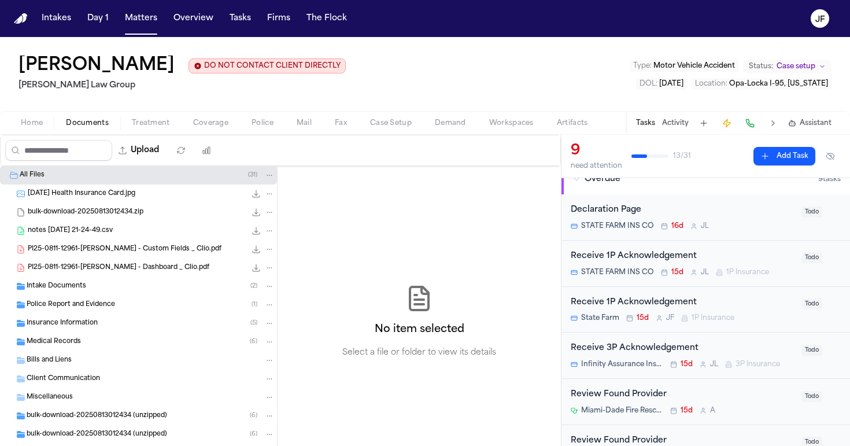
scroll to position [24, 0]
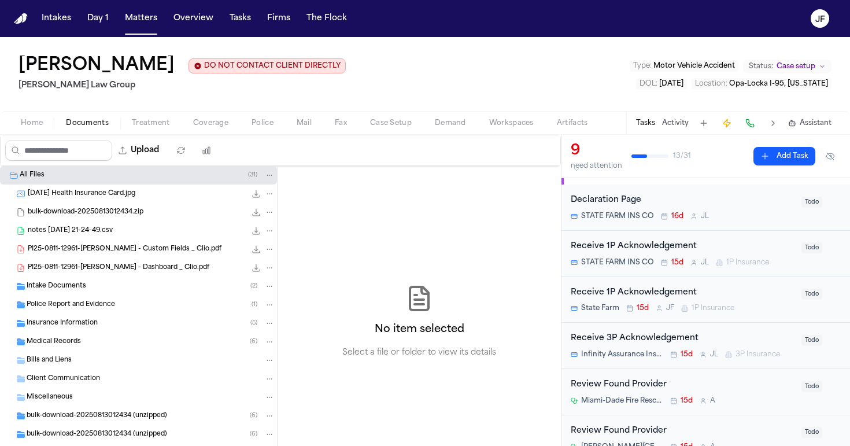
click at [640, 255] on div "Receive 1P Acknowledgement STATE FARM INS CO 15d J L 1P Insurance" at bounding box center [683, 253] width 224 height 27
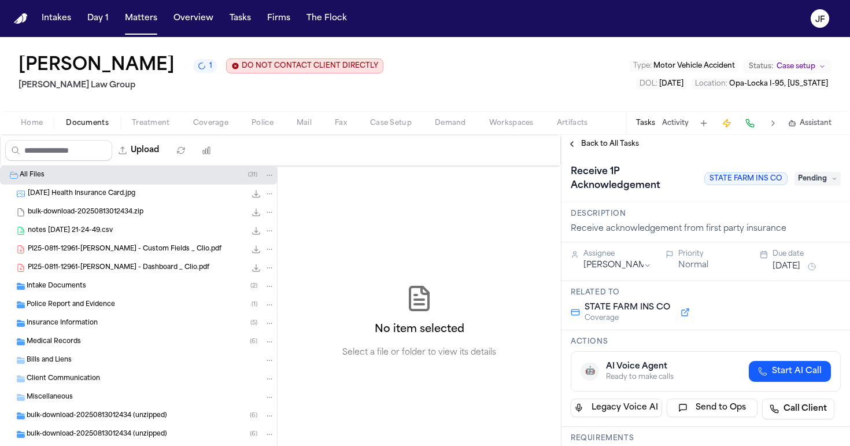
click at [821, 177] on span "Pending" at bounding box center [818, 179] width 46 height 14
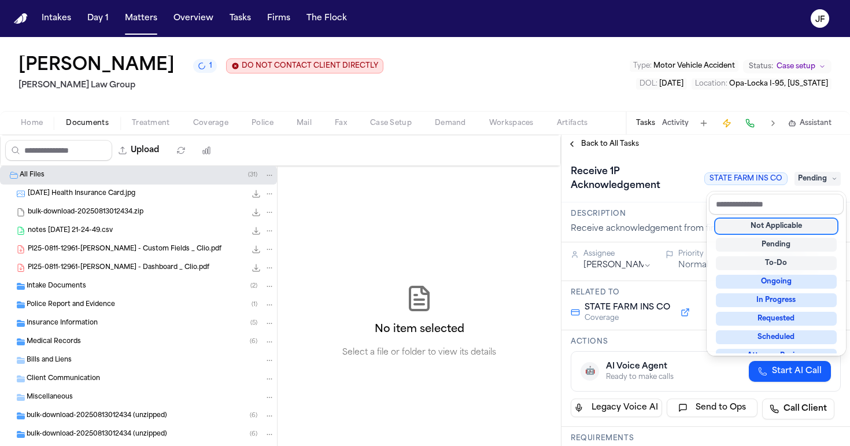
click at [781, 233] on div "Not Applicable Pending To-Do Ongoing In Progress Requested Scheduled Attorney R…" at bounding box center [776, 284] width 135 height 139
click at [783, 221] on div "Not Applicable" at bounding box center [776, 226] width 121 height 14
click at [609, 146] on div "**********" at bounding box center [706, 290] width 289 height 311
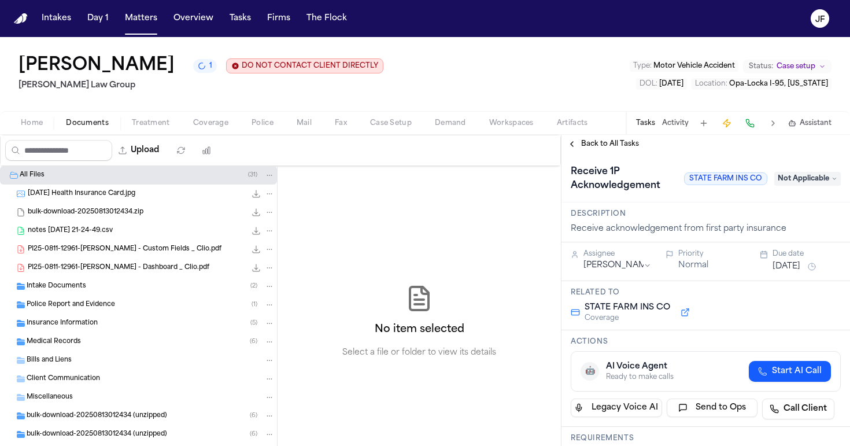
click at [609, 146] on span "Back to All Tasks" at bounding box center [610, 143] width 58 height 9
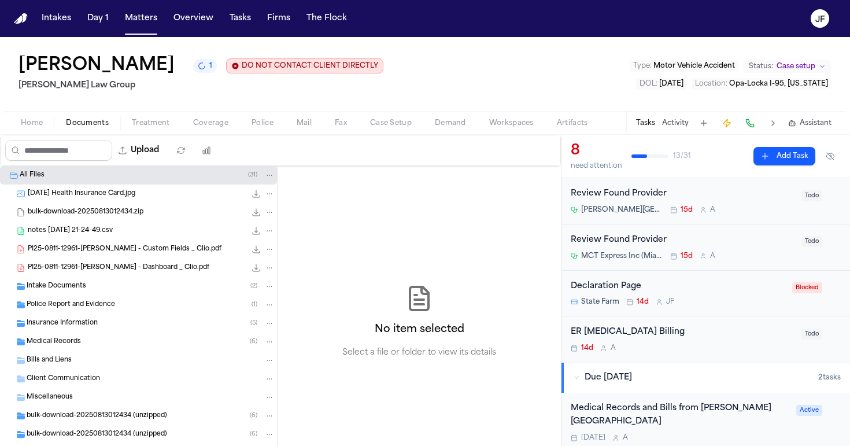
scroll to position [215, 0]
click at [616, 281] on div "Declaration Page" at bounding box center [678, 285] width 215 height 13
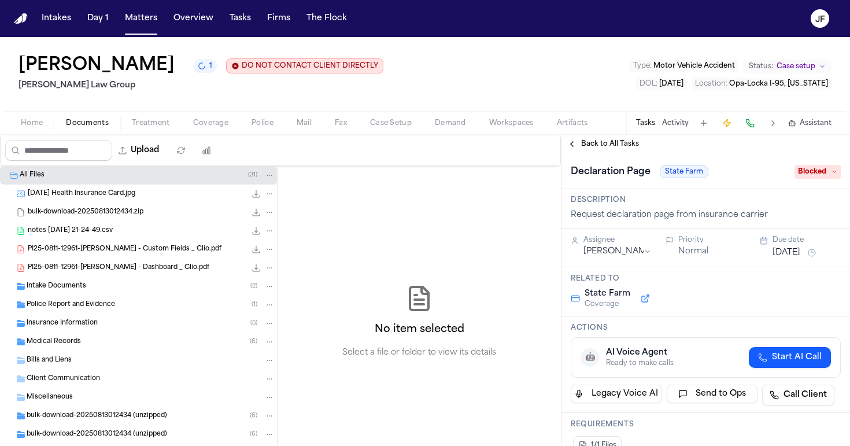
click at [816, 178] on span "Blocked" at bounding box center [818, 172] width 46 height 14
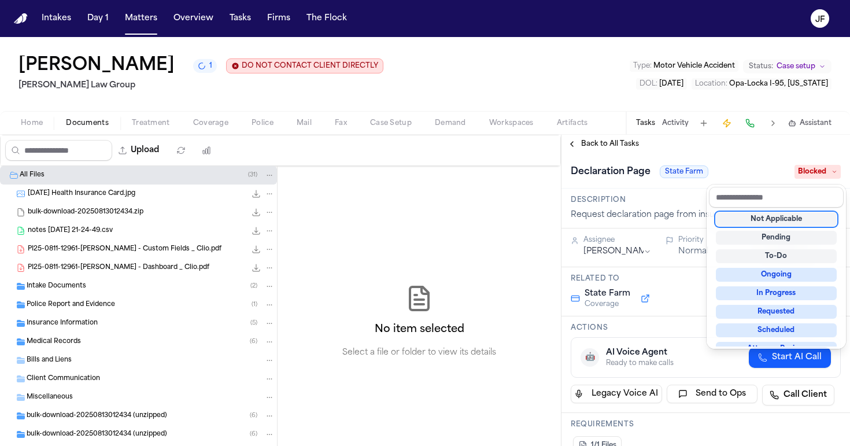
click at [800, 223] on div "Not Applicable" at bounding box center [776, 219] width 121 height 14
click at [613, 153] on div "**********" at bounding box center [706, 290] width 289 height 311
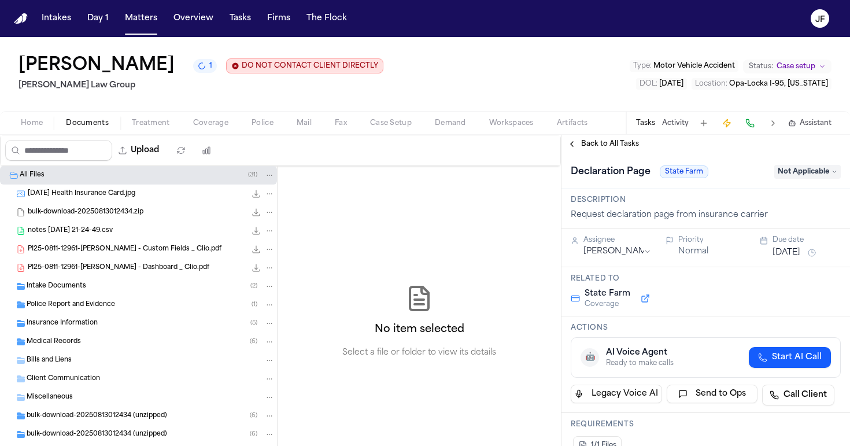
click at [616, 149] on span "Back to All Tasks" at bounding box center [610, 143] width 58 height 9
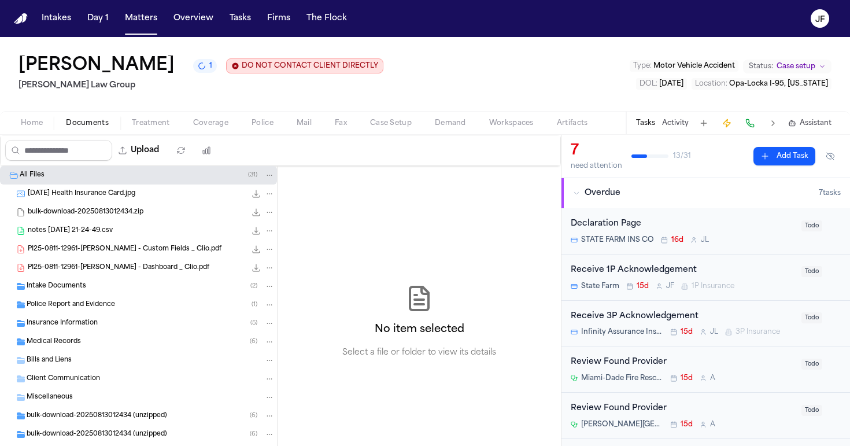
click at [592, 188] on button "Overdue 7 task s" at bounding box center [706, 193] width 289 height 30
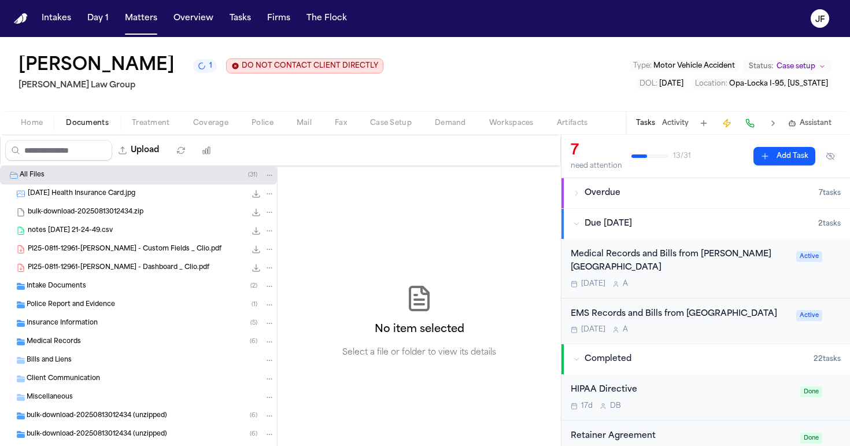
click at [94, 329] on div "Insurance Information ( 5 )" at bounding box center [151, 323] width 248 height 10
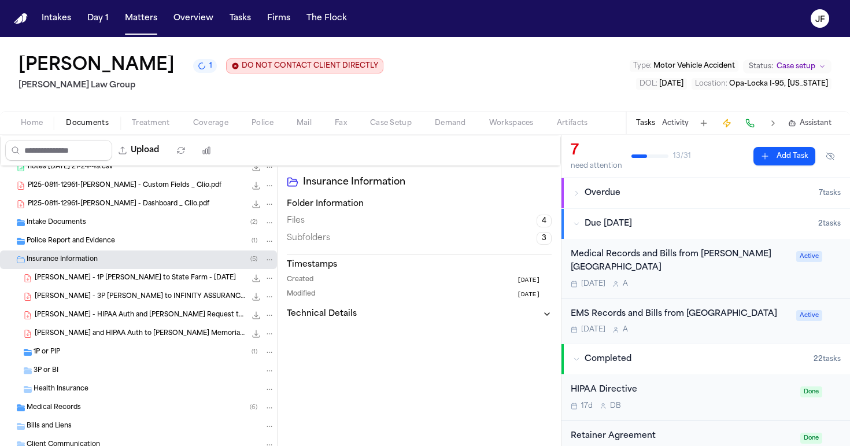
scroll to position [69, 0]
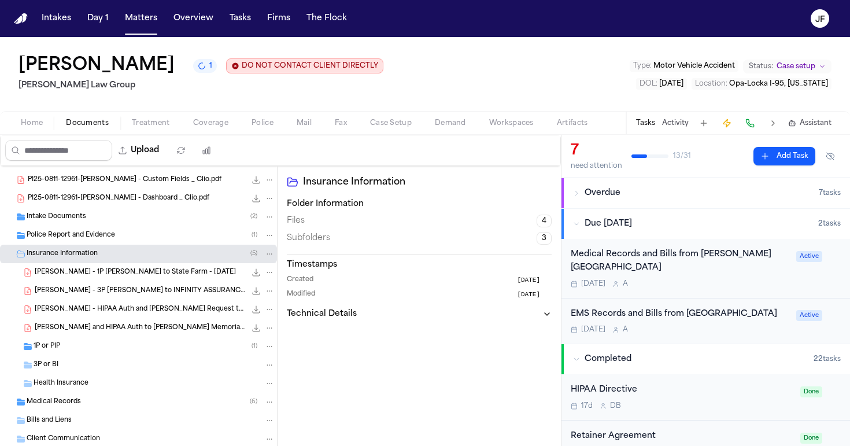
click at [82, 351] on div "1P or PIP ( 1 )" at bounding box center [154, 346] width 241 height 10
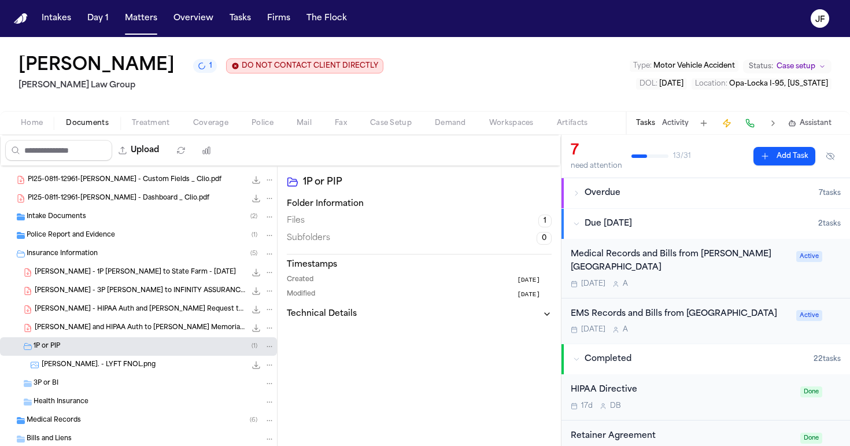
click at [78, 387] on div "3P or BI" at bounding box center [154, 383] width 241 height 10
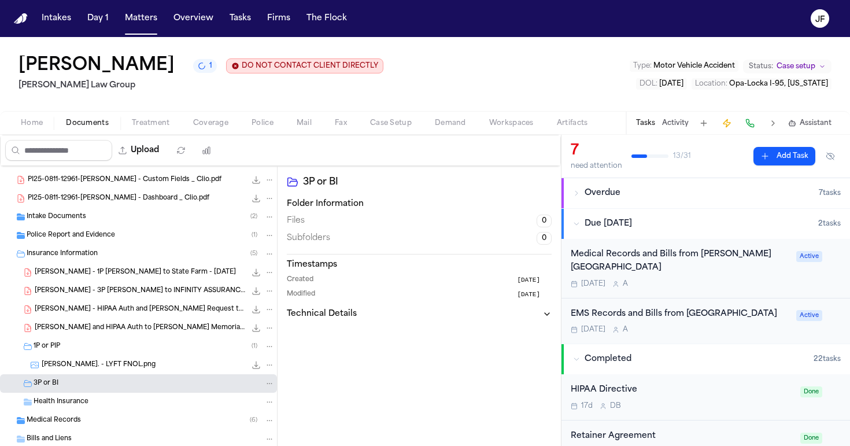
click at [134, 278] on span "A. Walker - 1P LOR to State Farm - 8.28.25" at bounding box center [135, 273] width 201 height 10
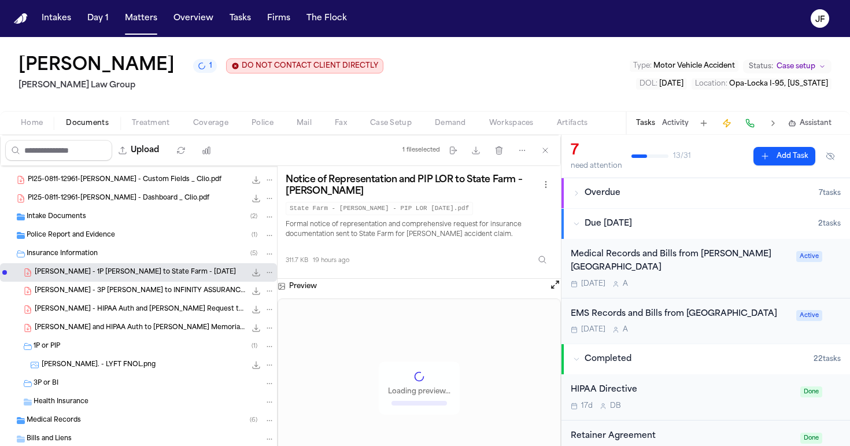
click at [265, 272] on icon "File: A. Walker - 1P LOR to State Farm - 8.28.25" at bounding box center [269, 272] width 8 height 8
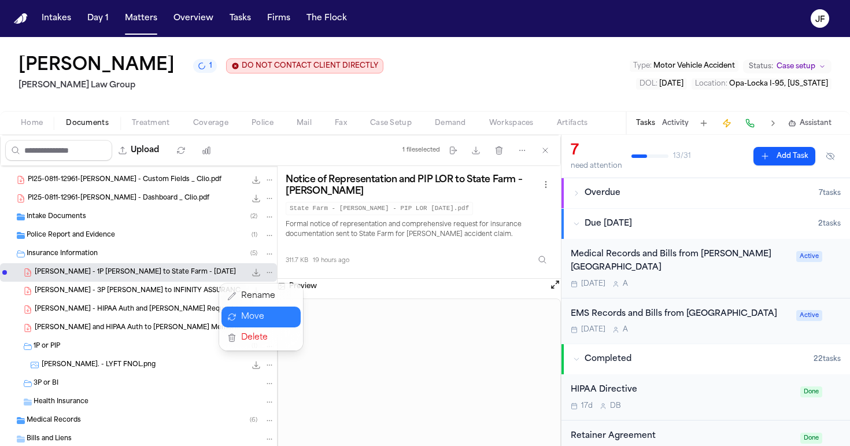
click at [263, 315] on button "Move" at bounding box center [261, 317] width 79 height 21
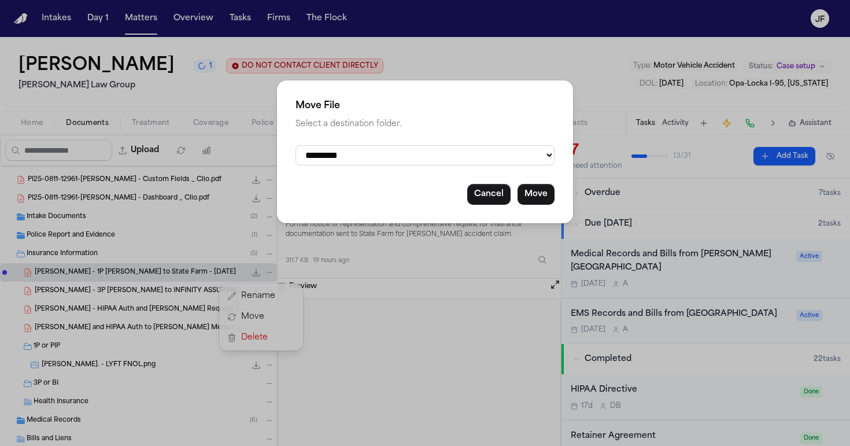
select select "**********"
click at [530, 189] on button "Move" at bounding box center [536, 194] width 37 height 21
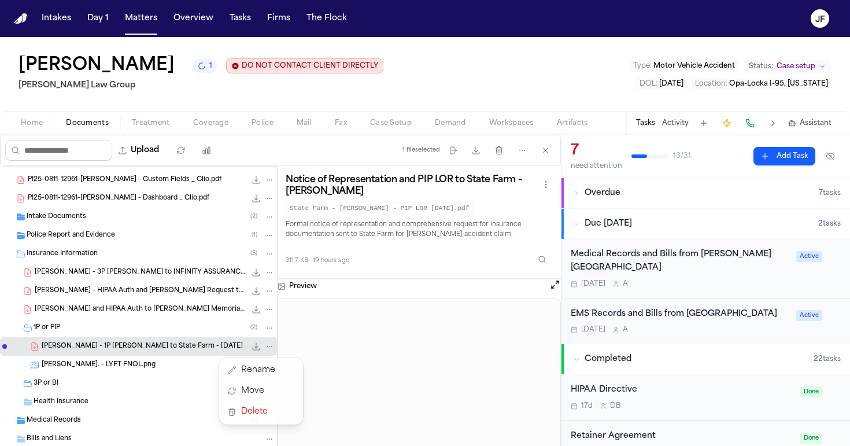
click at [262, 274] on div "All Files ( 31 ) 25.08.20 Health Insurance Card.jpg 345.5 KB • JPG bulk-downloa…" at bounding box center [138, 339] width 277 height 484
click at [265, 274] on icon "File: A. Walker - 3P LOR to INFINITY ASSURANCE INS CO - 8.28.25" at bounding box center [269, 272] width 8 height 8
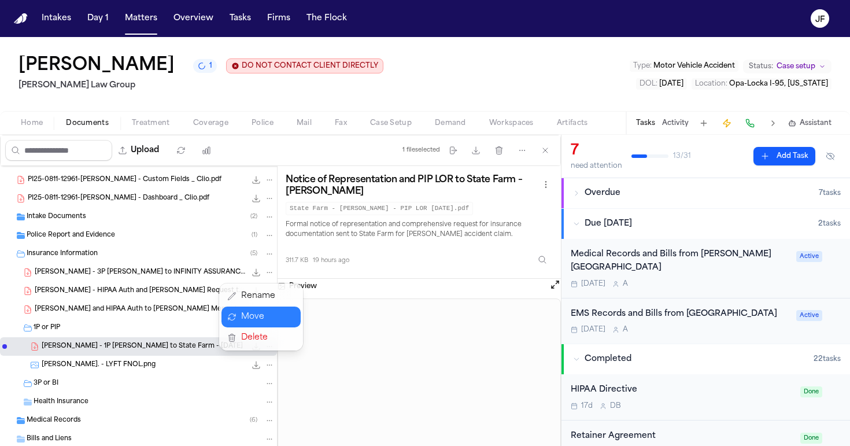
click at [250, 312] on button "Move" at bounding box center [261, 317] width 79 height 21
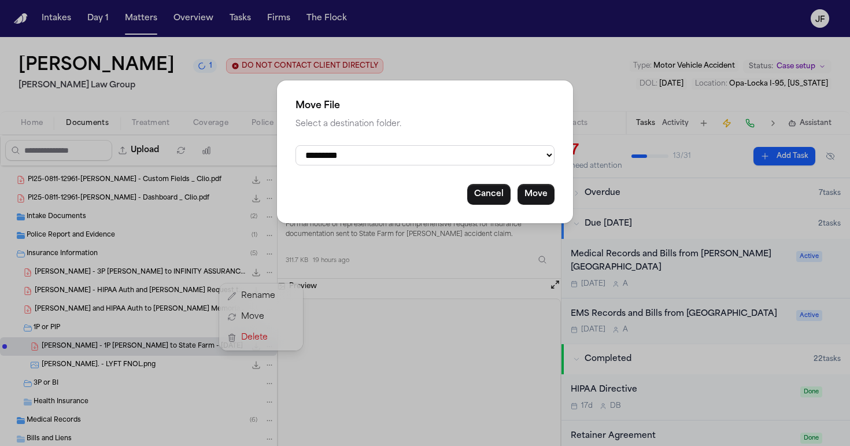
select select "**********"
click at [543, 191] on button "Move" at bounding box center [536, 194] width 37 height 21
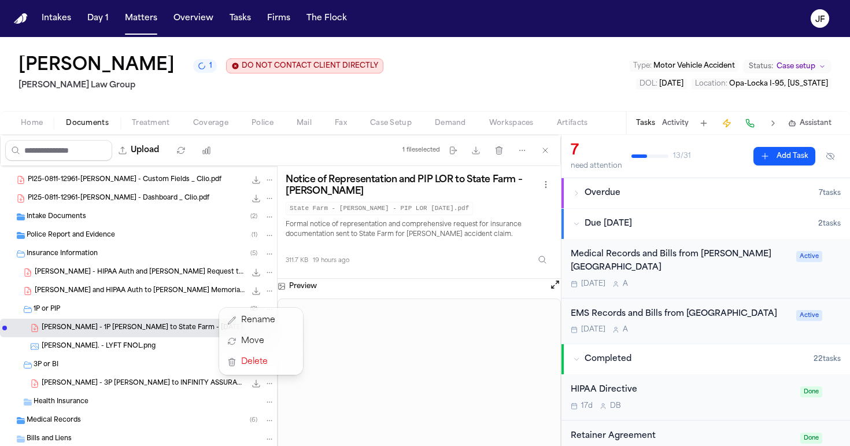
click at [265, 270] on div "All Files ( 31 ) 25.08.20 Health Insurance Card.jpg 345.5 KB • JPG bulk-downloa…" at bounding box center [138, 339] width 277 height 484
click at [265, 271] on button "File: A. Walker - HIPAA Auth and Bill Request to Jackson Memorial Hospital - 8.…" at bounding box center [269, 272] width 10 height 10
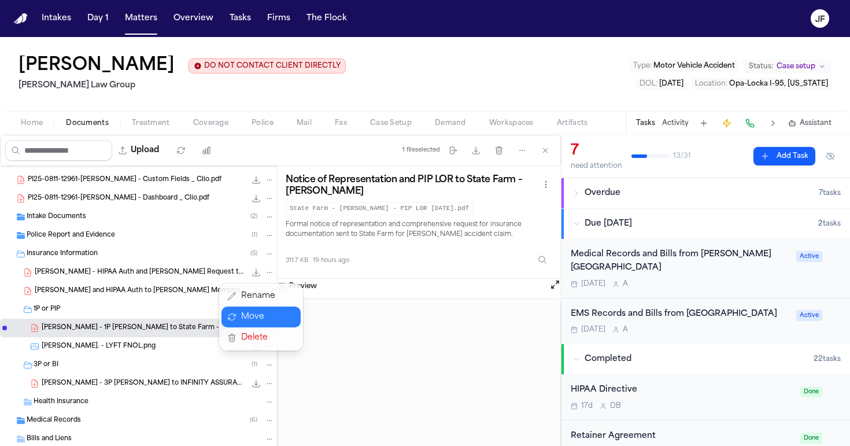
click at [246, 315] on button "Move" at bounding box center [261, 317] width 79 height 21
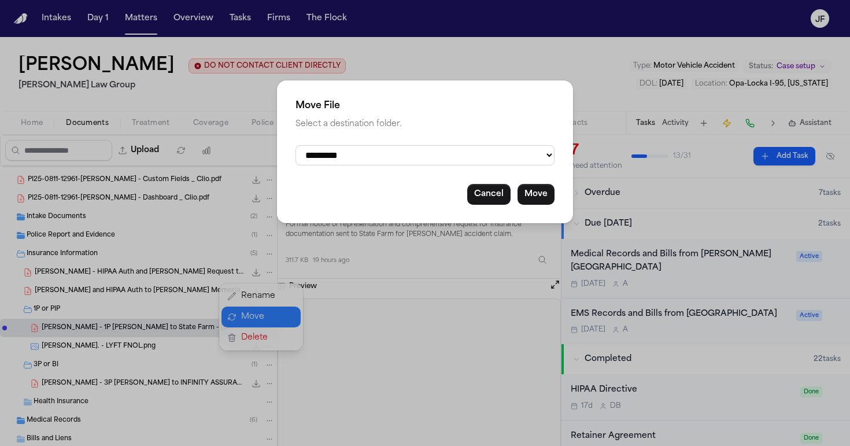
select select "**********"
click at [532, 189] on button "Move" at bounding box center [536, 194] width 37 height 21
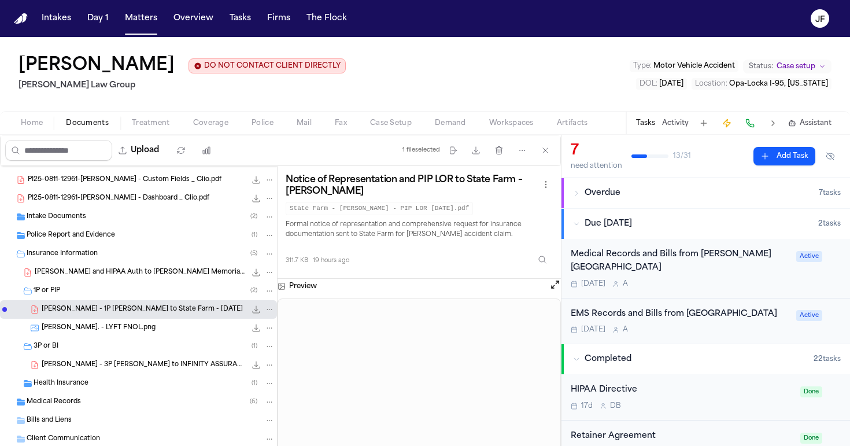
click at [265, 274] on icon "File: A. Walker - LOR and HIPAA Auth to Jackson Memorial - 8.20.25" at bounding box center [269, 272] width 8 height 8
click at [253, 317] on button "Move" at bounding box center [261, 317] width 79 height 21
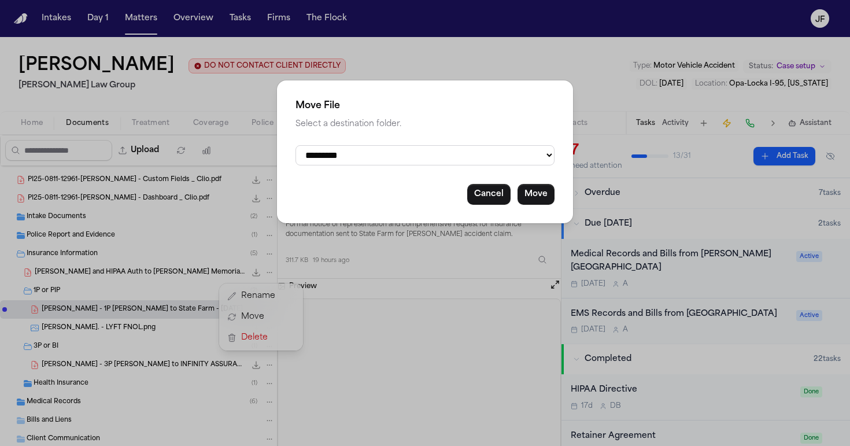
select select "**********"
click at [539, 180] on div "**********" at bounding box center [425, 151] width 296 height 143
click at [539, 189] on button "Move" at bounding box center [536, 194] width 37 height 21
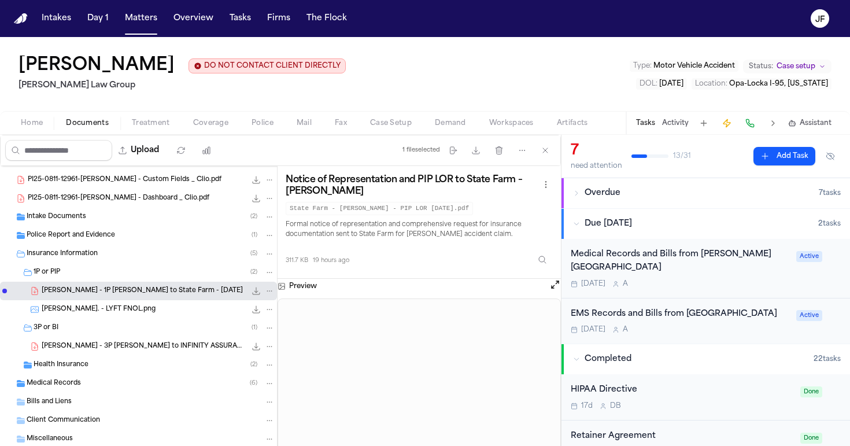
click at [94, 276] on div "1P or PIP ( 2 )" at bounding box center [154, 272] width 241 height 10
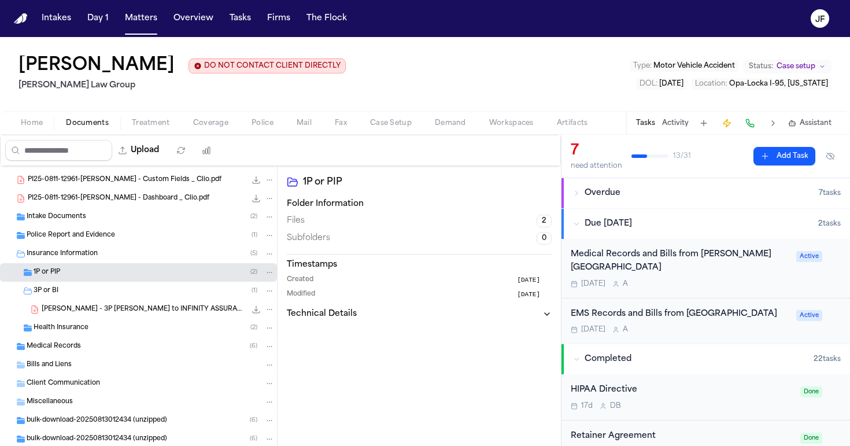
click at [93, 296] on div "3P or BI ( 1 )" at bounding box center [154, 291] width 241 height 10
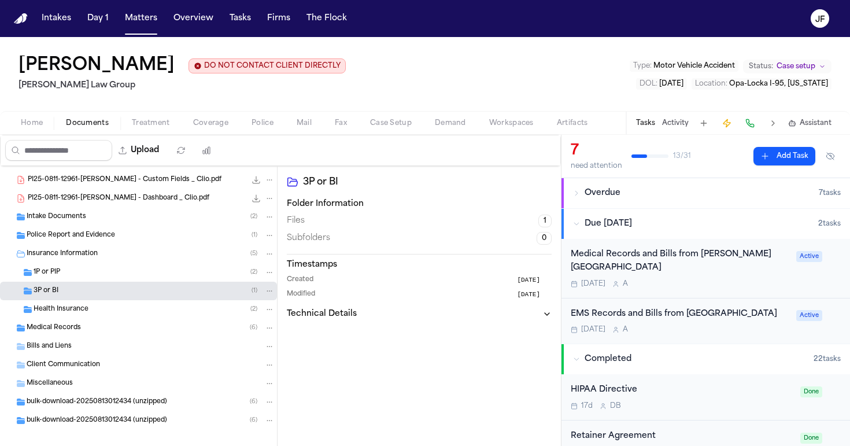
click at [94, 315] on div "Health Insurance ( 2 )" at bounding box center [154, 309] width 241 height 10
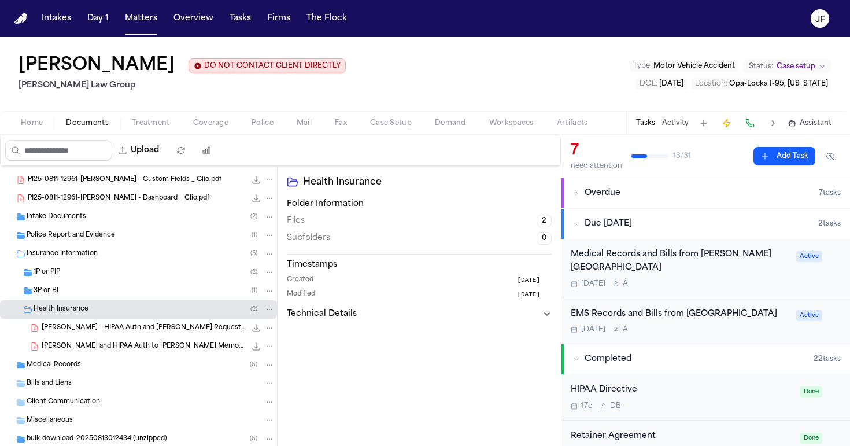
click at [94, 315] on div "Health Insurance ( 2 )" at bounding box center [154, 309] width 241 height 10
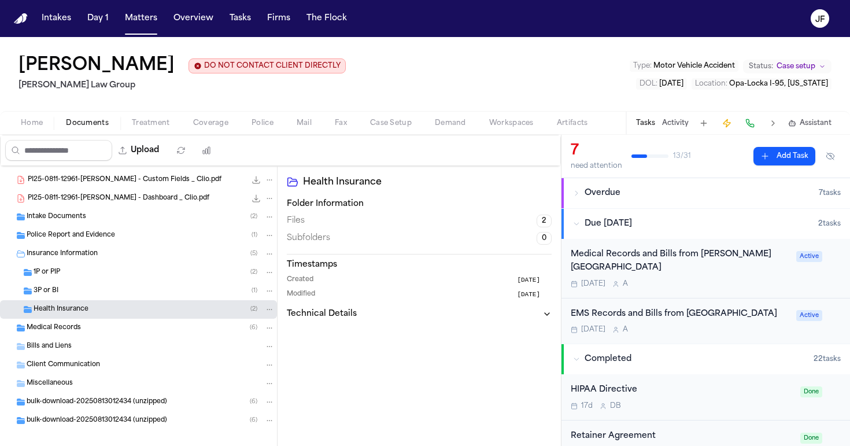
click at [102, 259] on div "Insurance Information ( 5 )" at bounding box center [151, 254] width 248 height 10
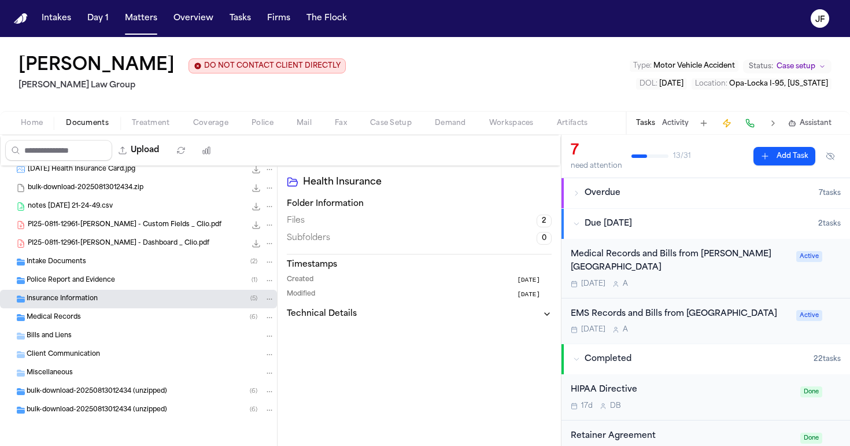
scroll to position [25, 0]
click at [121, 246] on span "PI25-0811-12961-Antwan Walker - Dashboard _ Clio.pdf" at bounding box center [119, 244] width 182 height 10
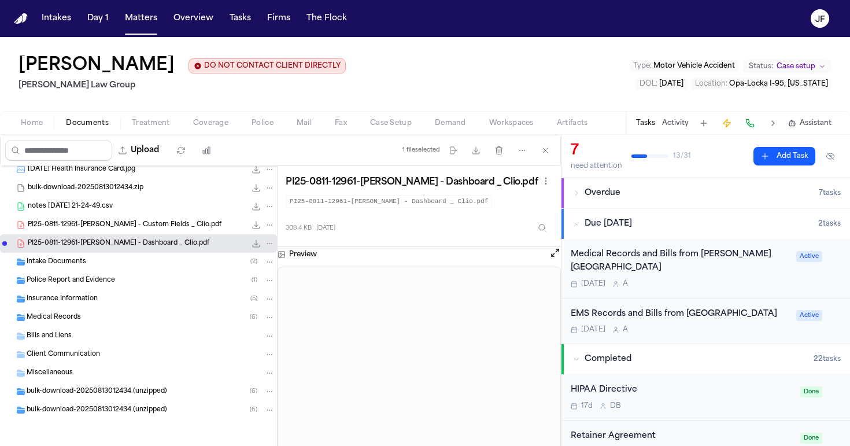
click at [109, 268] on div "Intake Documents ( 2 )" at bounding box center [138, 262] width 277 height 19
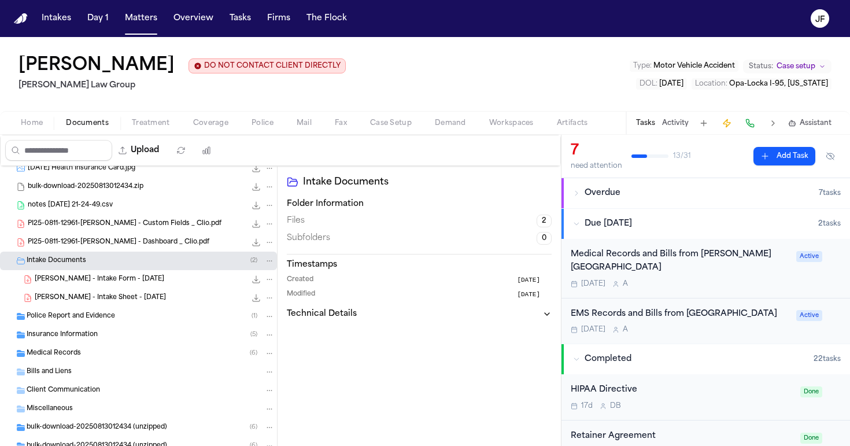
click at [109, 268] on div "Intake Documents ( 2 )" at bounding box center [138, 261] width 277 height 19
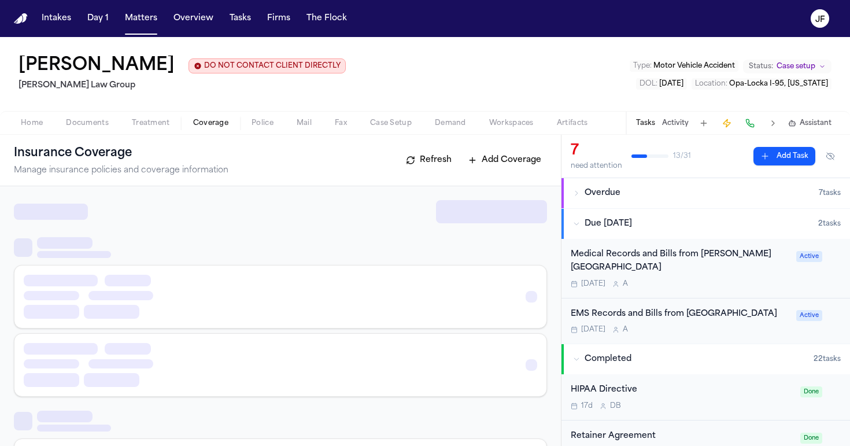
click at [209, 127] on span "Coverage" at bounding box center [210, 123] width 35 height 9
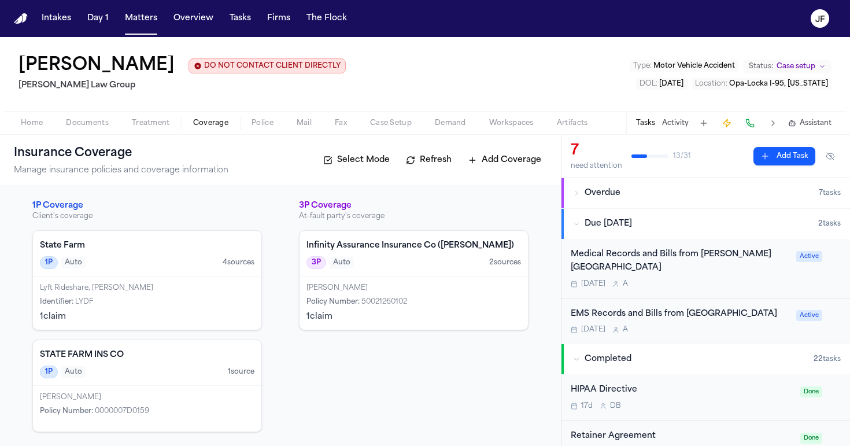
scroll to position [1, 0]
click at [167, 294] on div "Lyft Rideshare, Antwan Walker Identifier : LYDF 1 claim" at bounding box center [147, 302] width 228 height 53
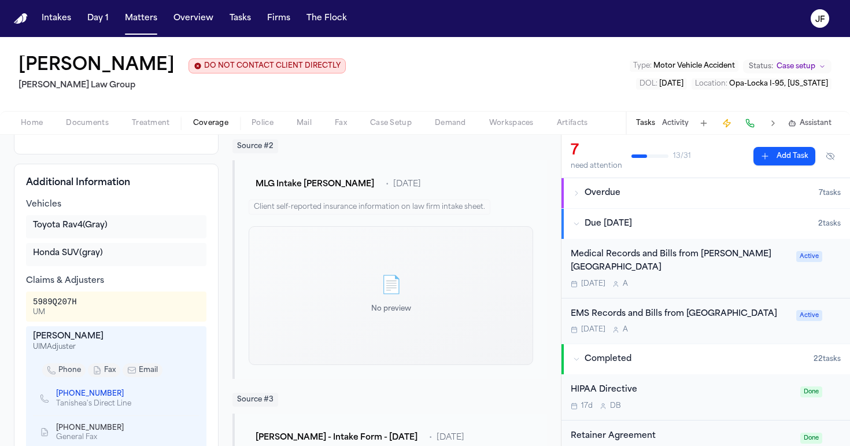
scroll to position [369, 0]
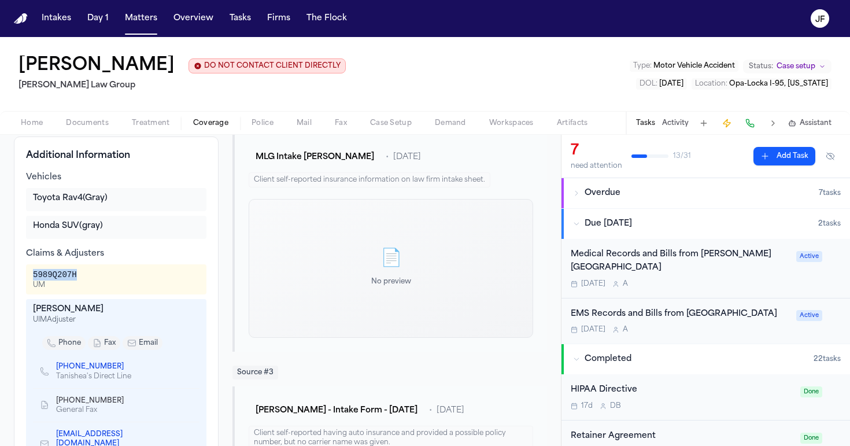
drag, startPoint x: 86, startPoint y: 281, endPoint x: 34, endPoint y: 276, distance: 51.7
click at [34, 276] on div "5989Q207H UM" at bounding box center [116, 279] width 167 height 21
copy div "5989Q207H"
drag, startPoint x: 107, startPoint y: 313, endPoint x: 30, endPoint y: 313, distance: 76.9
click at [30, 313] on div "Tanishea Mooney UIM Adjuster phone fax email (945) 219-9594 Tanishea's Direct L…" at bounding box center [116, 384] width 180 height 170
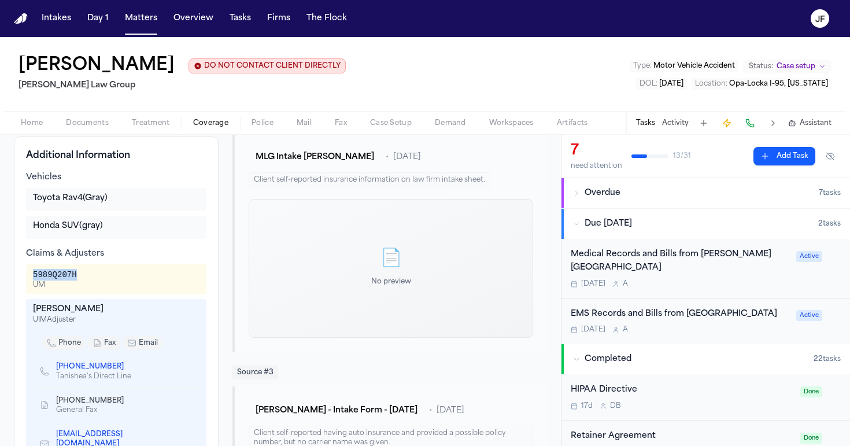
copy div "Tanishea Mooney"
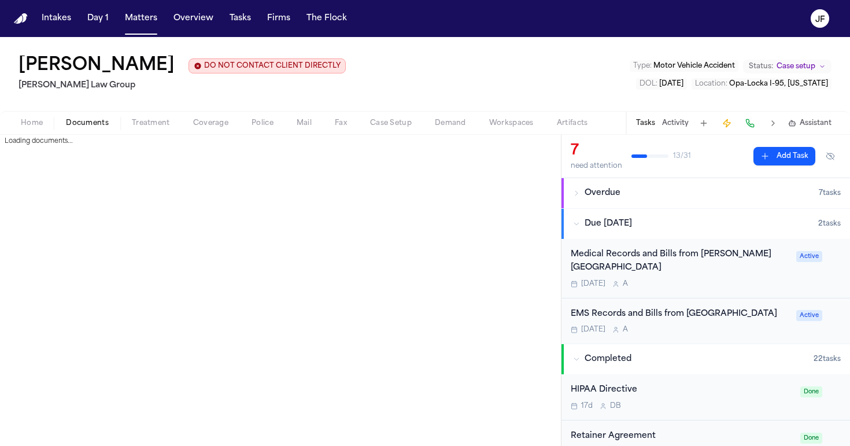
click at [111, 126] on button "Documents" at bounding box center [87, 123] width 66 height 14
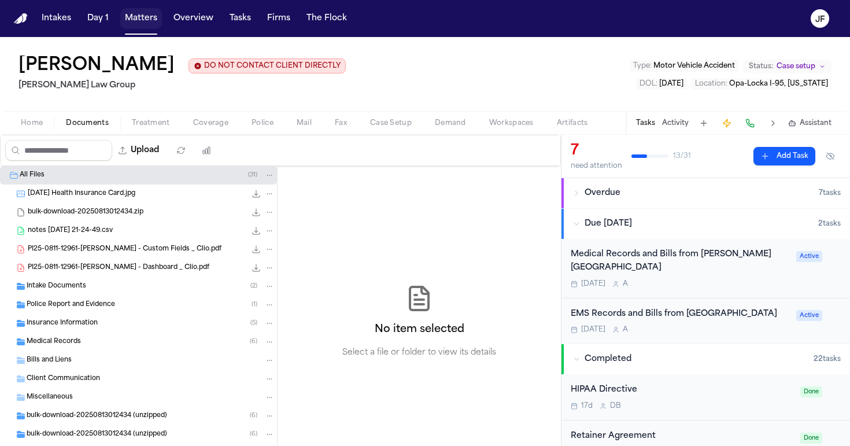
click at [129, 23] on button "Matters" at bounding box center [141, 18] width 42 height 21
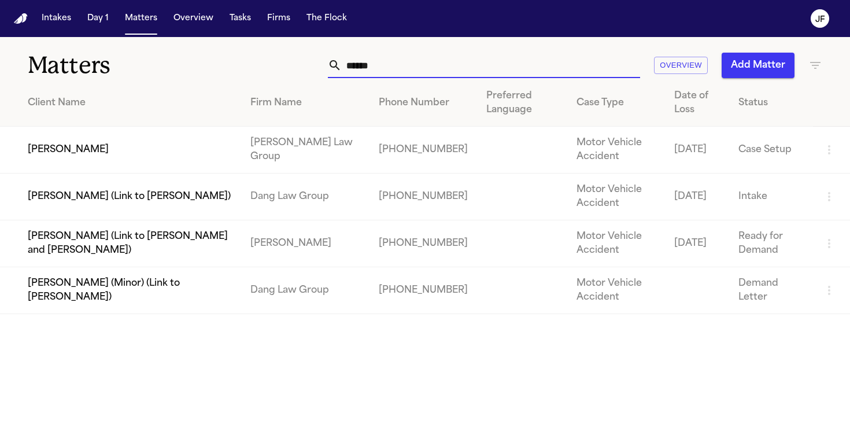
drag, startPoint x: 433, startPoint y: 62, endPoint x: 299, endPoint y: 55, distance: 133.8
click at [301, 57] on div "****** Overview Add Matter" at bounding box center [535, 65] width 574 height 25
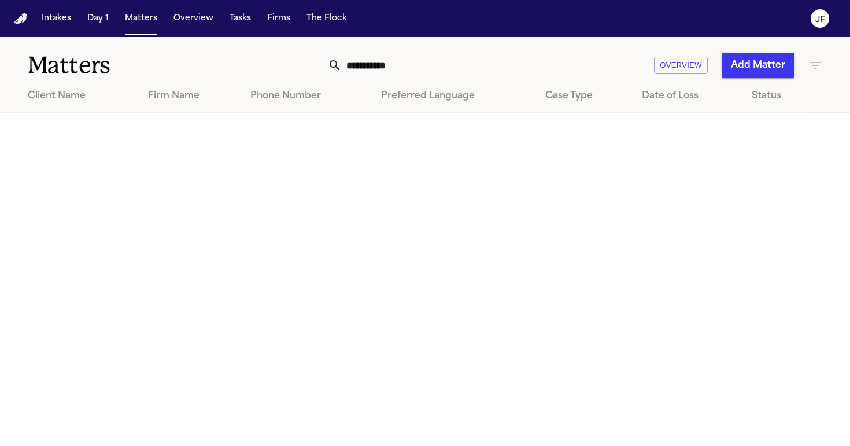
drag, startPoint x: 78, startPoint y: 19, endPoint x: 58, endPoint y: 134, distance: 117.3
click at [58, 134] on main "**********" at bounding box center [425, 241] width 850 height 409
click at [308, 1] on nav "Intakes Day 1 Matters Overview Tasks Firms The Flock JF" at bounding box center [425, 18] width 850 height 37
click at [141, 18] on button "Matters" at bounding box center [141, 18] width 42 height 21
drag, startPoint x: 426, startPoint y: 75, endPoint x: 231, endPoint y: 76, distance: 195.5
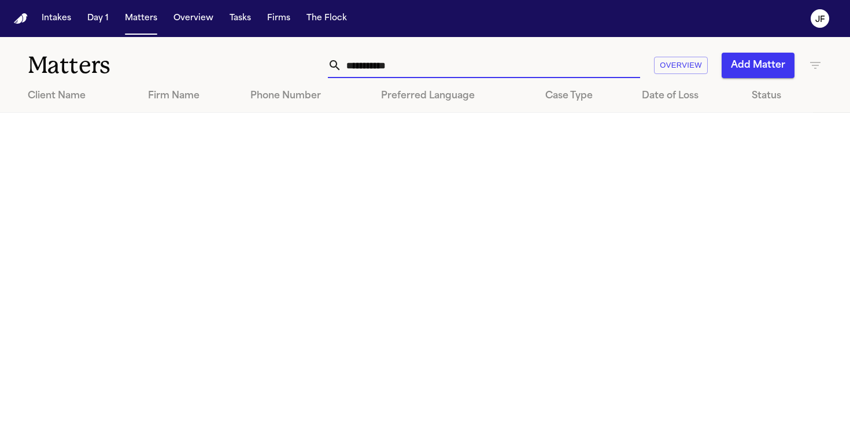
click at [231, 76] on div "**********" at bounding box center [425, 58] width 850 height 43
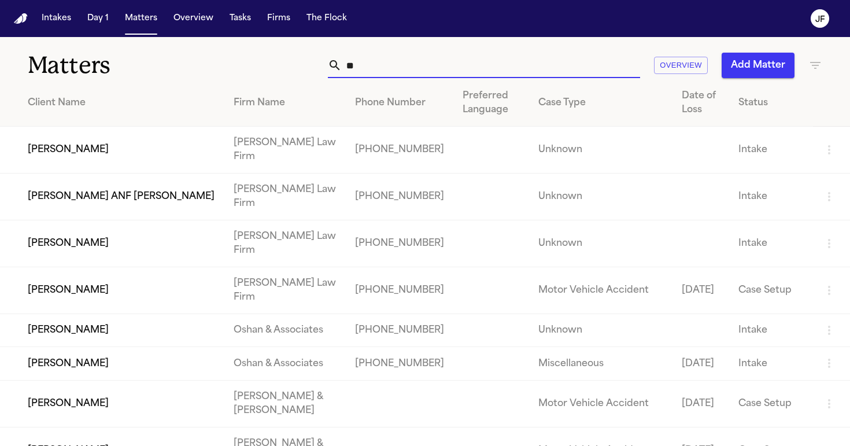
type input "*"
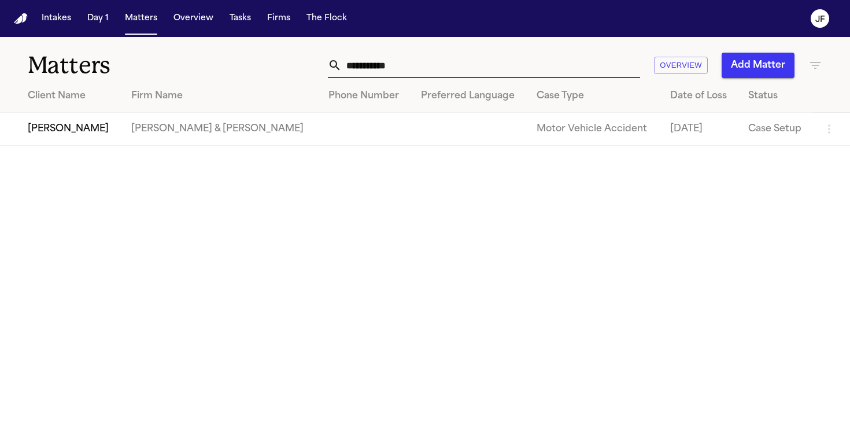
type input "**********"
click at [61, 135] on td "[PERSON_NAME]" at bounding box center [61, 129] width 122 height 33
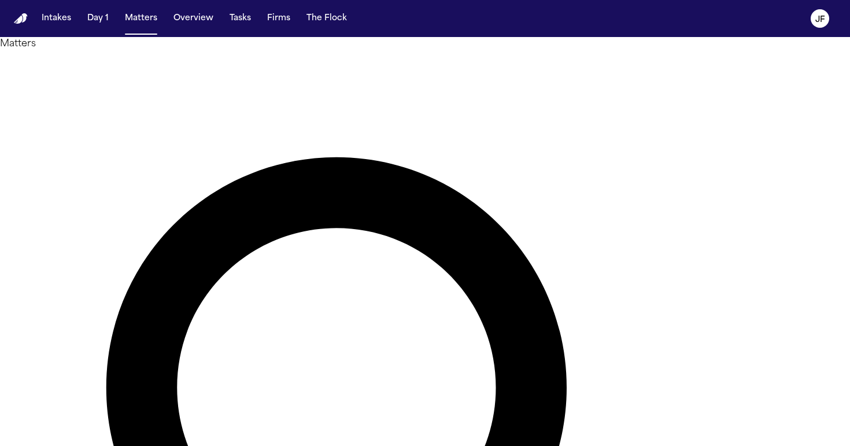
click at [776, 3] on nav "Intakes Day 1 Matters Overview Tasks Firms The [PERSON_NAME]" at bounding box center [425, 18] width 850 height 37
click at [173, 20] on button "Overview" at bounding box center [193, 18] width 49 height 21
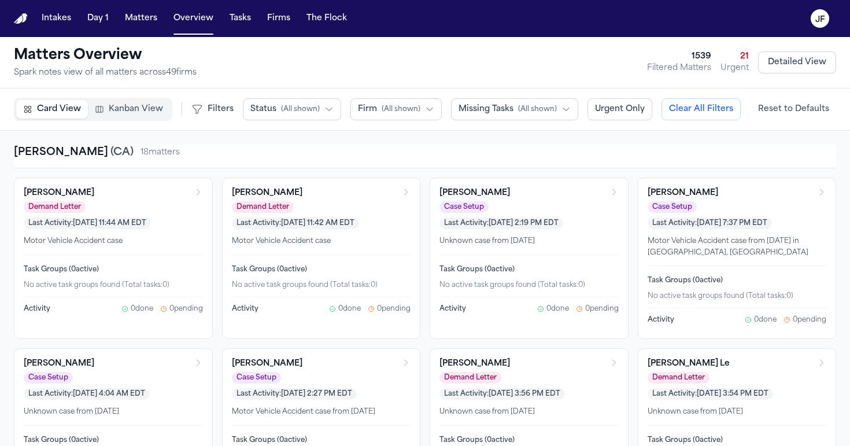
click at [368, 112] on span "Firm" at bounding box center [367, 110] width 19 height 12
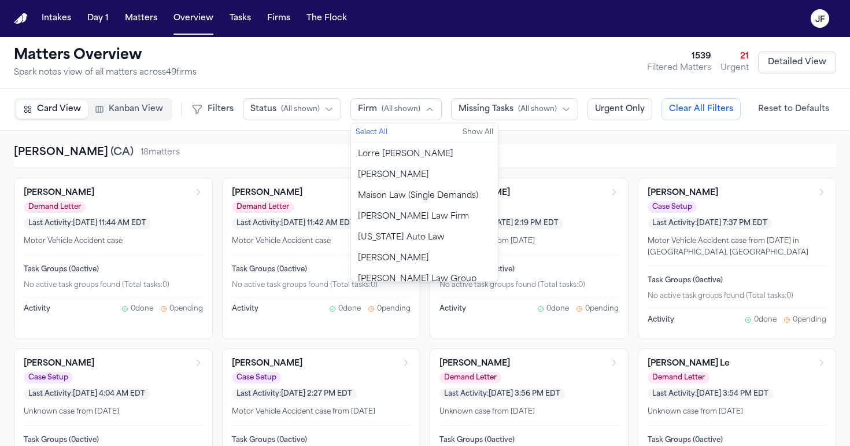
scroll to position [694, 0]
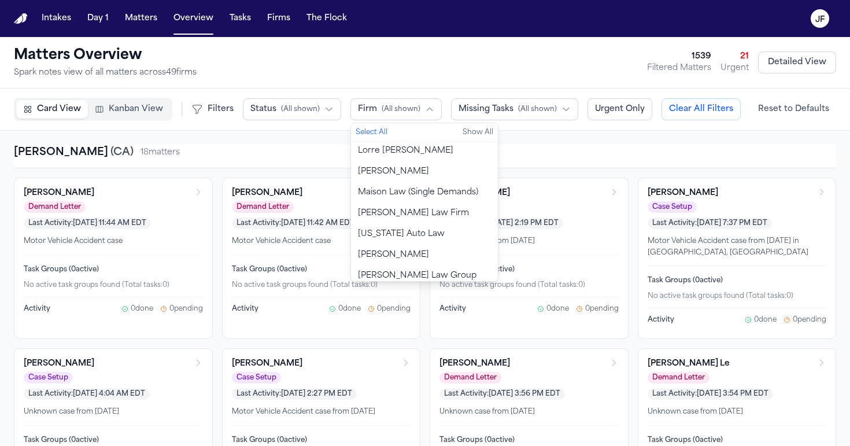
click at [395, 270] on span "[PERSON_NAME] Law Group" at bounding box center [417, 276] width 119 height 12
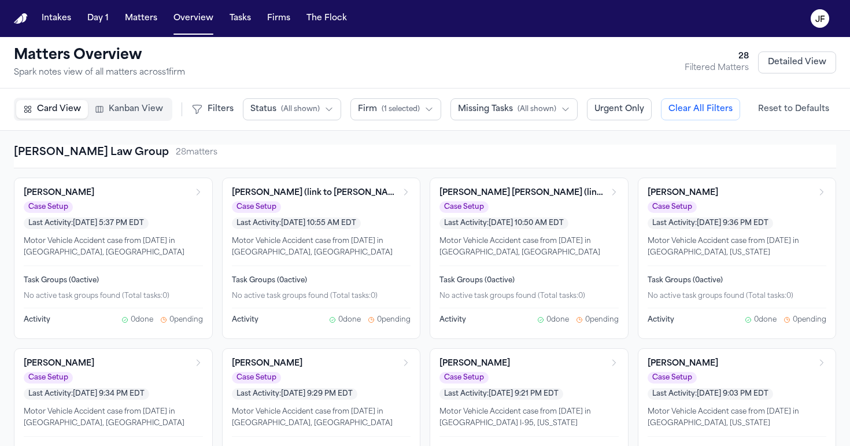
click at [287, 161] on div "Morgan Law Group 28 matter s" at bounding box center [425, 157] width 823 height 24
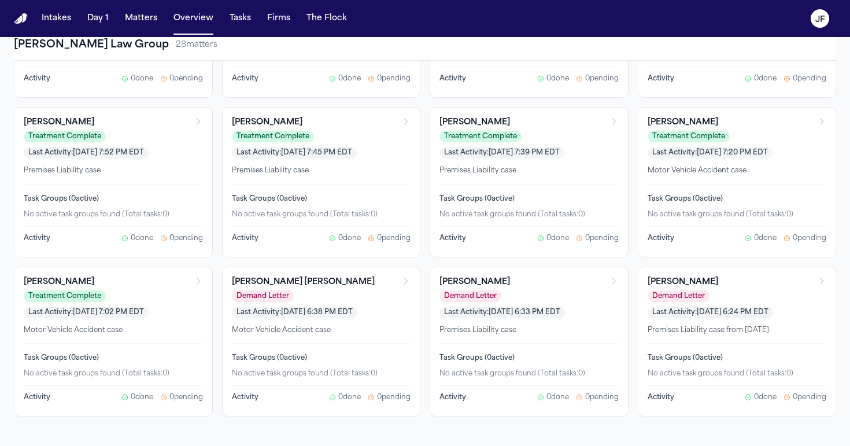
scroll to position [975, 0]
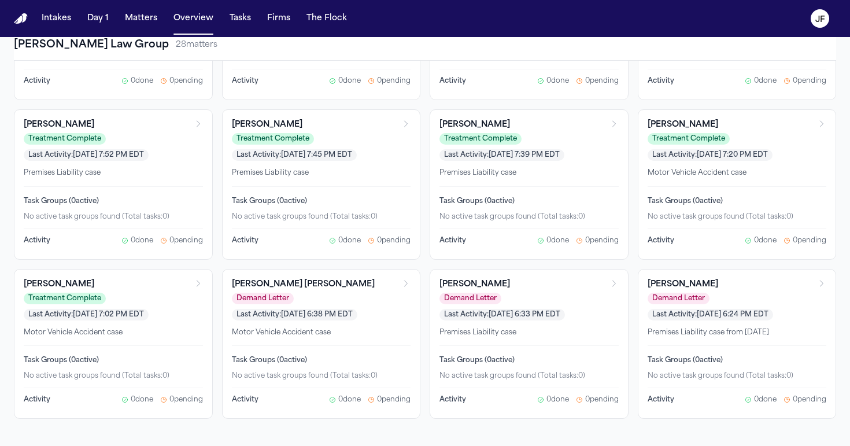
click at [554, 301] on div "Demand Letter Last Activity: Aug 12, 2025 6:33 PM EDT" at bounding box center [522, 307] width 165 height 28
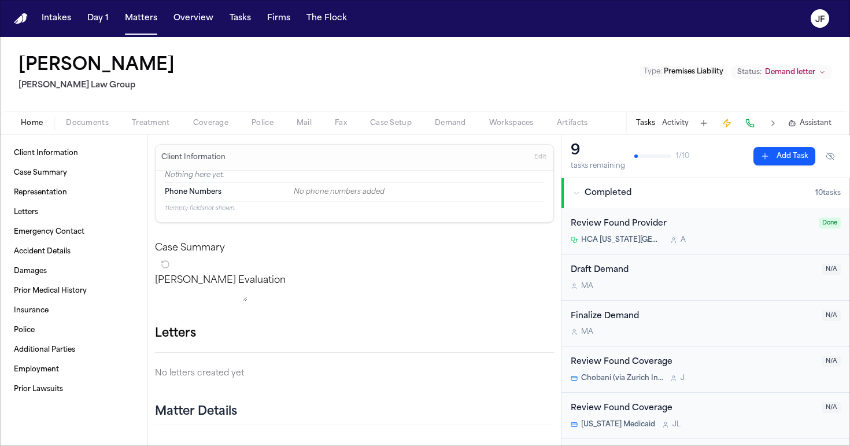
click at [776, 1] on nav "Intakes Day 1 Matters Overview Tasks Firms The Flock JF" at bounding box center [425, 18] width 850 height 37
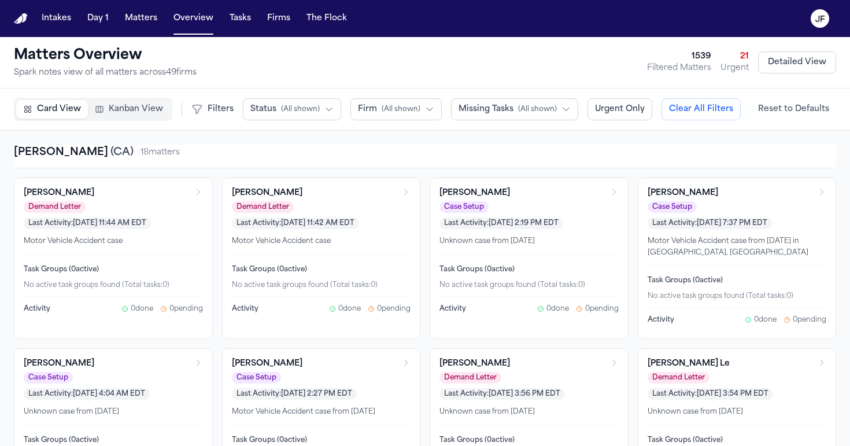
click at [407, 114] on span "( All shown )" at bounding box center [401, 109] width 39 height 9
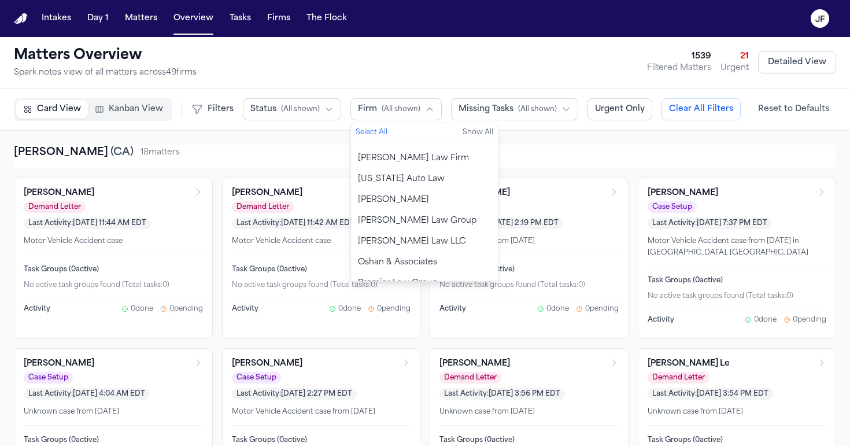
scroll to position [746, 0]
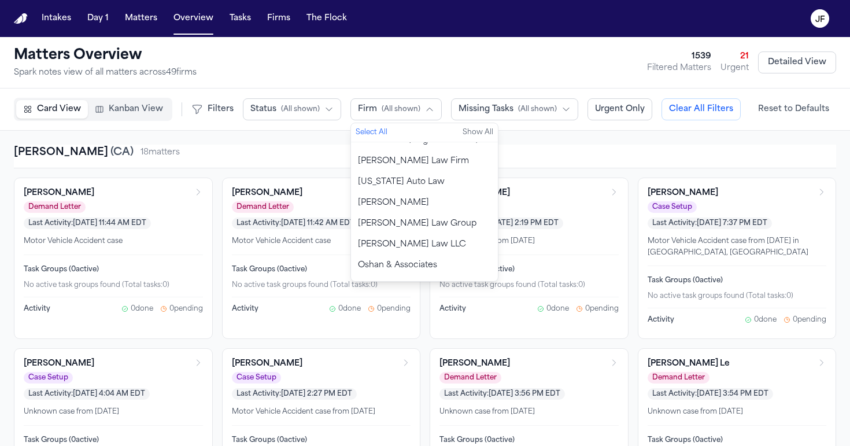
click at [415, 218] on span "[PERSON_NAME] Law Group" at bounding box center [417, 224] width 119 height 12
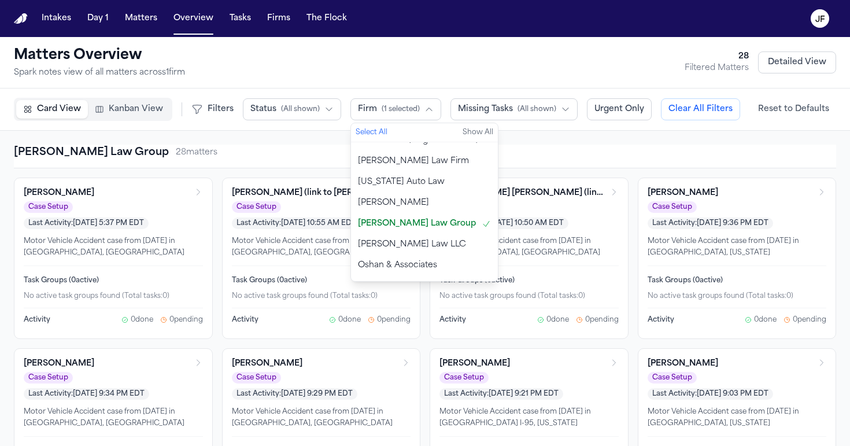
scroll to position [0, 0]
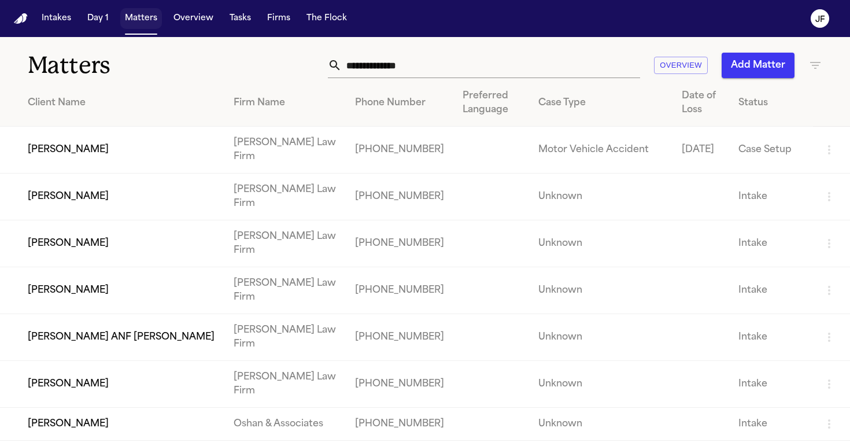
click at [147, 16] on button "Matters" at bounding box center [141, 18] width 42 height 21
click at [396, 67] on input "text" at bounding box center [491, 65] width 298 height 25
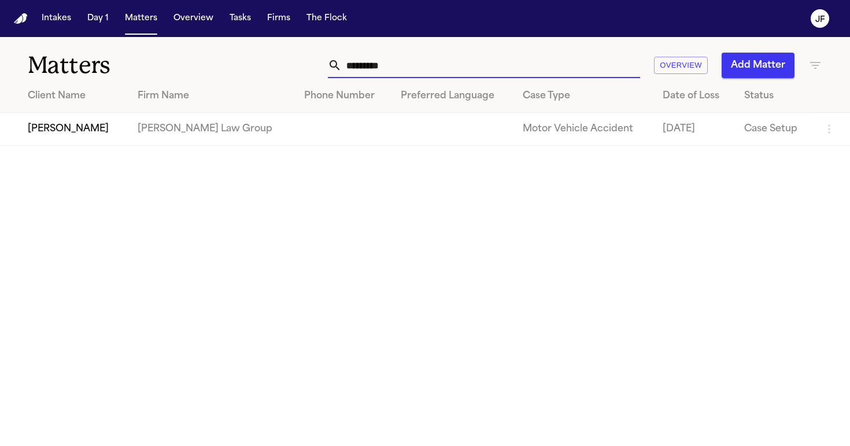
type input "*********"
click at [107, 132] on td "[PERSON_NAME]" at bounding box center [64, 129] width 128 height 33
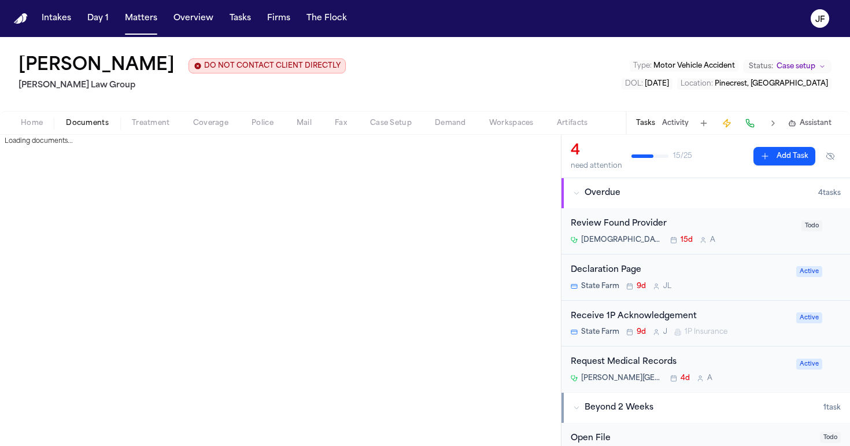
click at [86, 121] on span "Documents" at bounding box center [87, 123] width 43 height 9
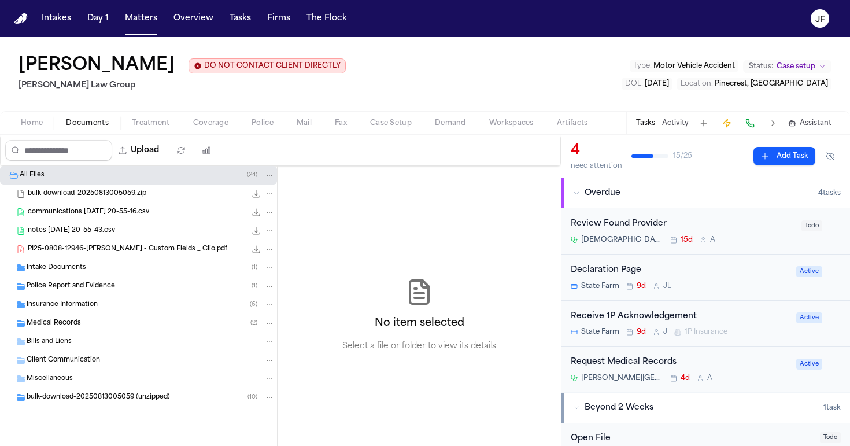
click at [70, 271] on span "Intake Documents" at bounding box center [57, 268] width 60 height 10
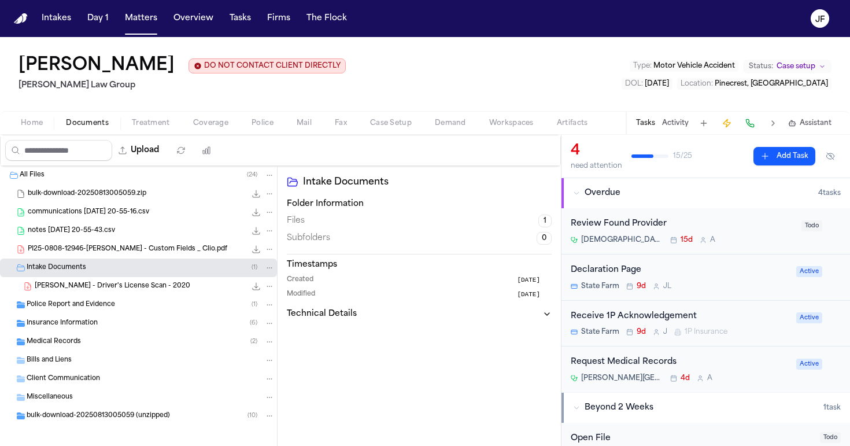
click at [79, 270] on span "Intake Documents" at bounding box center [57, 268] width 60 height 10
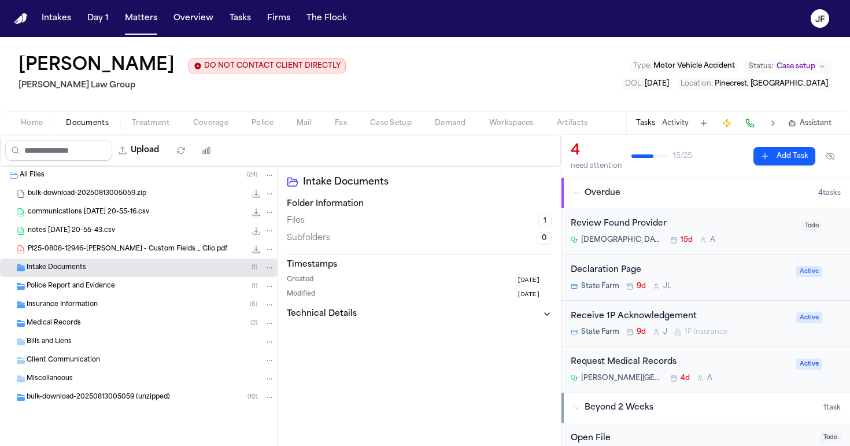
click at [71, 303] on span "Insurance Information" at bounding box center [62, 305] width 71 height 10
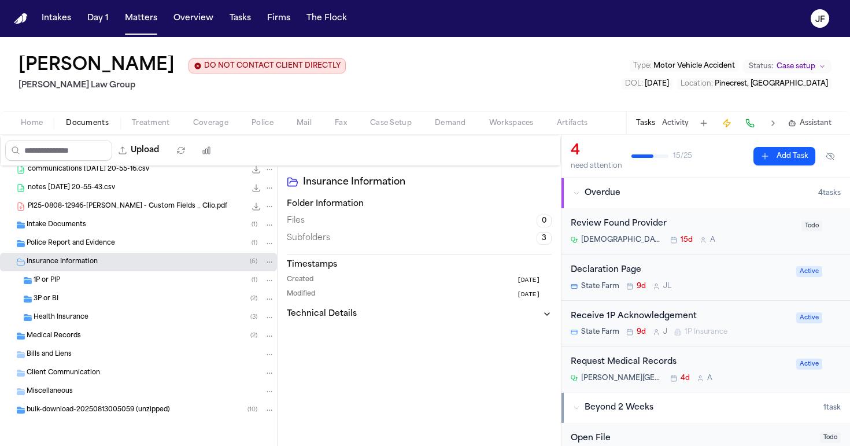
scroll to position [44, 0]
click at [66, 296] on div "3P or BI ( 2 )" at bounding box center [154, 299] width 241 height 10
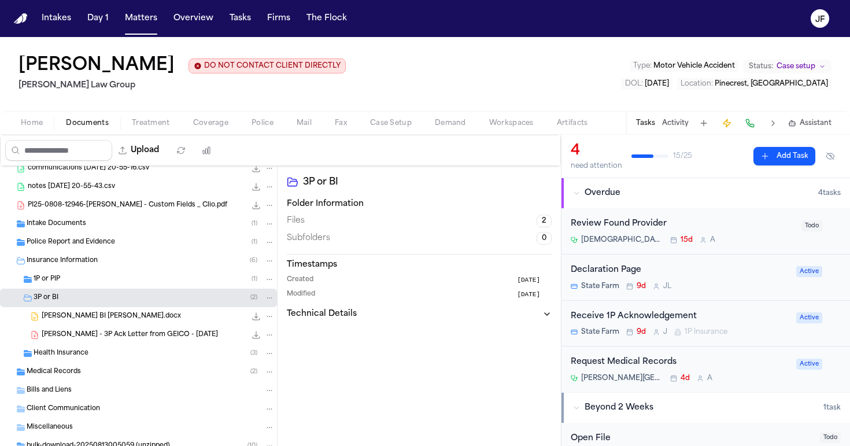
click at [67, 286] on div "1P or PIP ( 1 )" at bounding box center [138, 279] width 277 height 19
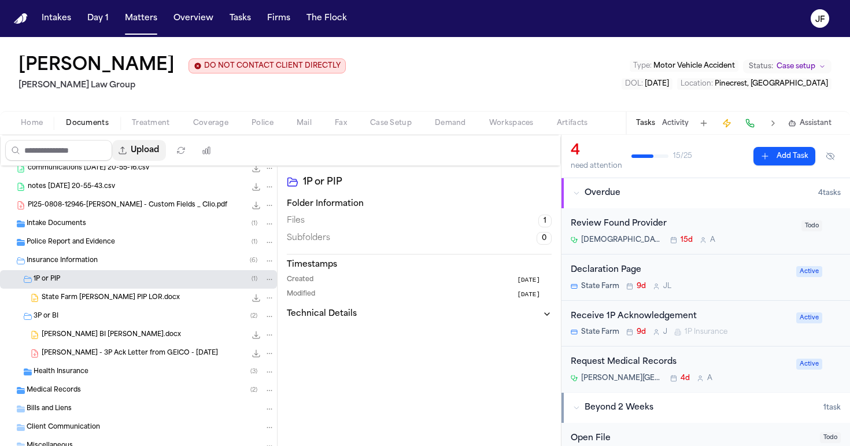
click at [166, 153] on button "Upload" at bounding box center [139, 150] width 54 height 21
select select "**********"
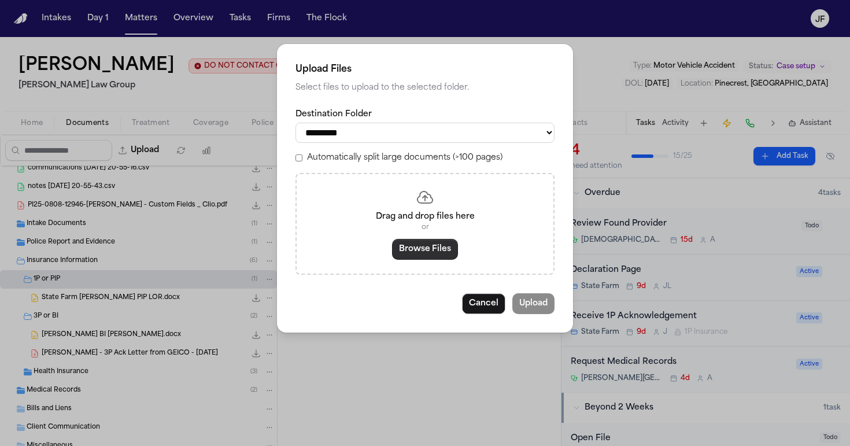
click at [421, 248] on button "Browse Files" at bounding box center [425, 249] width 66 height 21
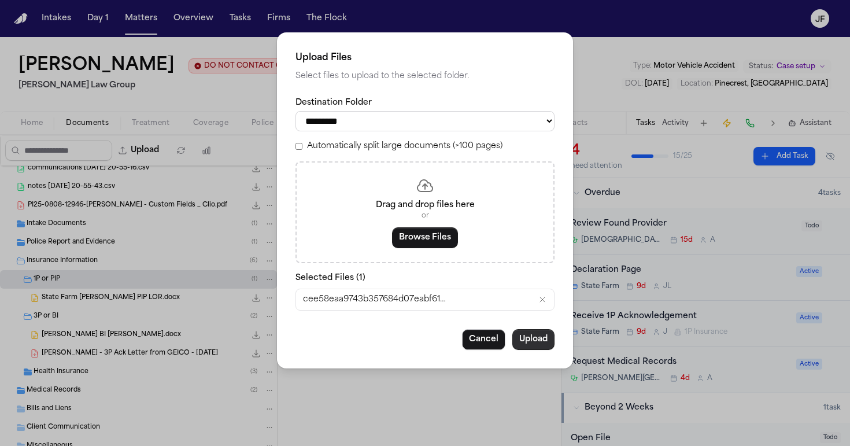
click at [550, 345] on button "Upload" at bounding box center [533, 339] width 42 height 21
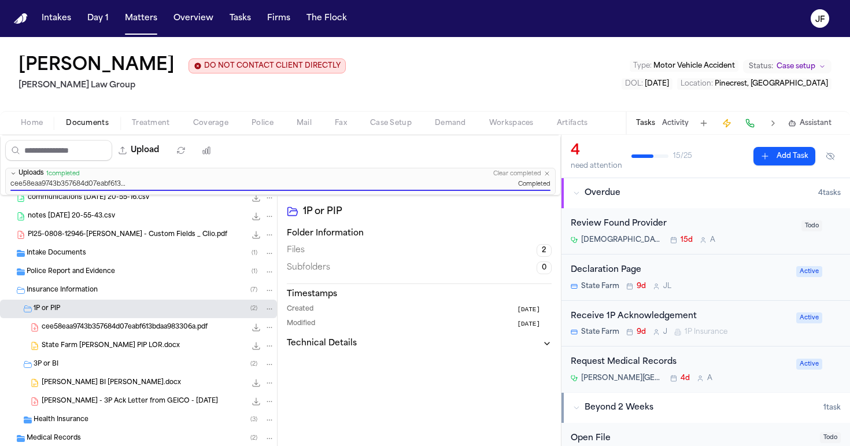
click at [265, 331] on icon "File: cee58eaa9743b357684d07eabf613bdaa983306a.pdf" at bounding box center [269, 327] width 8 height 8
click at [259, 342] on button "Rename" at bounding box center [261, 350] width 79 height 21
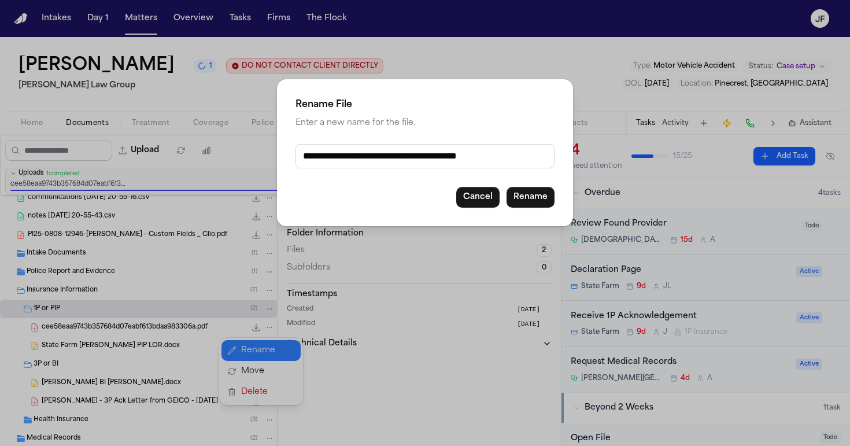
drag, startPoint x: 299, startPoint y: 157, endPoint x: 528, endPoint y: 159, distance: 229.1
click at [528, 159] on input "**********" at bounding box center [425, 156] width 259 height 24
type input "**********"
click at [534, 191] on button "Rename" at bounding box center [531, 197] width 48 height 21
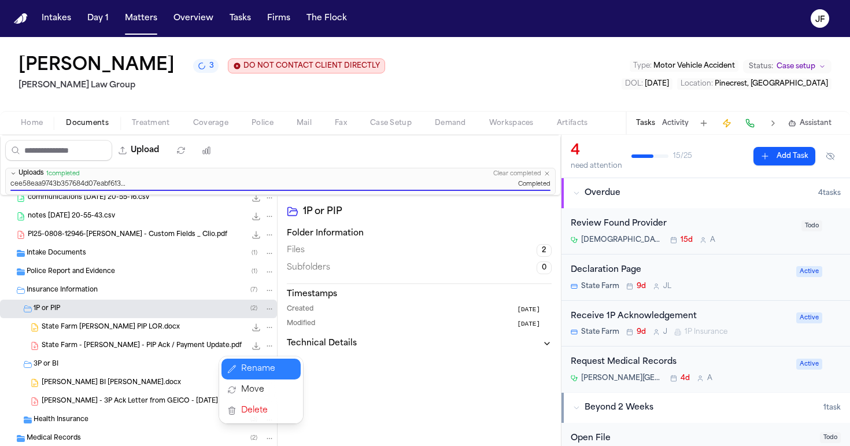
click at [402, 149] on div "Upload 0 files selected Move files Download files Delete files More actions Cle…" at bounding box center [280, 290] width 561 height 311
click at [80, 312] on div "1P or PIP ( 2 )" at bounding box center [154, 309] width 241 height 10
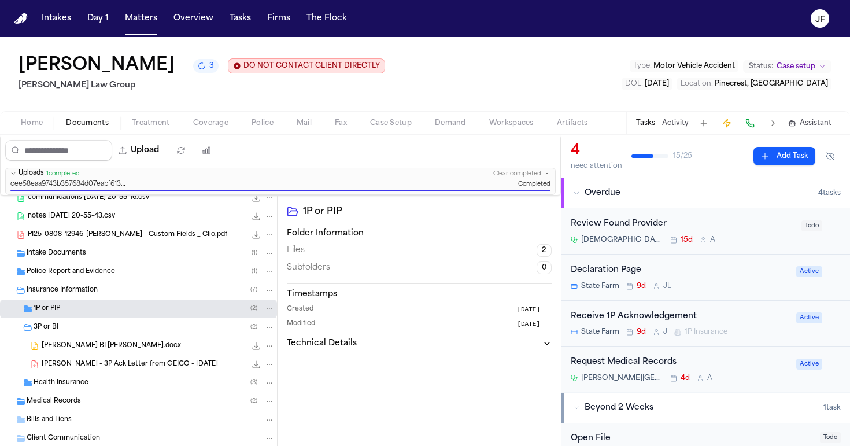
click at [82, 329] on div "3P or BI ( 2 )" at bounding box center [154, 327] width 241 height 10
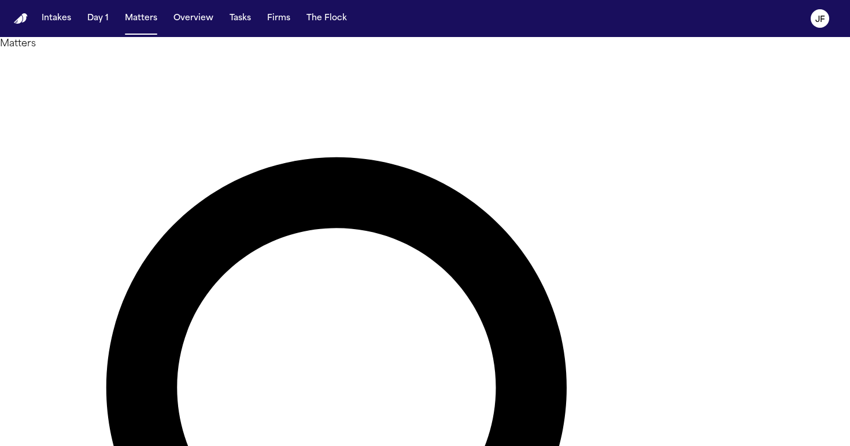
drag, startPoint x: 452, startPoint y: 75, endPoint x: 260, endPoint y: 75, distance: 192.0
type input "*"
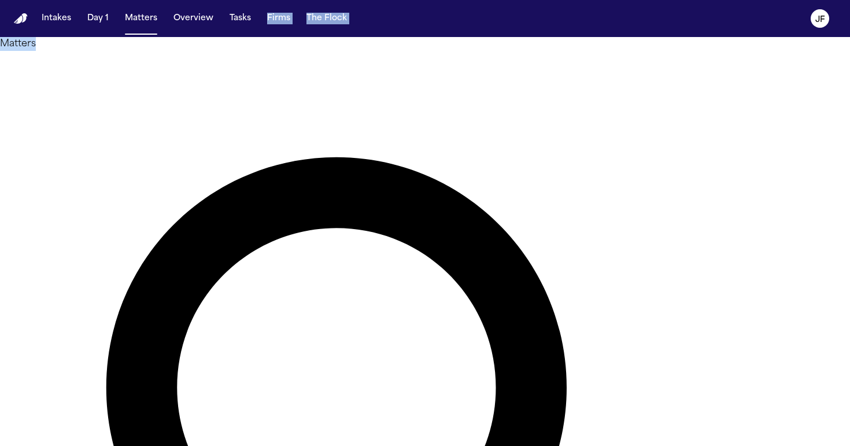
drag, startPoint x: 260, startPoint y: 75, endPoint x: 255, endPoint y: 20, distance: 55.2
click at [255, 20] on div "Intakes Day 1 Matters Overview Tasks Firms The Flock JF Matters Overview Add Ma…" at bounding box center [425, 223] width 850 height 446
type input "******"
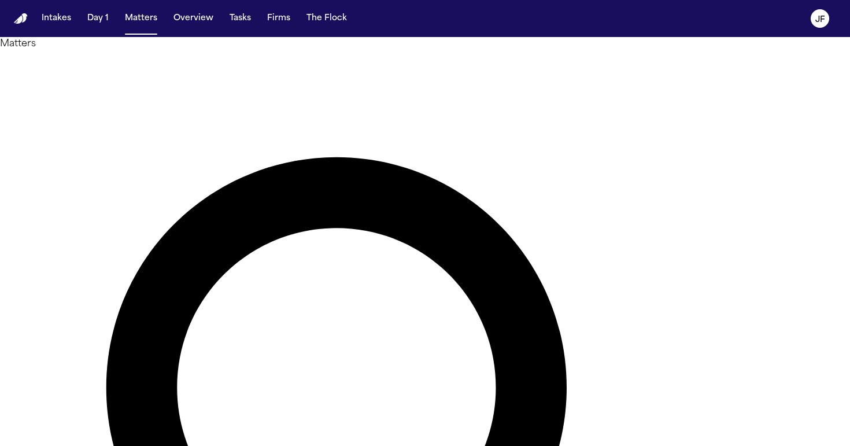
drag, startPoint x: 416, startPoint y: 53, endPoint x: 75, endPoint y: 202, distance: 371.9
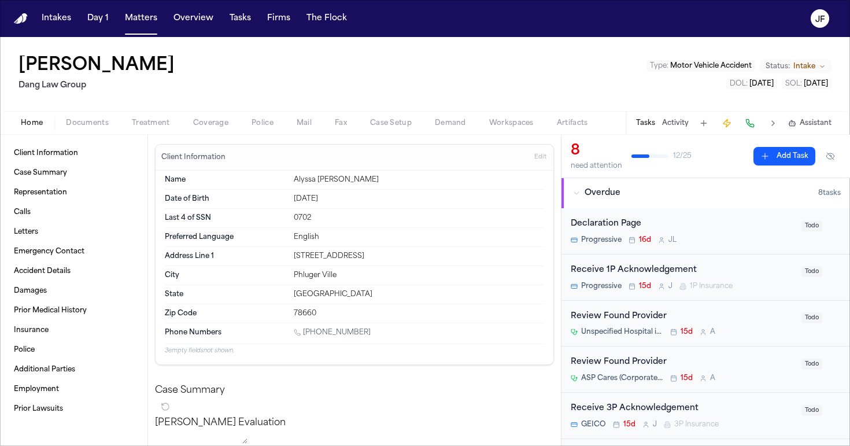
click at [95, 119] on span "Documents" at bounding box center [87, 123] width 43 height 9
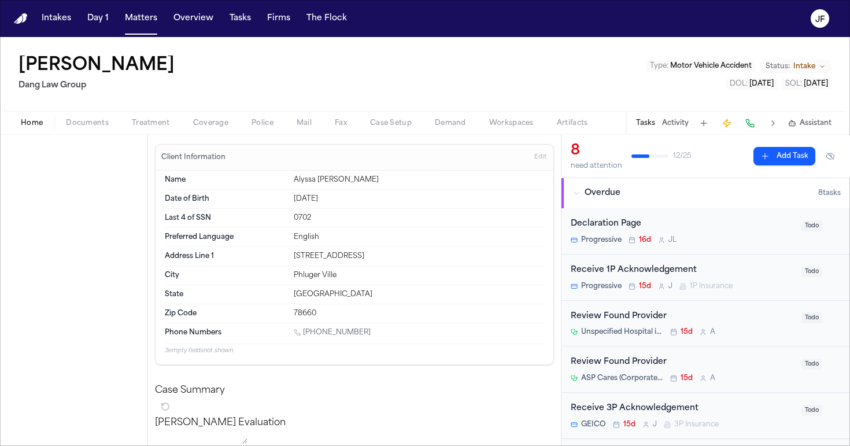
click at [32, 121] on span "Home" at bounding box center [32, 123] width 22 height 9
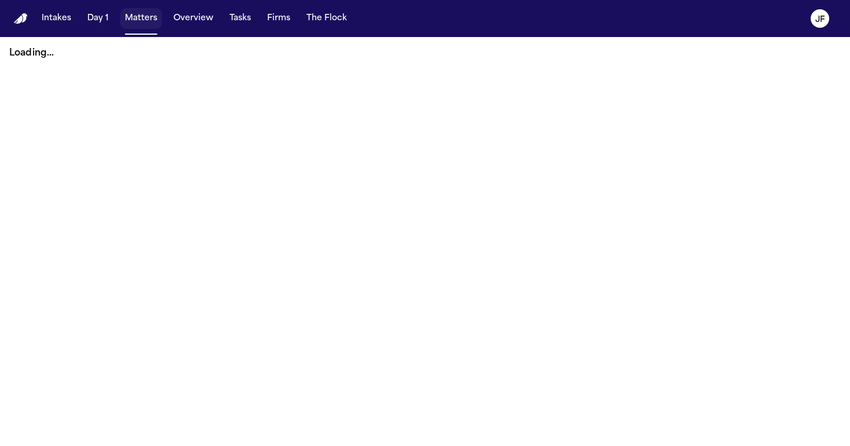
click at [159, 14] on button "Matters" at bounding box center [141, 18] width 42 height 21
click at [142, 17] on button "Matters" at bounding box center [141, 18] width 42 height 21
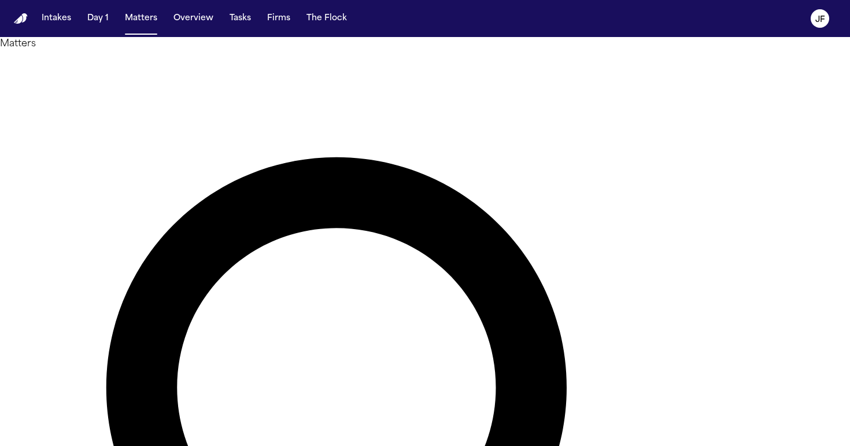
drag, startPoint x: 389, startPoint y: 69, endPoint x: 256, endPoint y: 69, distance: 132.5
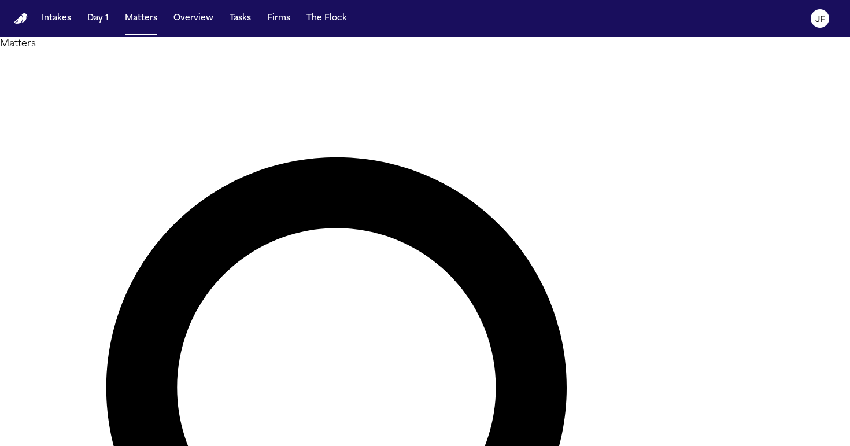
drag, startPoint x: 415, startPoint y: 67, endPoint x: 294, endPoint y: 69, distance: 120.9
click at [232, 51] on h1 "Matters" at bounding box center [425, 44] width 850 height 14
drag, startPoint x: 232, startPoint y: 75, endPoint x: 366, endPoint y: -14, distance: 161.4
click at [366, 0] on html "Intakes Day 1 Matters Overview Tasks Firms The [PERSON_NAME] Matters ***** Over…" at bounding box center [425, 223] width 850 height 446
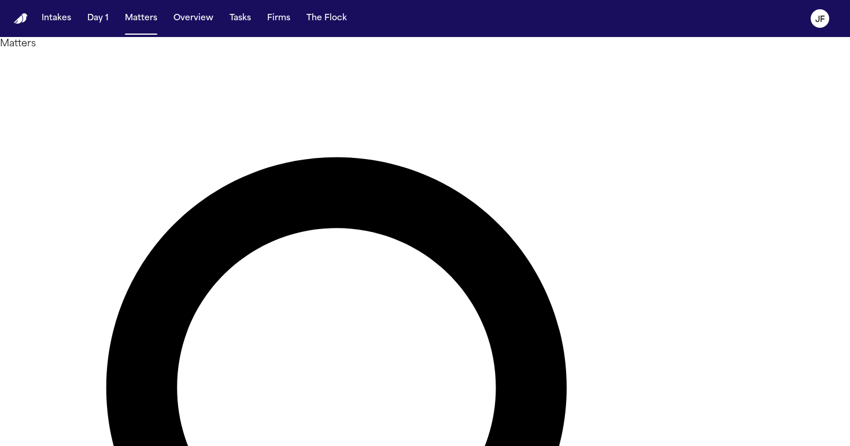
drag, startPoint x: 413, startPoint y: 73, endPoint x: 241, endPoint y: 71, distance: 172.4
type input "********"
drag, startPoint x: 241, startPoint y: 71, endPoint x: 92, endPoint y: 204, distance: 199.9
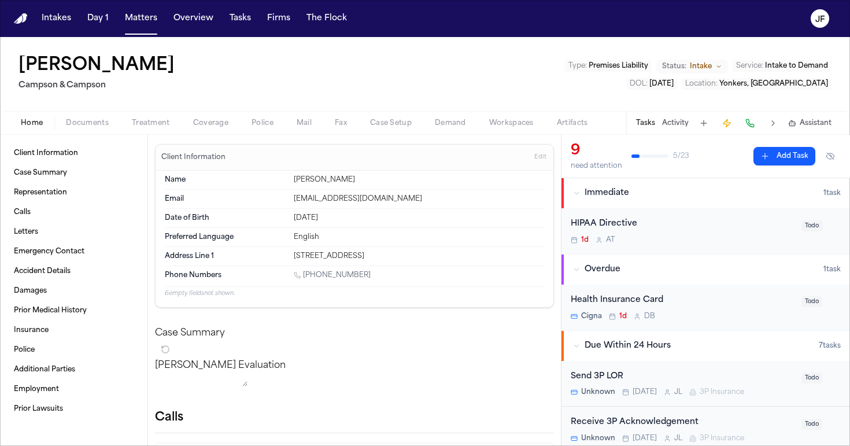
click at [85, 119] on span "Documents" at bounding box center [87, 123] width 43 height 9
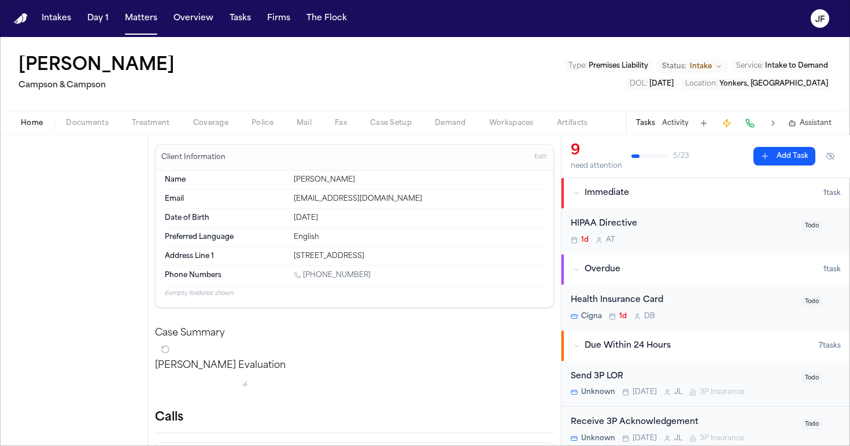
click at [43, 126] on button "Home" at bounding box center [31, 123] width 45 height 14
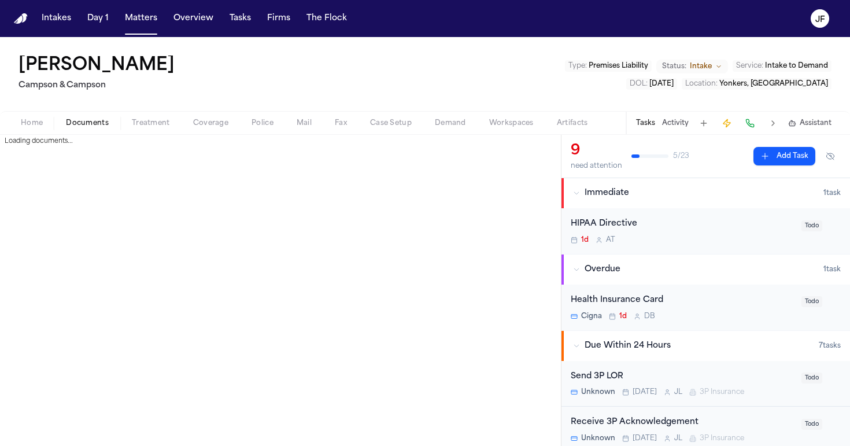
click at [82, 124] on span "Documents" at bounding box center [87, 123] width 43 height 9
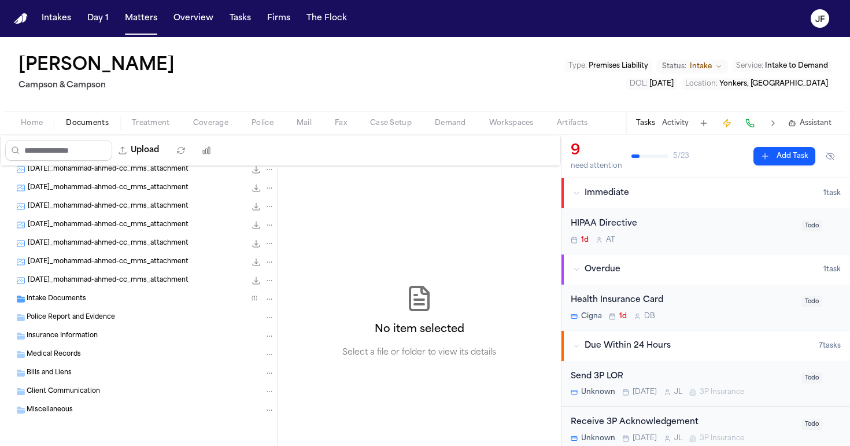
click at [135, 263] on span "[DATE]_mohammad-ahmed-cc_mms_attachment" at bounding box center [108, 262] width 161 height 10
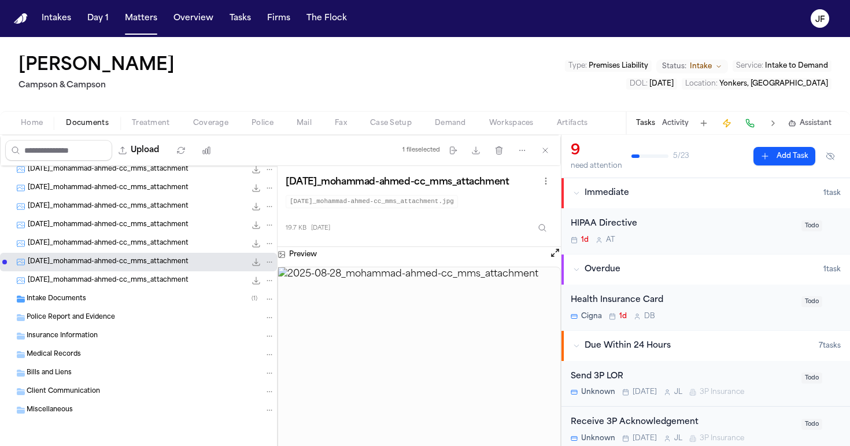
click at [128, 231] on div "[DATE]_mohammad-ahmed-cc_mms_attachment 57.7 KB • JPG" at bounding box center [138, 225] width 277 height 19
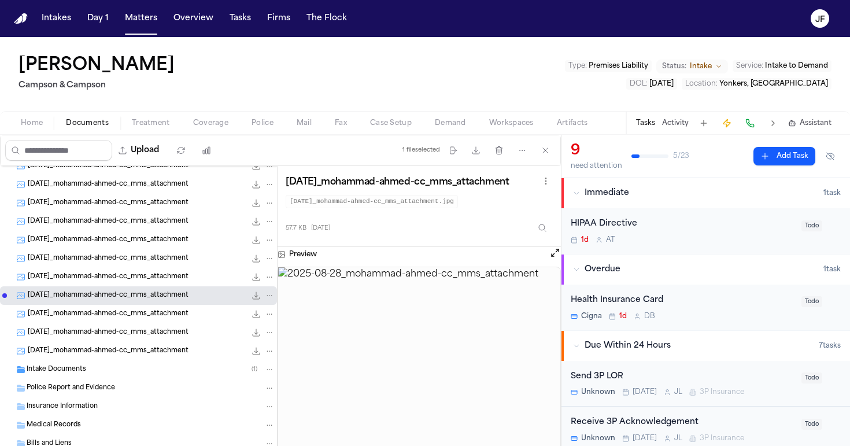
scroll to position [101, 0]
click at [118, 211] on div "[DATE]_mohammad-ahmed-cc_mms_attachment 40.4 KB • JPG" at bounding box center [138, 204] width 277 height 19
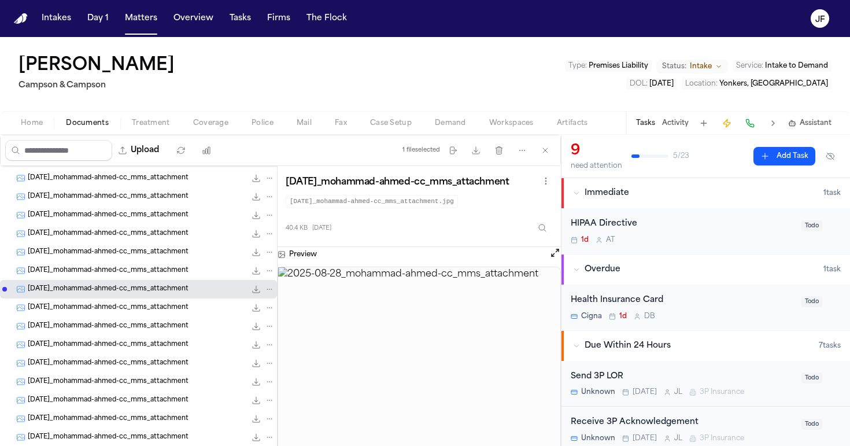
scroll to position [0, 0]
click at [137, 251] on span "[DATE]_mohammad-ahmed-cc_mms_attachment" at bounding box center [108, 253] width 161 height 10
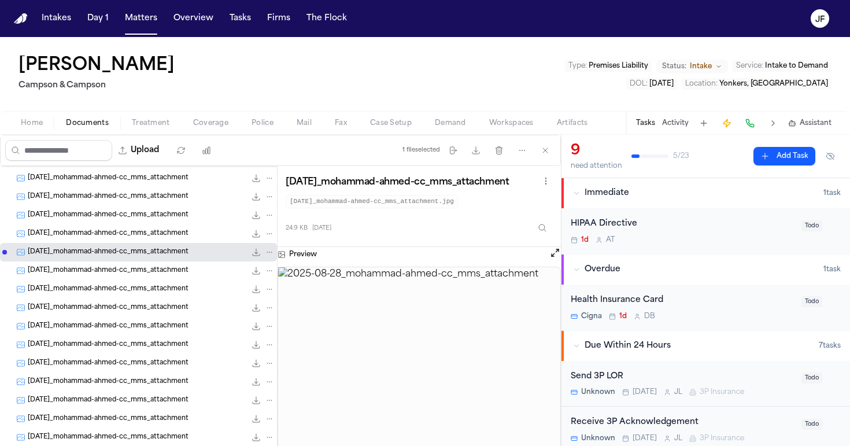
click at [137, 219] on span "[DATE]_mohammad-ahmed-cc_mms_attachment" at bounding box center [108, 216] width 161 height 10
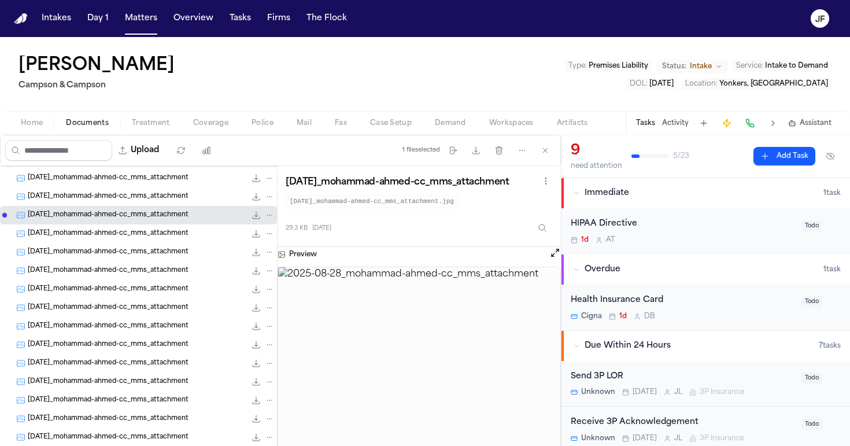
click at [143, 200] on span "[DATE]_mohammad-ahmed-cc_mms_attachment" at bounding box center [108, 197] width 161 height 10
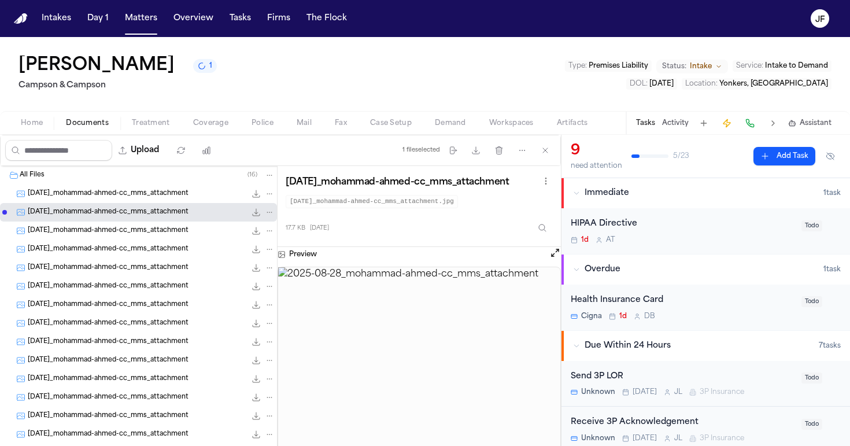
click at [38, 116] on button "Home" at bounding box center [31, 123] width 45 height 14
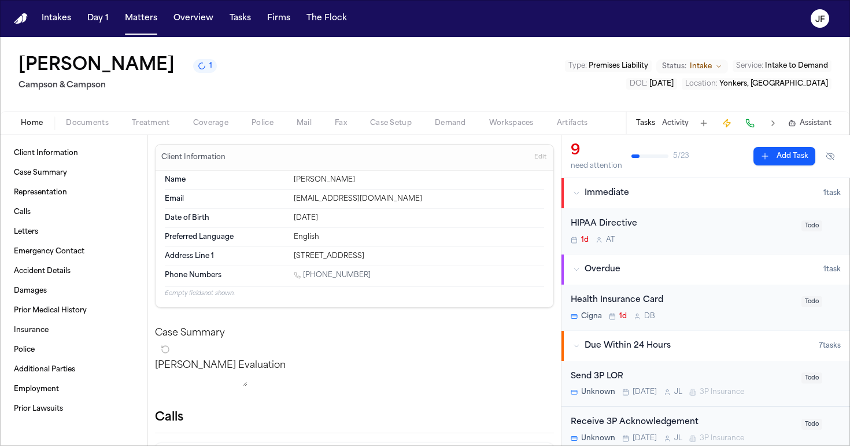
drag, startPoint x: 363, startPoint y: 276, endPoint x: 305, endPoint y: 278, distance: 57.9
click at [305, 278] on div "[PHONE_NUMBER]" at bounding box center [419, 276] width 250 height 11
copy link "[PHONE_NUMBER]"
click at [394, 359] on div "[PERSON_NAME] Evaluation * ​" at bounding box center [354, 375] width 399 height 32
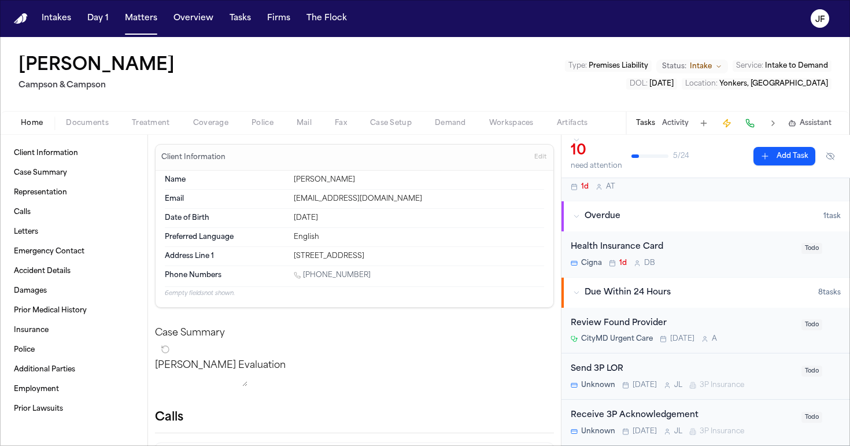
scroll to position [76, 0]
